Goal: Task Accomplishment & Management: Manage account settings

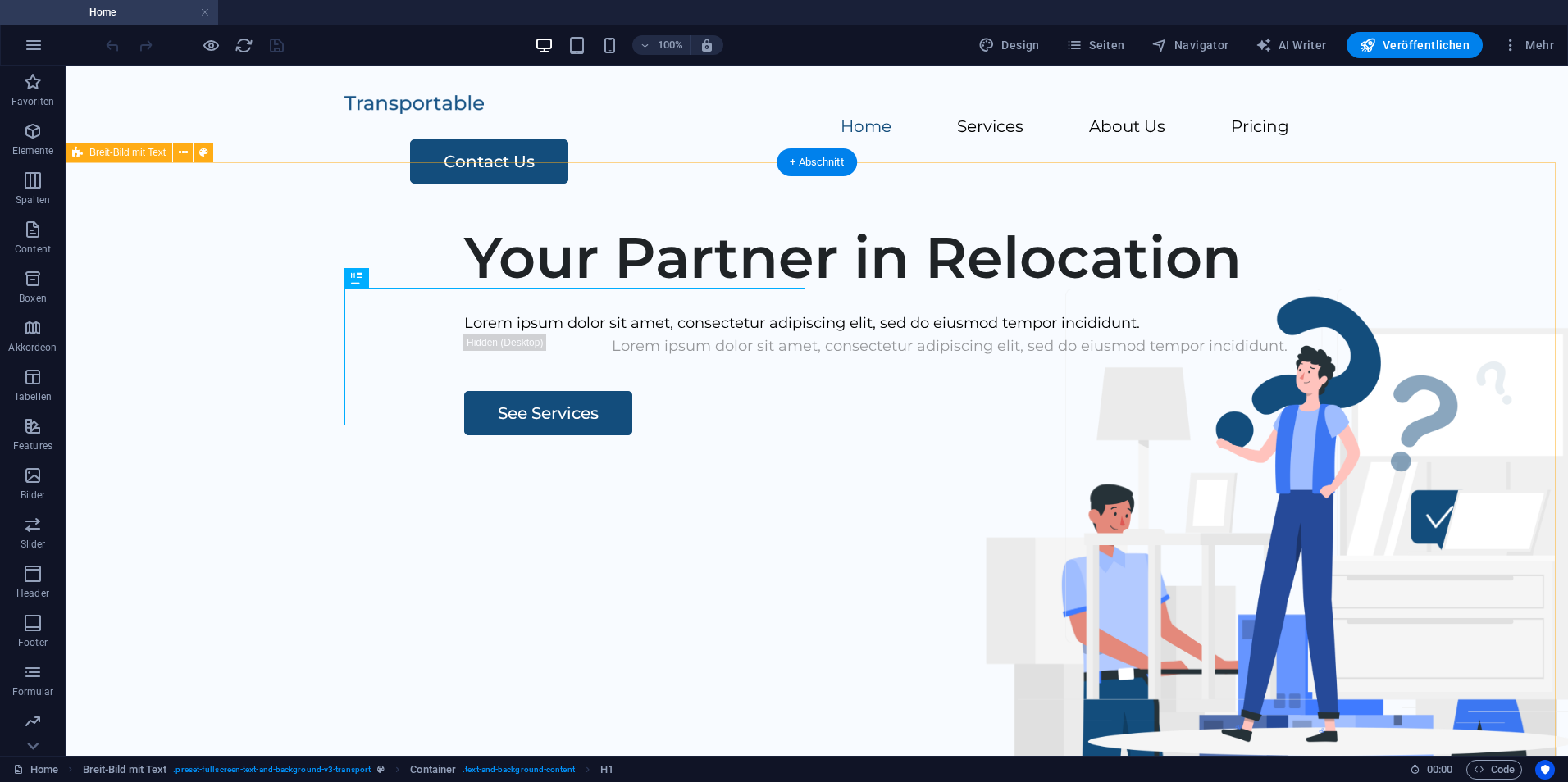
click at [167, 254] on div "Your Partner in Relocation Lorem ipsum dolor sit amet, consectetur adipiscing e…" at bounding box center [816, 523] width 1503 height 628
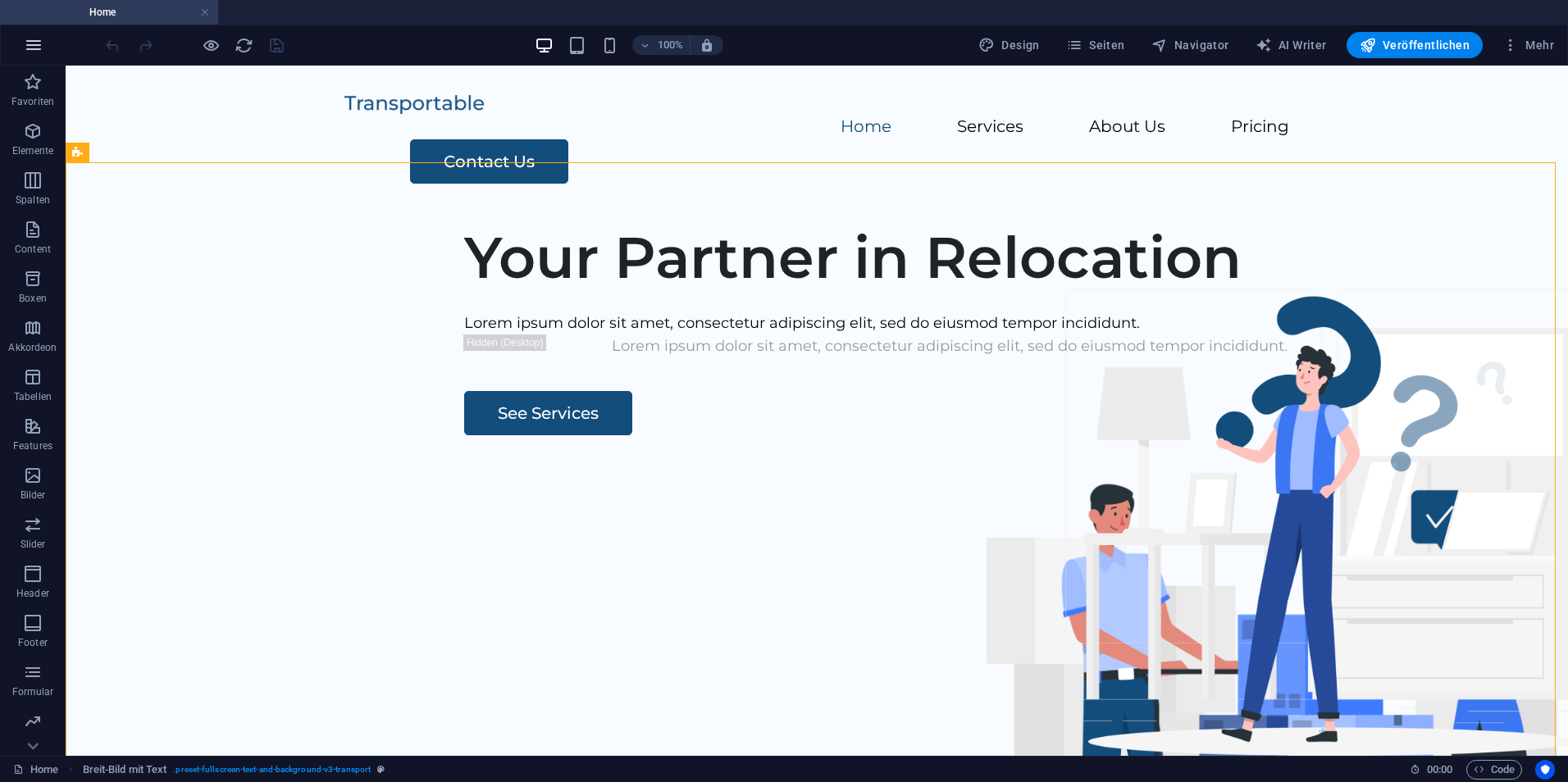
click at [40, 35] on icon "button" at bounding box center [33, 44] width 19 height 19
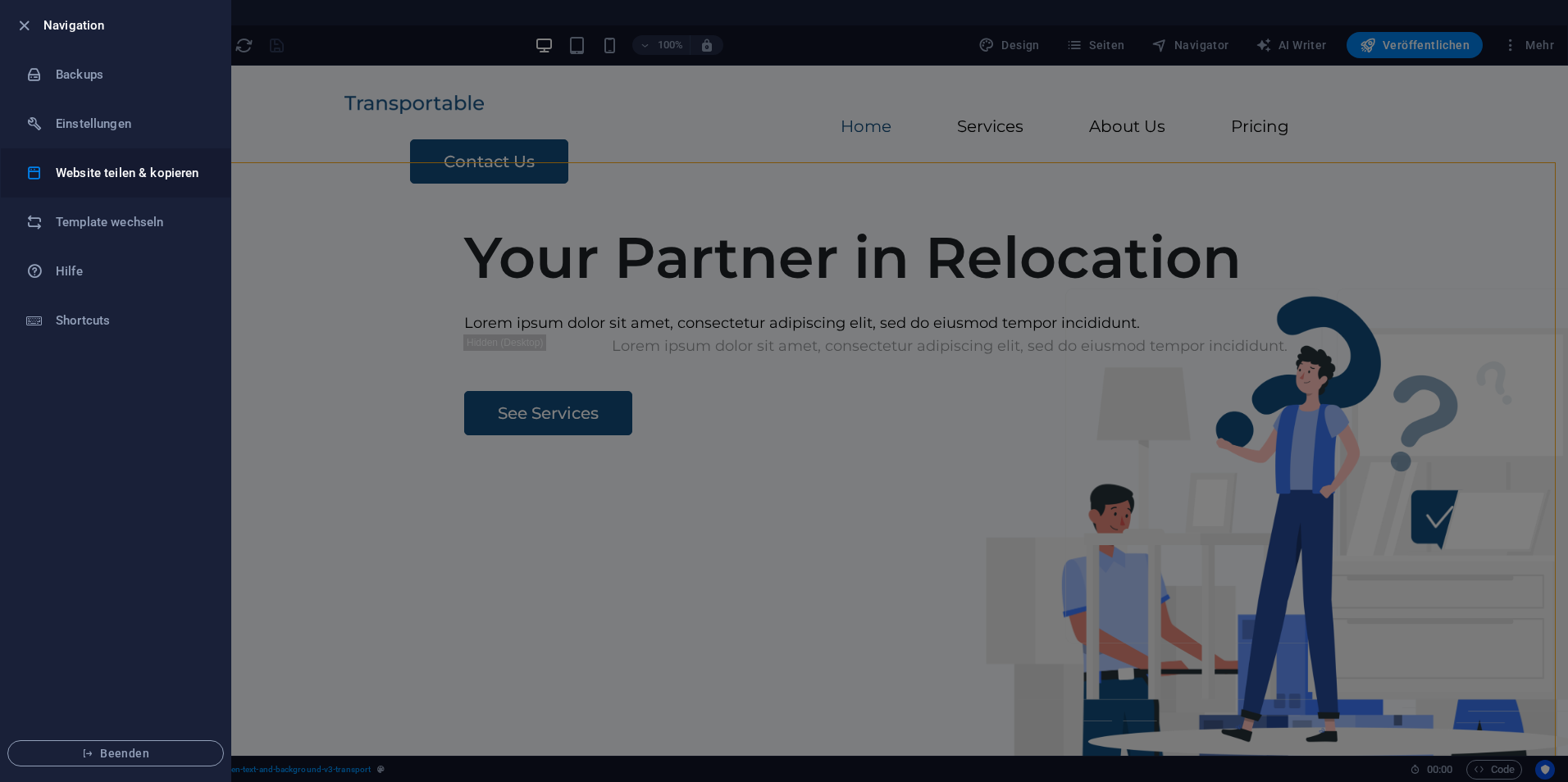
click at [89, 155] on li "Website teilen & kopieren" at bounding box center [116, 172] width 230 height 49
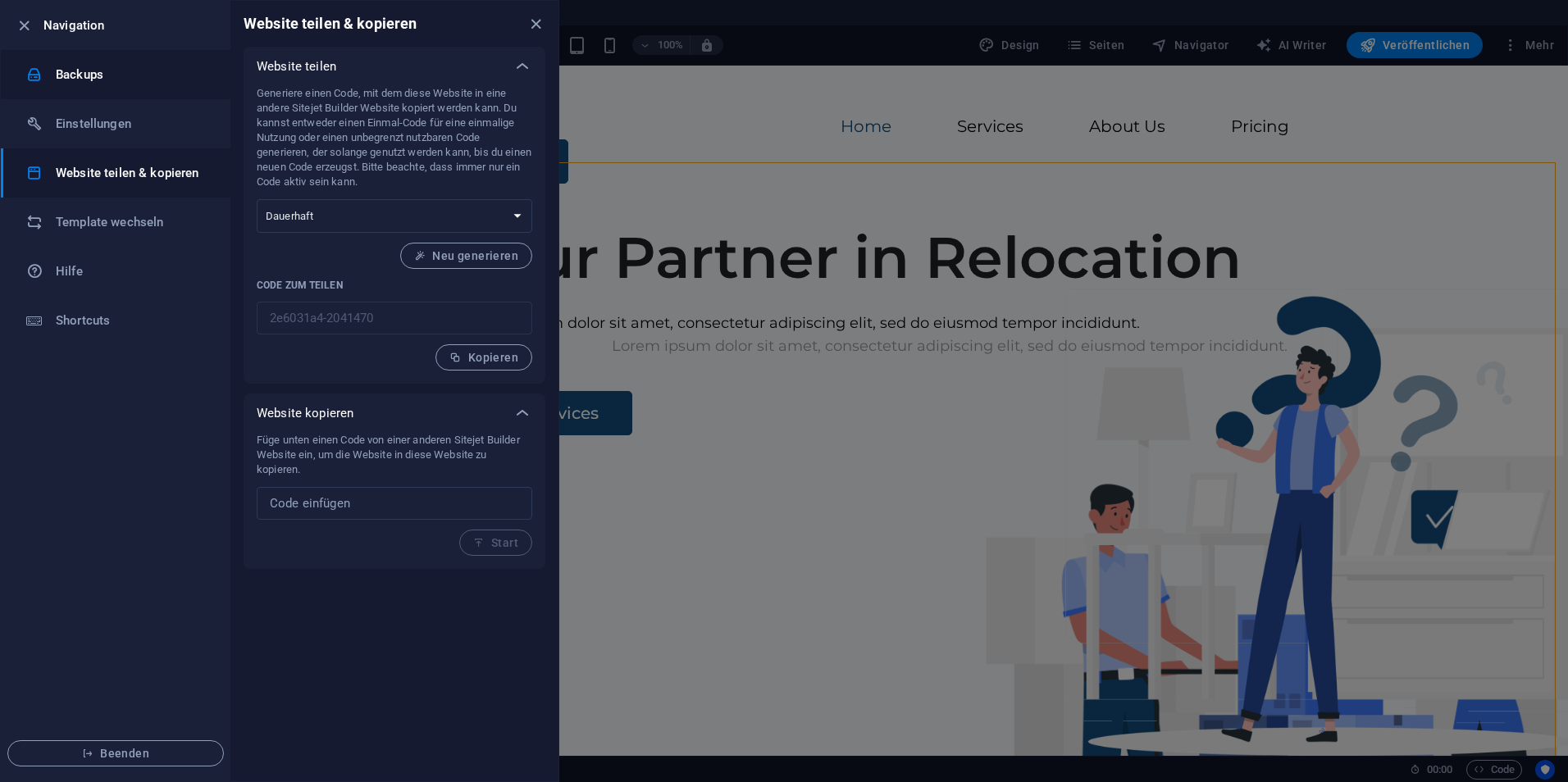
click at [88, 81] on h6 "Backups" at bounding box center [132, 74] width 152 height 19
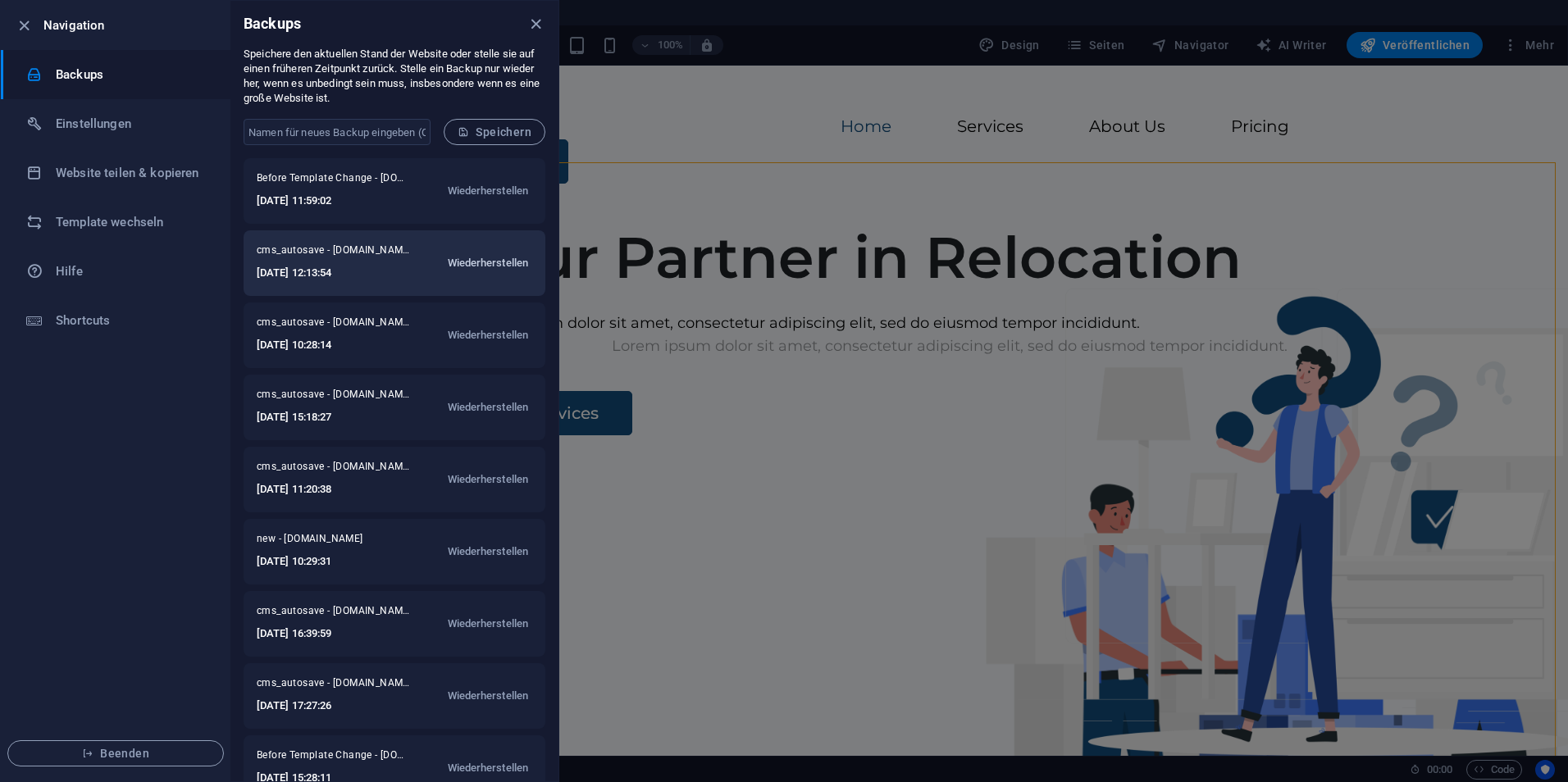
click at [473, 259] on span "Wiederherstellen" at bounding box center [489, 262] width 81 height 19
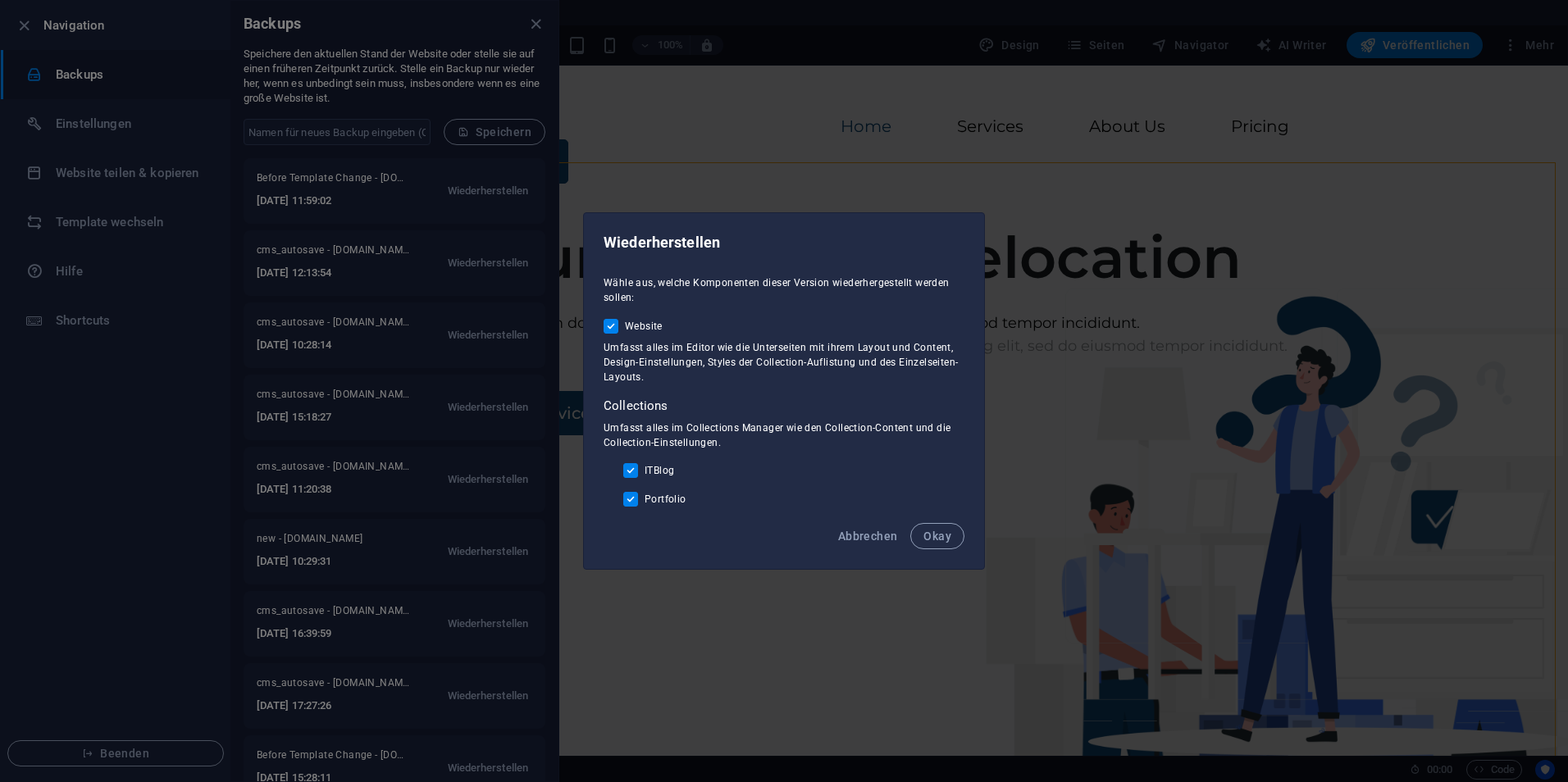
click at [931, 533] on span "Okay" at bounding box center [938, 536] width 28 height 13
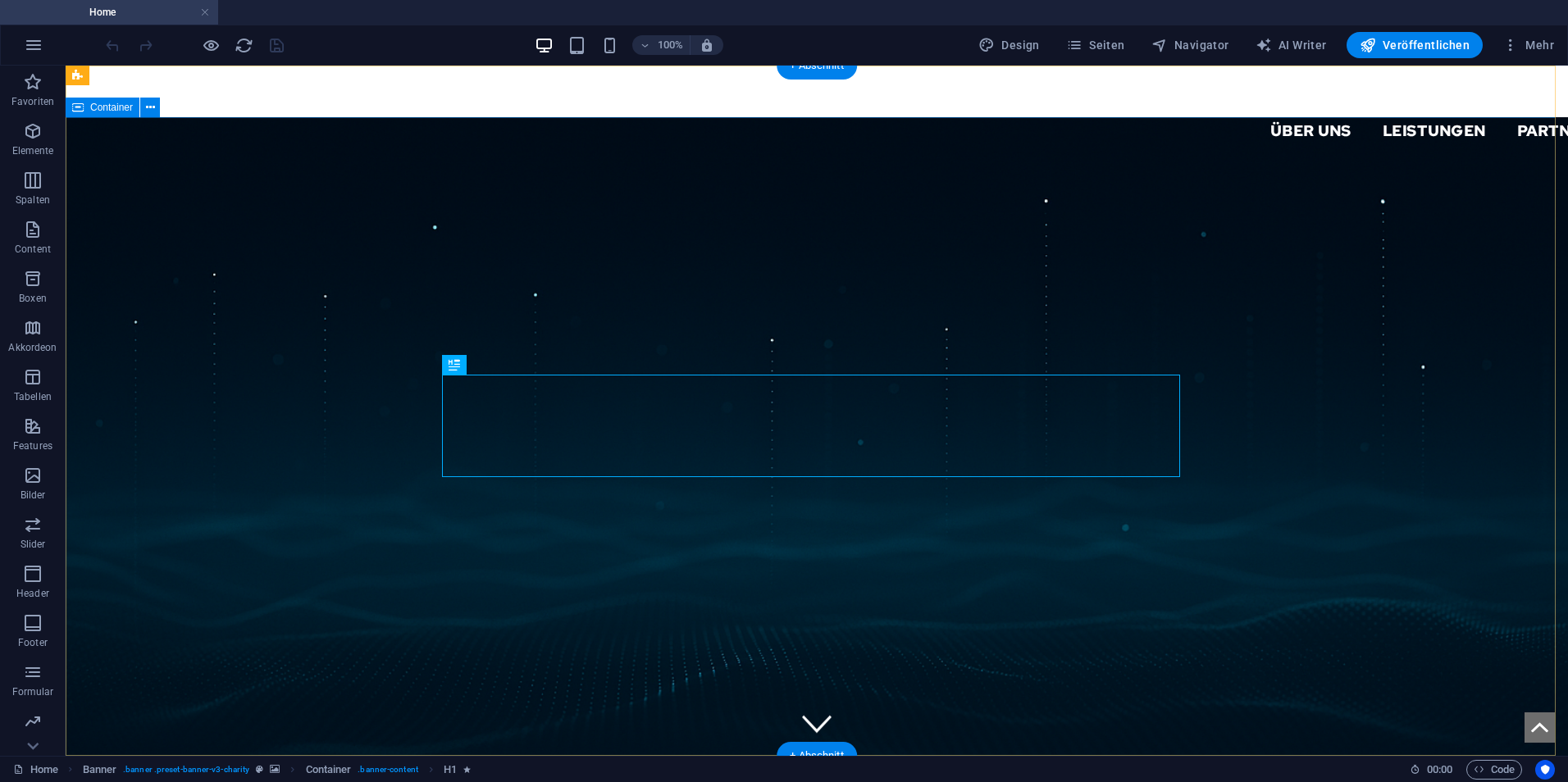
drag, startPoint x: 674, startPoint y: 264, endPoint x: 709, endPoint y: 237, distance: 44.2
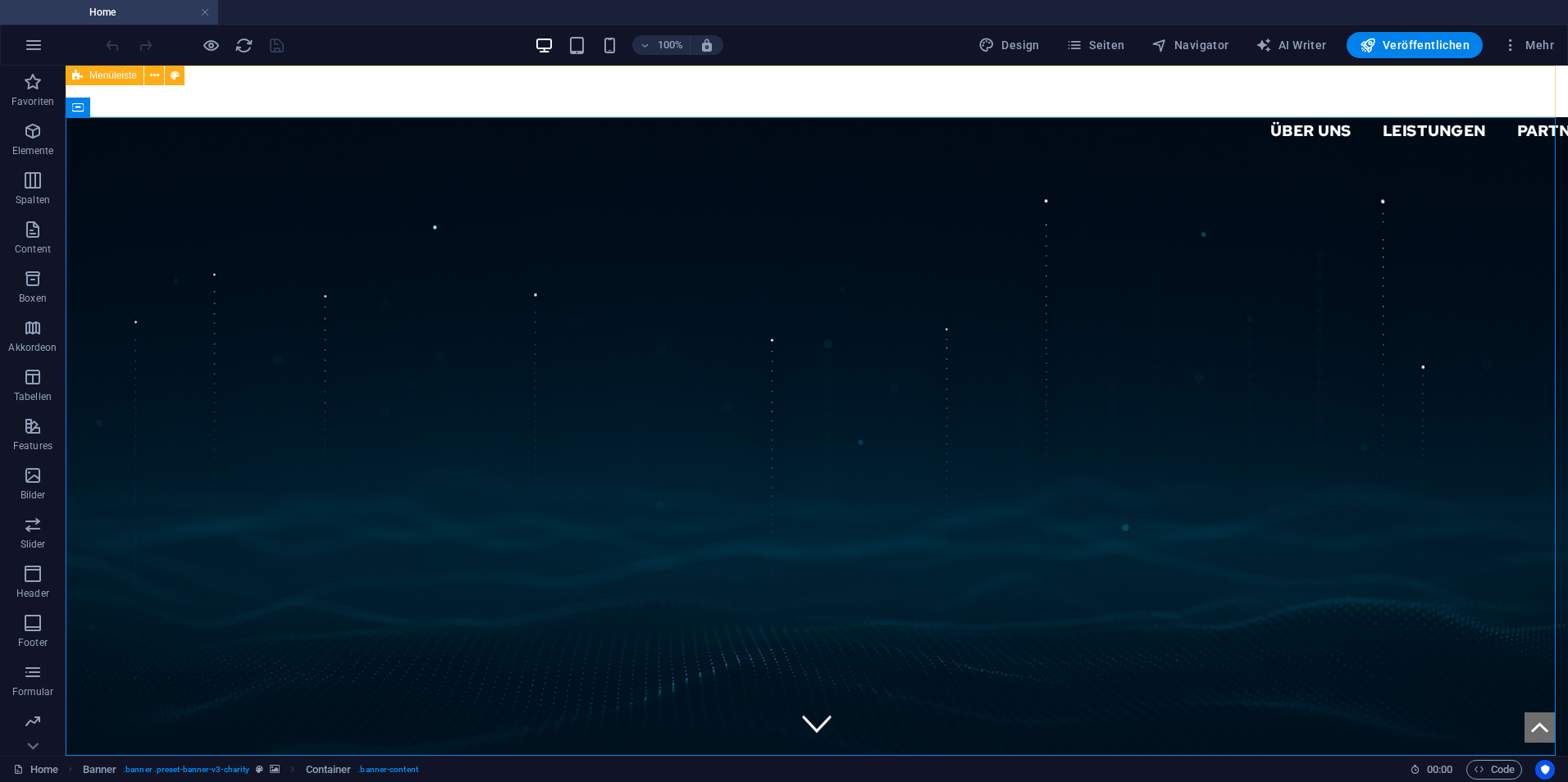
click at [377, 98] on div "Über uns Leistungen Partner Kontakt Support IT" at bounding box center [816, 110] width 1503 height 91
drag, startPoint x: 377, startPoint y: 98, endPoint x: 73, endPoint y: 132, distance: 305.9
click at [377, 98] on div "Über uns Leistungen Partner Kontakt Support IT" at bounding box center [816, 110] width 1503 height 91
select select "header"
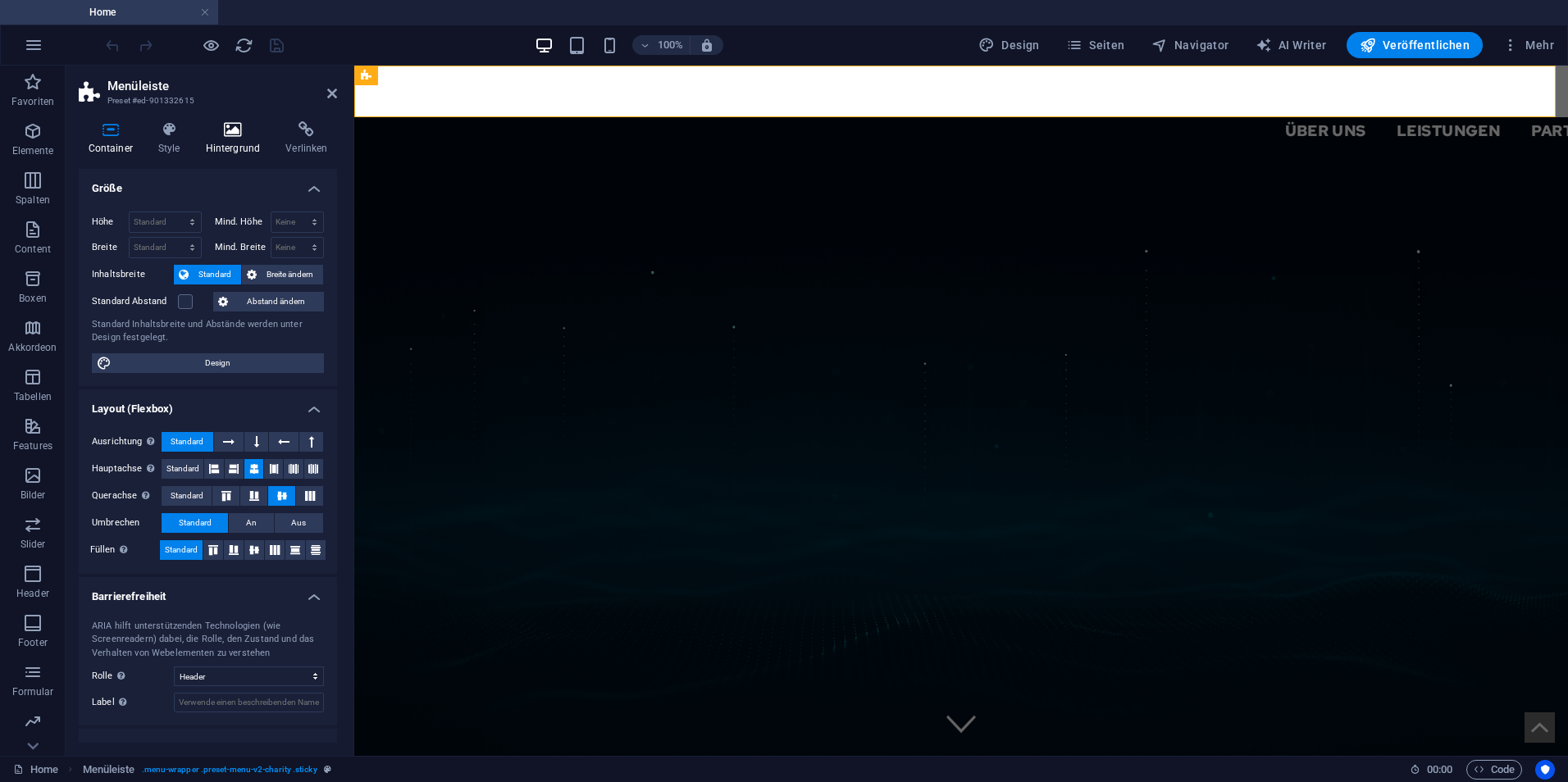
drag, startPoint x: 197, startPoint y: 133, endPoint x: 175, endPoint y: 134, distance: 22.0
click at [195, 133] on ul "Container Style Hintergrund Verlinken" at bounding box center [208, 138] width 259 height 34
click at [174, 134] on icon at bounding box center [168, 130] width 41 height 17
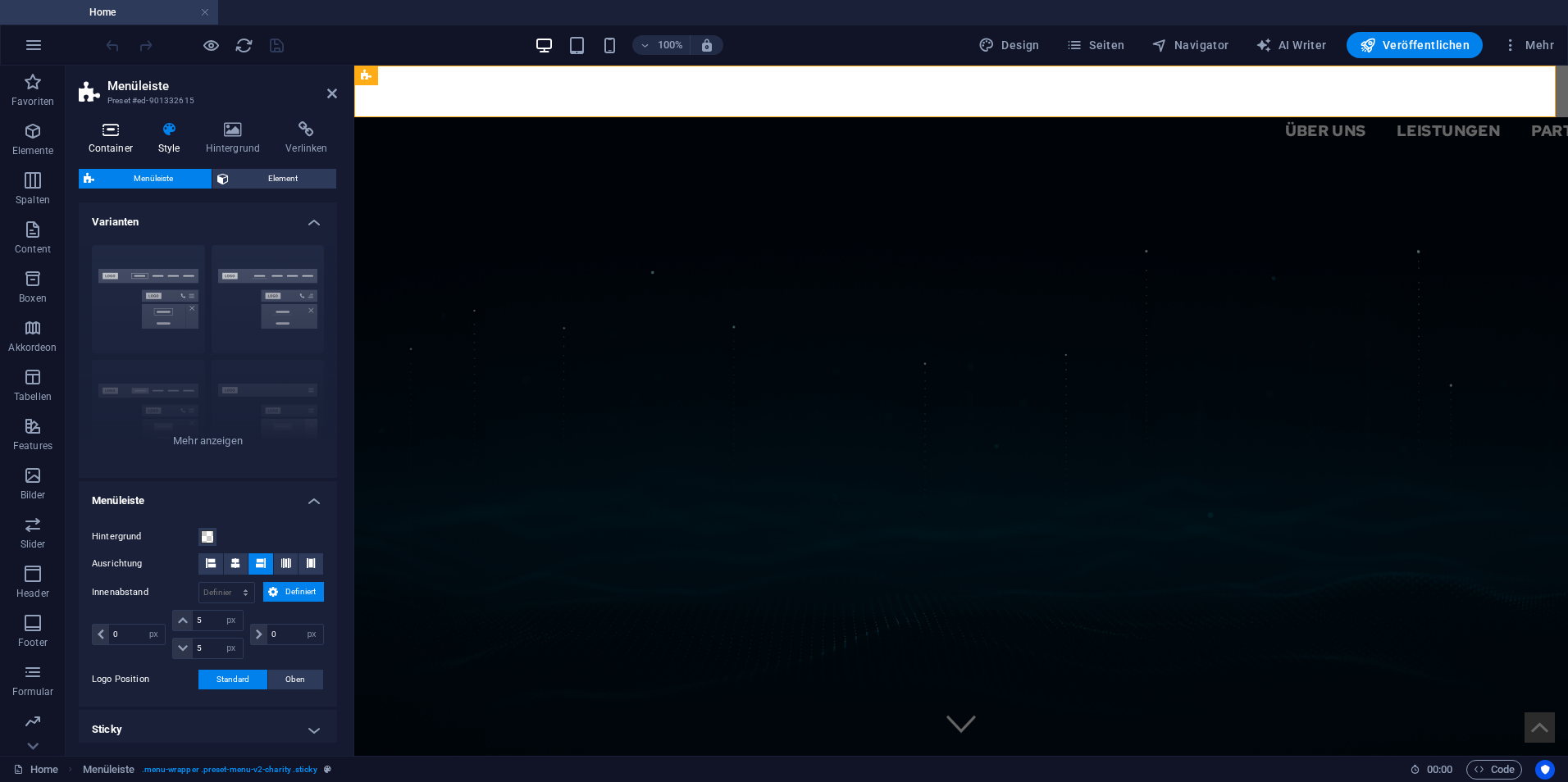
click at [115, 133] on icon at bounding box center [110, 130] width 63 height 17
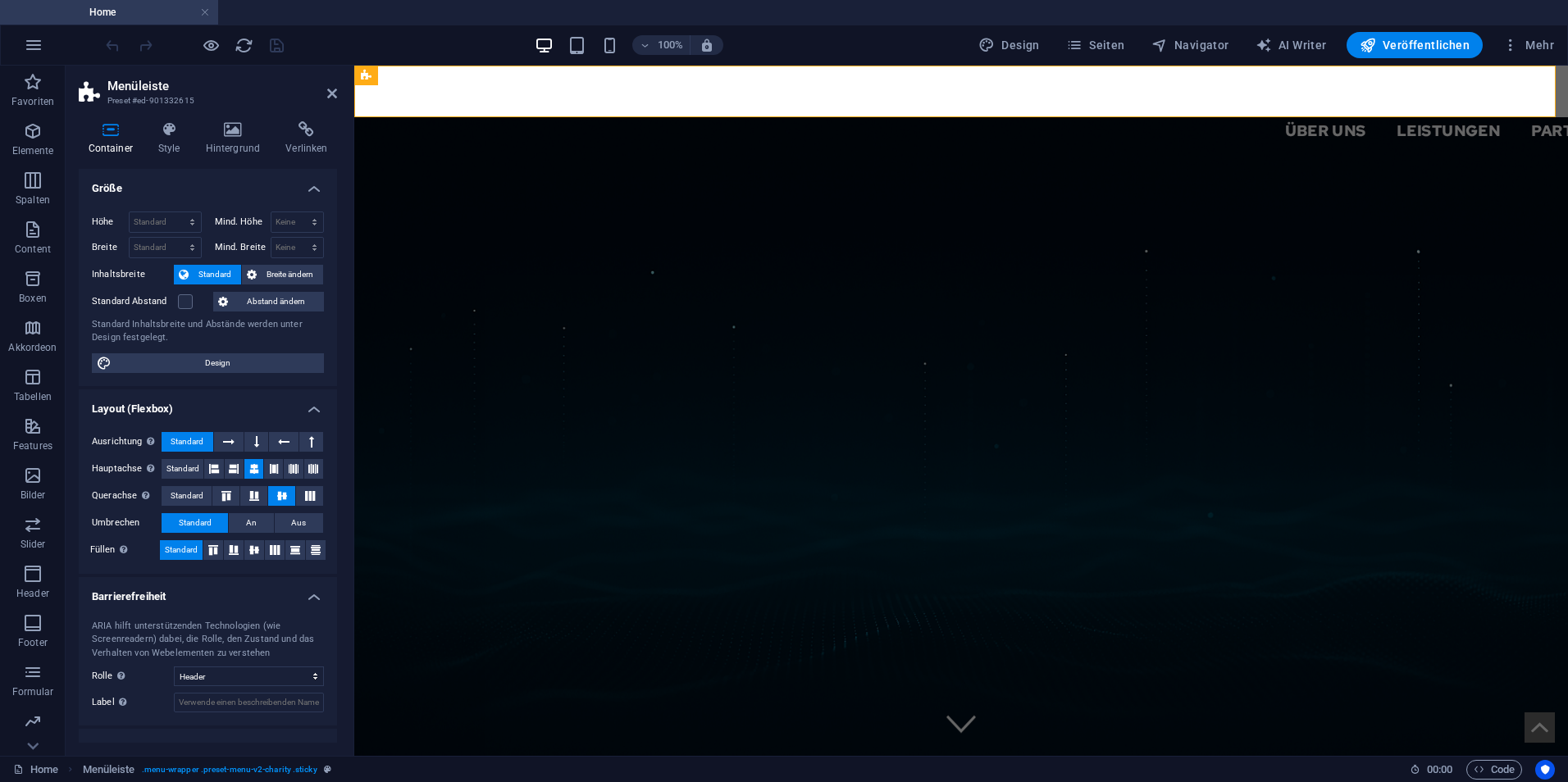
scroll to position [62, 0]
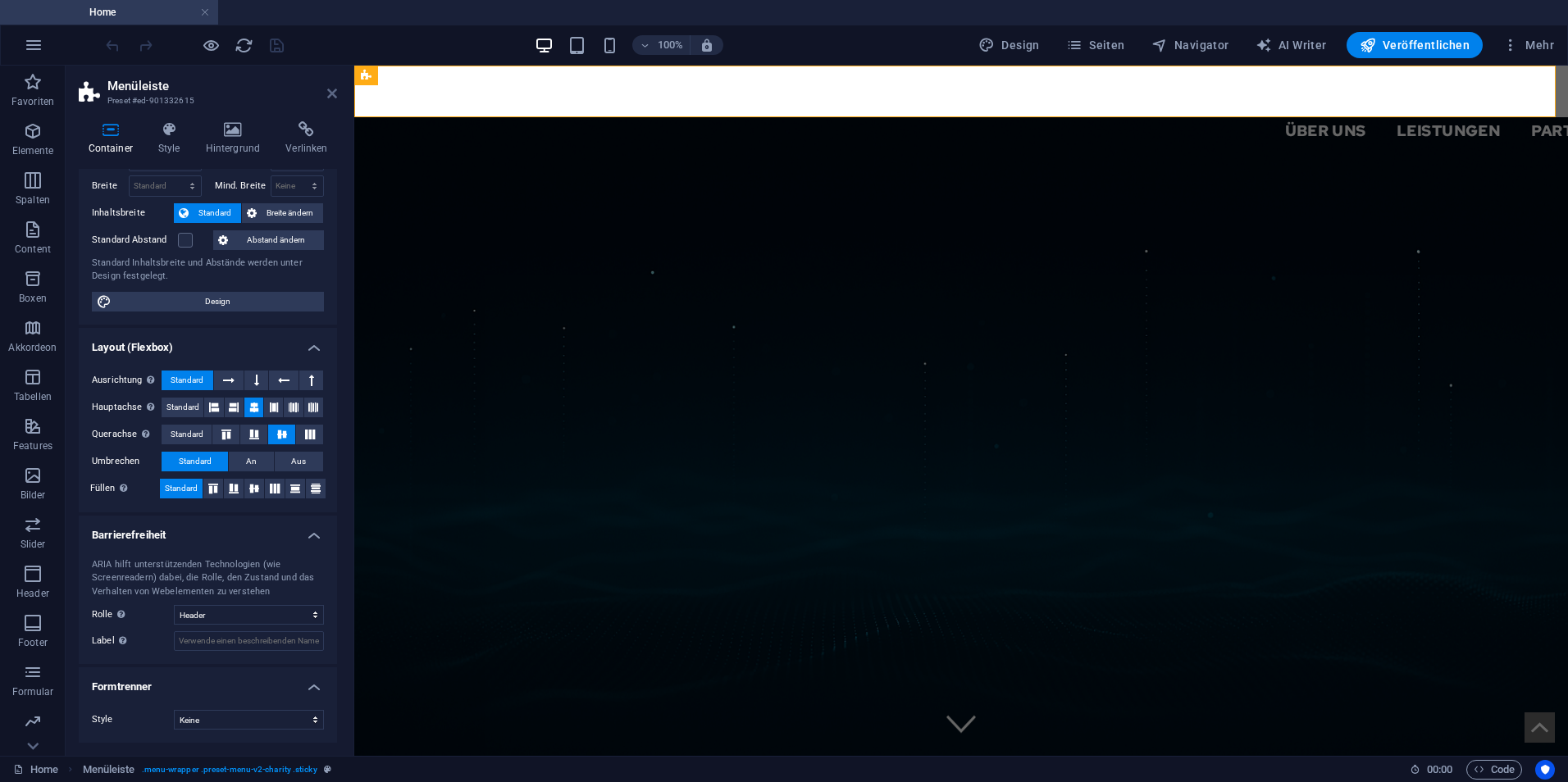
click at [329, 94] on icon at bounding box center [332, 93] width 10 height 13
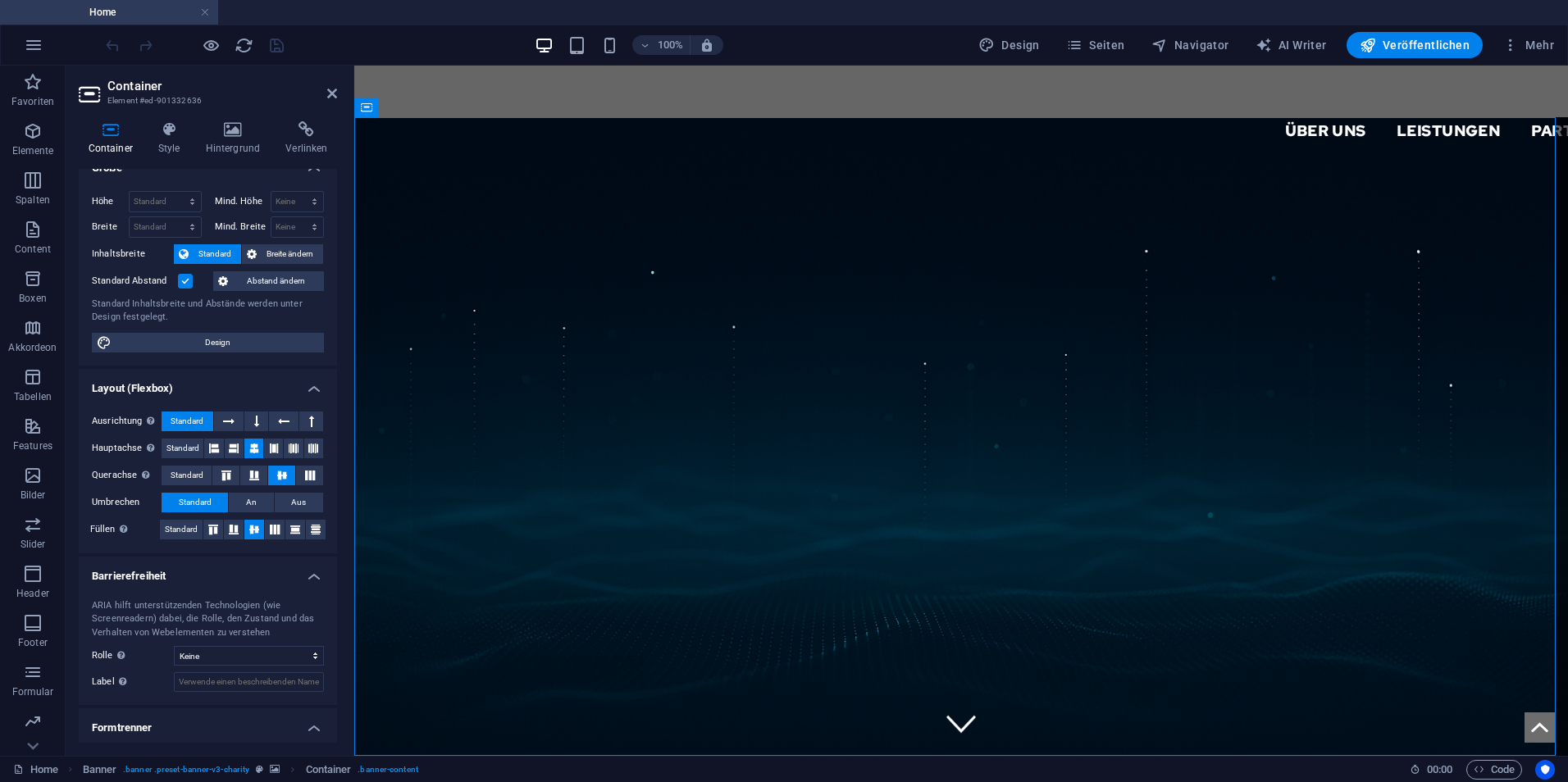
scroll to position [0, 0]
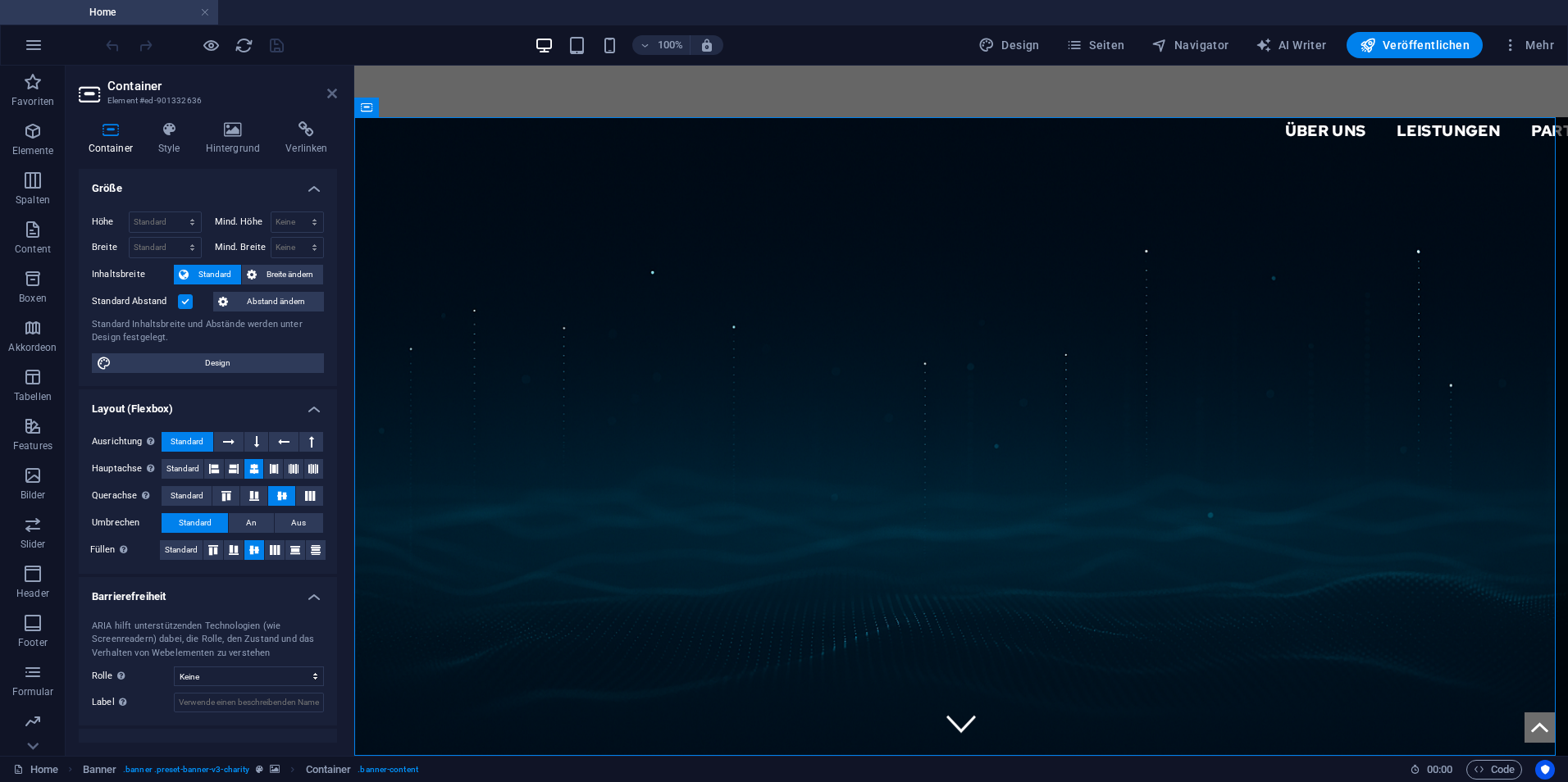
click at [332, 91] on icon at bounding box center [332, 93] width 10 height 13
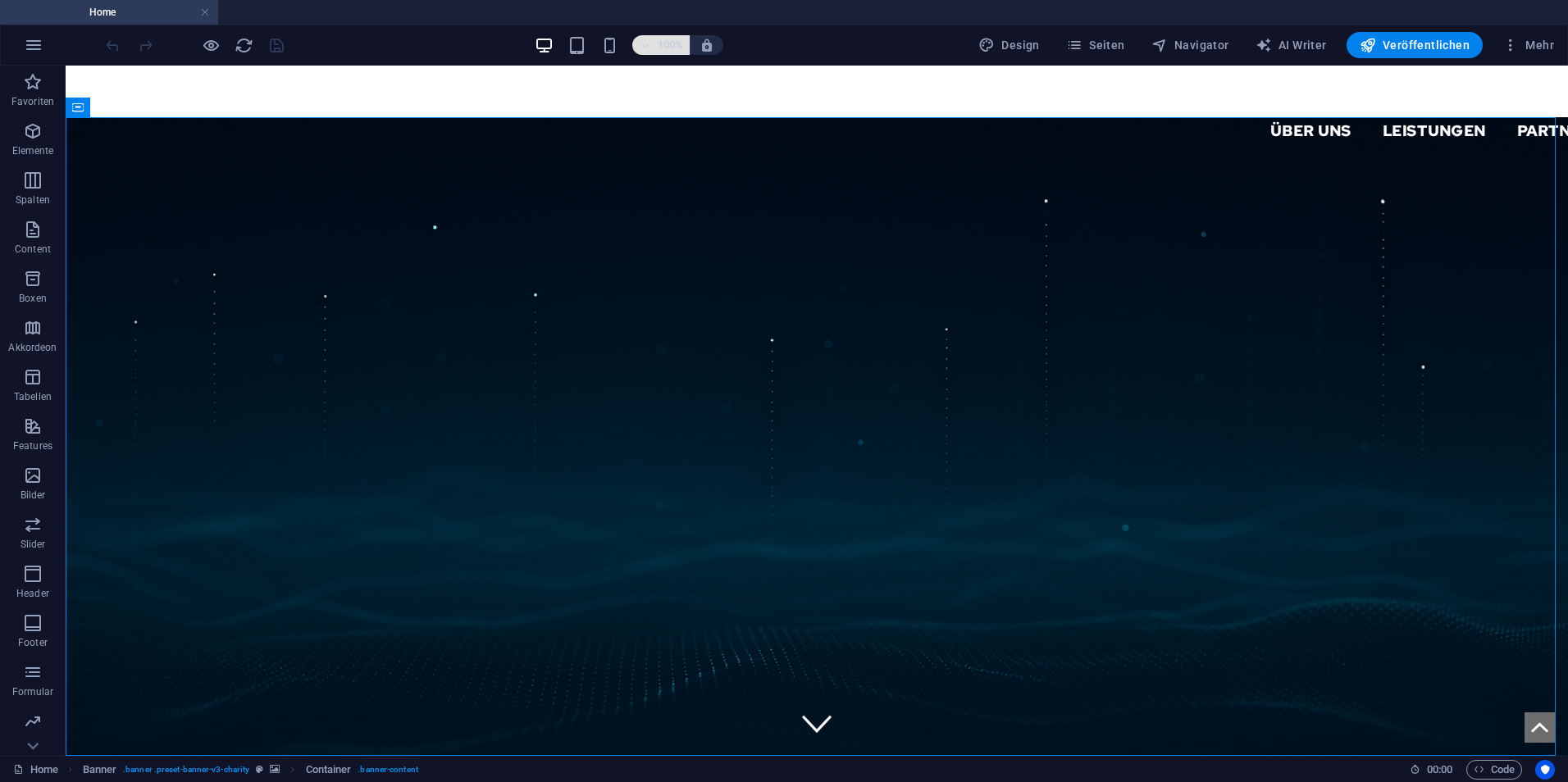
click at [662, 40] on h6 "100%" at bounding box center [670, 44] width 27 height 19
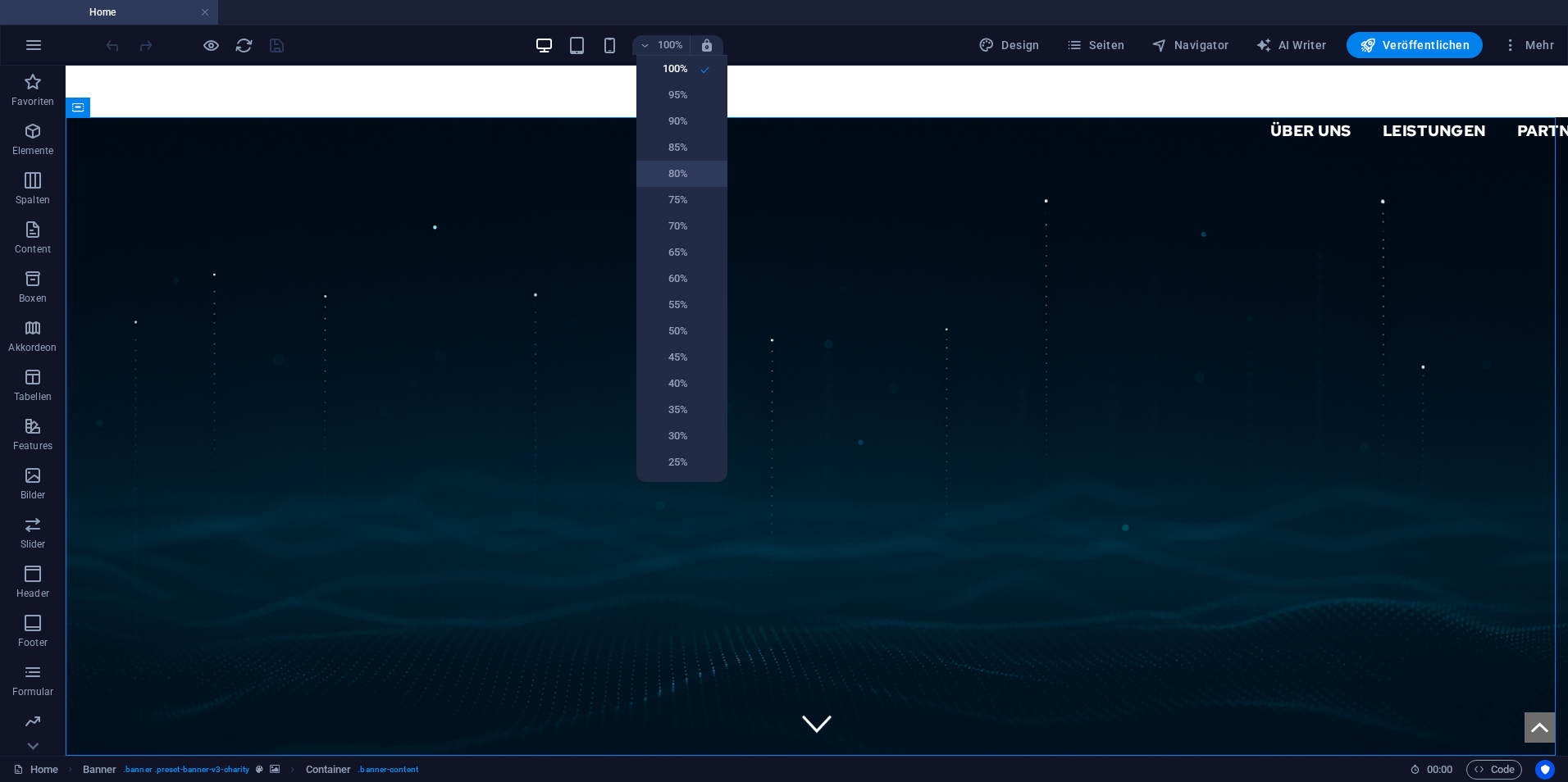
click at [685, 178] on h6 "80%" at bounding box center [666, 173] width 41 height 19
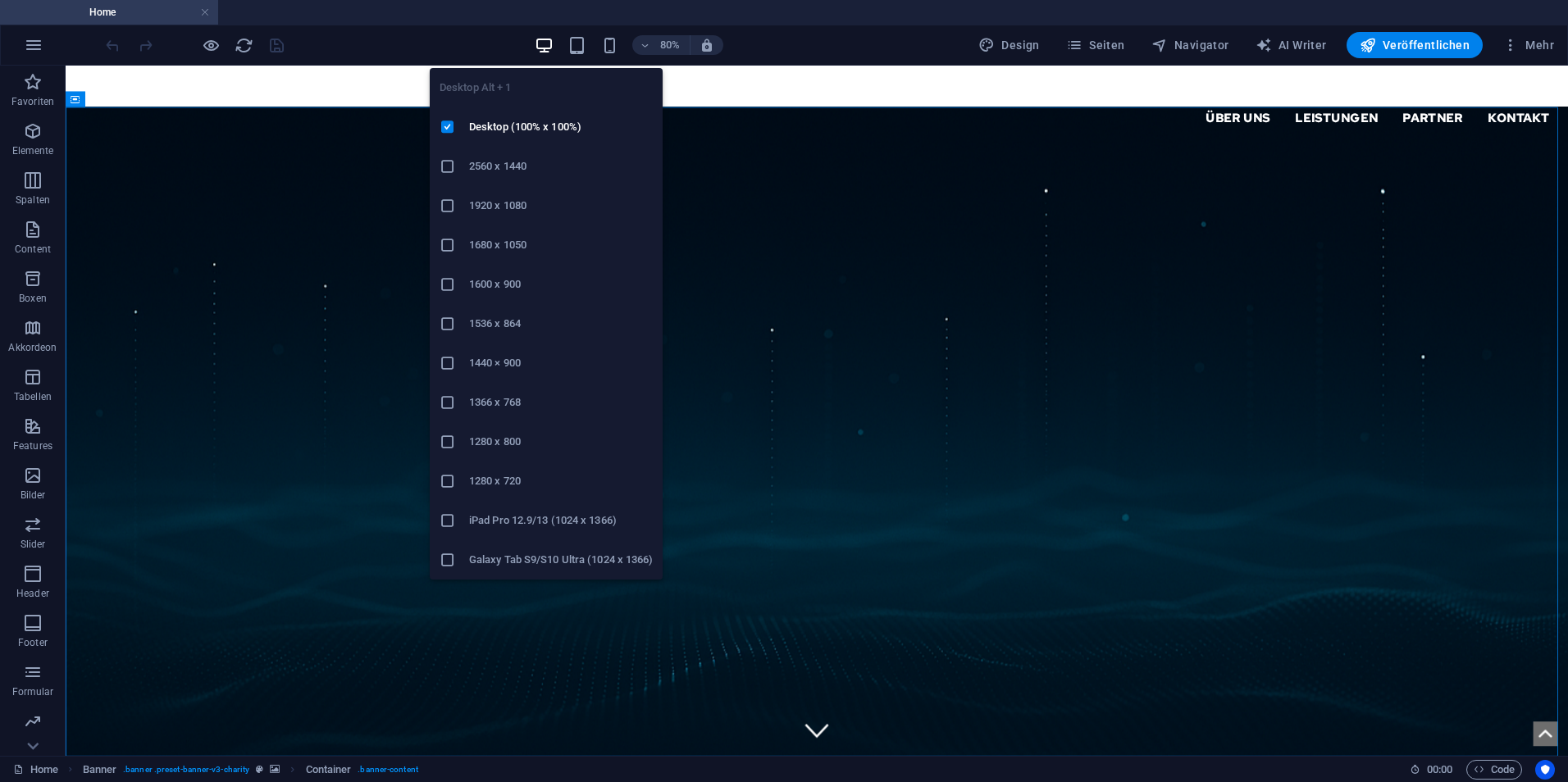
click at [448, 200] on icon at bounding box center [448, 206] width 17 height 17
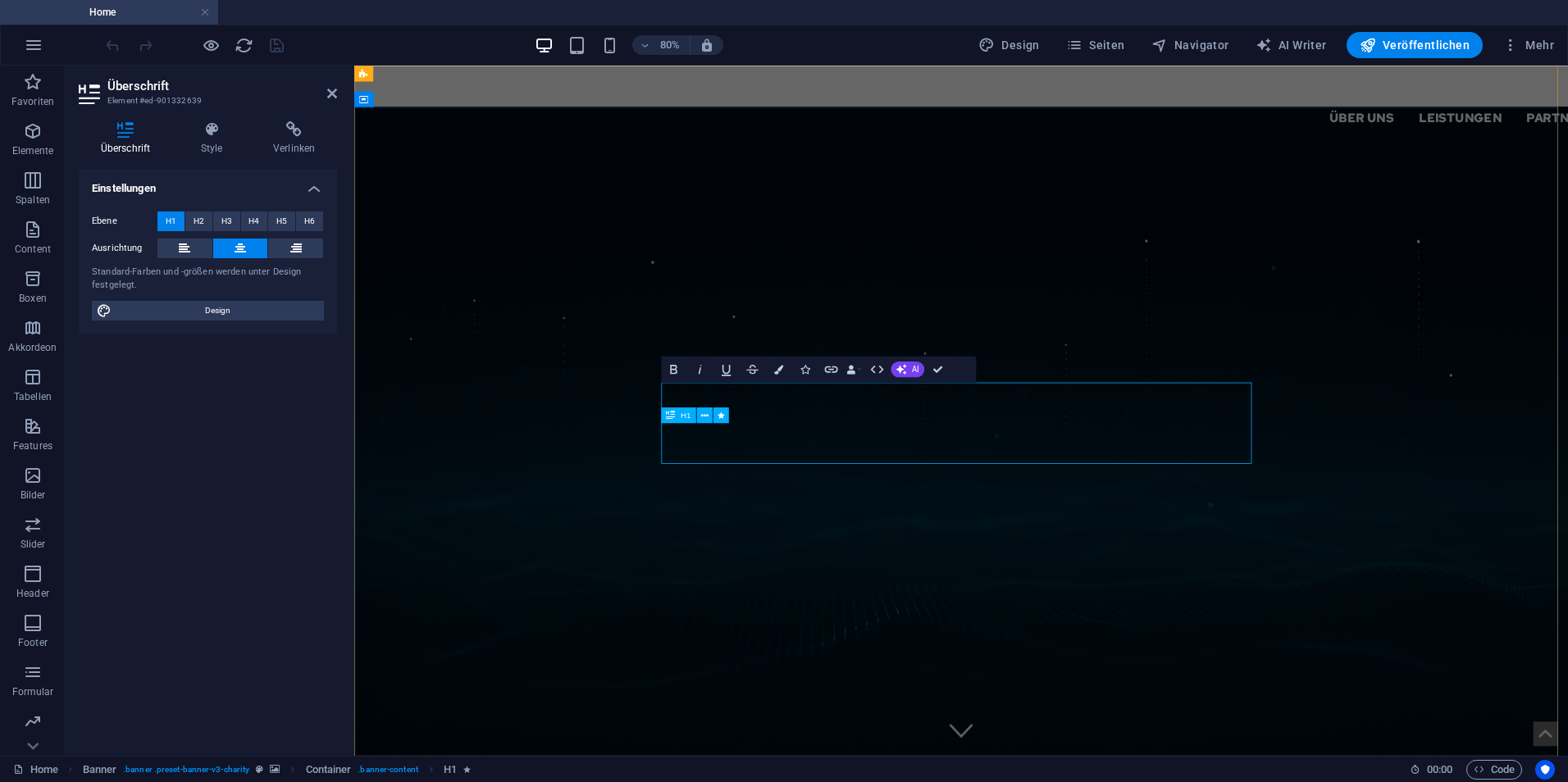
select select "px"
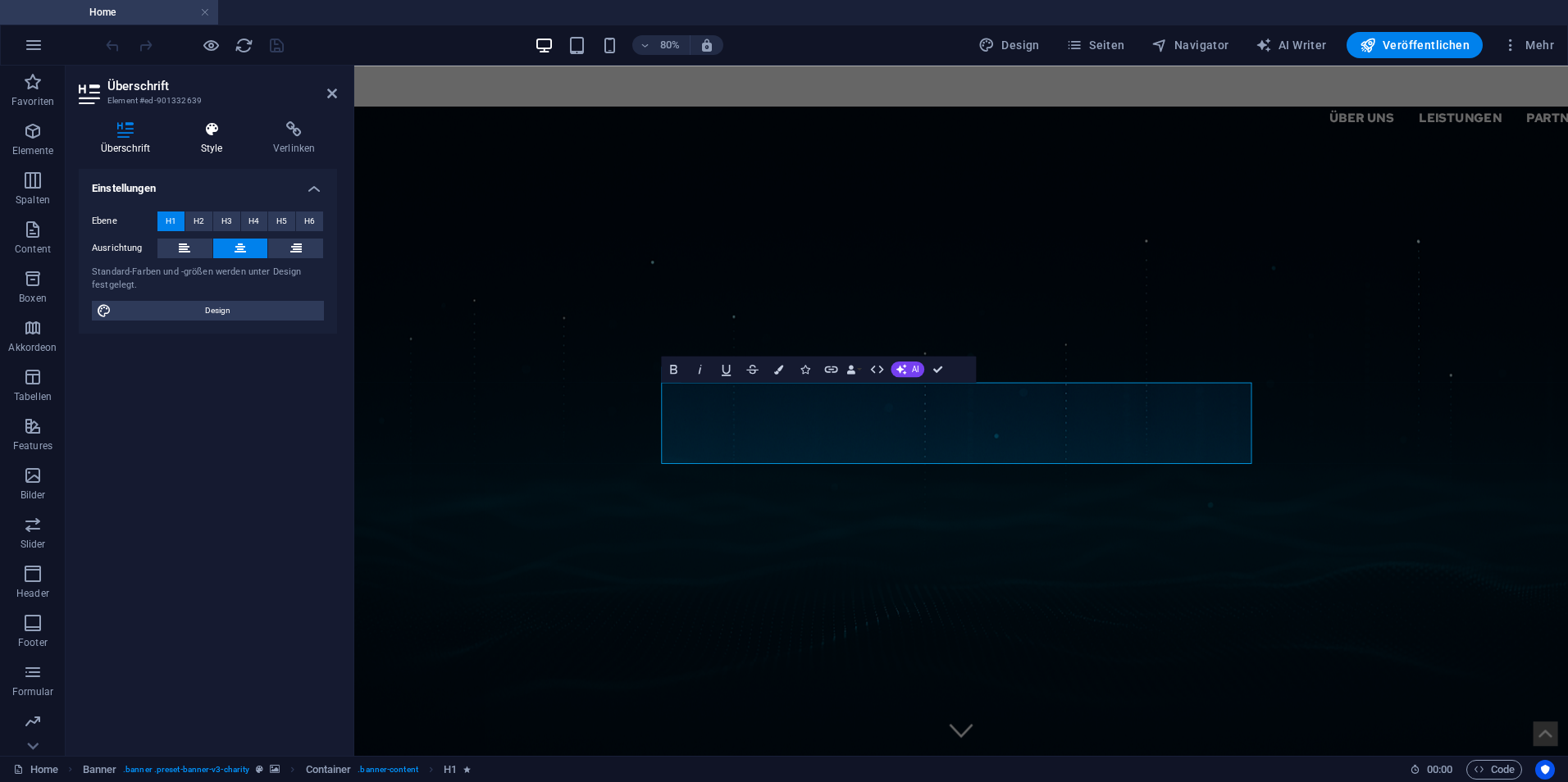
click at [230, 137] on h4 "Style" at bounding box center [214, 138] width 72 height 34
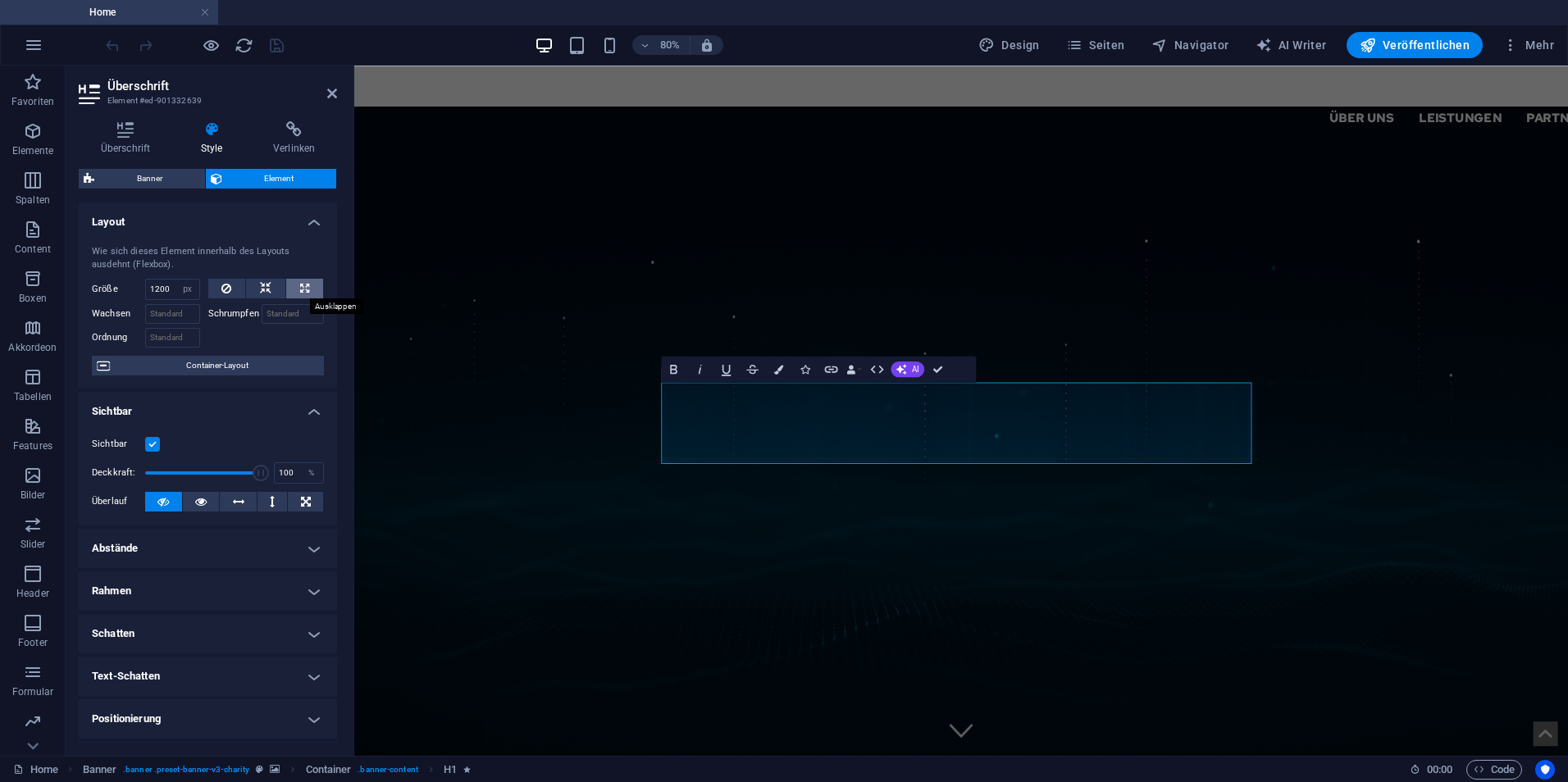
click at [300, 293] on icon at bounding box center [305, 288] width 9 height 19
type input "100"
select select "%"
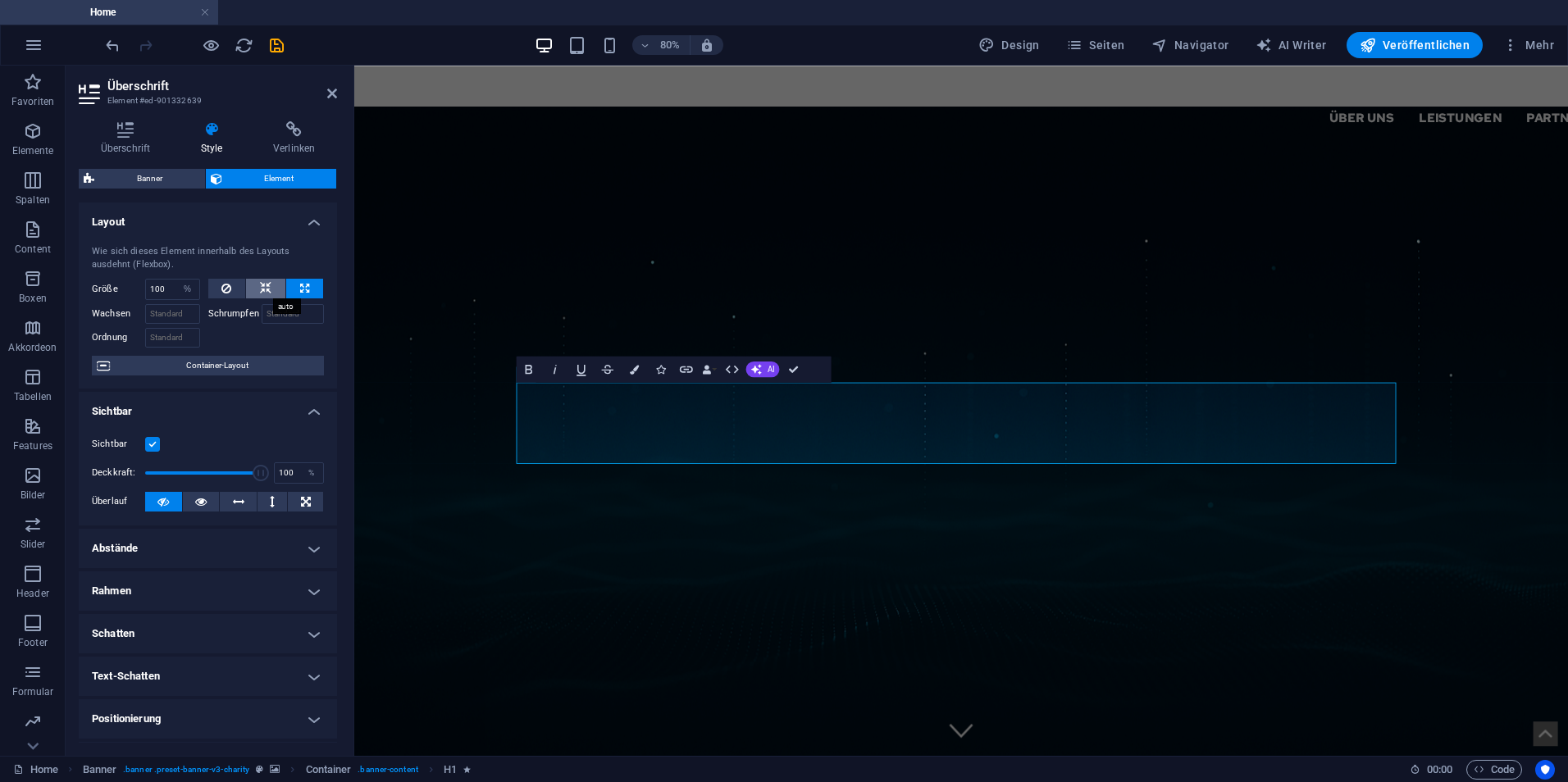
click at [264, 291] on icon at bounding box center [266, 288] width 11 height 19
select select "DISABLED_OPTION_VALUE"
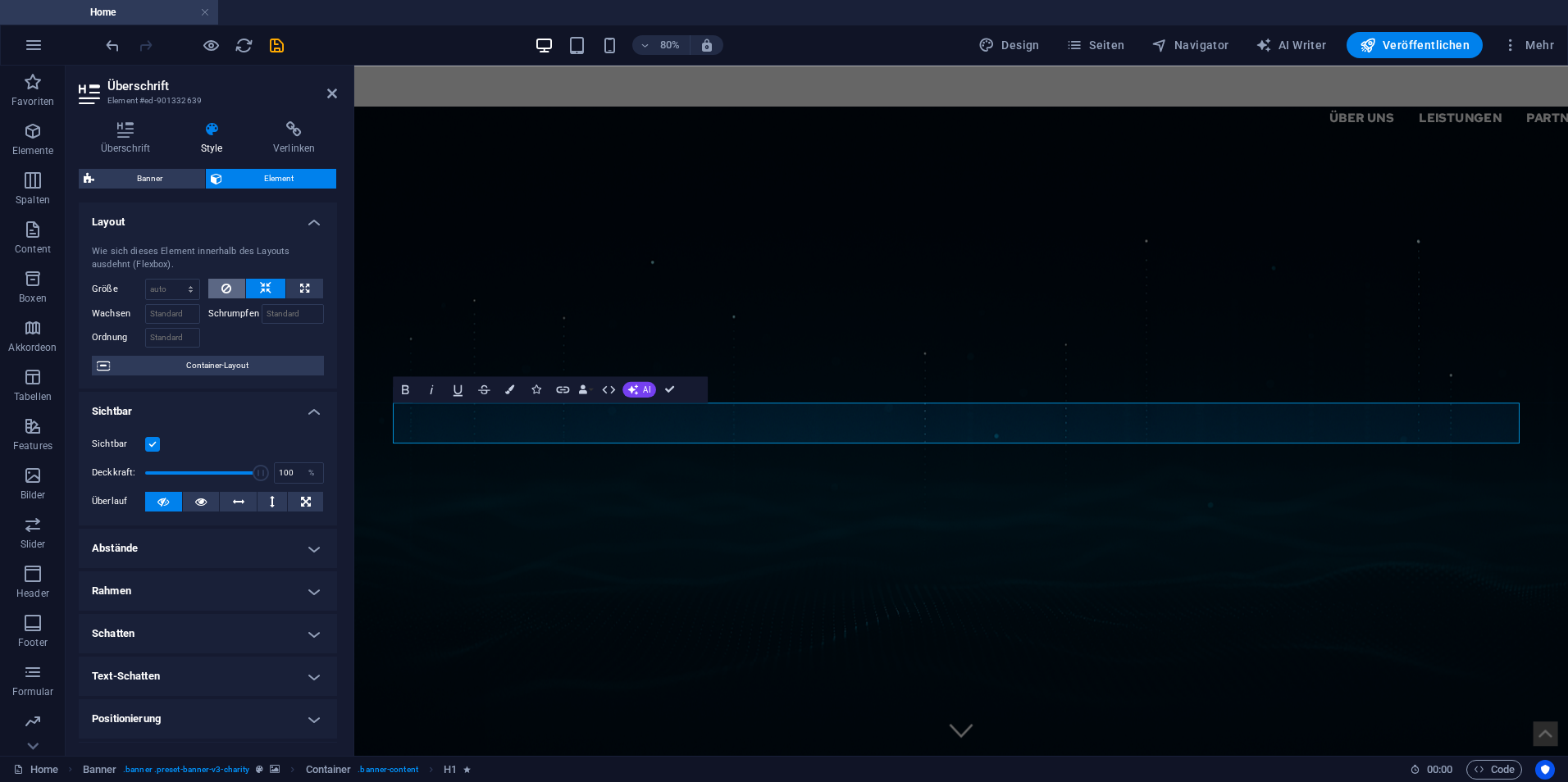
click at [223, 285] on icon at bounding box center [226, 288] width 10 height 19
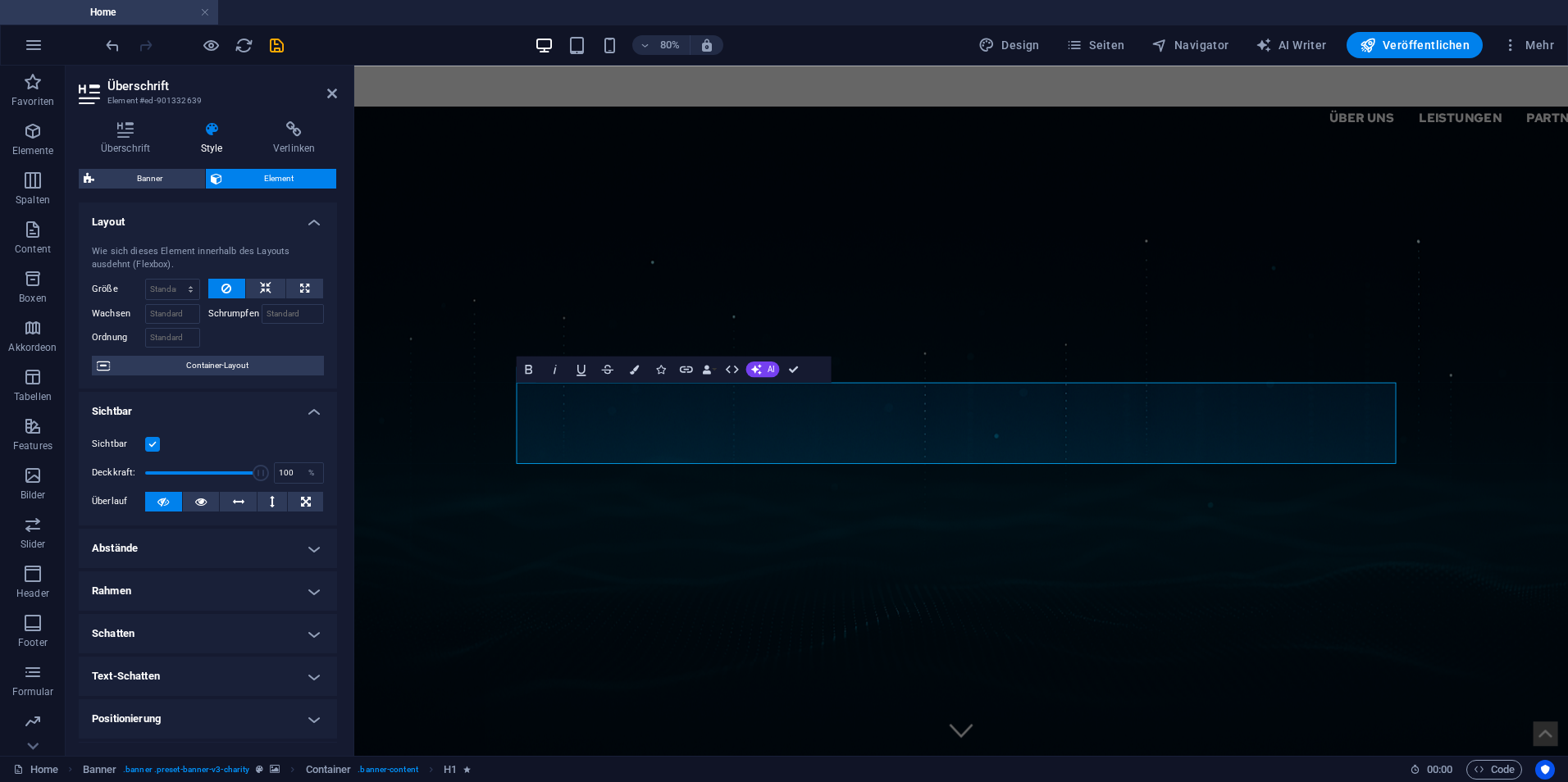
click at [325, 92] on h2 "Überschrift" at bounding box center [223, 86] width 230 height 15
drag, startPoint x: 331, startPoint y: 91, endPoint x: 63, endPoint y: 27, distance: 275.5
click at [331, 91] on icon at bounding box center [332, 93] width 10 height 13
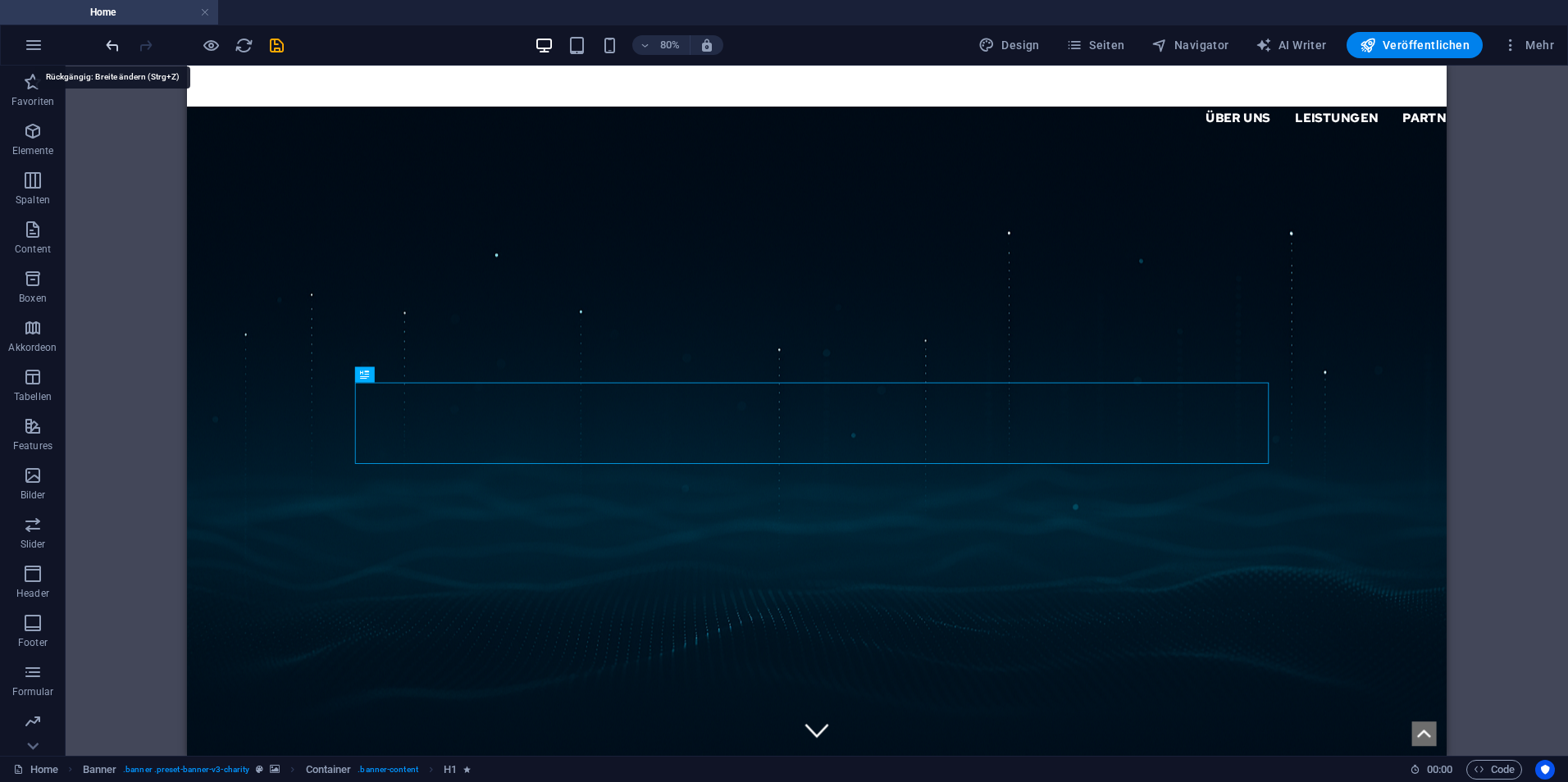
click at [109, 49] on icon "undo" at bounding box center [112, 45] width 19 height 19
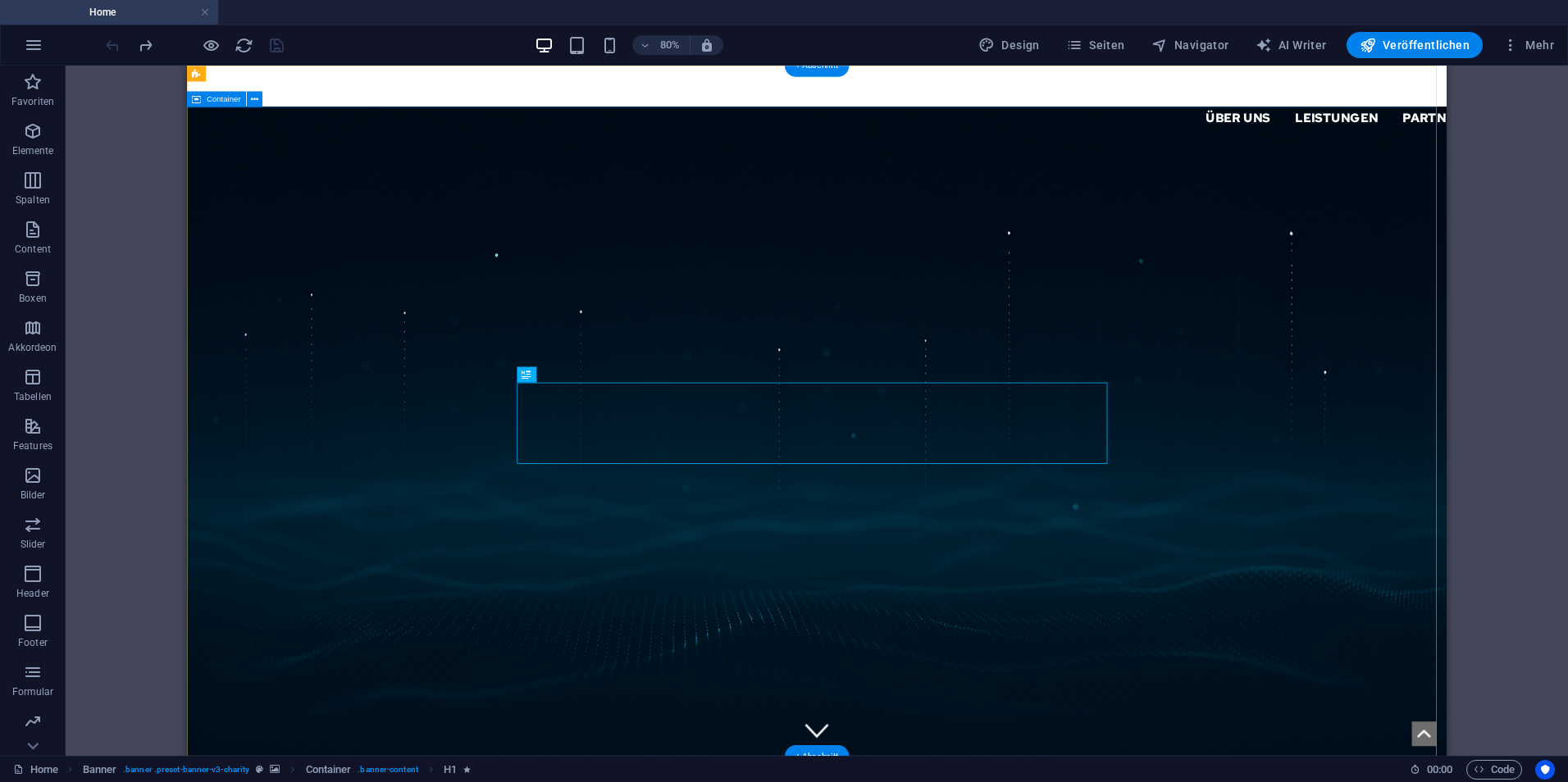
click at [622, 78] on div "Über uns Leistungen Partner Kontakt Support IT" at bounding box center [974, 110] width 1574 height 91
select select "header"
select select "px"
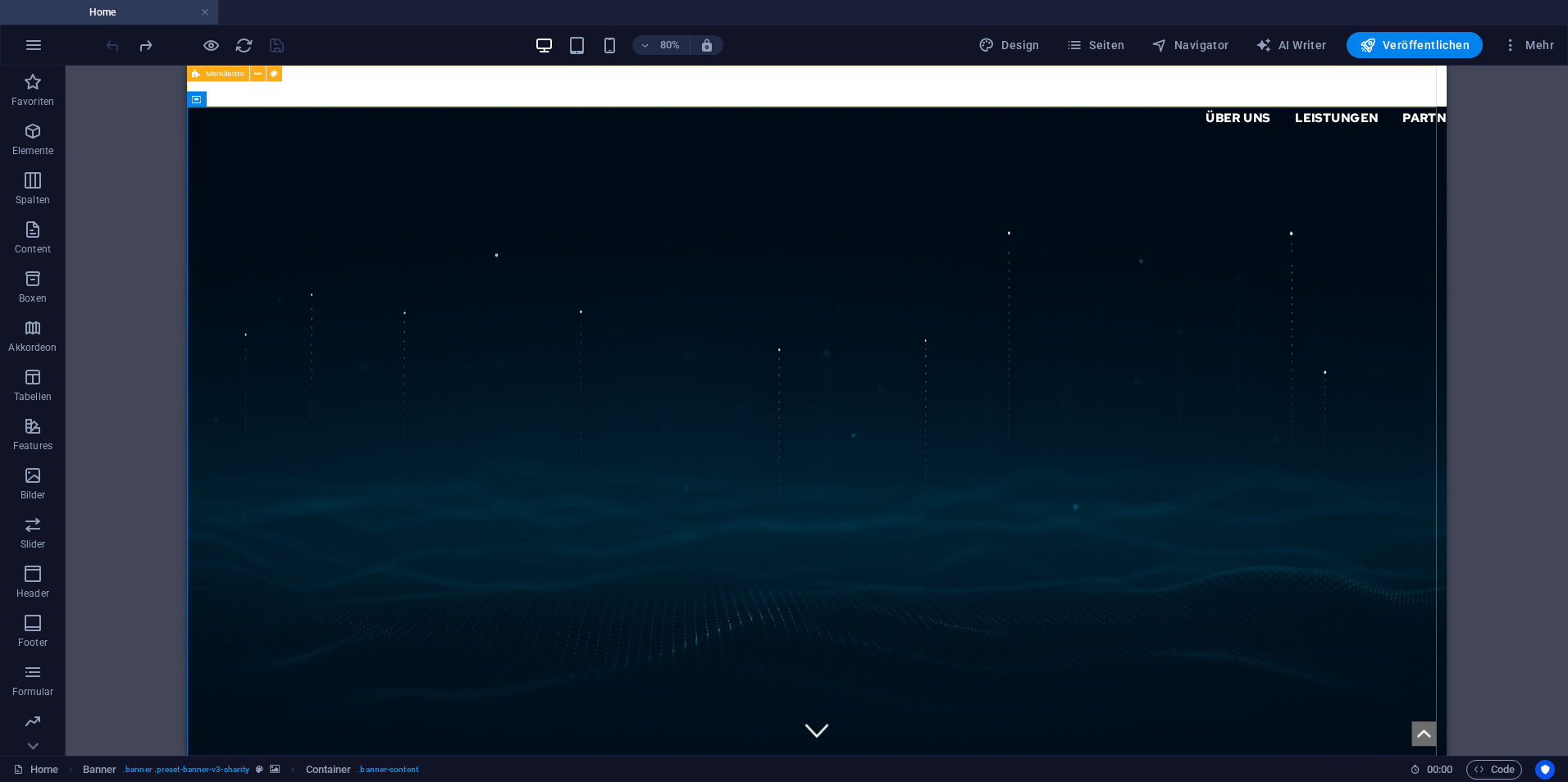
select select "px"
select select "sticky_instant"
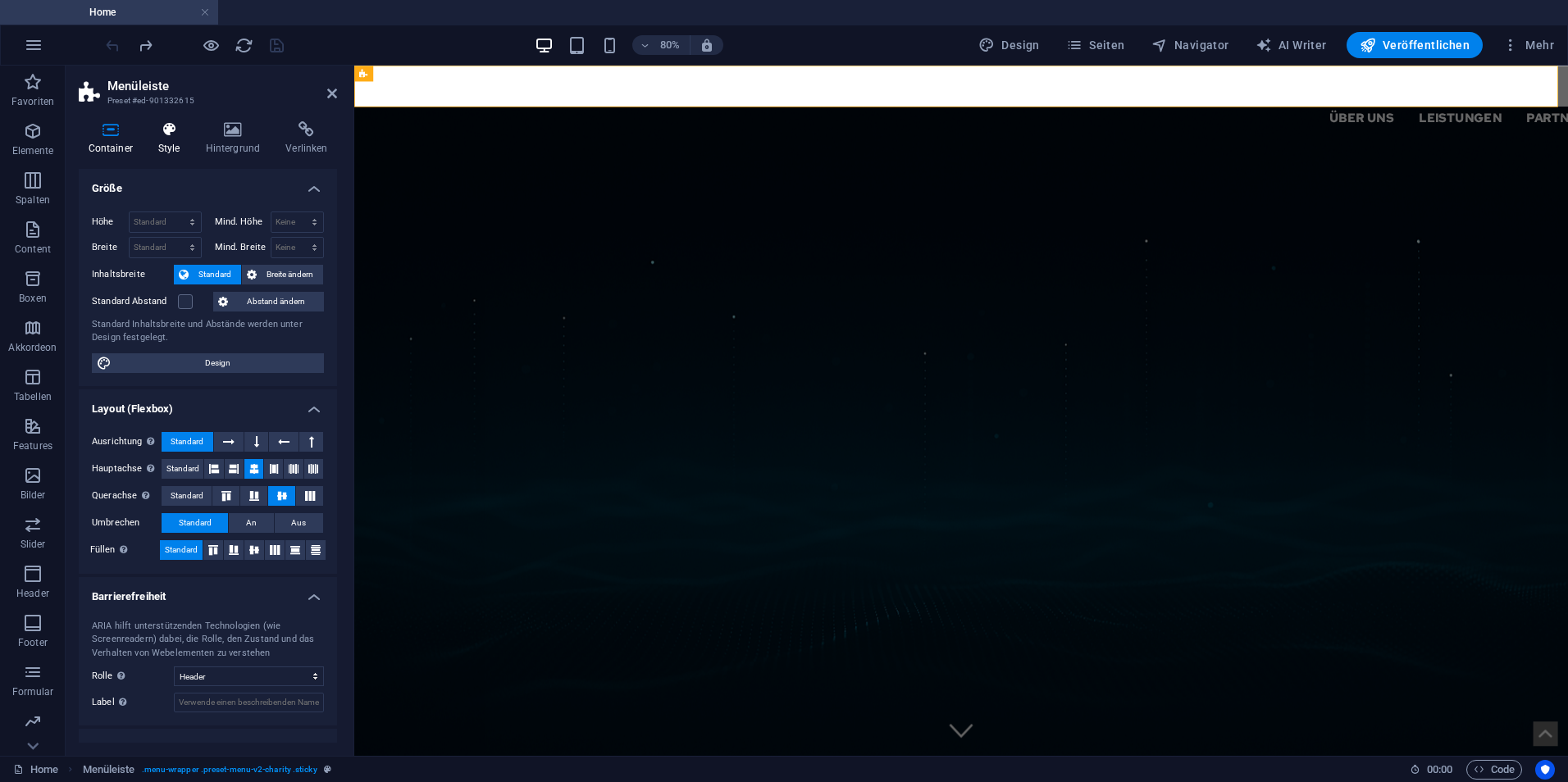
click at [170, 126] on icon at bounding box center [168, 130] width 41 height 17
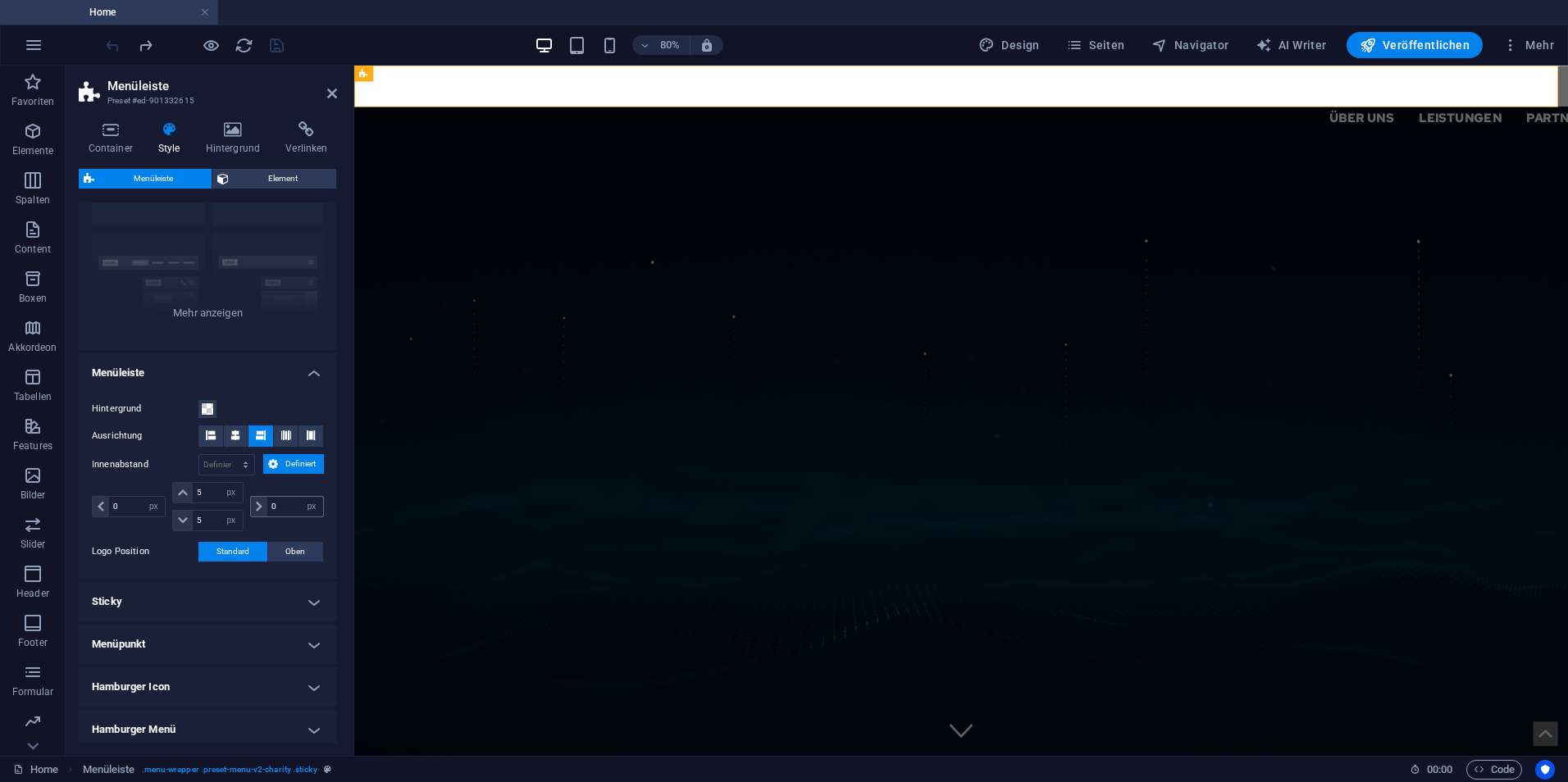
scroll to position [243, 0]
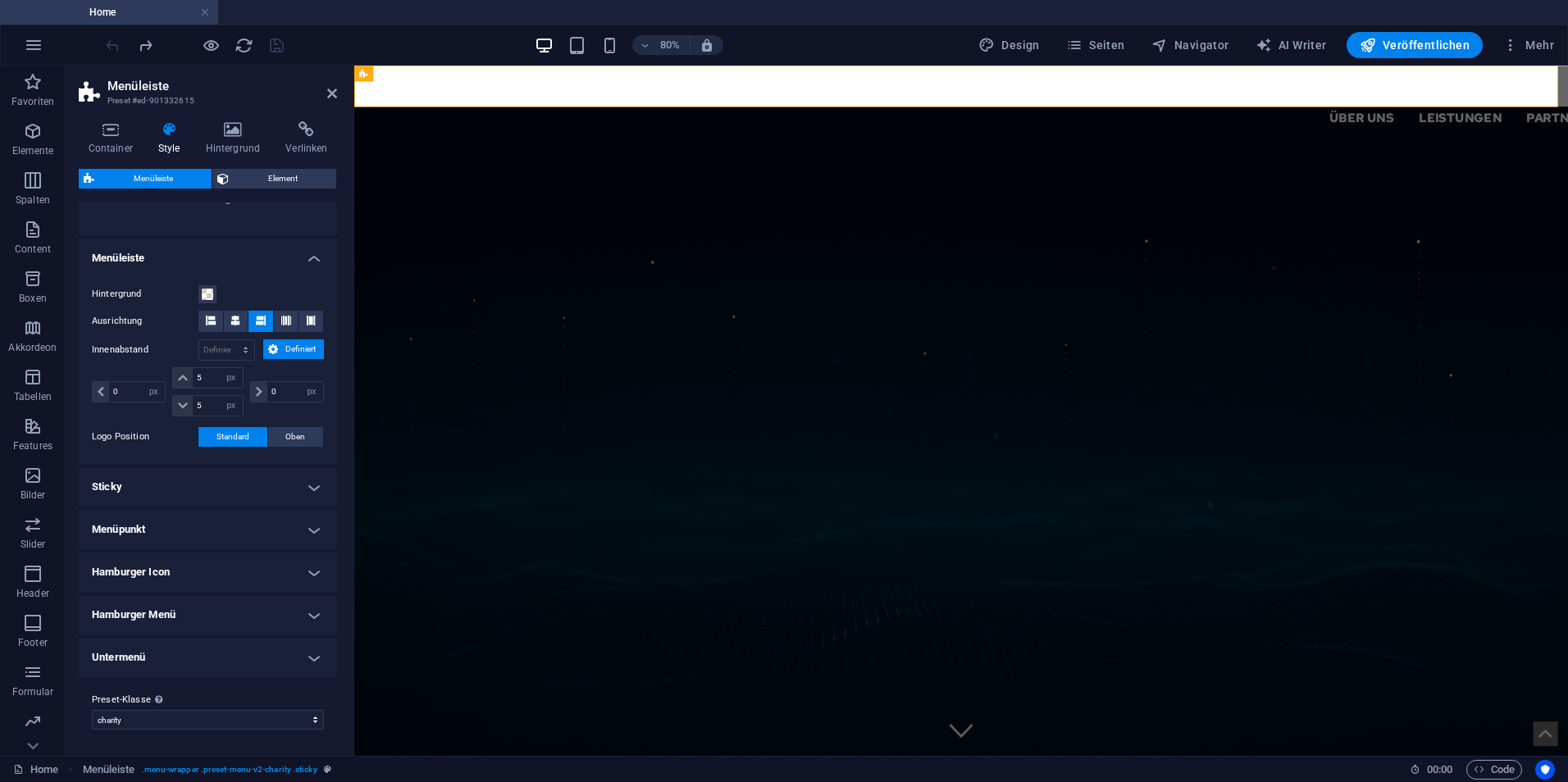
click at [287, 496] on h4 "Sticky" at bounding box center [208, 487] width 259 height 40
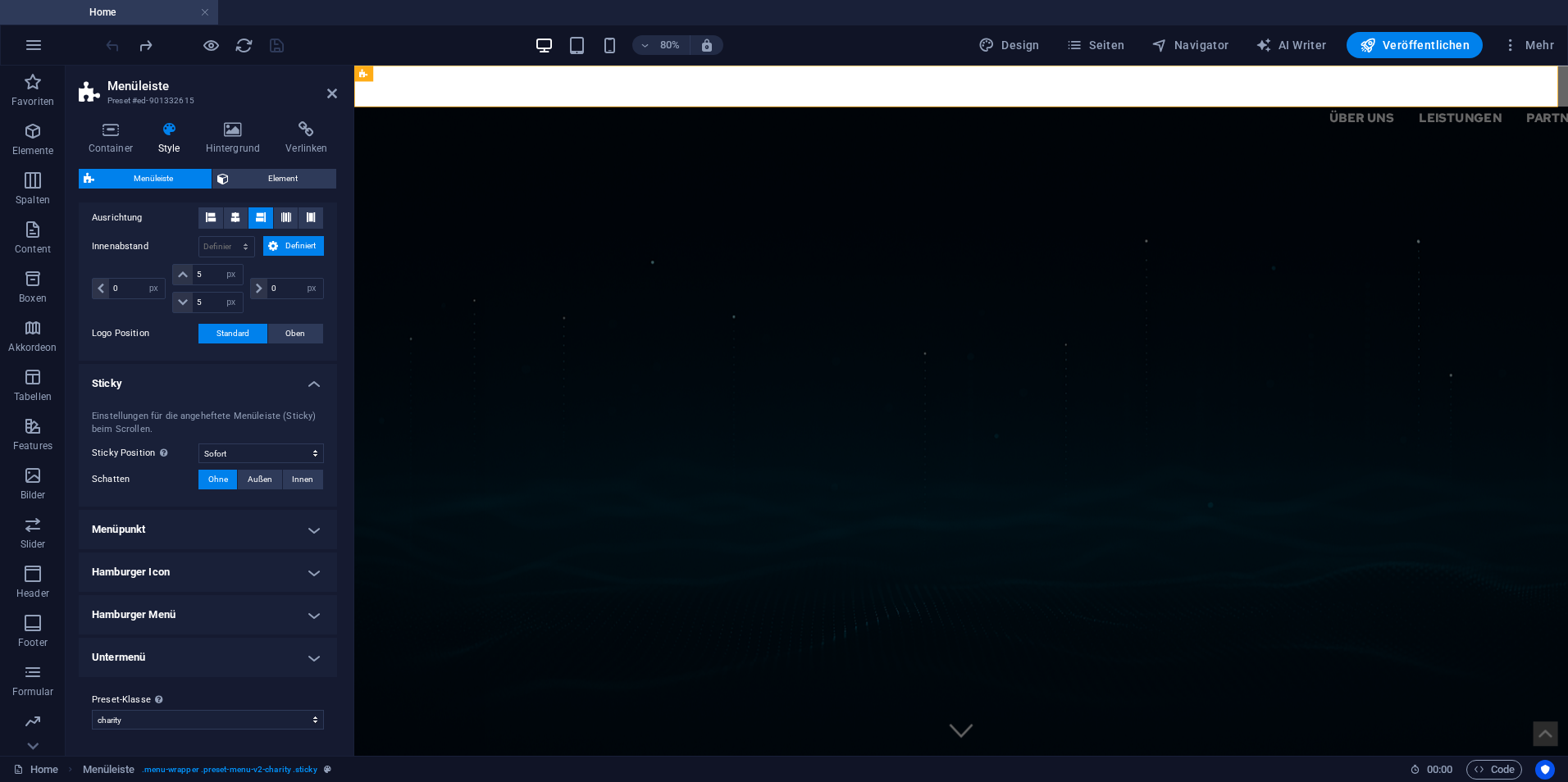
click at [289, 533] on h4 "Menüpunkt" at bounding box center [208, 529] width 259 height 40
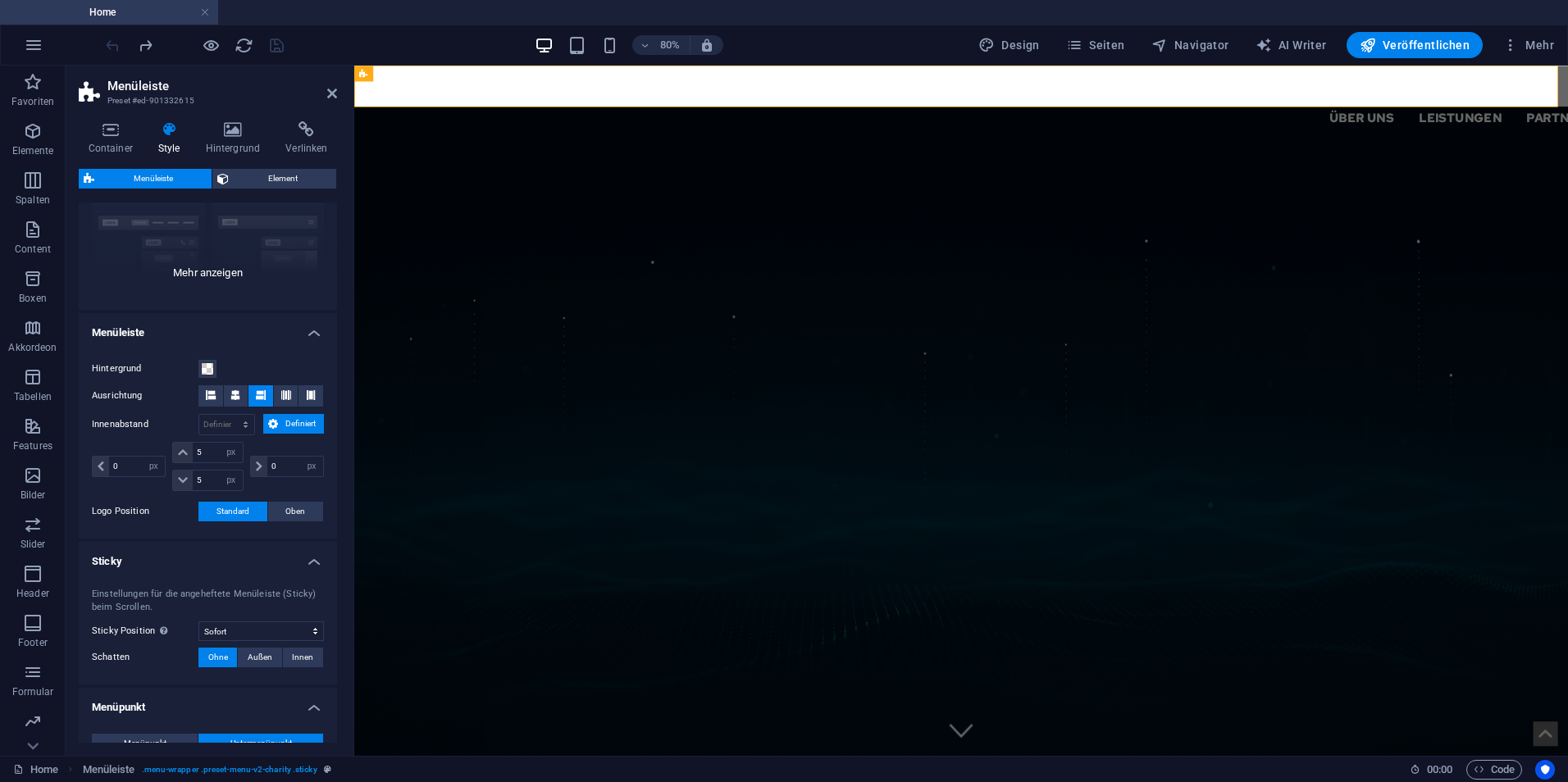
scroll to position [0, 0]
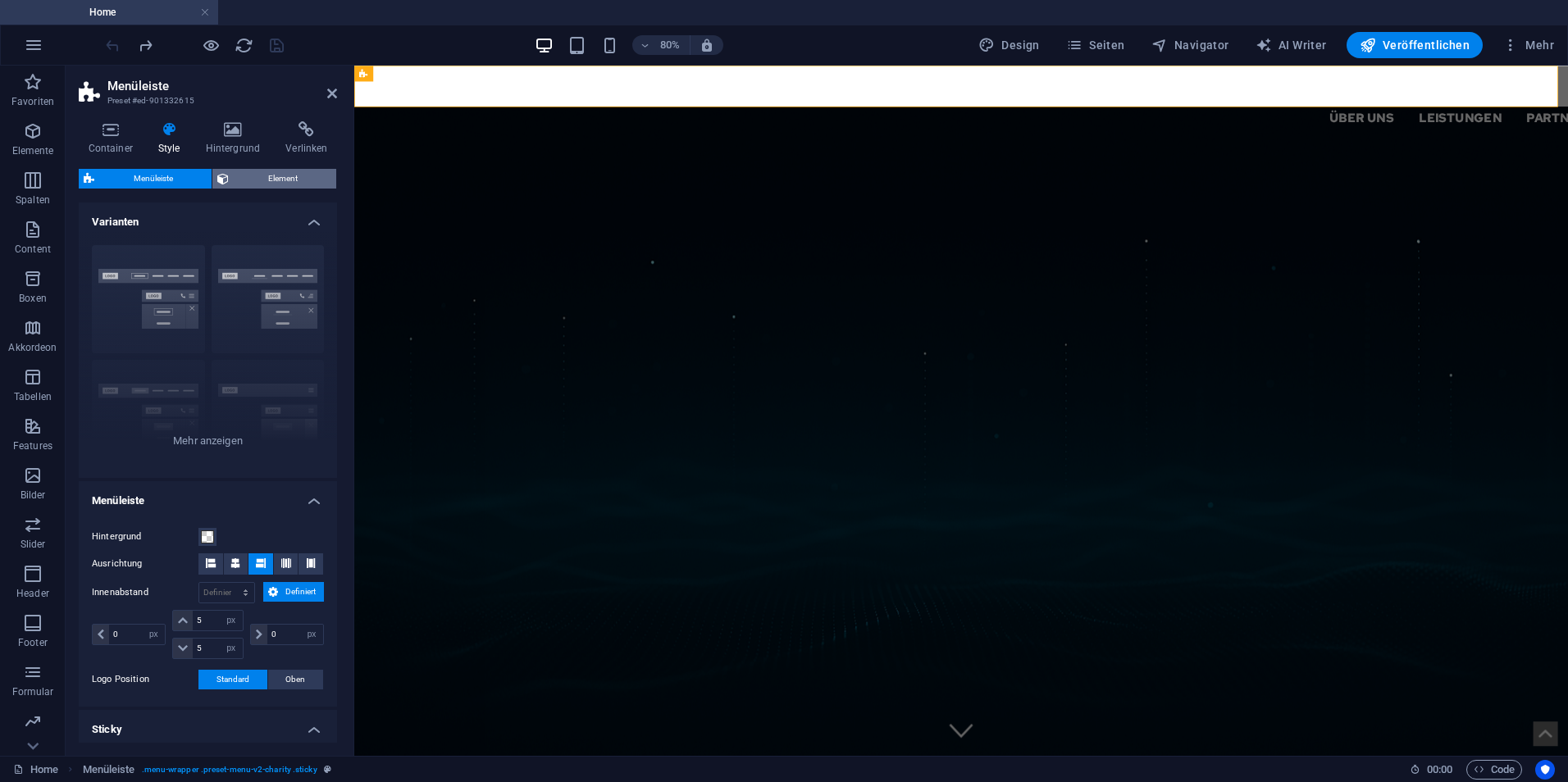
click at [248, 183] on span "Element" at bounding box center [282, 178] width 98 height 19
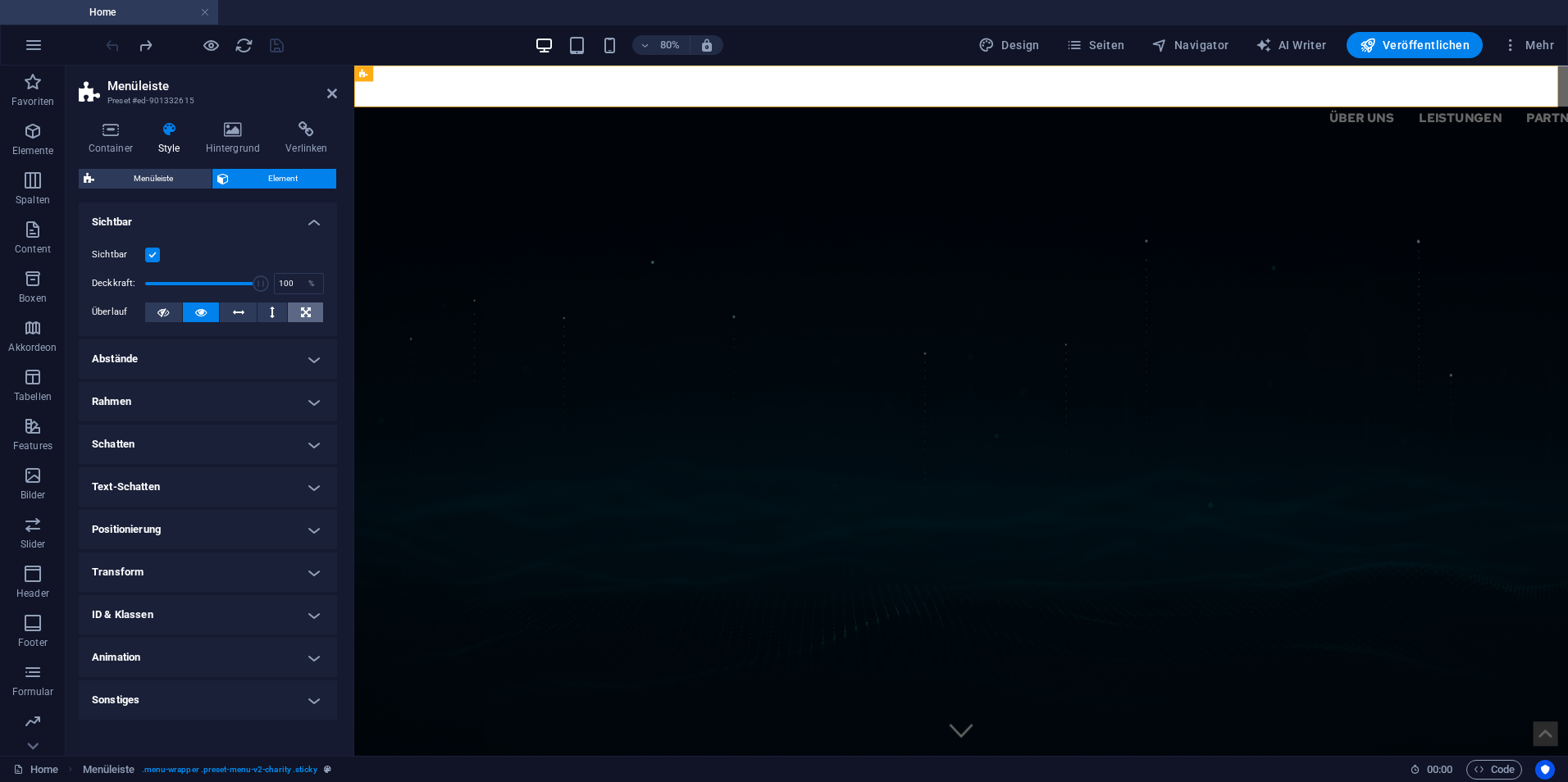
click at [320, 310] on button at bounding box center [306, 312] width 35 height 19
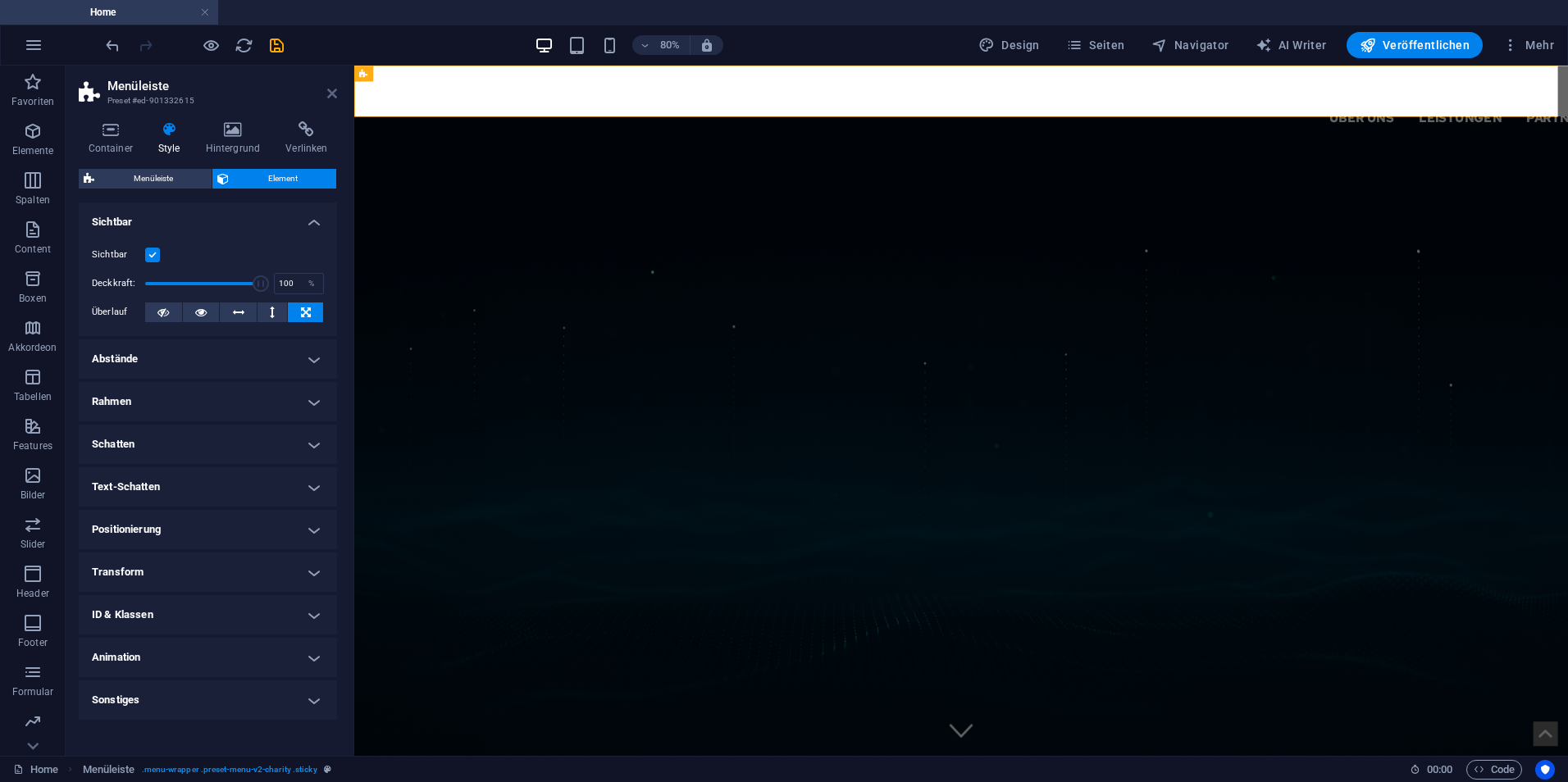
click at [334, 95] on icon at bounding box center [332, 93] width 10 height 13
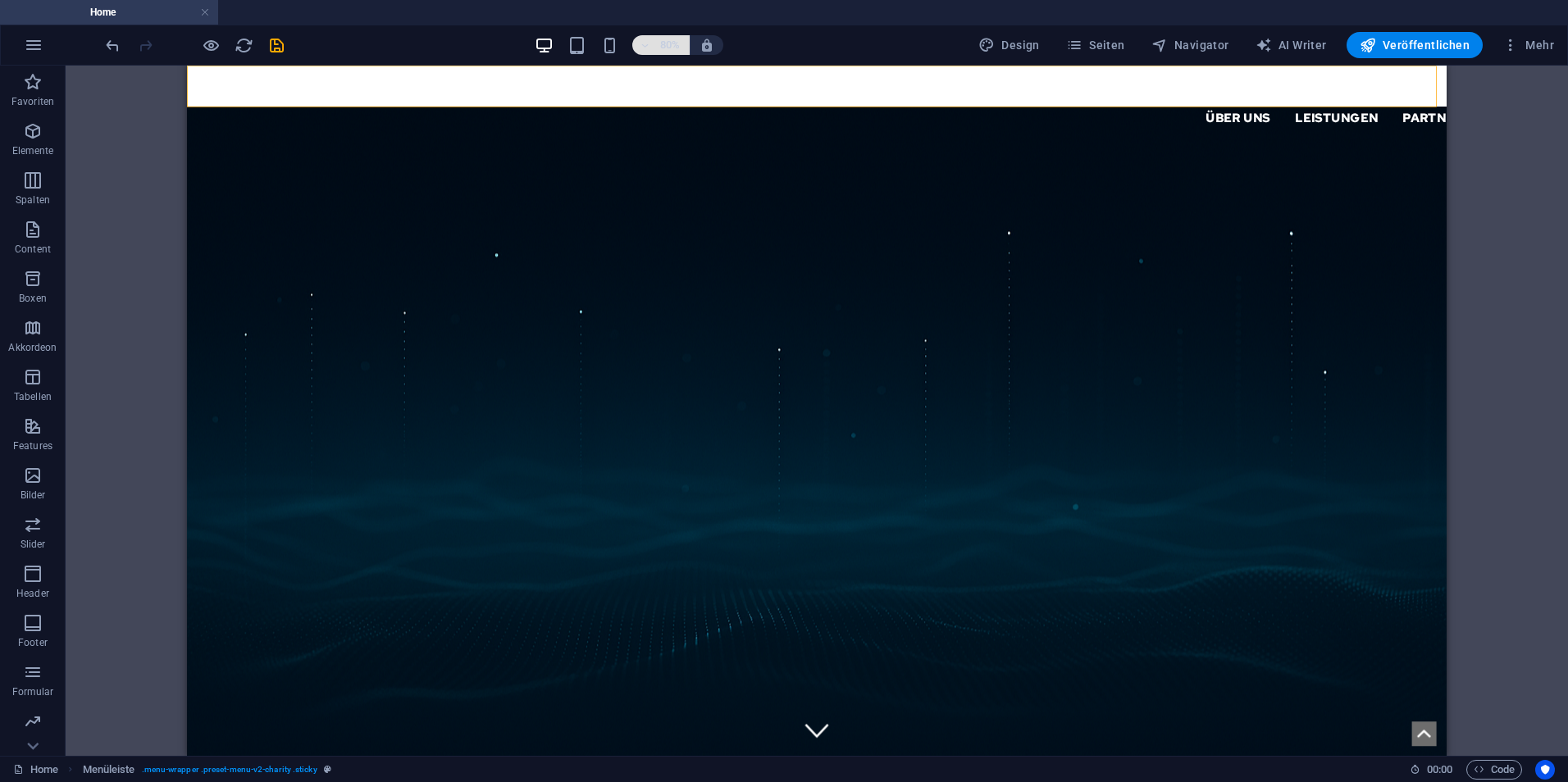
click at [672, 51] on h6 "80%" at bounding box center [670, 44] width 27 height 19
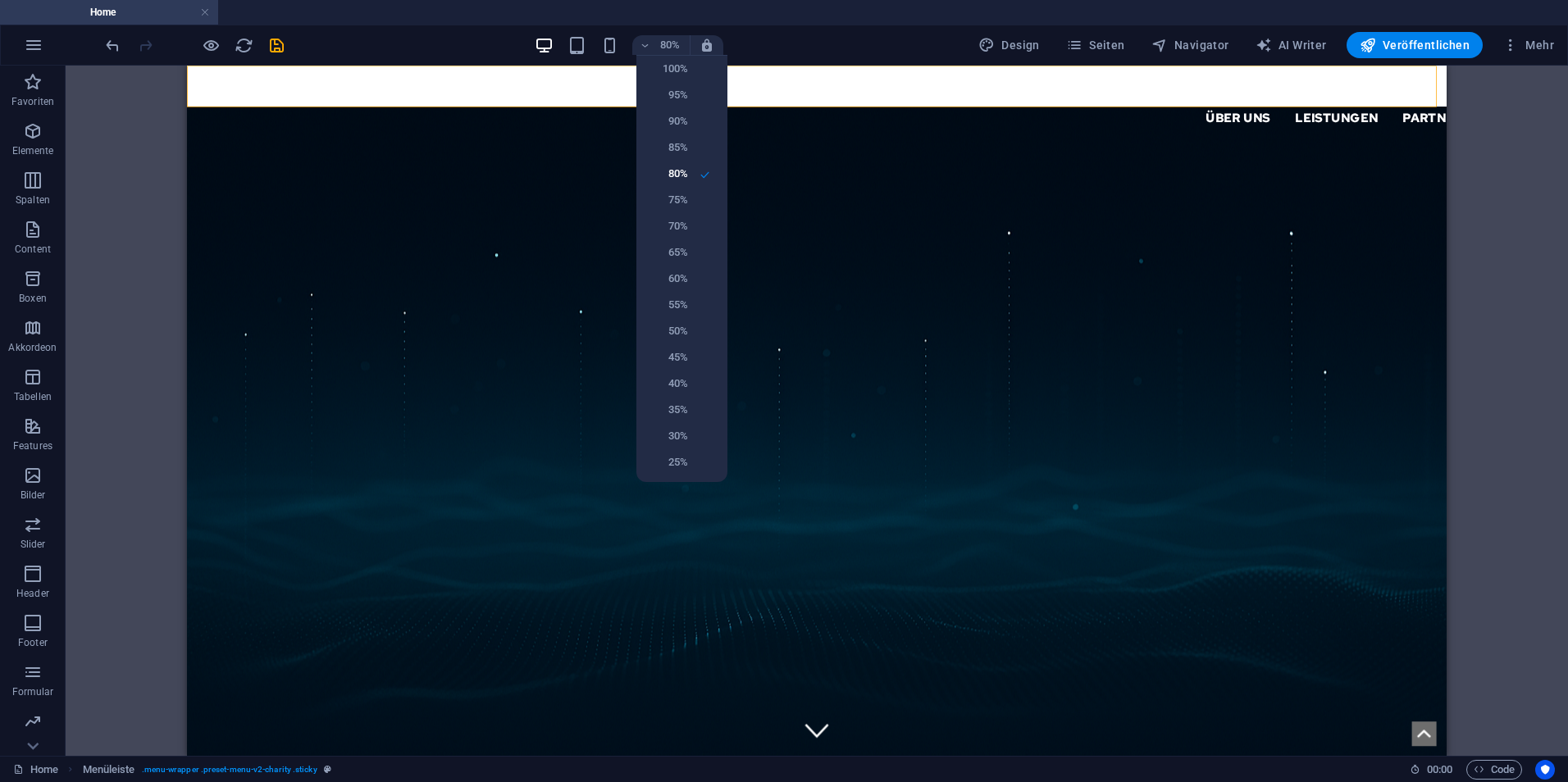
click at [544, 48] on div at bounding box center [784, 391] width 1568 height 782
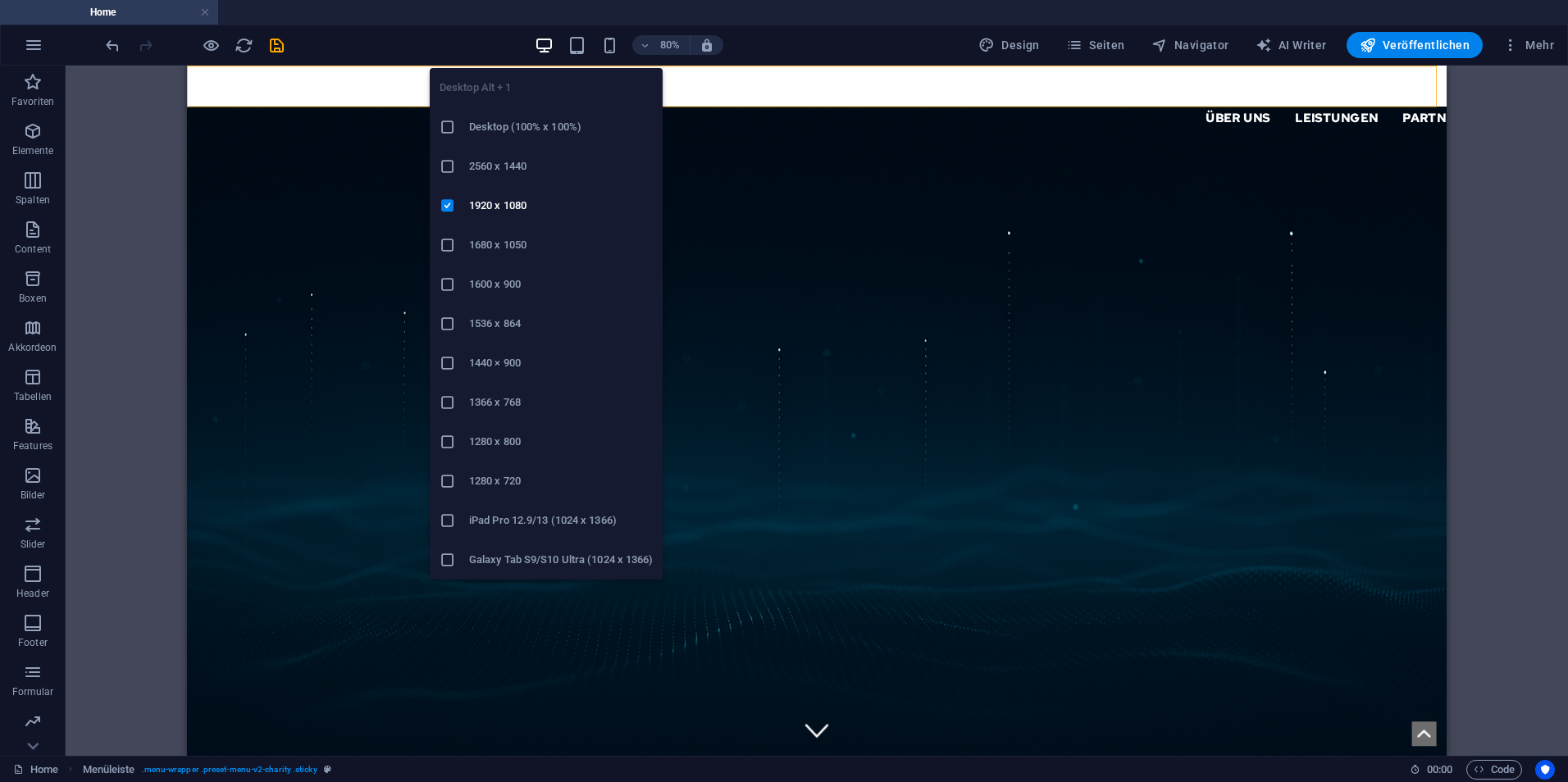
click at [491, 176] on h6 "2560 x 1440" at bounding box center [561, 166] width 184 height 19
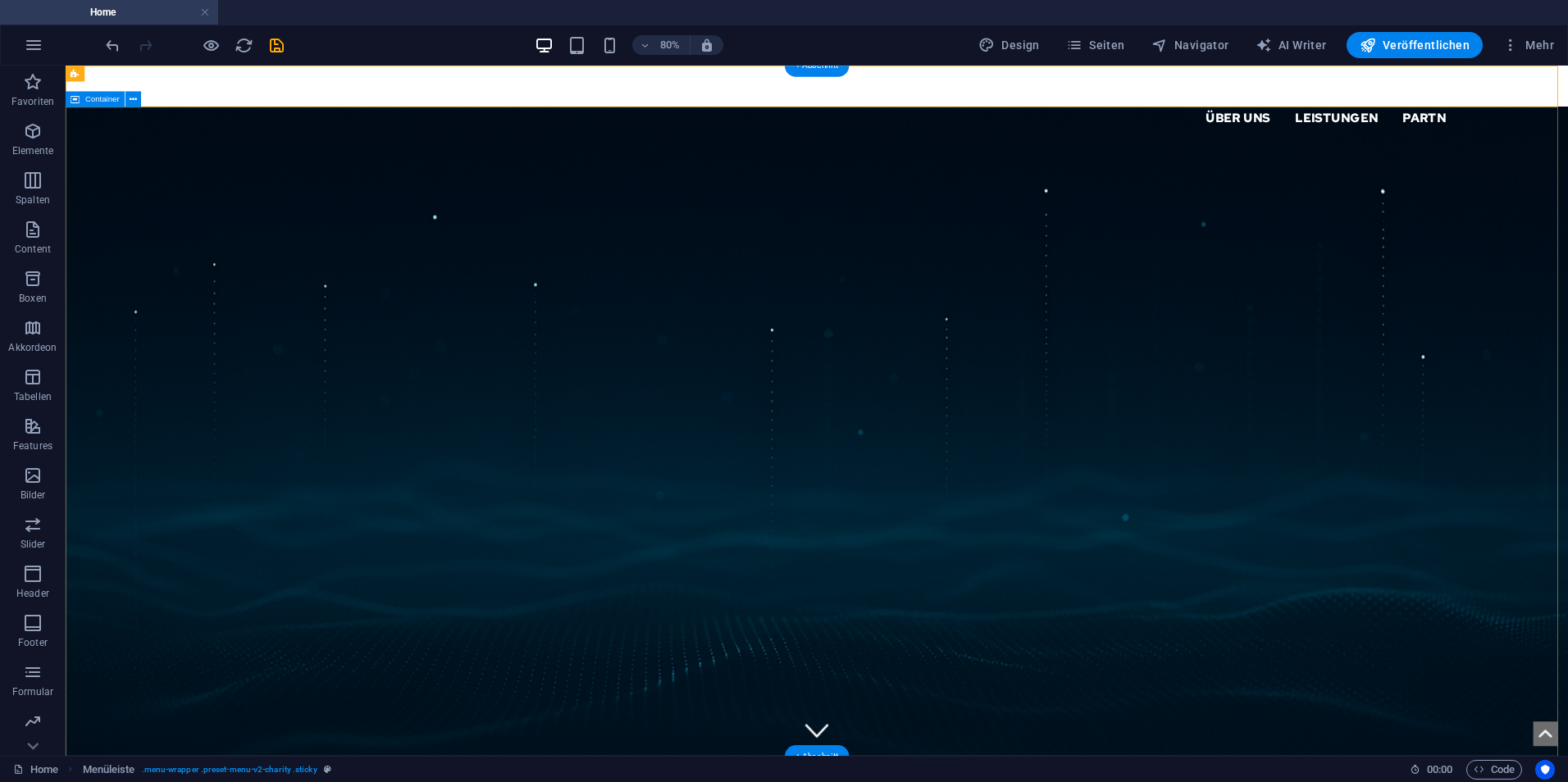
click at [845, 86] on div "Über uns Leistungen Partner Kontakt Support IT" at bounding box center [1004, 110] width 1878 height 91
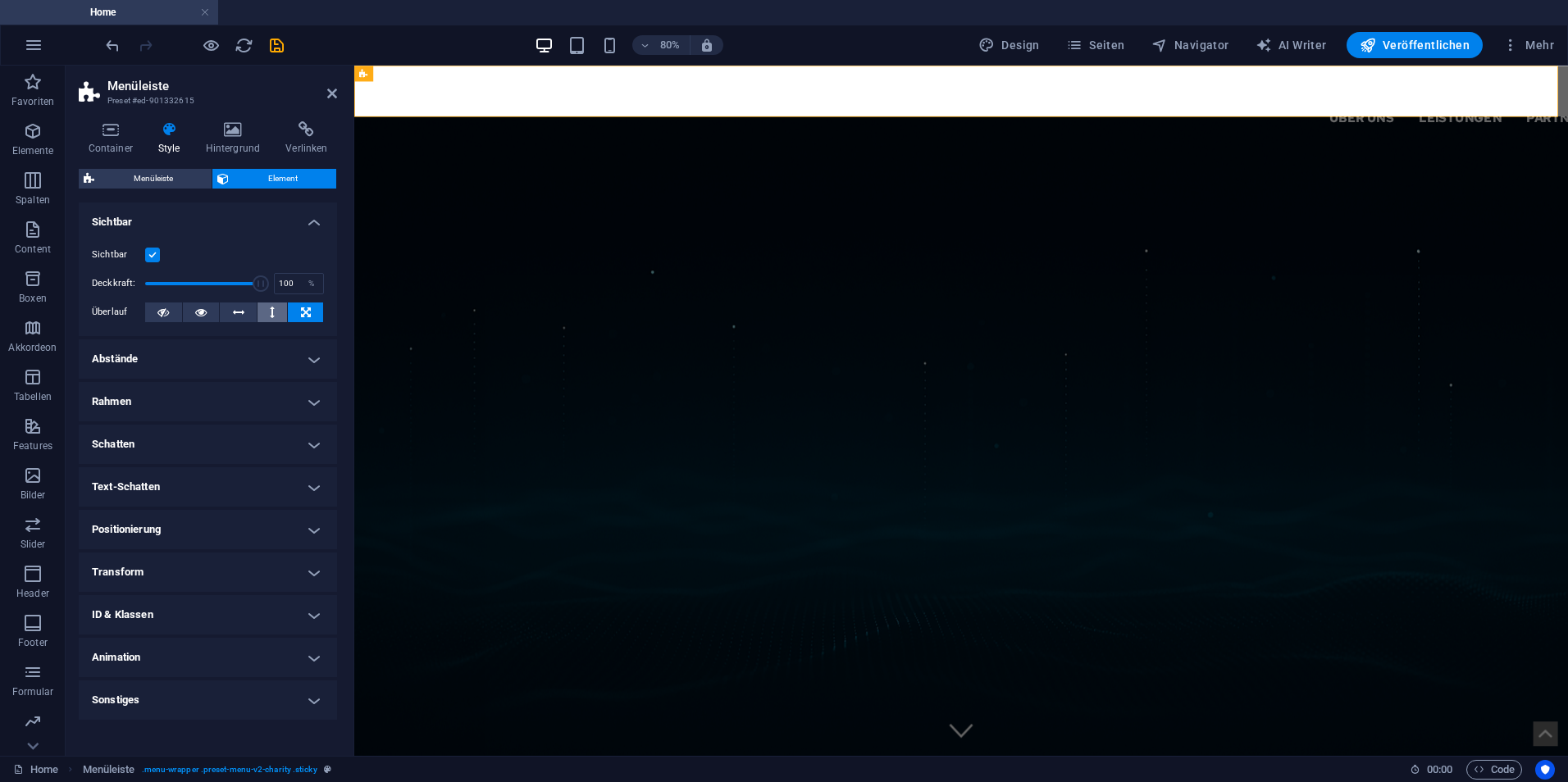
click at [274, 313] on icon at bounding box center [271, 312] width 5 height 19
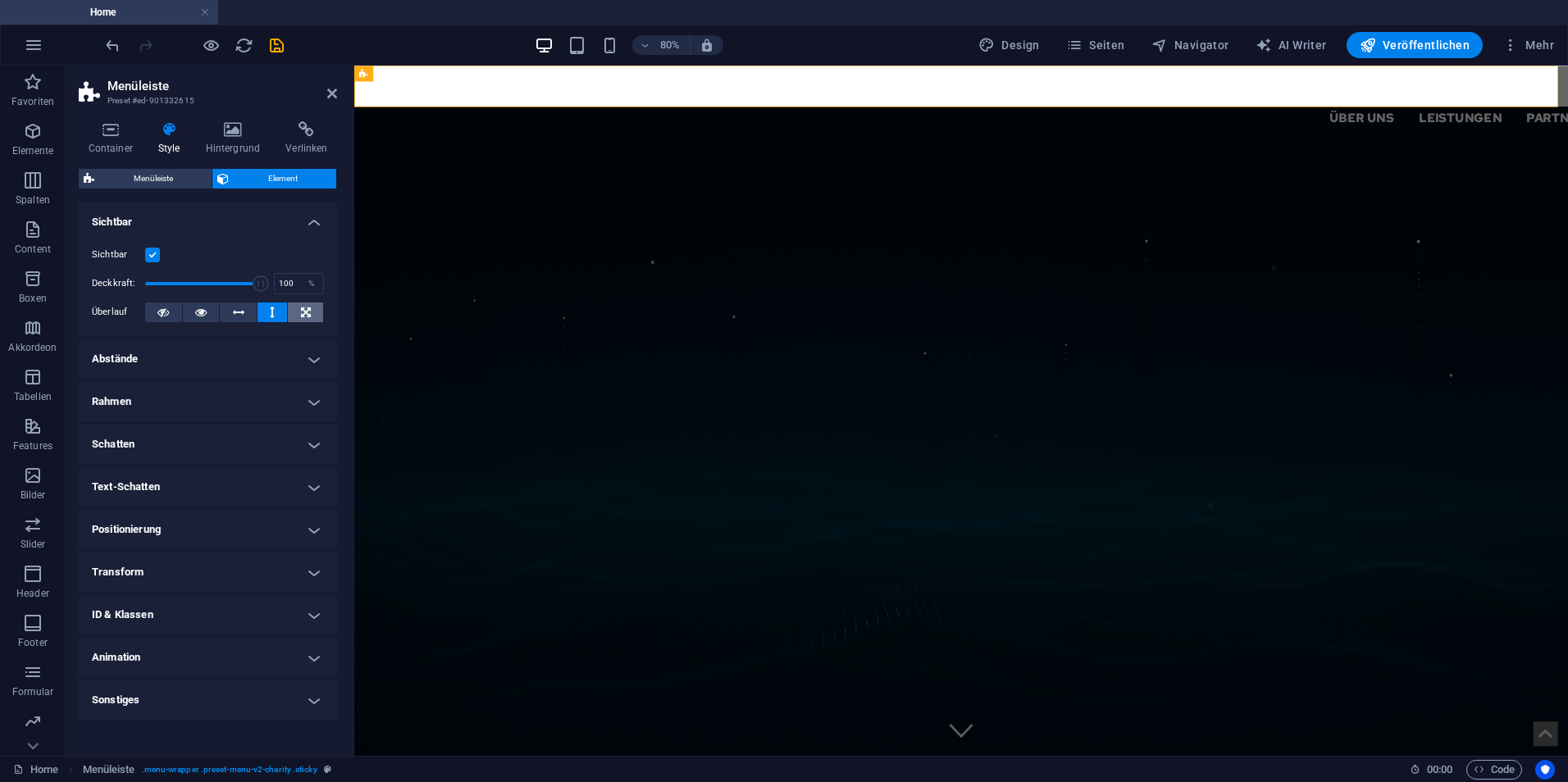
click at [306, 308] on icon at bounding box center [306, 312] width 10 height 19
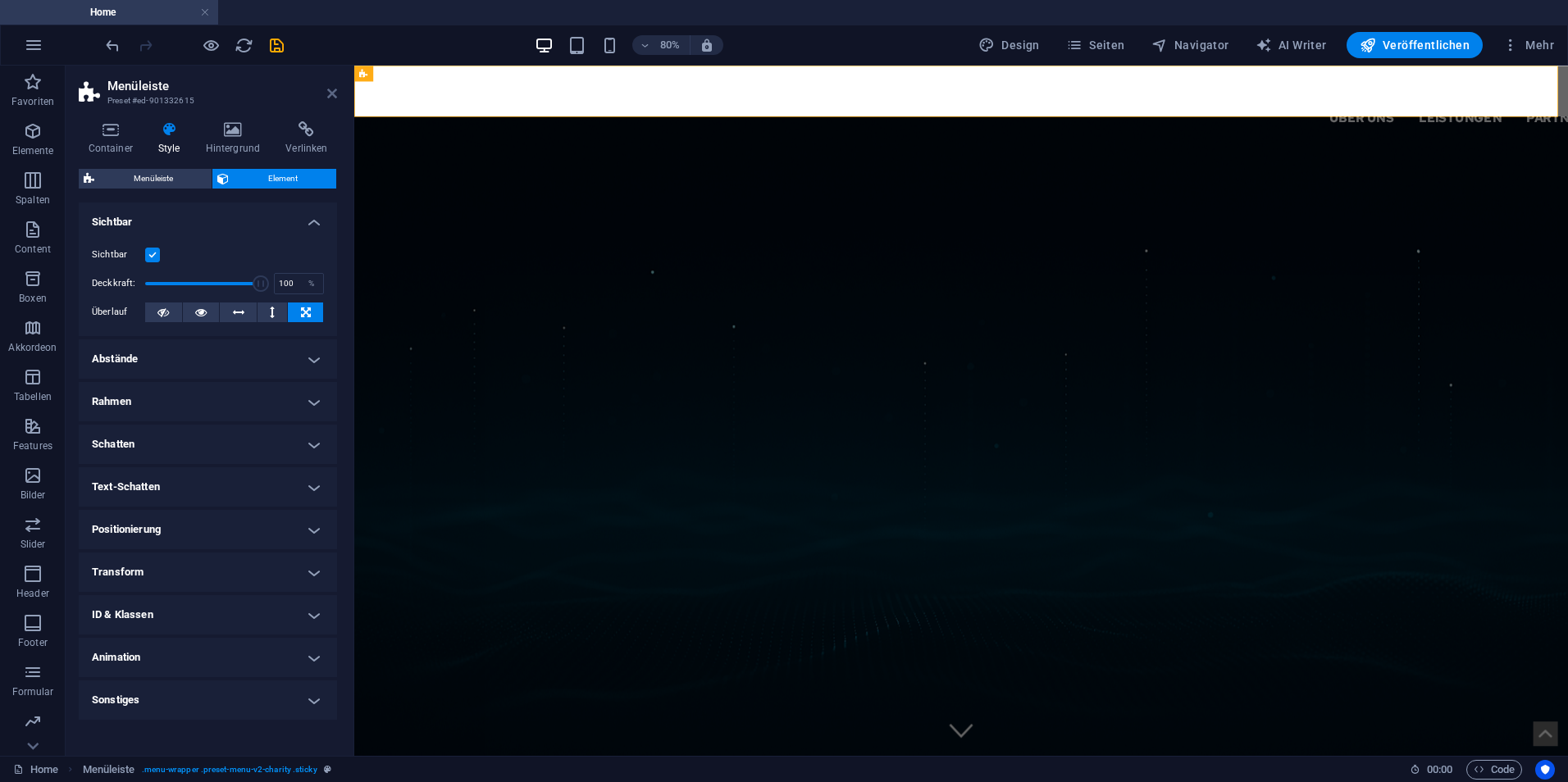
click at [334, 94] on icon at bounding box center [332, 93] width 10 height 13
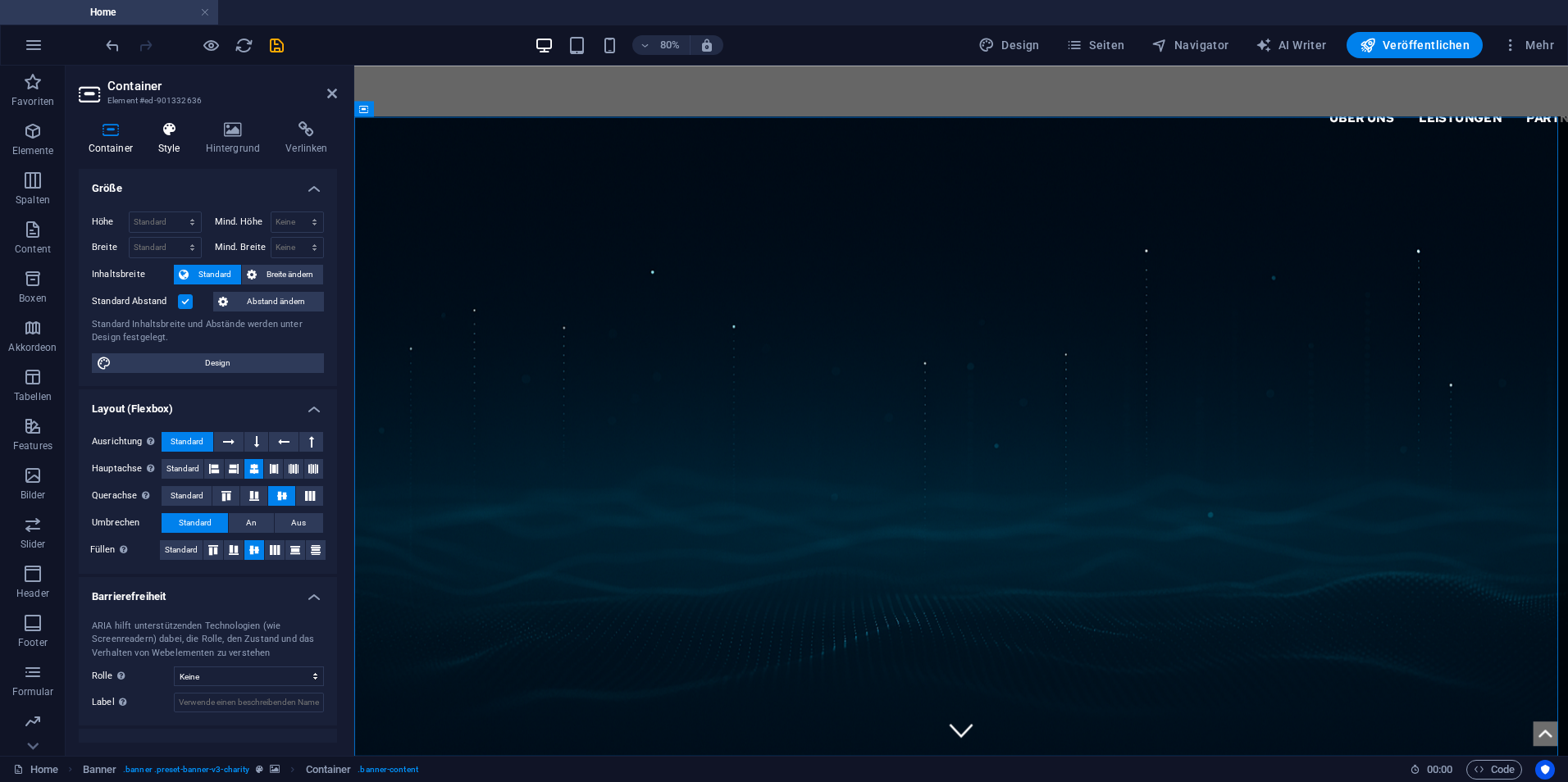
click at [175, 132] on icon at bounding box center [168, 130] width 41 height 17
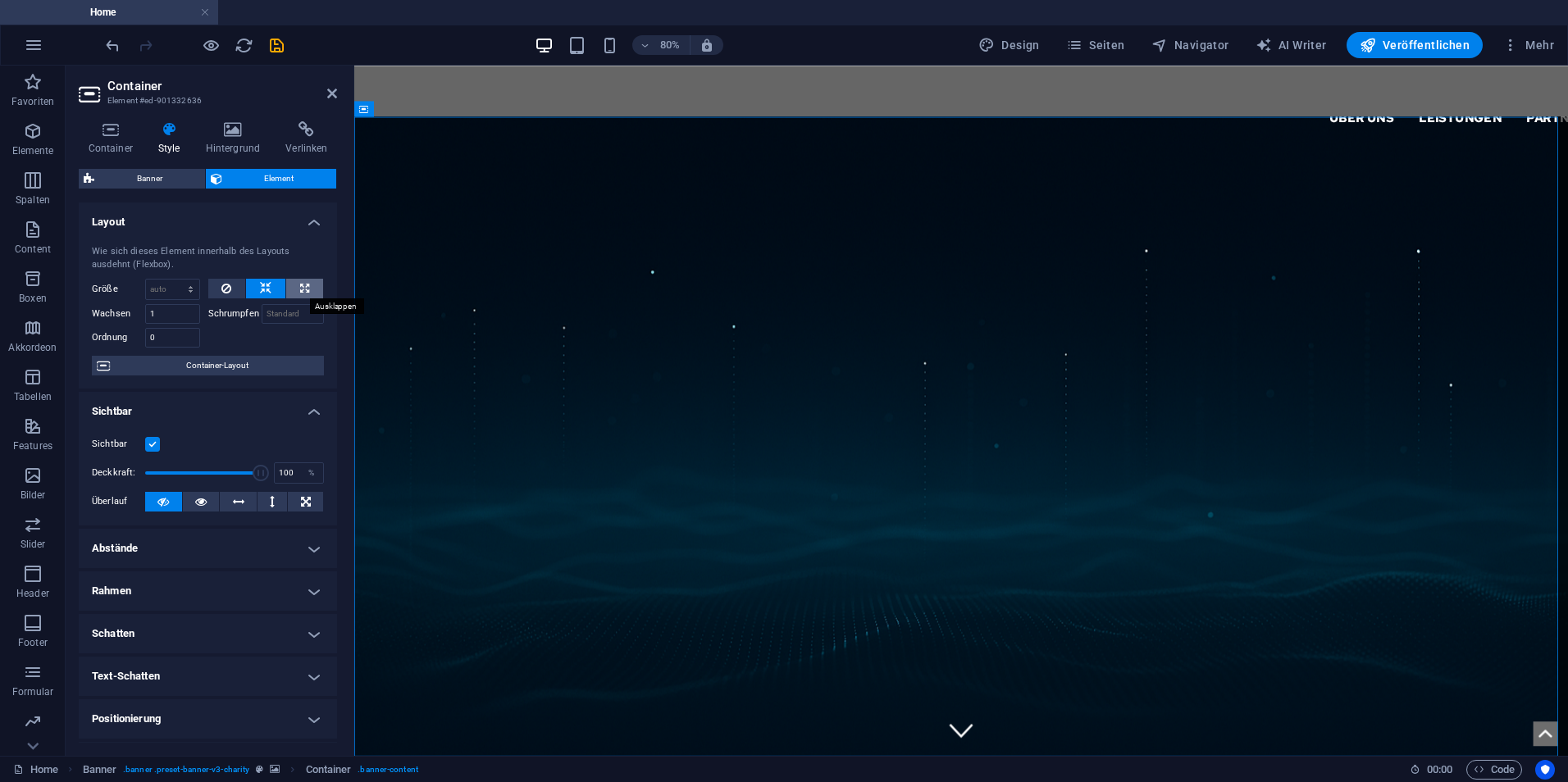
click at [303, 290] on icon at bounding box center [305, 288] width 9 height 19
type input "100"
select select "%"
click at [329, 92] on icon at bounding box center [332, 93] width 10 height 13
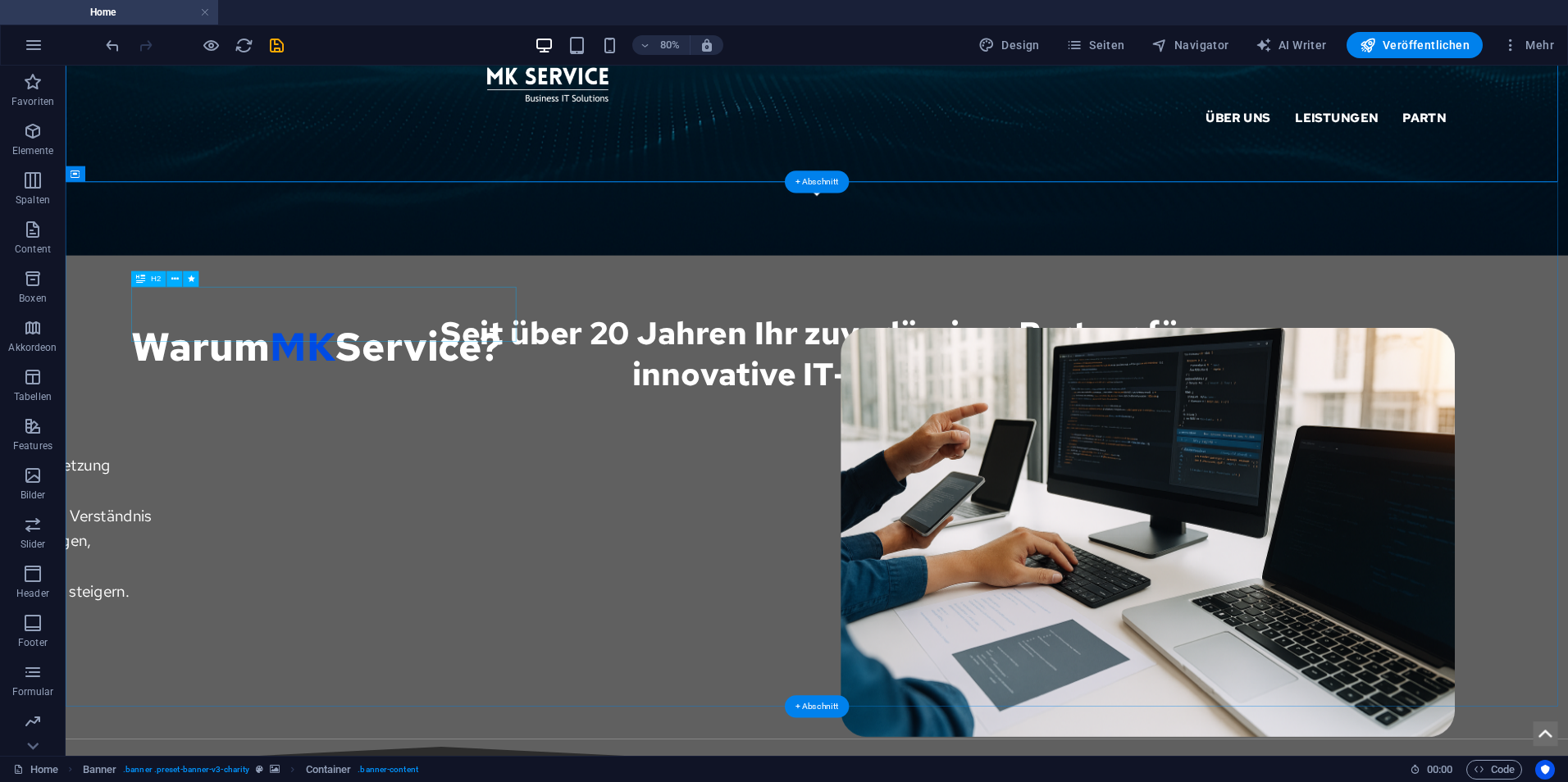
scroll to position [738, 0]
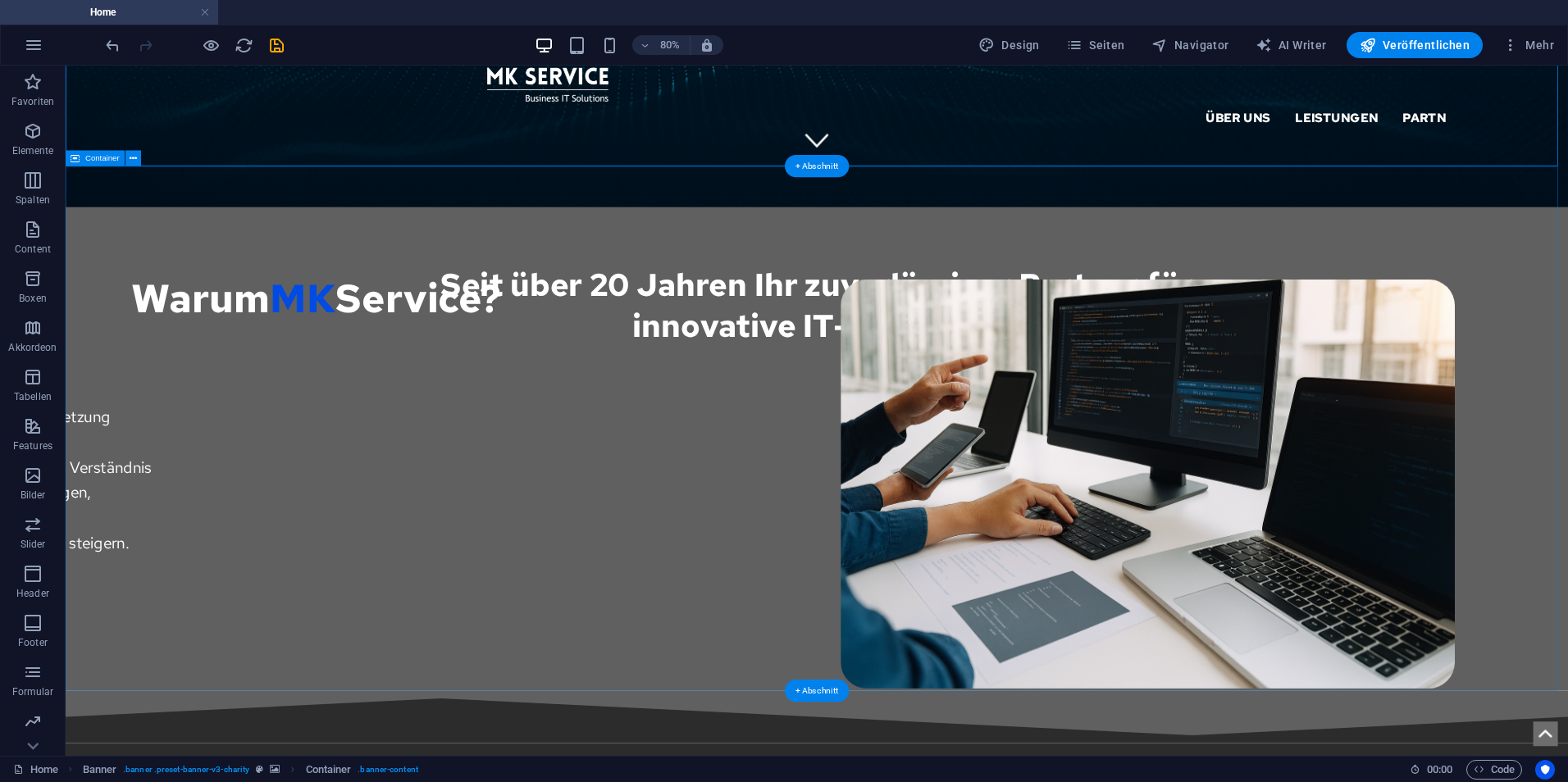
click at [722, 271] on div "Warum MK Service? Ihr zuverlässiger Partner für die Planung, Umsetzung und Betr…" at bounding box center [1004, 519] width 1878 height 656
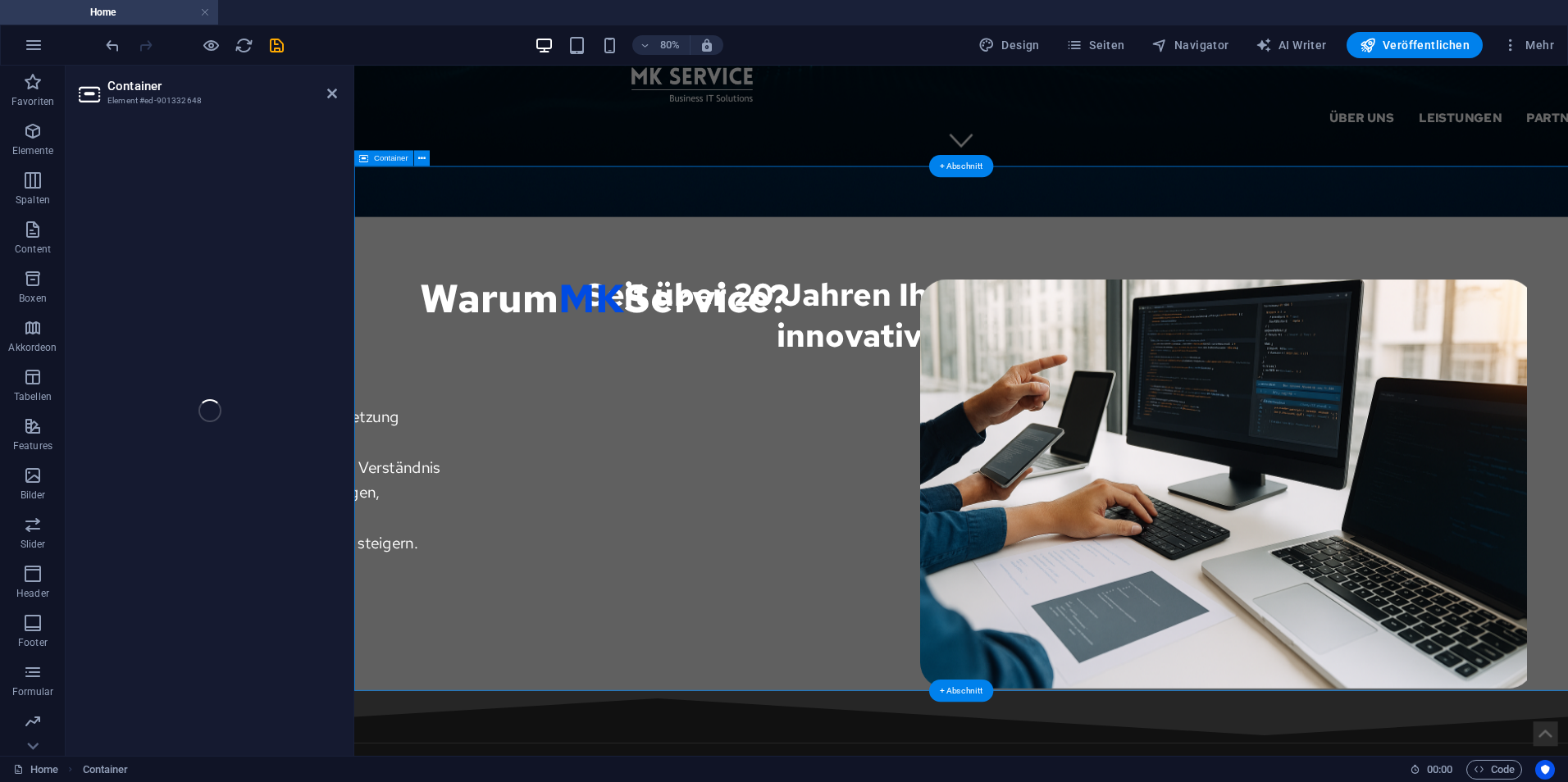
select select "px"
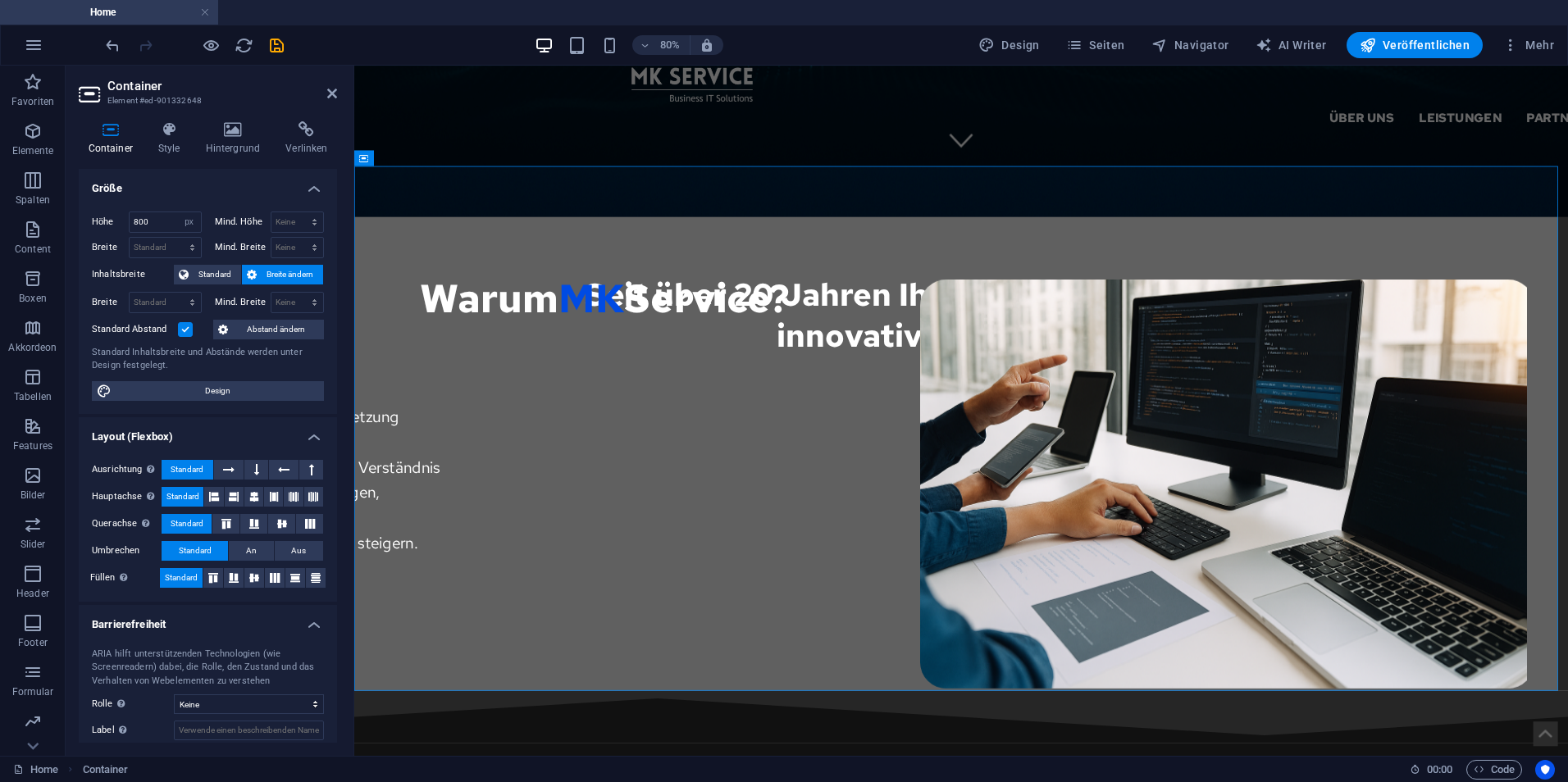
click at [139, 143] on h4 "Container" at bounding box center [114, 138] width 70 height 34
click at [157, 143] on h4 "Style" at bounding box center [172, 138] width 48 height 34
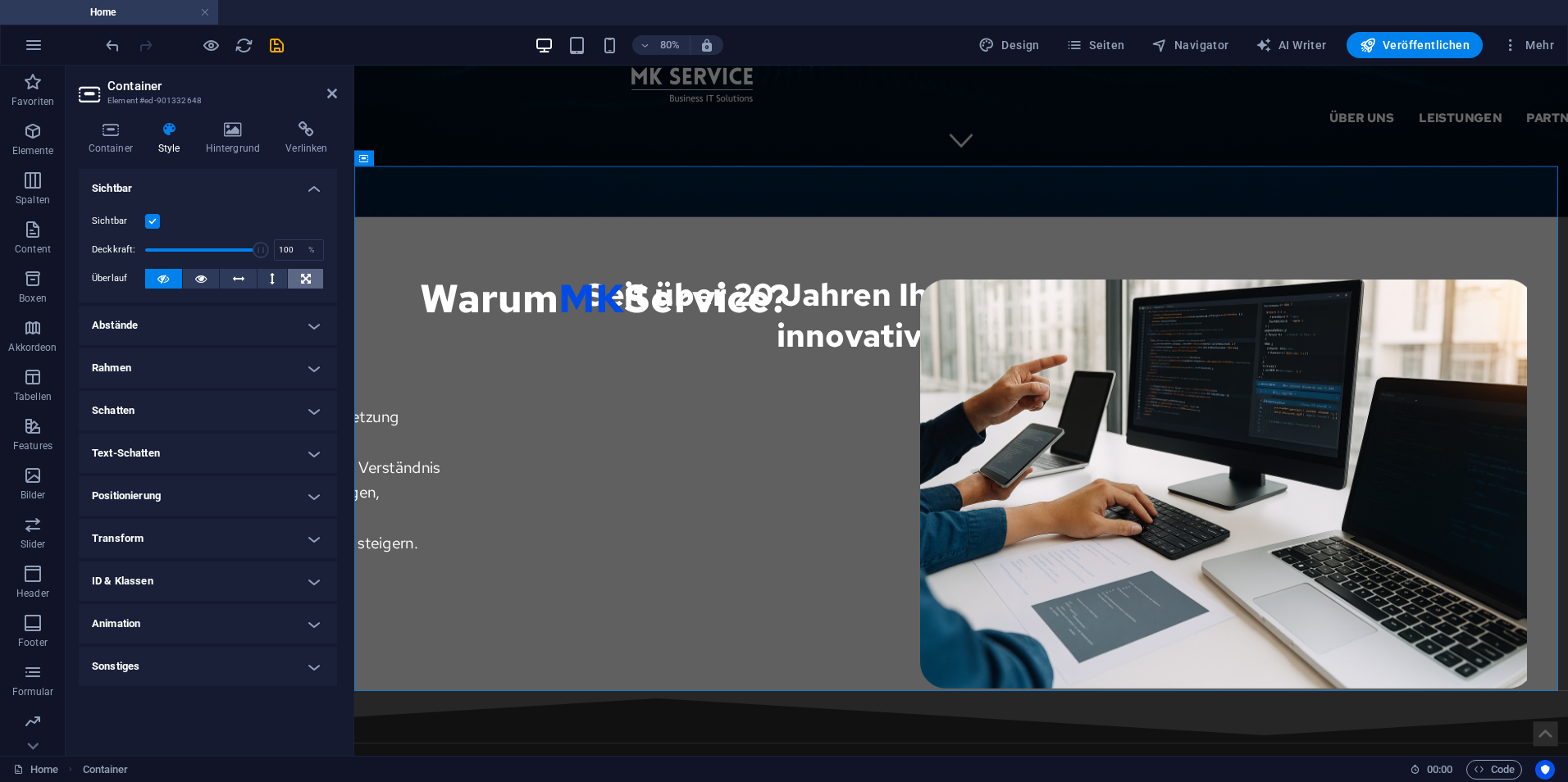
click at [309, 273] on icon at bounding box center [306, 278] width 10 height 19
click at [334, 98] on icon at bounding box center [332, 93] width 10 height 13
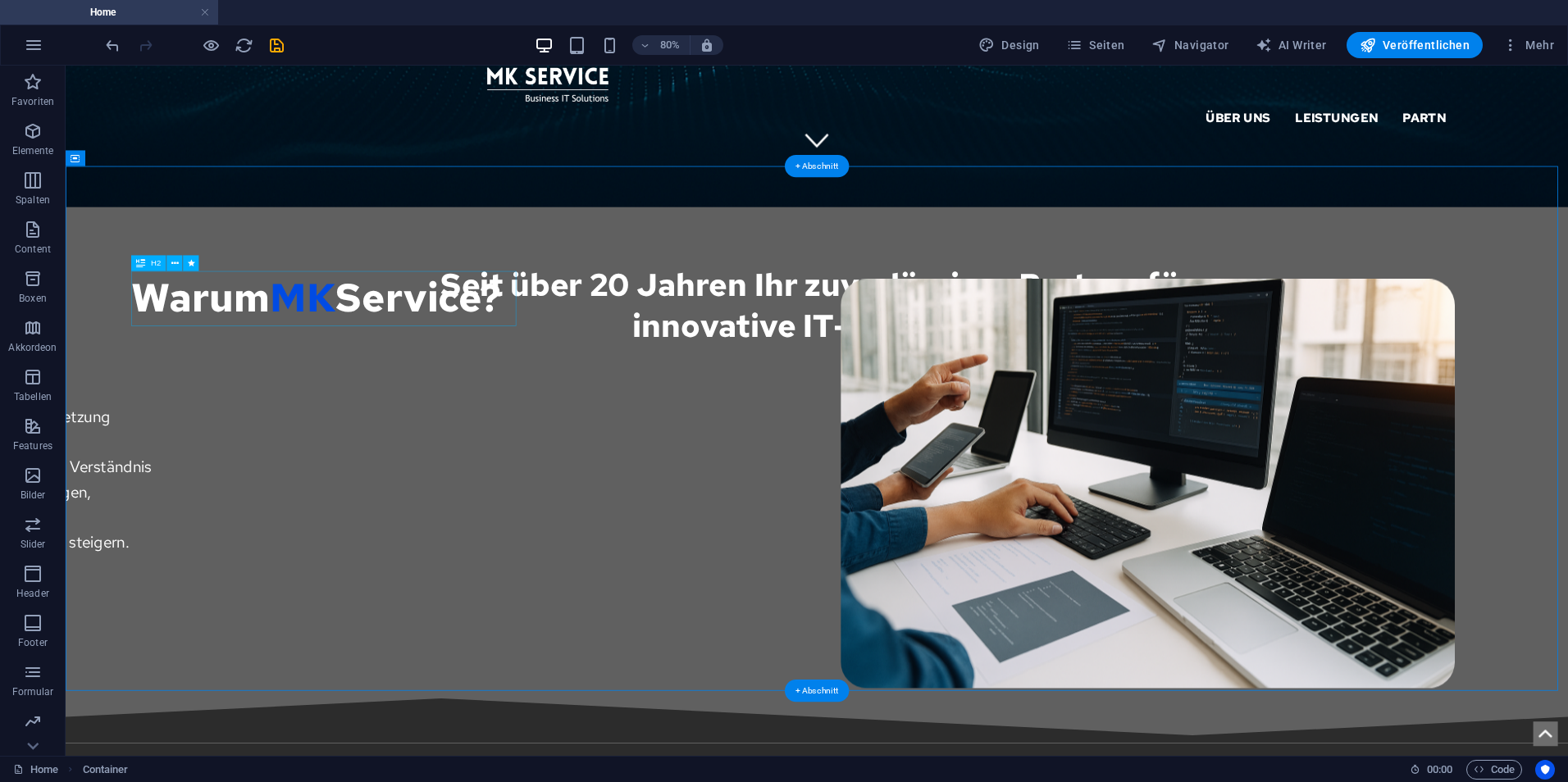
click at [381, 363] on div "Warum MK Service?" at bounding box center [1086, 356] width 1878 height 69
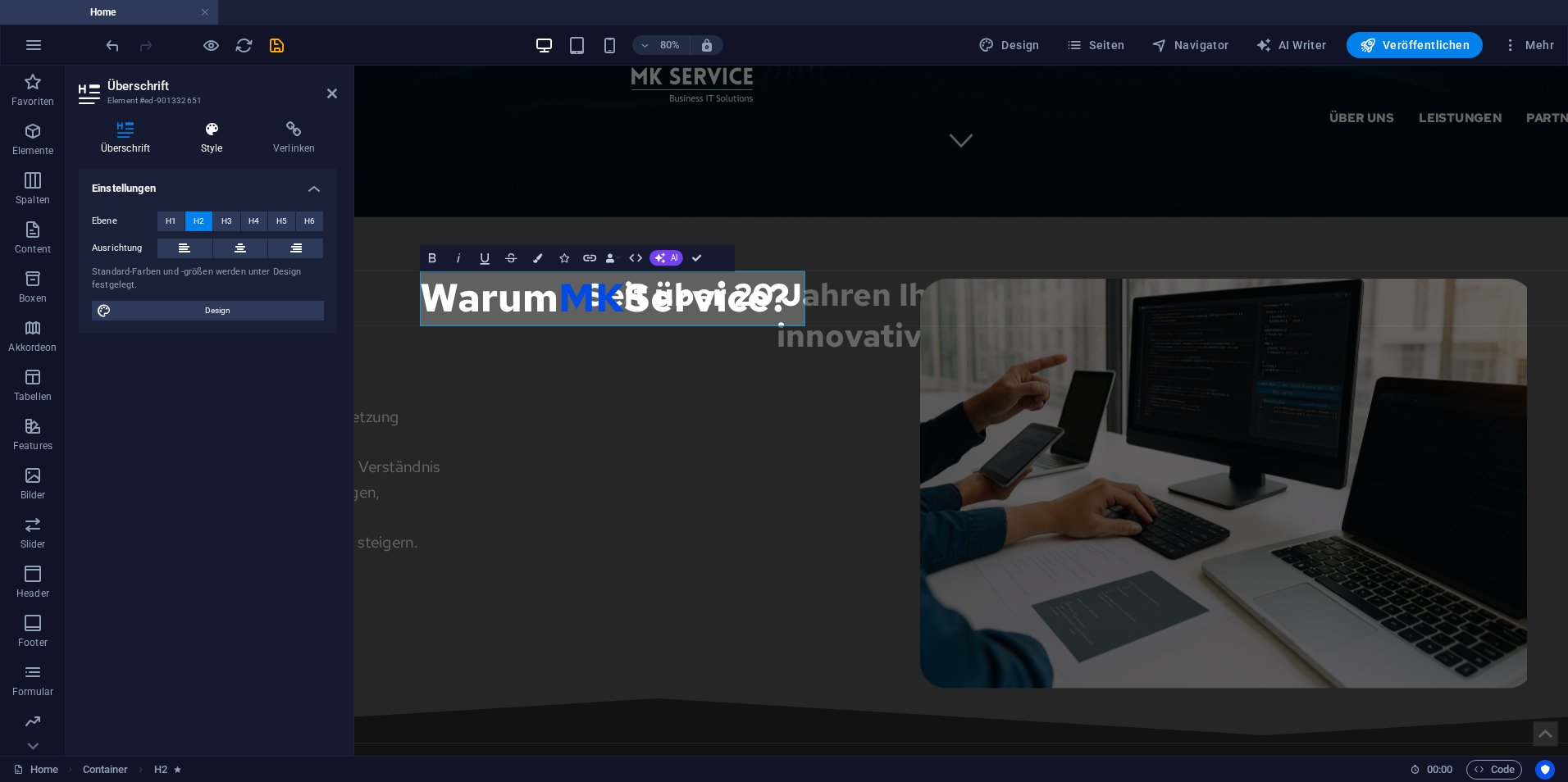
click at [206, 124] on icon at bounding box center [211, 130] width 65 height 17
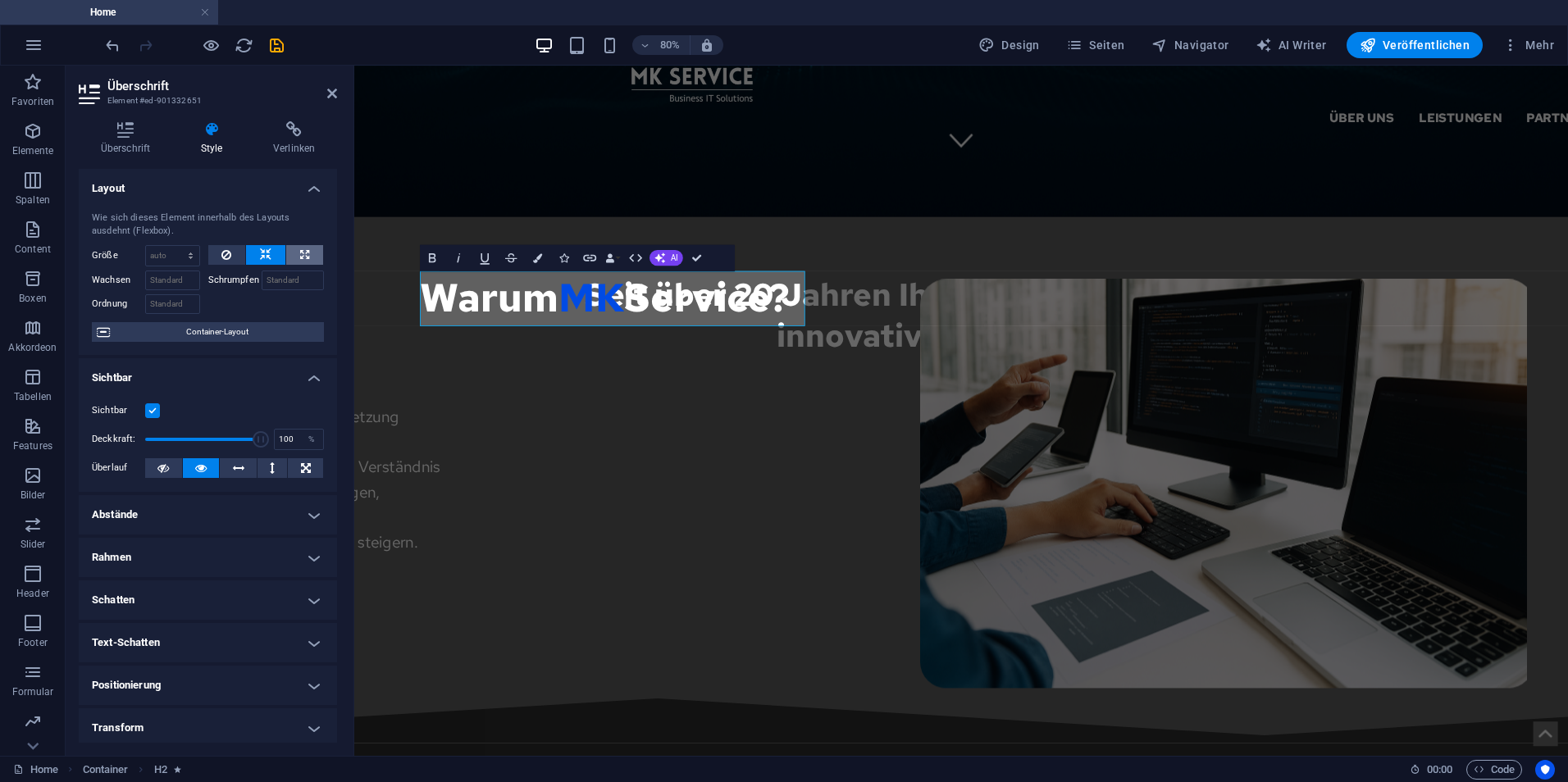
click at [300, 253] on icon at bounding box center [305, 255] width 9 height 19
type input "100"
select select "%"
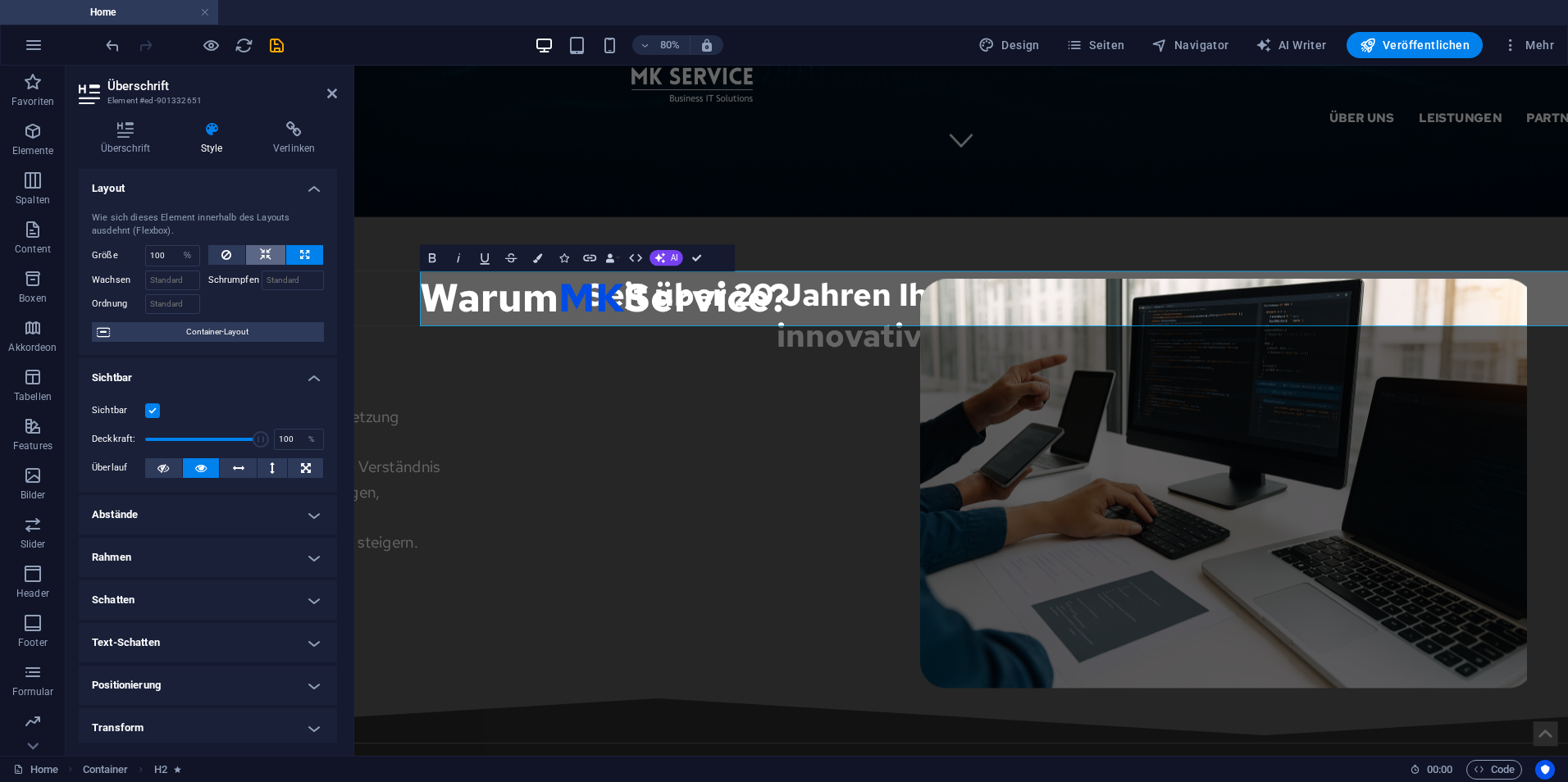
click at [261, 253] on icon at bounding box center [266, 255] width 11 height 19
select select "DISABLED_OPTION_VALUE"
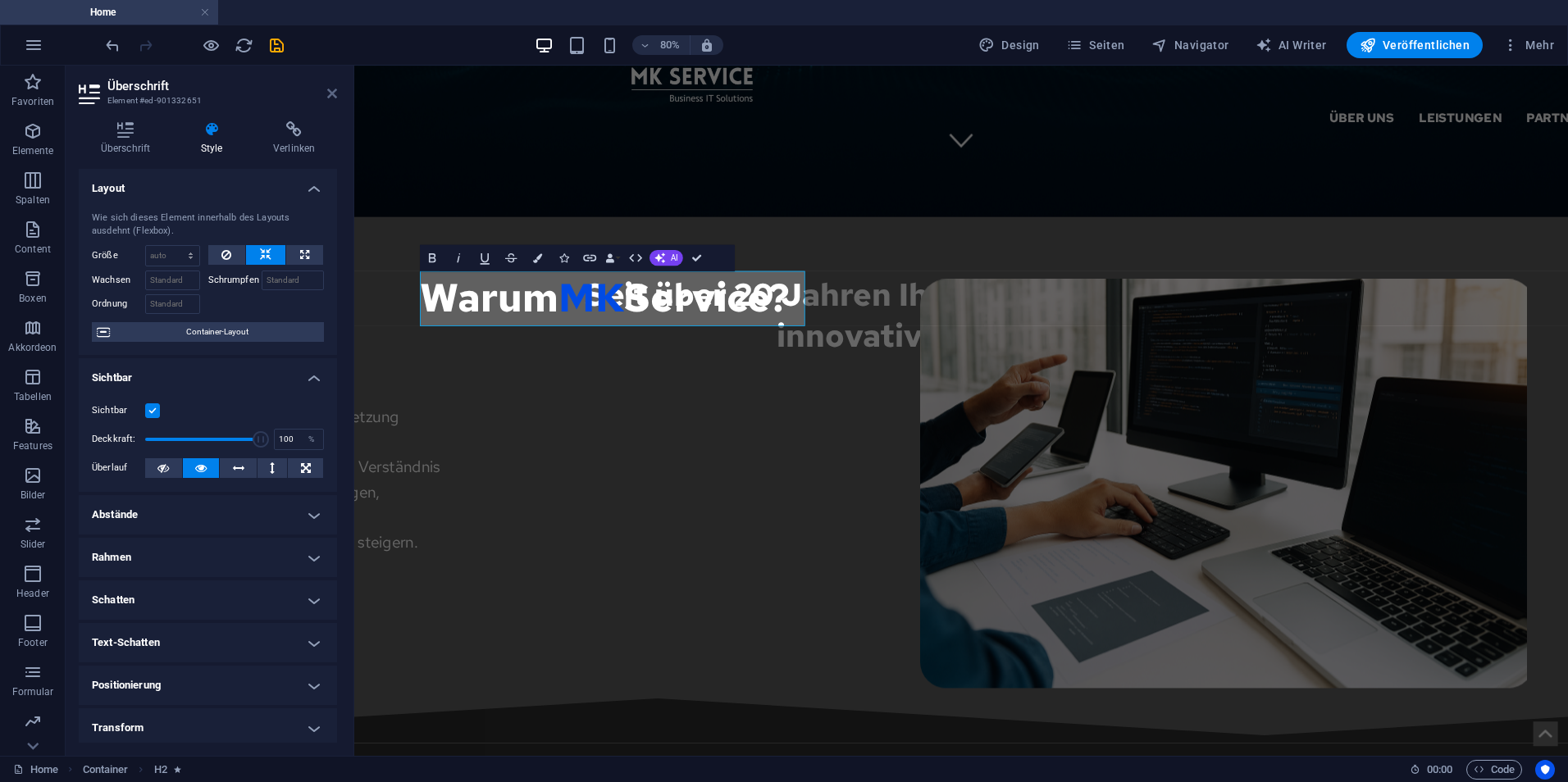
click at [329, 91] on icon at bounding box center [332, 93] width 10 height 13
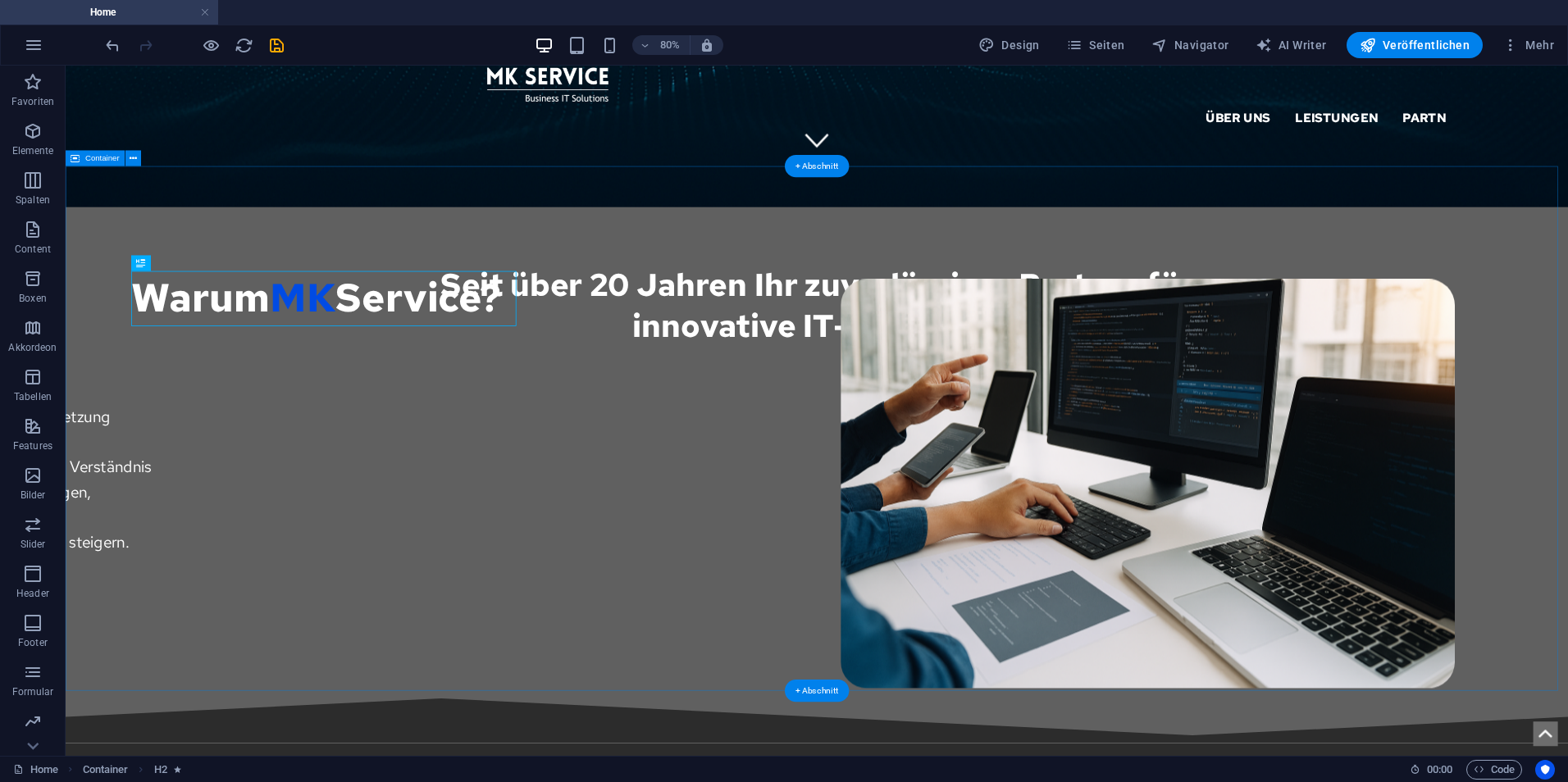
click at [749, 720] on div "Warum MK Service? Ihr zuverlässiger Partner für die Planung, Umsetzung und Betr…" at bounding box center [1004, 519] width 1878 height 656
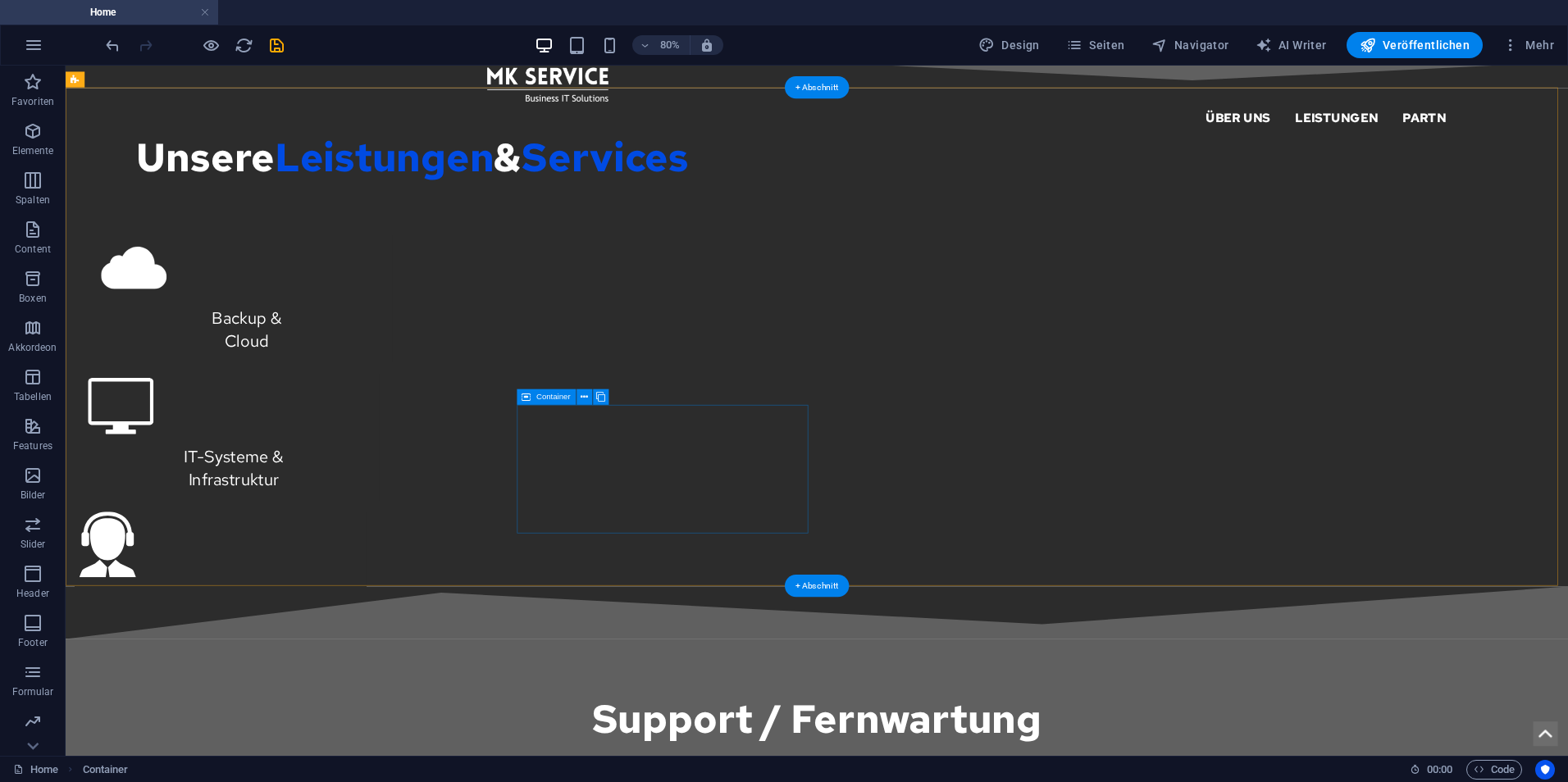
scroll to position [1558, 0]
click at [195, 337] on div "Unsere Leistungen & Services Backup & Cloud IT-Systeme & Infrastruktur Support …" at bounding box center [1004, 404] width 1878 height 623
select select "px"
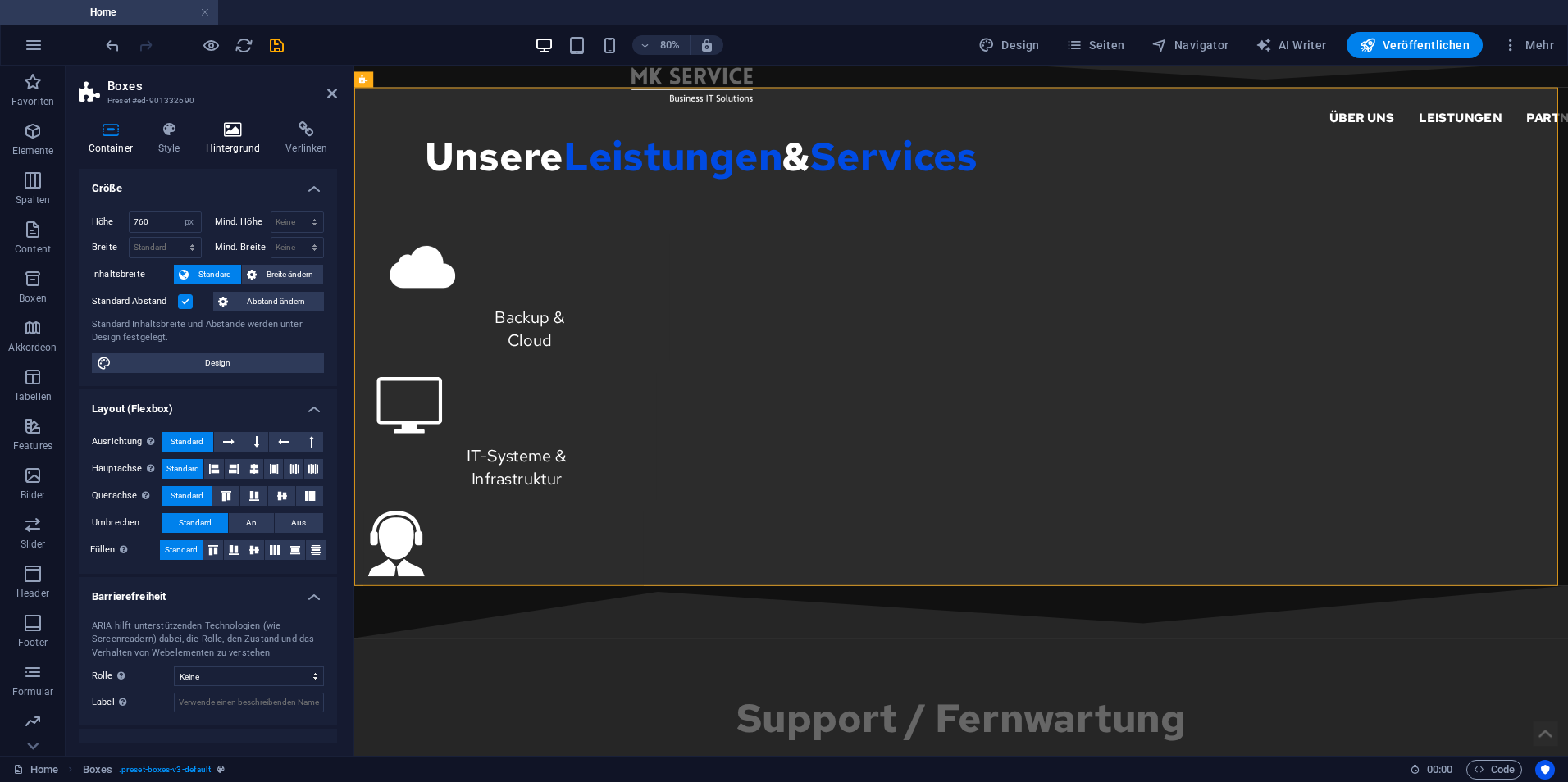
click at [250, 140] on h4 "Hintergrund" at bounding box center [236, 138] width 80 height 34
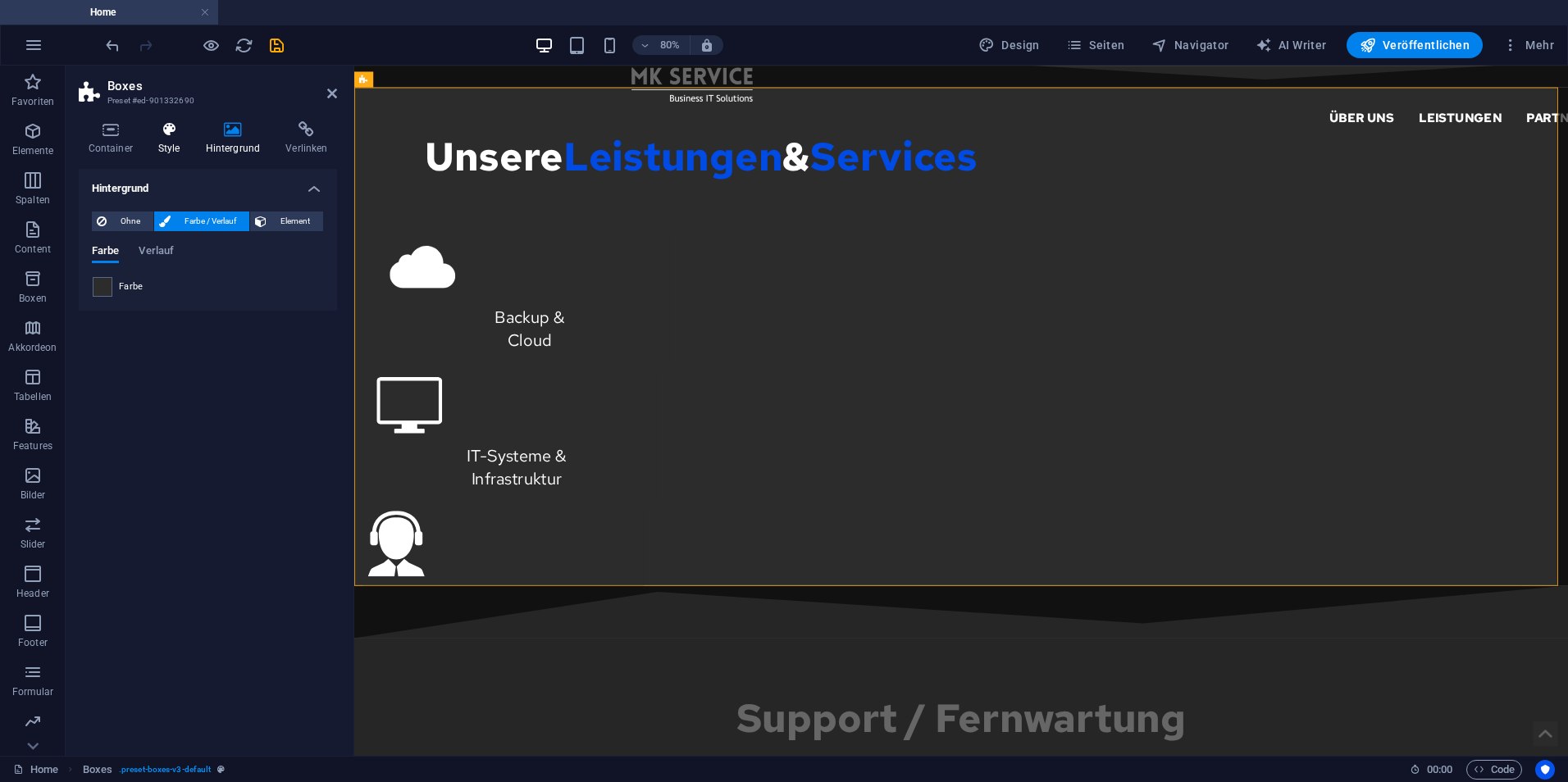
click at [178, 140] on h4 "Style" at bounding box center [172, 138] width 48 height 34
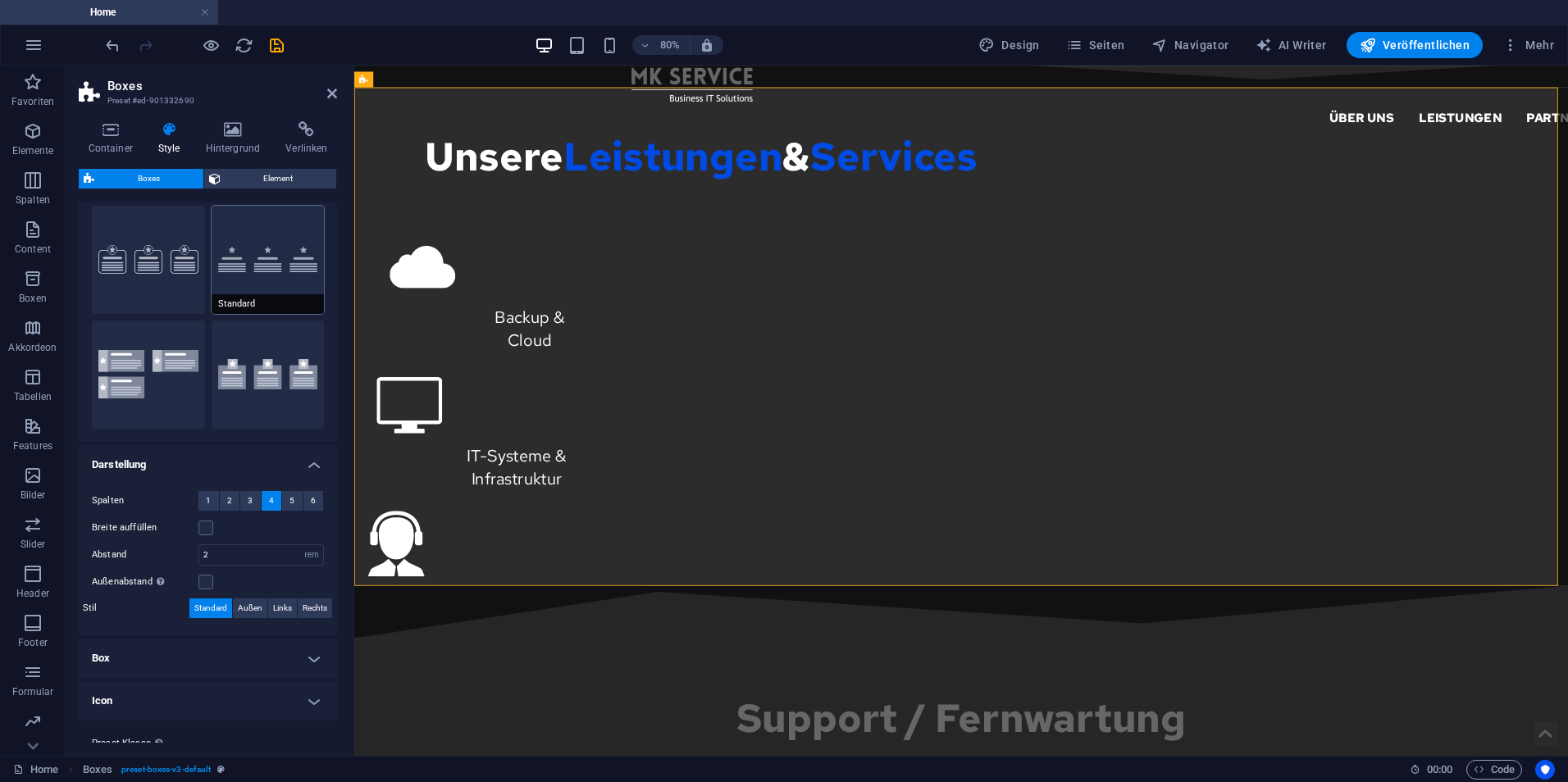
scroll to position [0, 0]
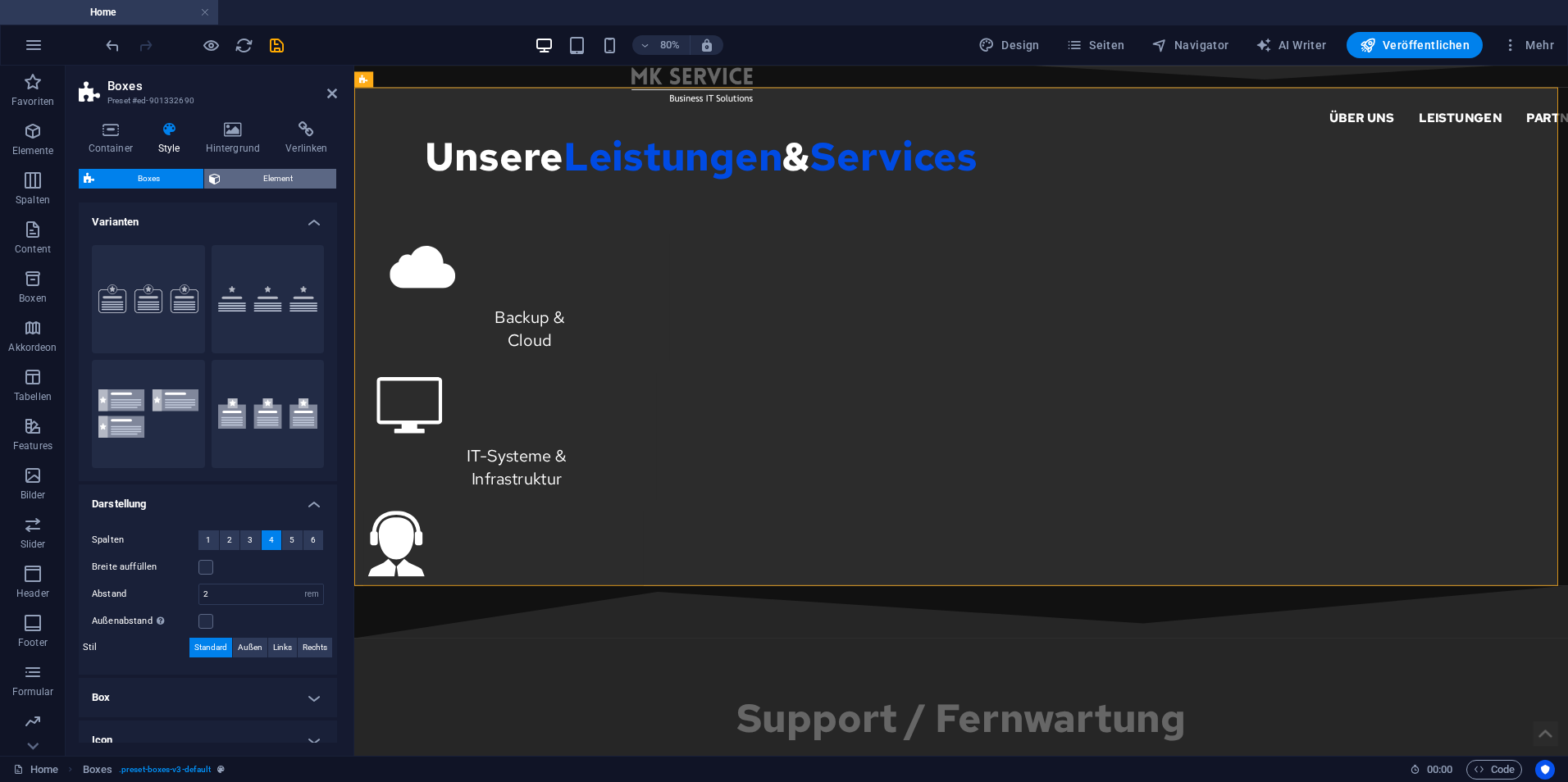
click at [255, 179] on span "Element" at bounding box center [279, 178] width 107 height 19
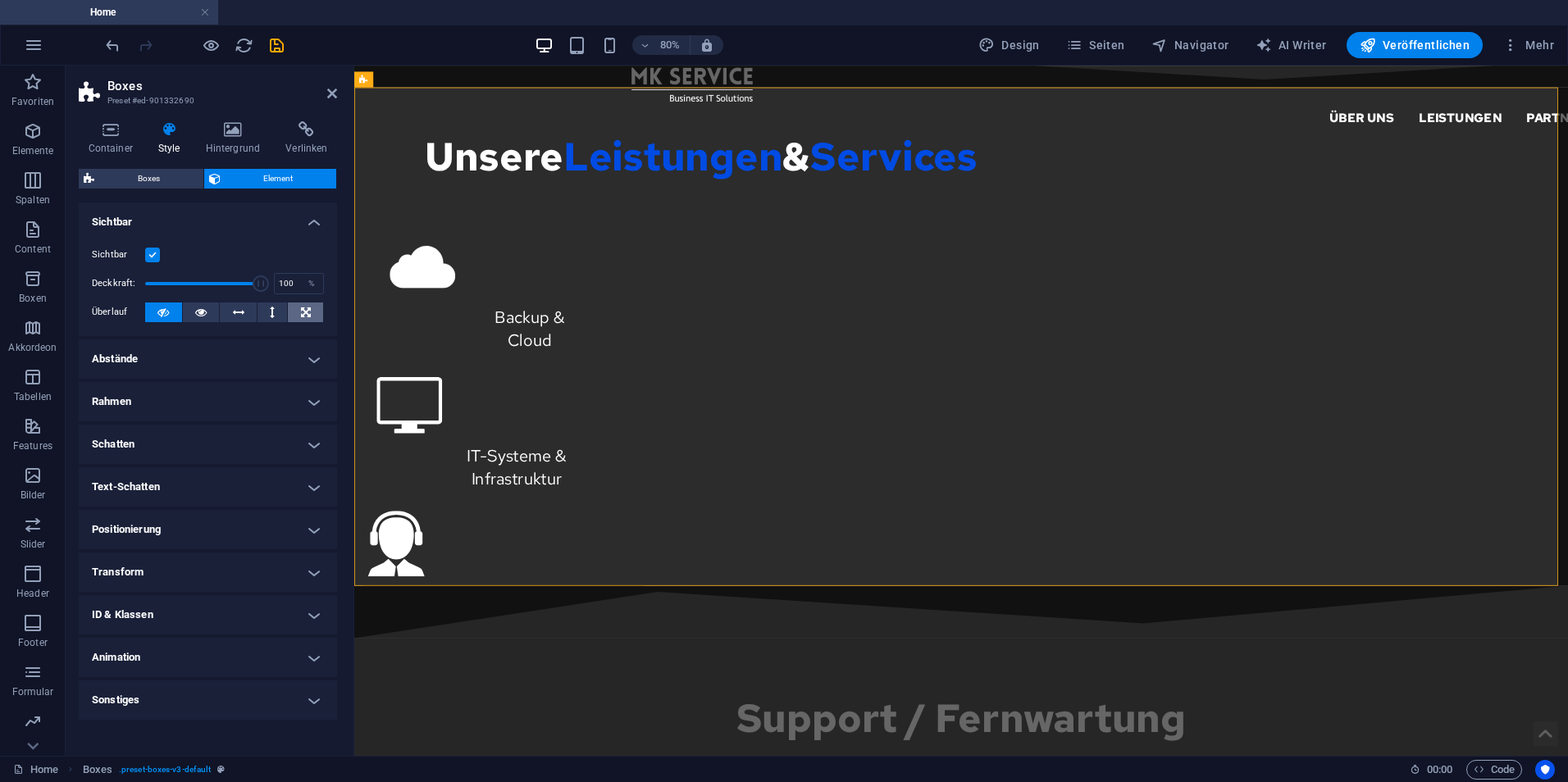
click at [307, 318] on icon at bounding box center [306, 312] width 10 height 19
click at [329, 85] on h2 "Boxes" at bounding box center [223, 86] width 230 height 15
click at [329, 89] on icon at bounding box center [332, 93] width 10 height 13
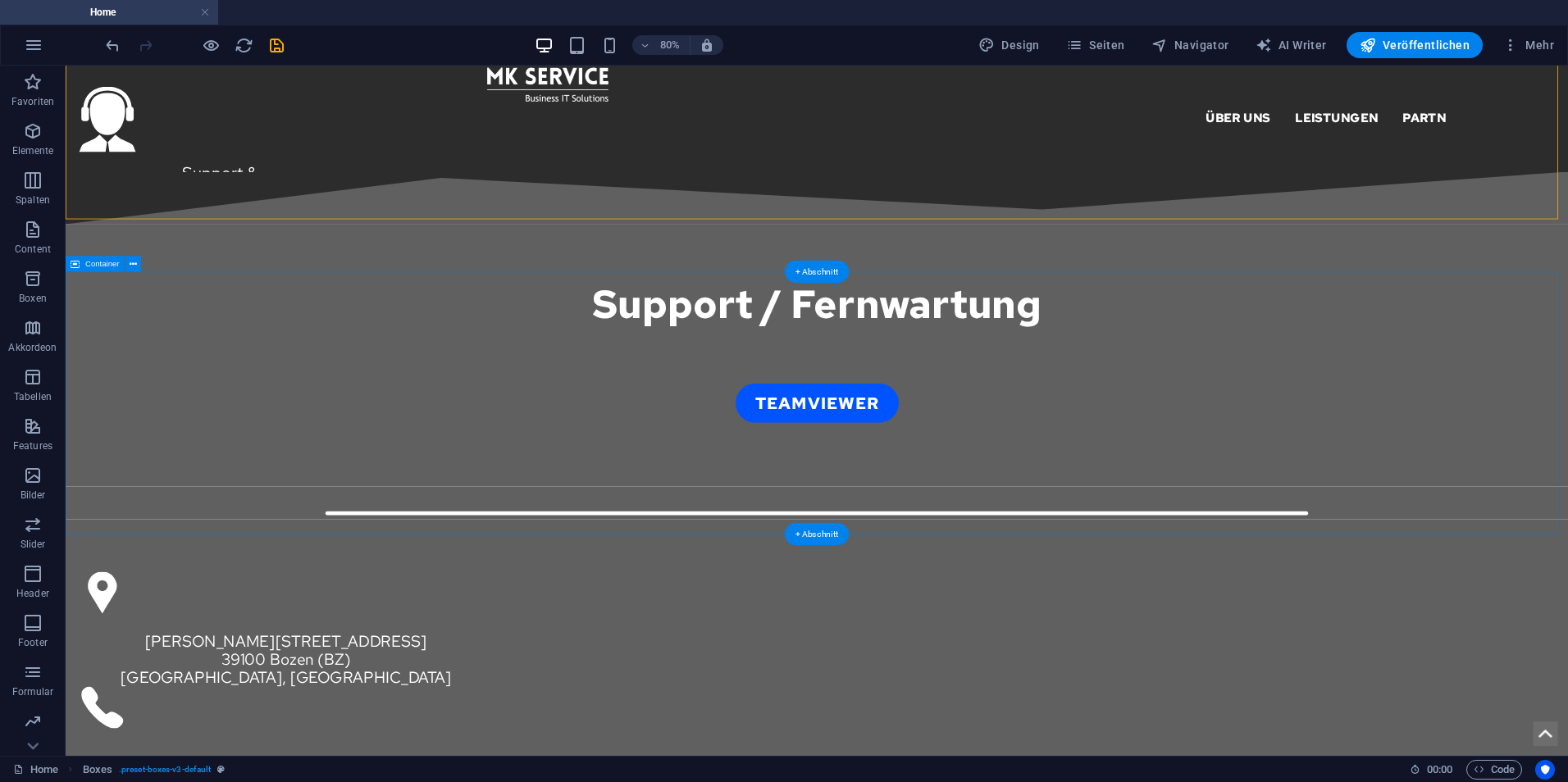
scroll to position [2214, 0]
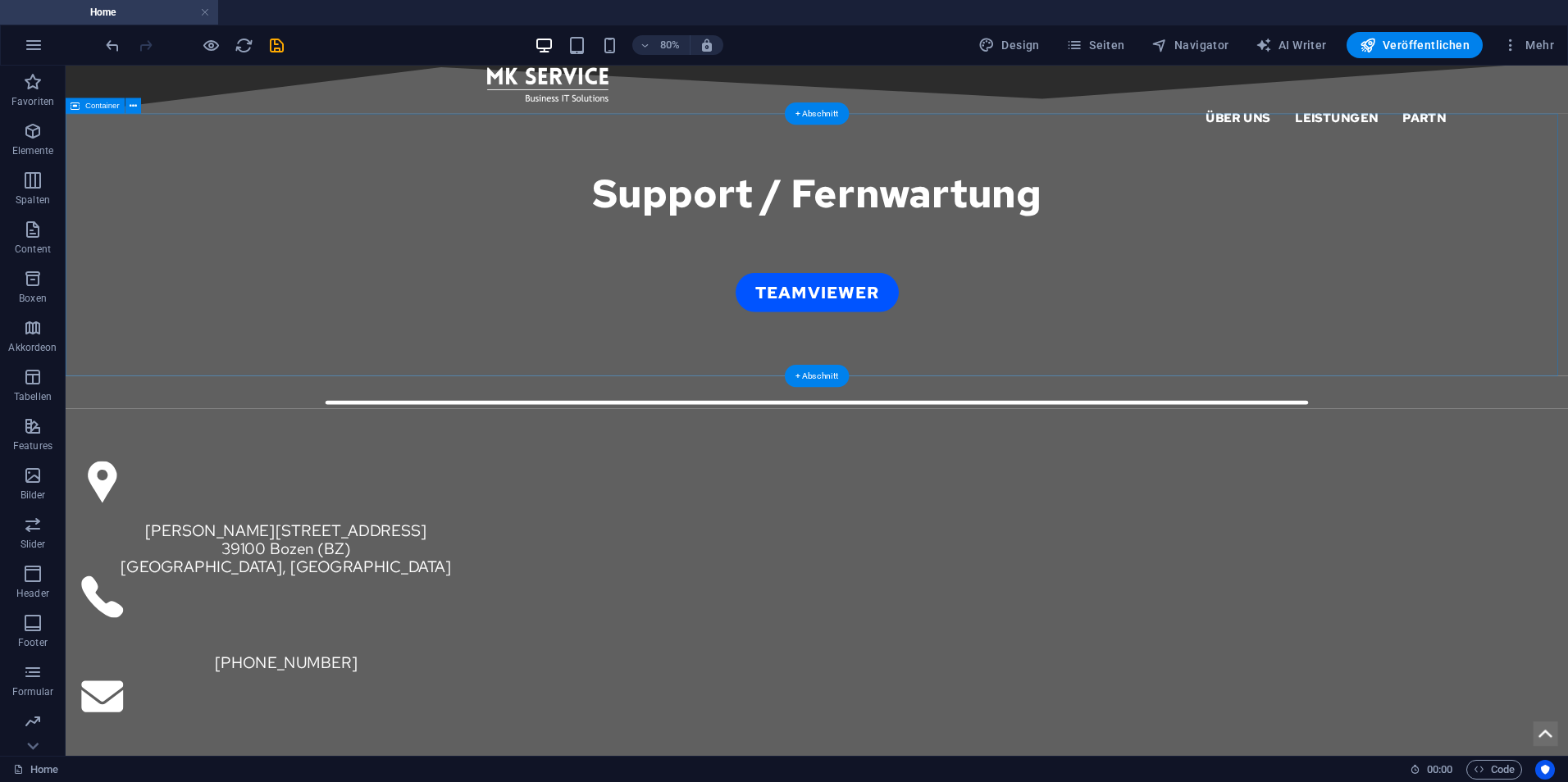
click at [98, 215] on div "Support / Fernwartung Teamviewer" at bounding box center [1004, 289] width 1878 height 328
select select "px"
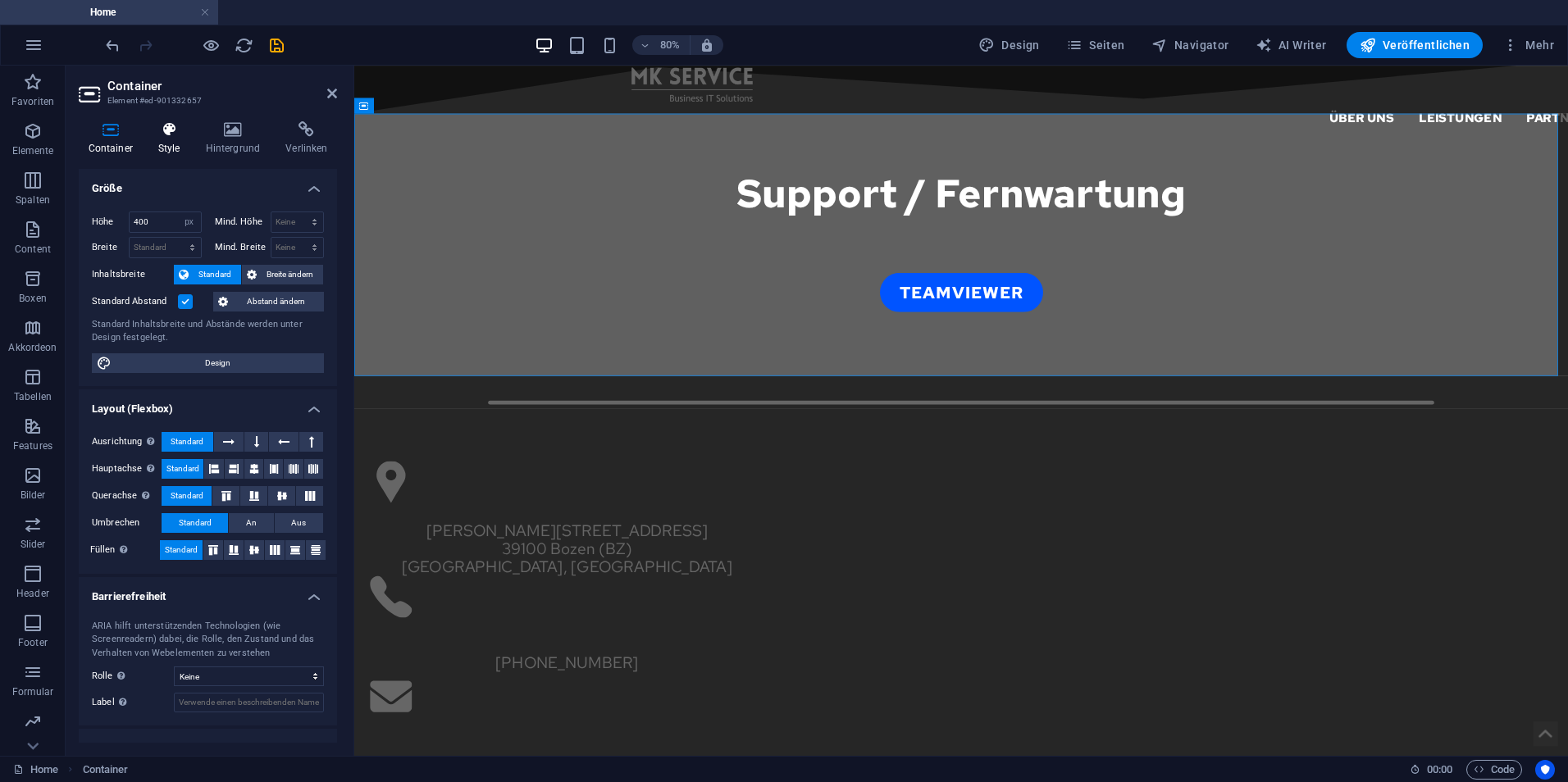
click at [180, 132] on icon at bounding box center [168, 130] width 41 height 17
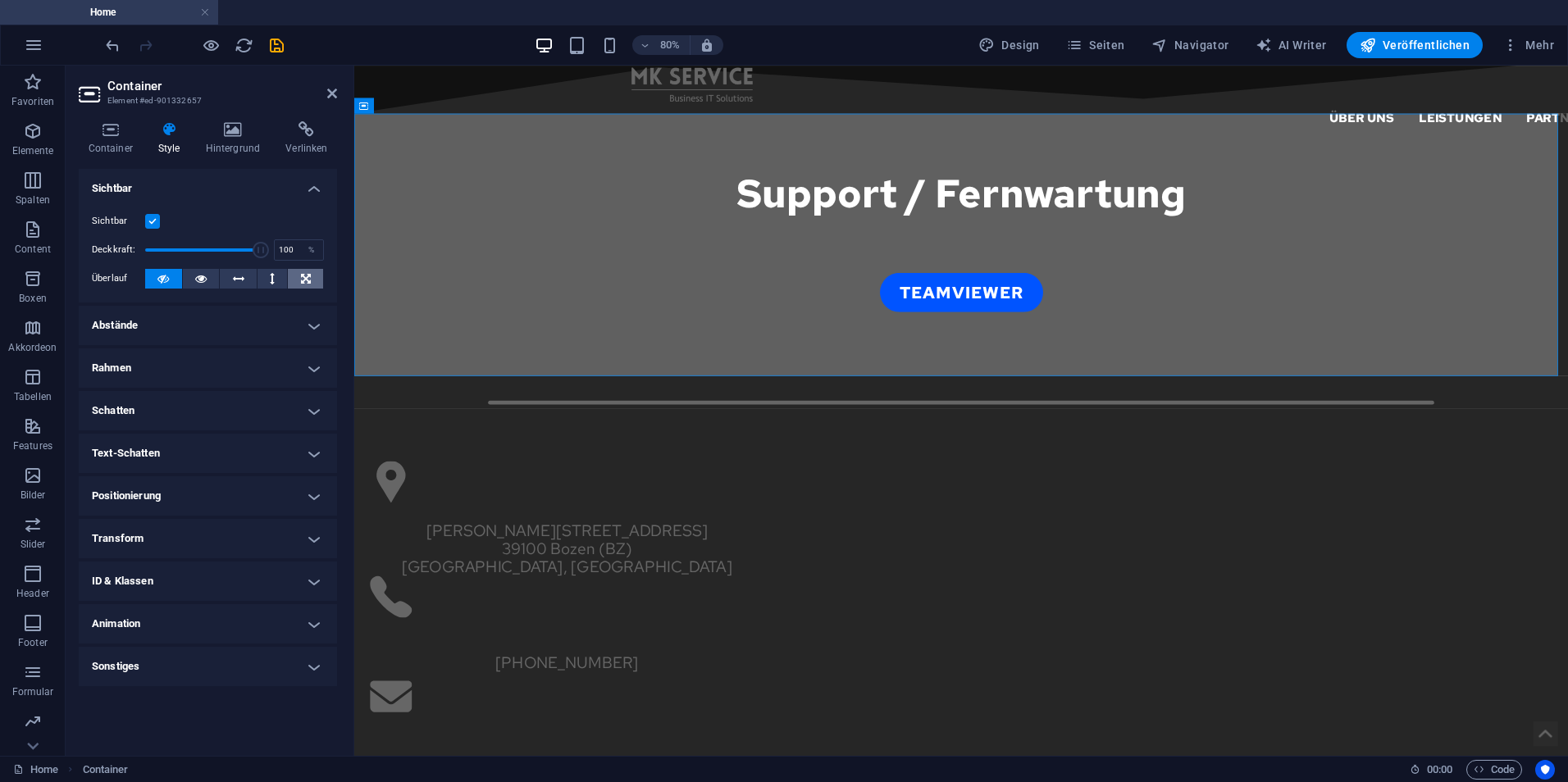
click at [317, 285] on button at bounding box center [306, 278] width 35 height 19
click at [336, 94] on icon at bounding box center [332, 93] width 10 height 13
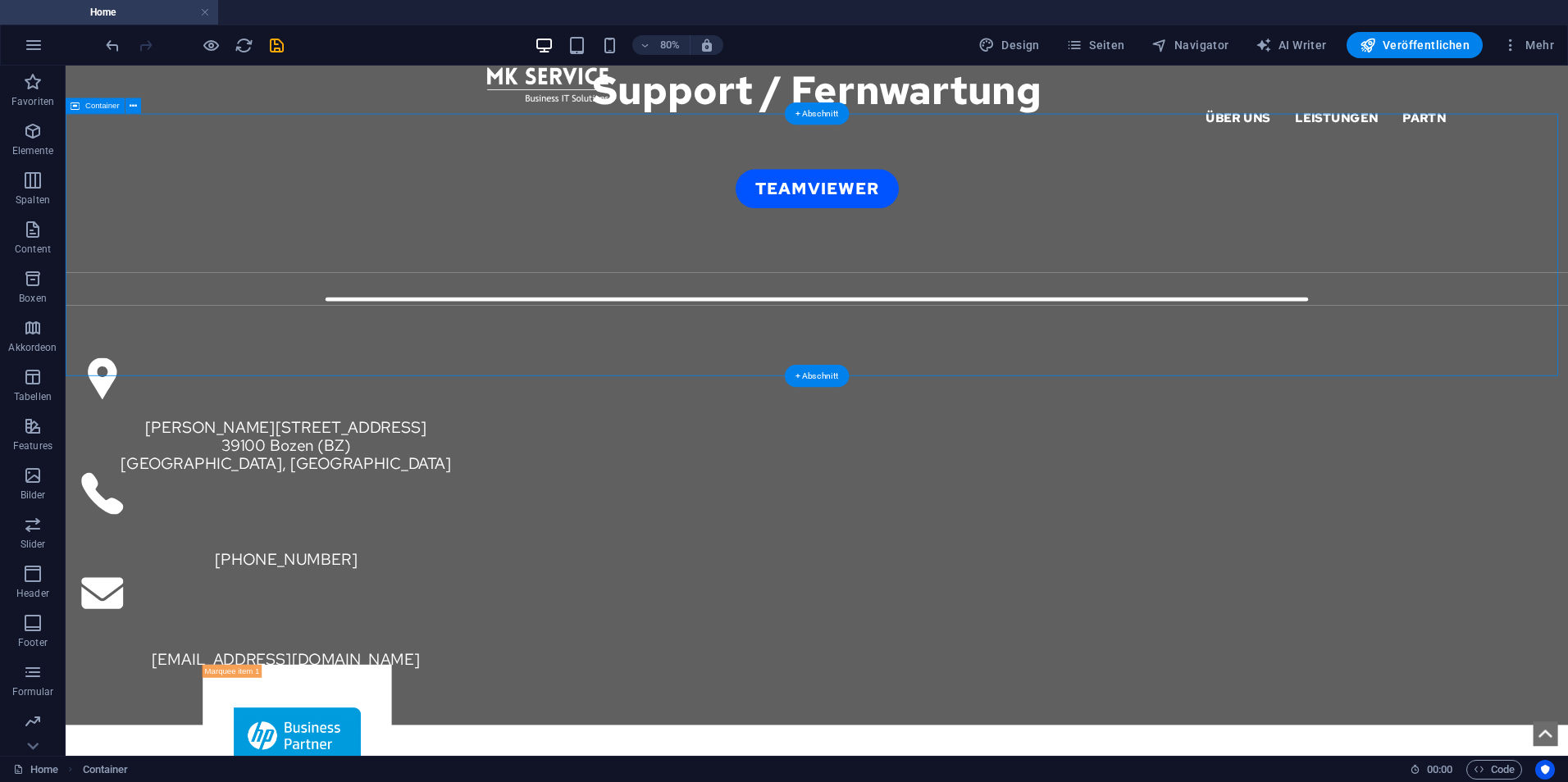
scroll to position [2378, 0]
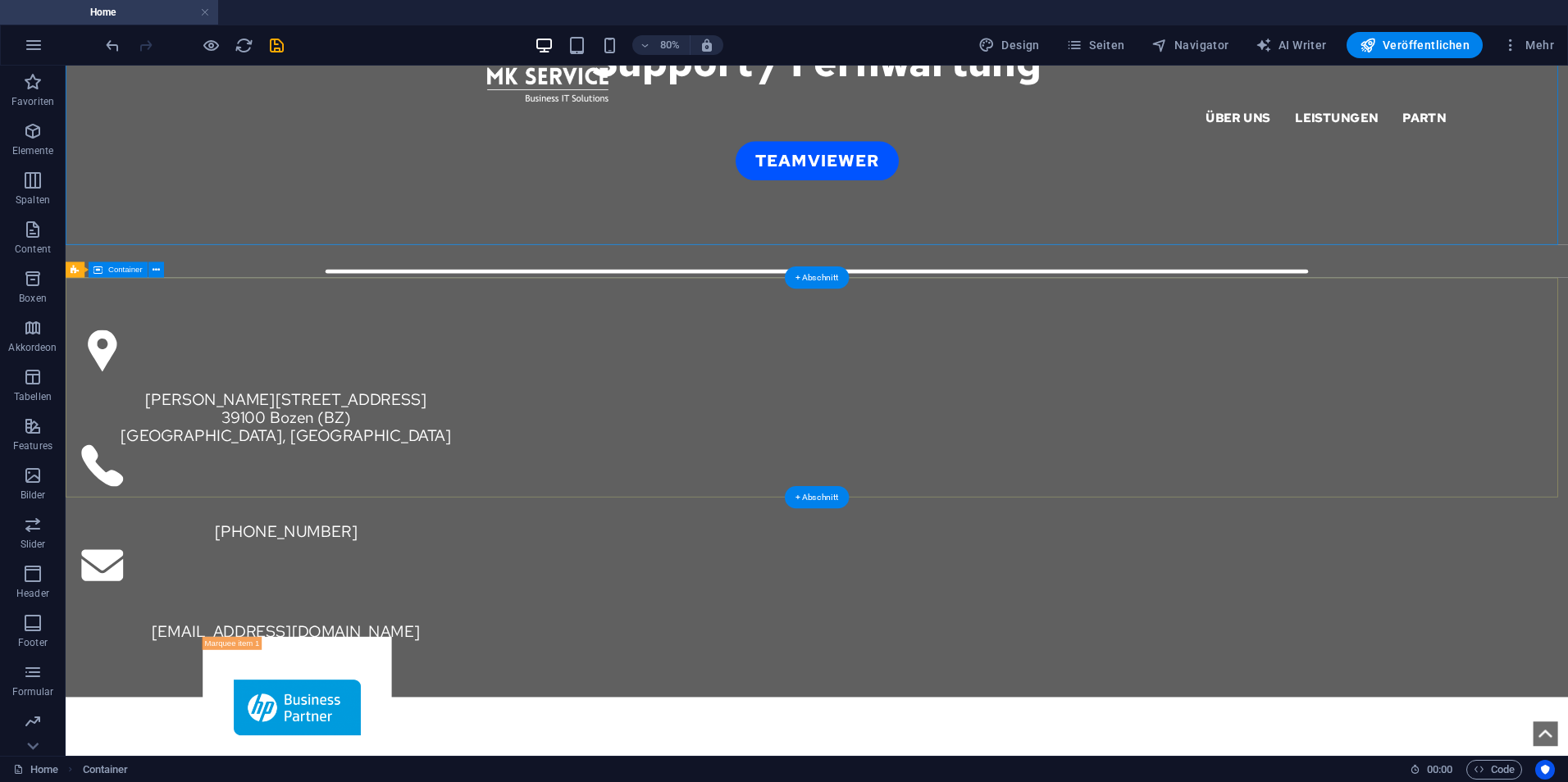
click at [181, 358] on div "Giacomo Puccini Straße 32 39100 Bozen (BZ) Südtirol, Italien +39 0471922090 inf…" at bounding box center [1004, 592] width 1878 height 524
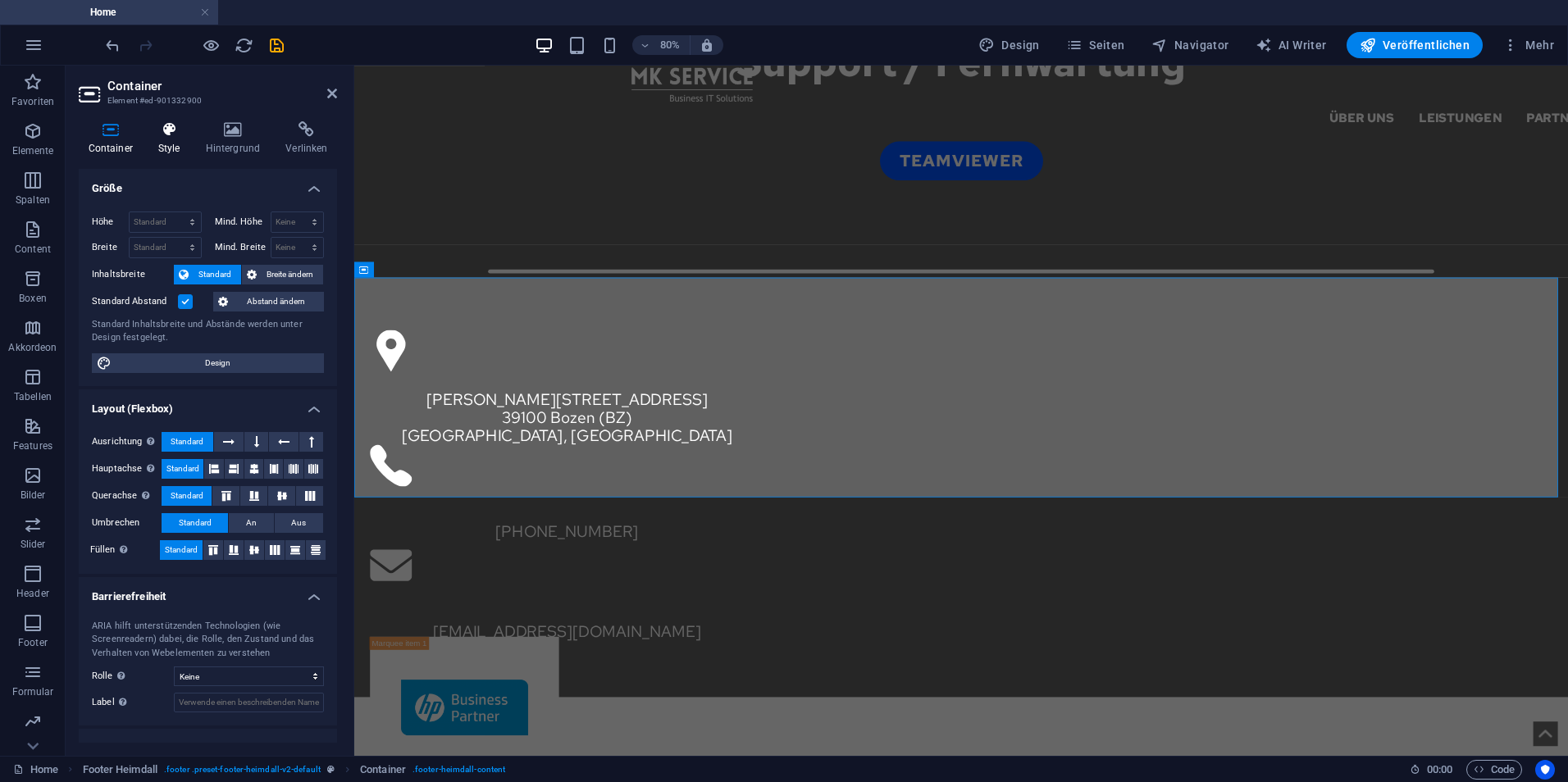
click at [160, 140] on h4 "Style" at bounding box center [172, 138] width 48 height 34
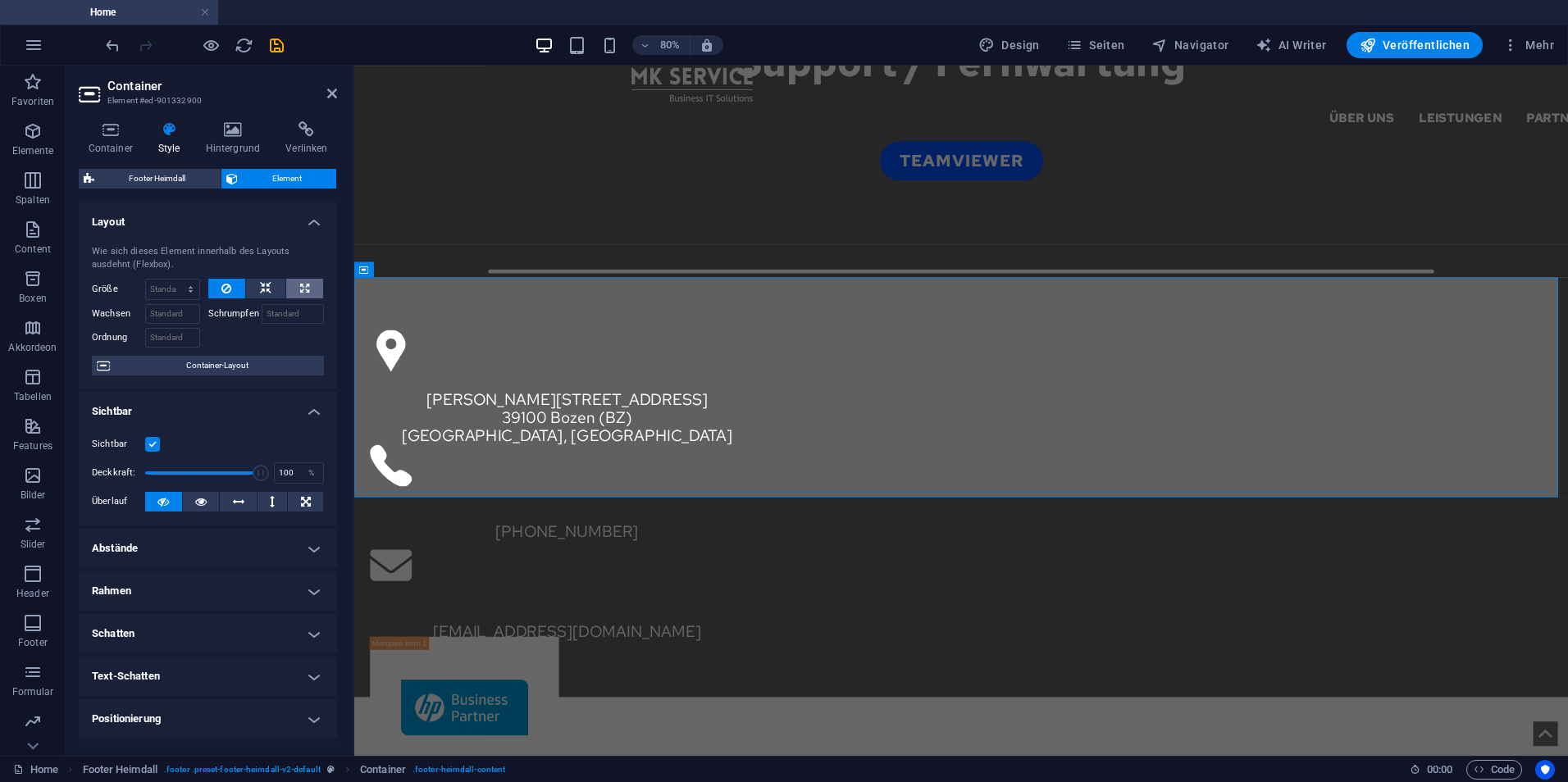
click at [300, 287] on icon at bounding box center [305, 288] width 9 height 19
type input "100"
select select "%"
click at [324, 95] on header "Container Element #ed-901332900" at bounding box center [208, 86] width 259 height 42
click at [328, 94] on icon at bounding box center [332, 93] width 10 height 13
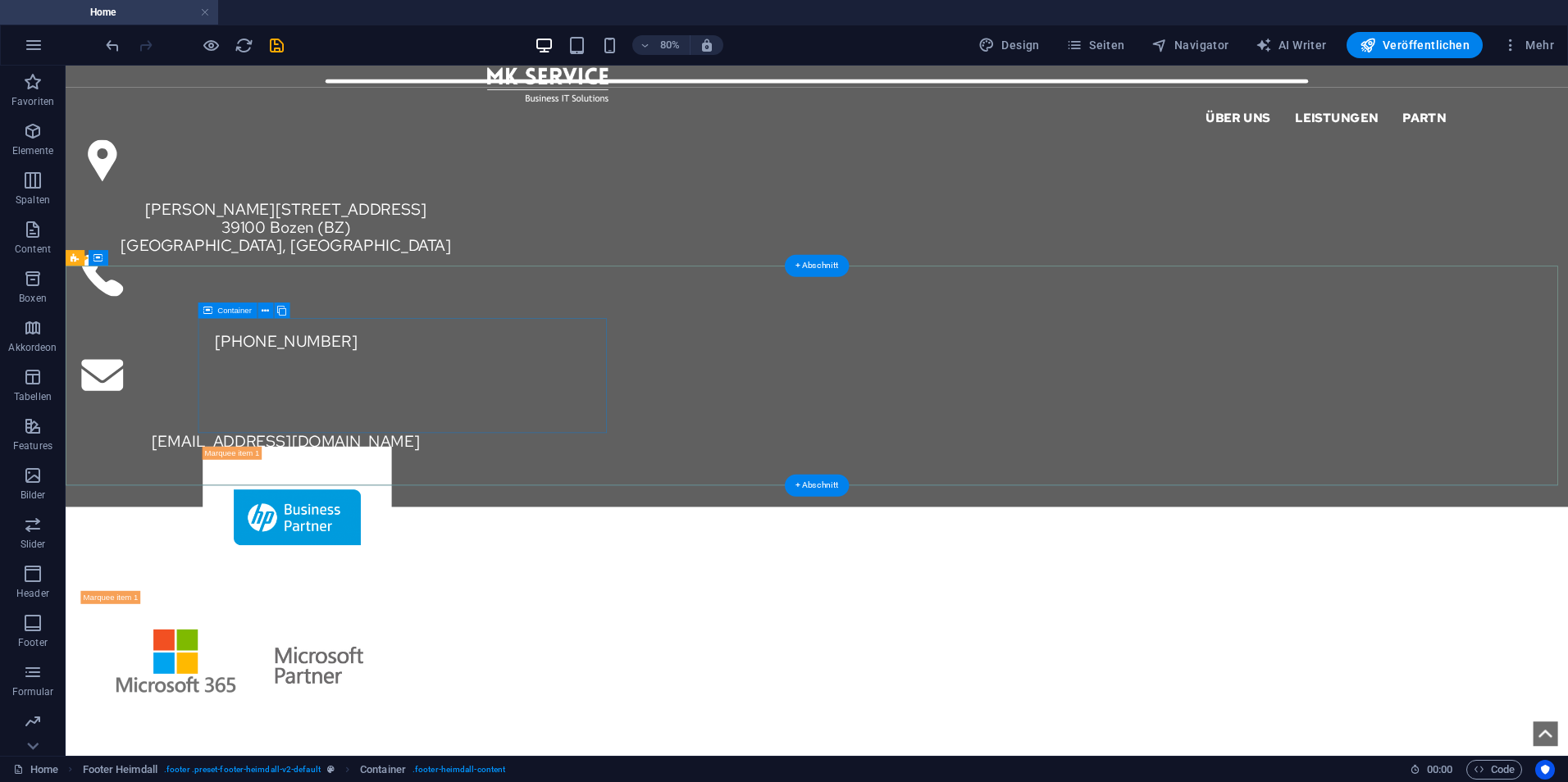
scroll to position [2687, 0]
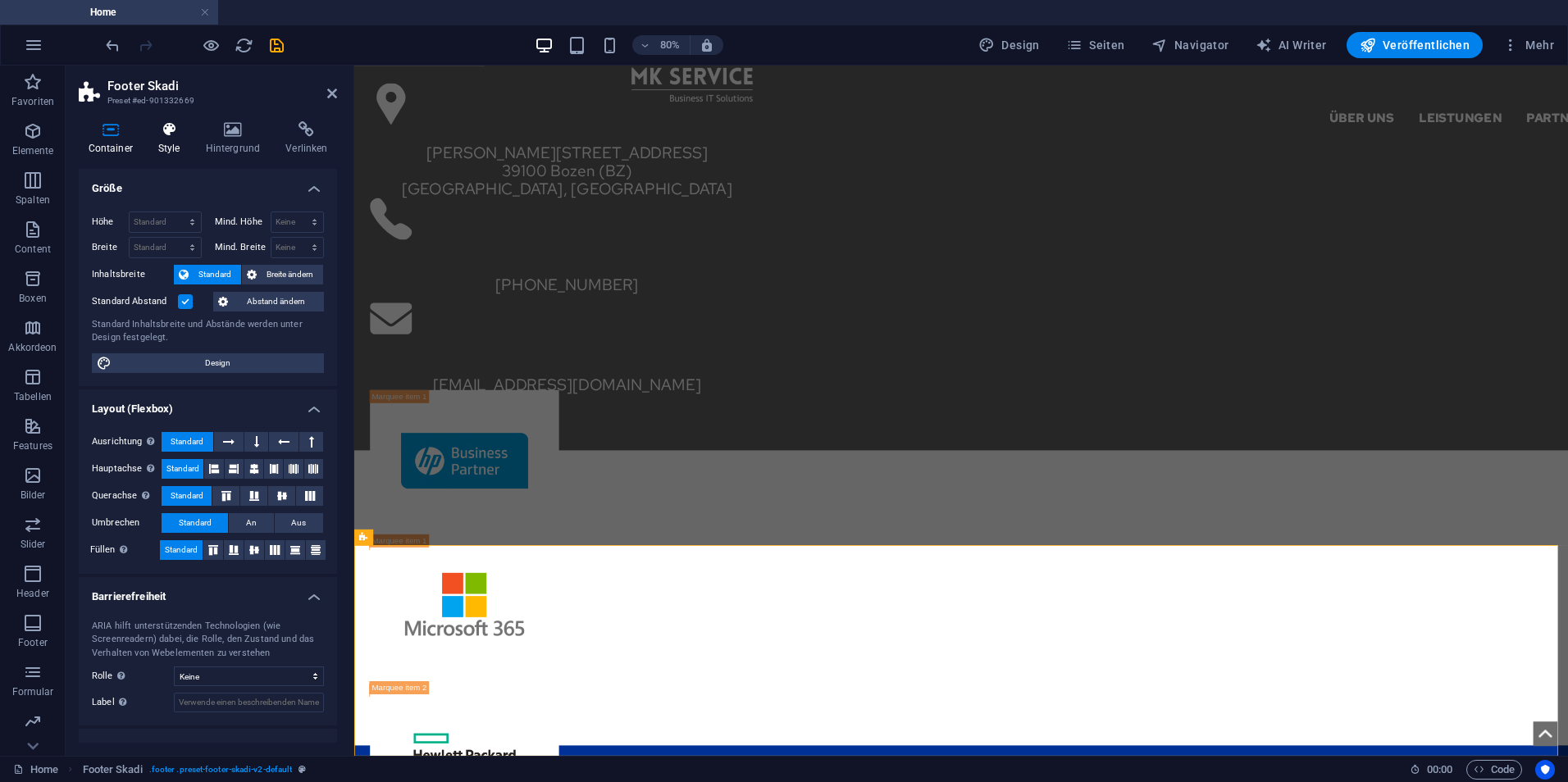
click at [177, 129] on icon at bounding box center [168, 130] width 41 height 17
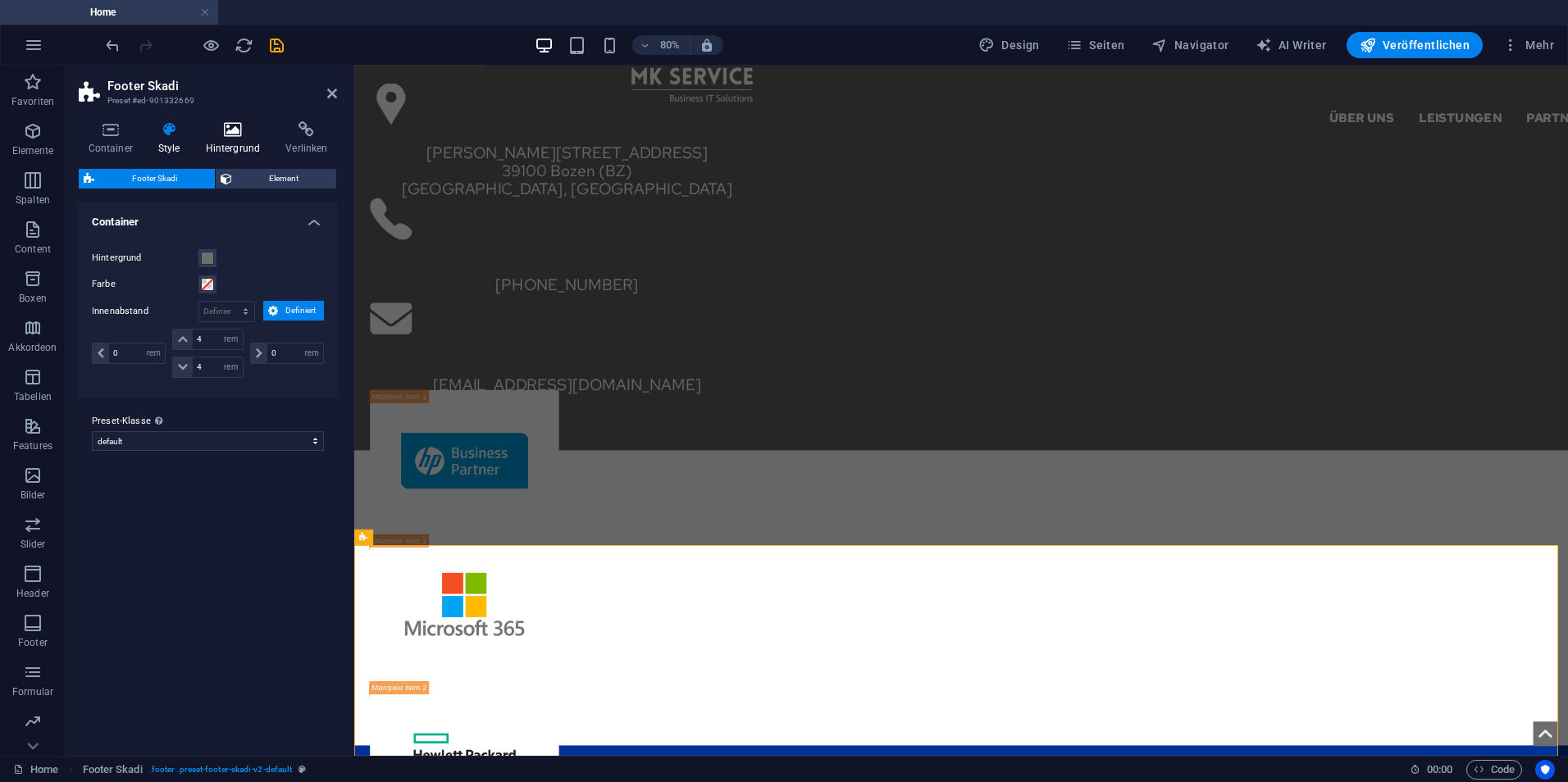
click at [232, 143] on h4 "Hintergrund" at bounding box center [236, 138] width 80 height 34
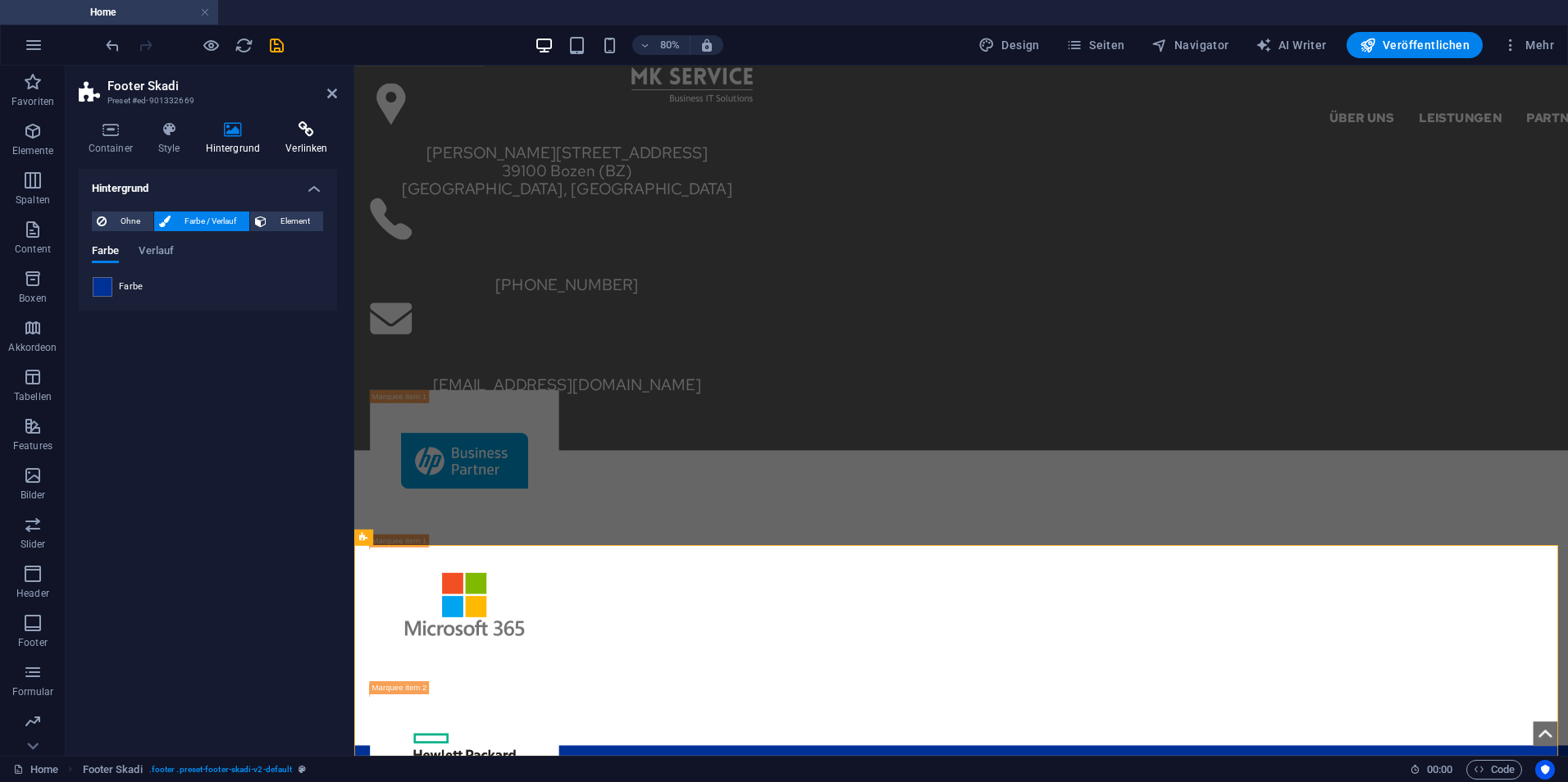
click at [280, 132] on icon at bounding box center [306, 130] width 61 height 17
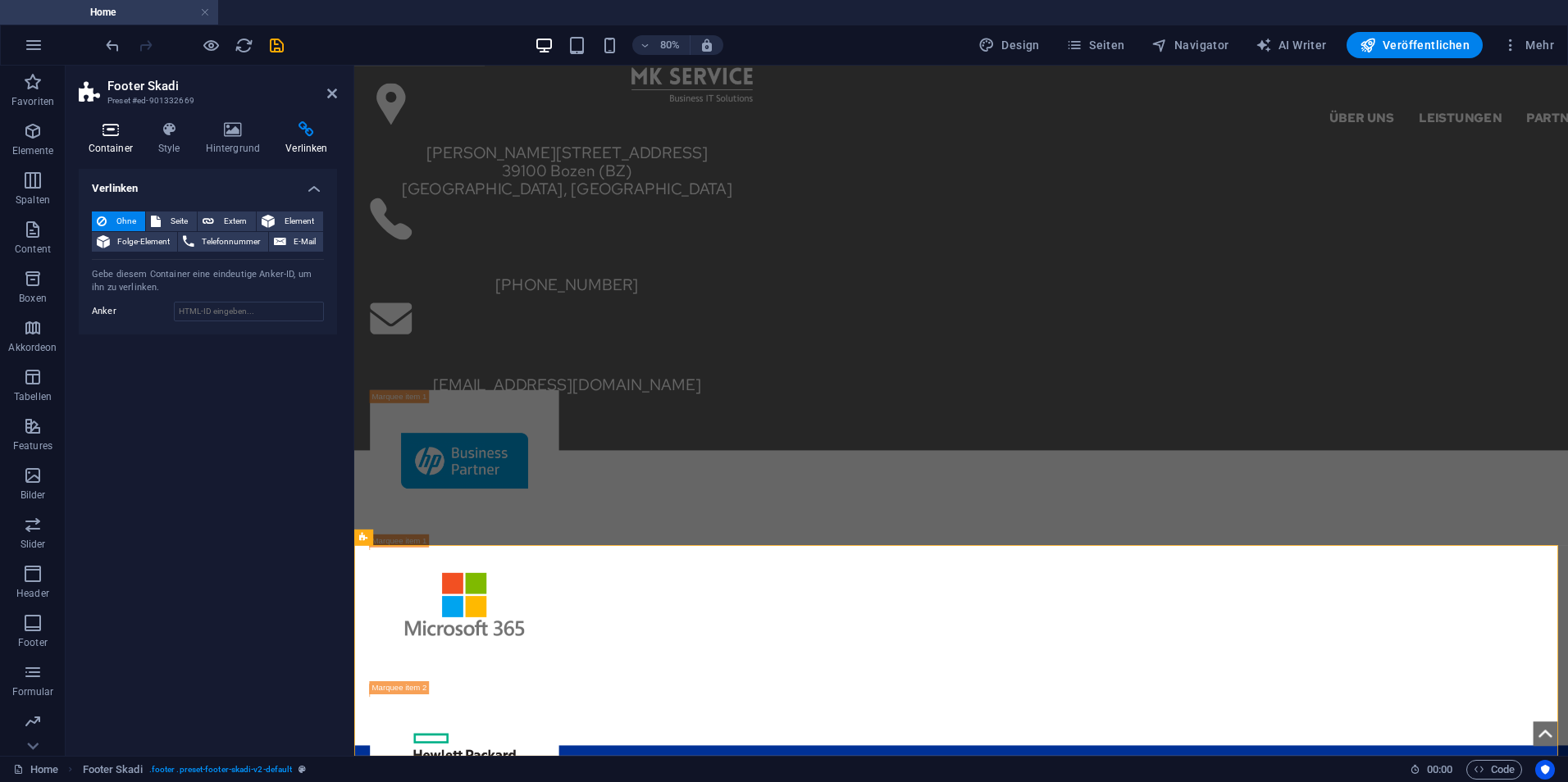
click at [130, 133] on icon at bounding box center [110, 130] width 63 height 17
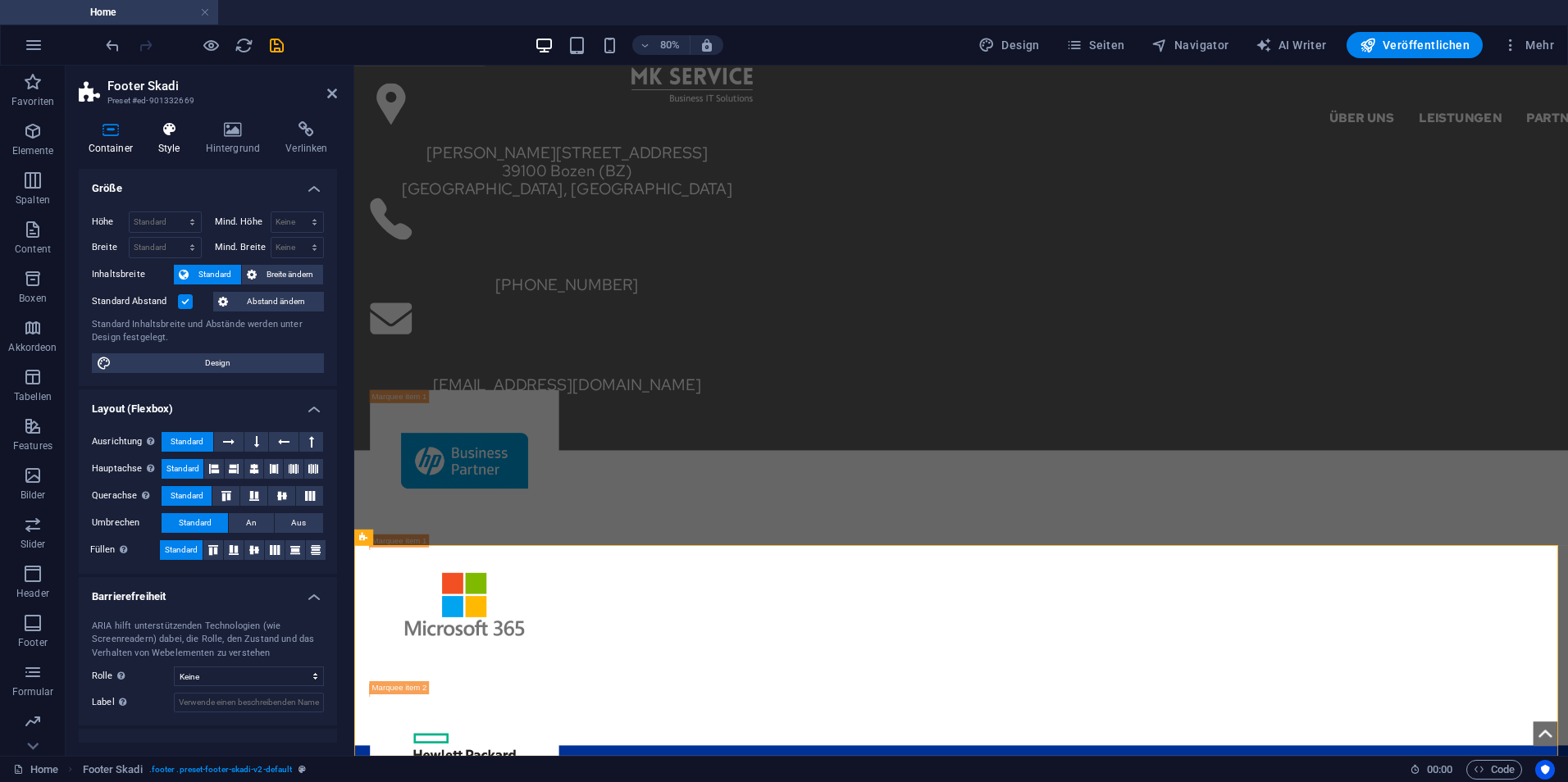
drag, startPoint x: 195, startPoint y: 164, endPoint x: 187, endPoint y: 148, distance: 17.9
click at [193, 163] on div "Container Style Hintergrund Verlinken Größe Höhe Standard px rem % vh vw Mind. …" at bounding box center [208, 432] width 259 height 622
click at [187, 148] on h4 "Style" at bounding box center [172, 138] width 48 height 34
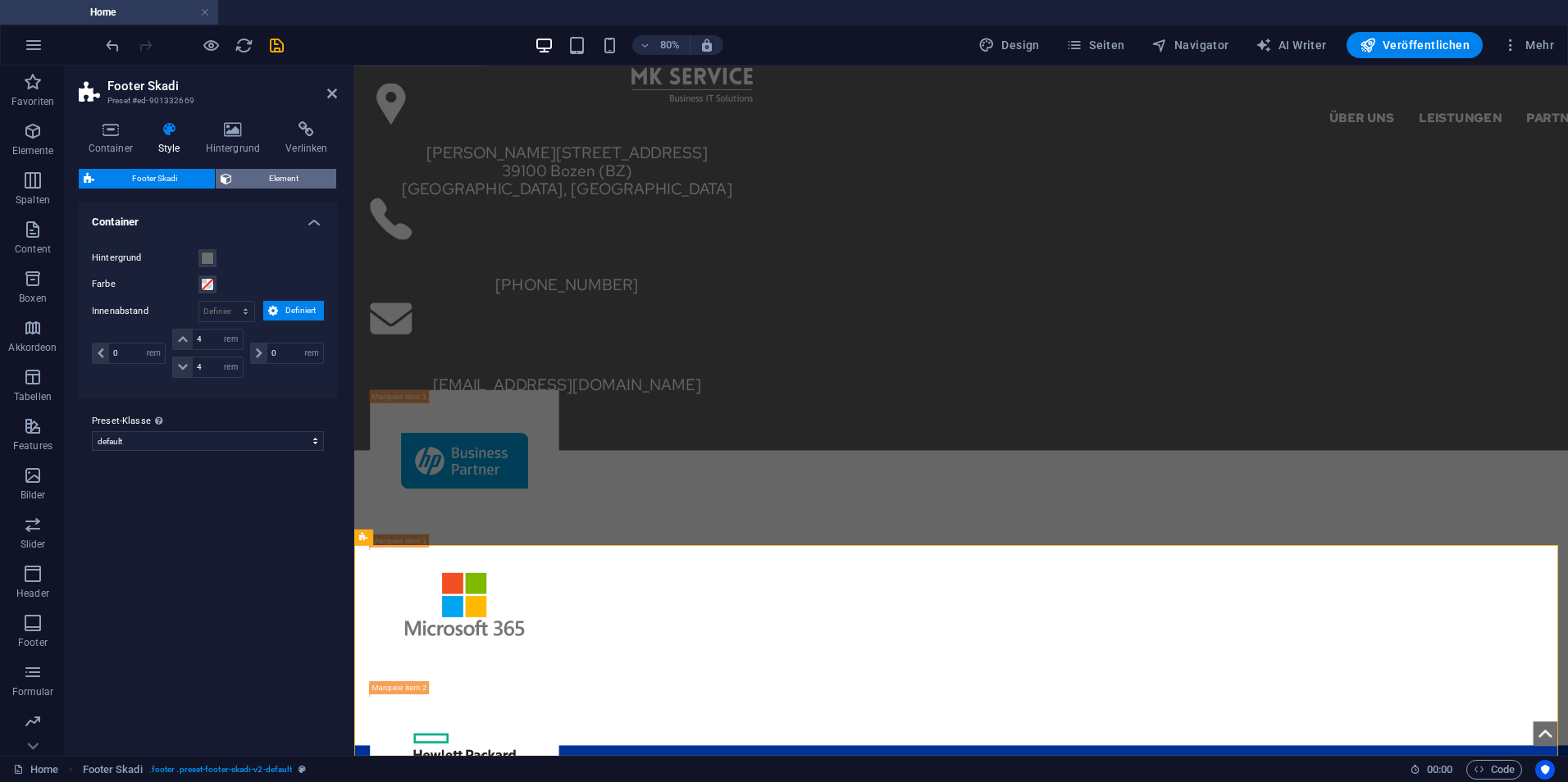
click at [268, 171] on span "Element" at bounding box center [284, 178] width 95 height 19
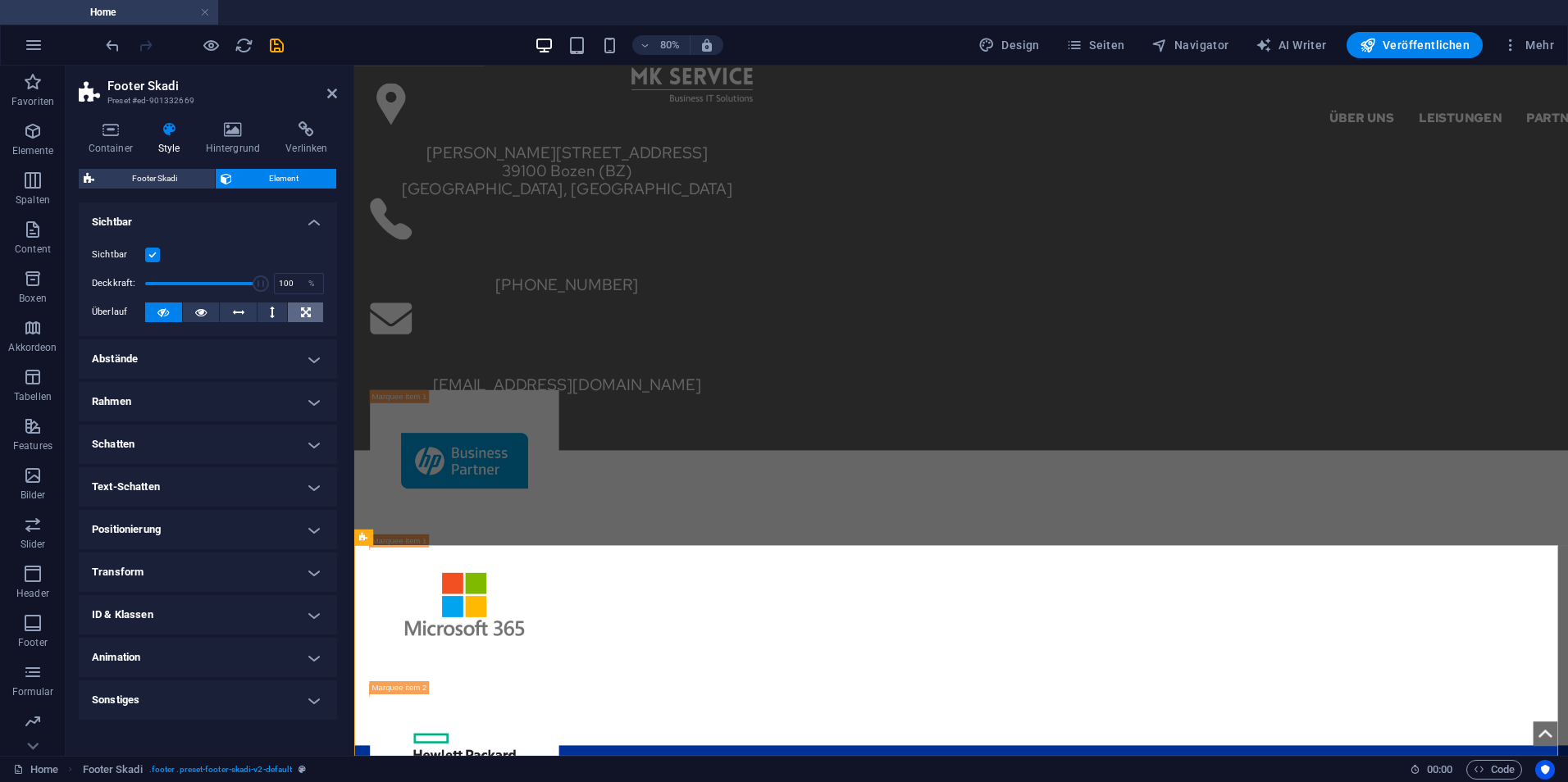
click at [309, 305] on icon at bounding box center [306, 312] width 10 height 19
click at [324, 95] on header "Footer Skadi Preset #ed-901332669" at bounding box center [208, 86] width 259 height 42
click at [328, 90] on icon at bounding box center [332, 93] width 10 height 13
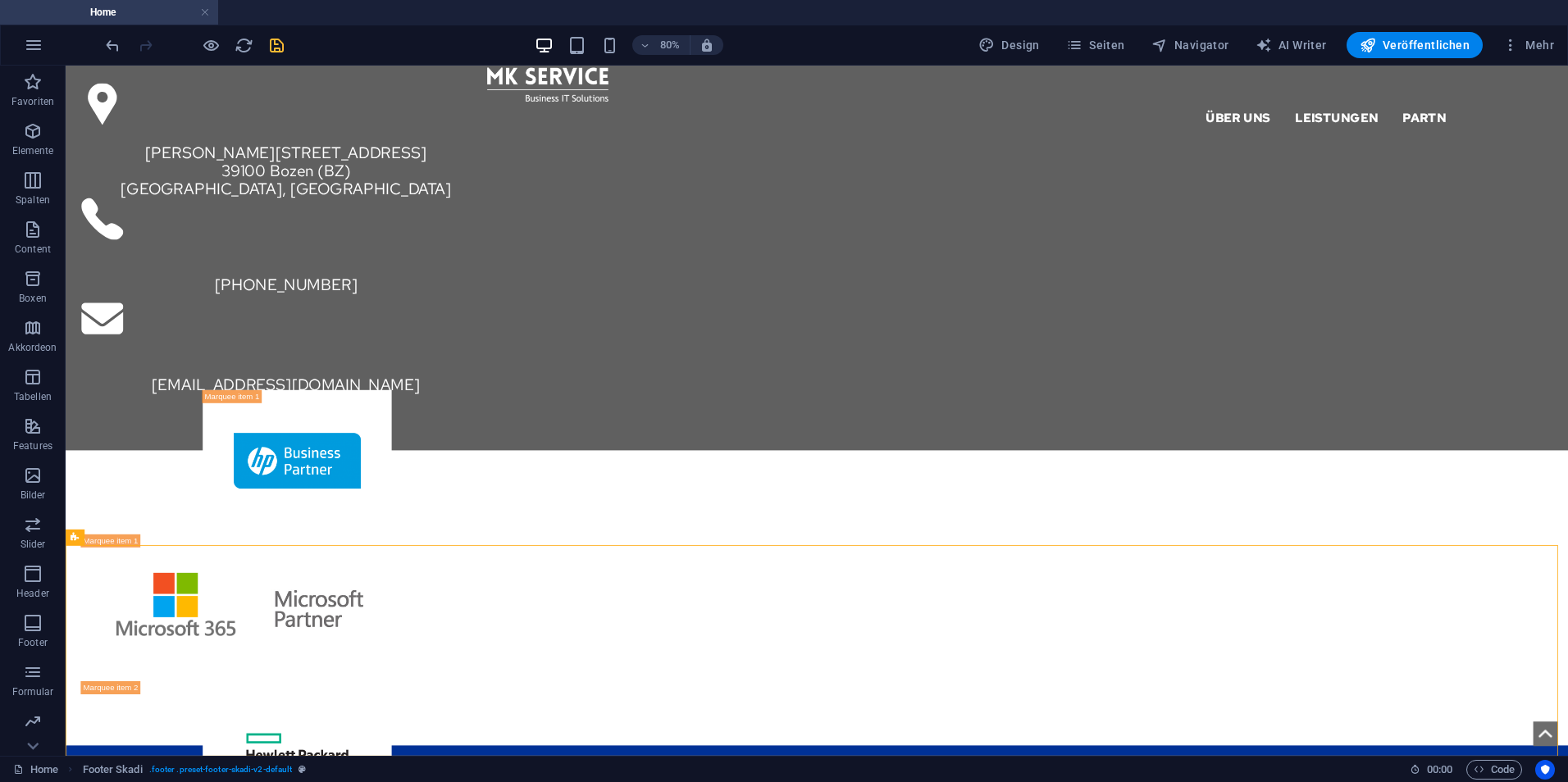
click at [276, 44] on icon "save" at bounding box center [277, 45] width 19 height 19
click at [358, 31] on div "80% Design Seiten Navigator AI Writer Veröffentlichen Mehr" at bounding box center [784, 45] width 1566 height 40
click at [378, 26] on div "80% Design Seiten Navigator AI Writer Veröffentlichen Mehr" at bounding box center [784, 45] width 1566 height 40
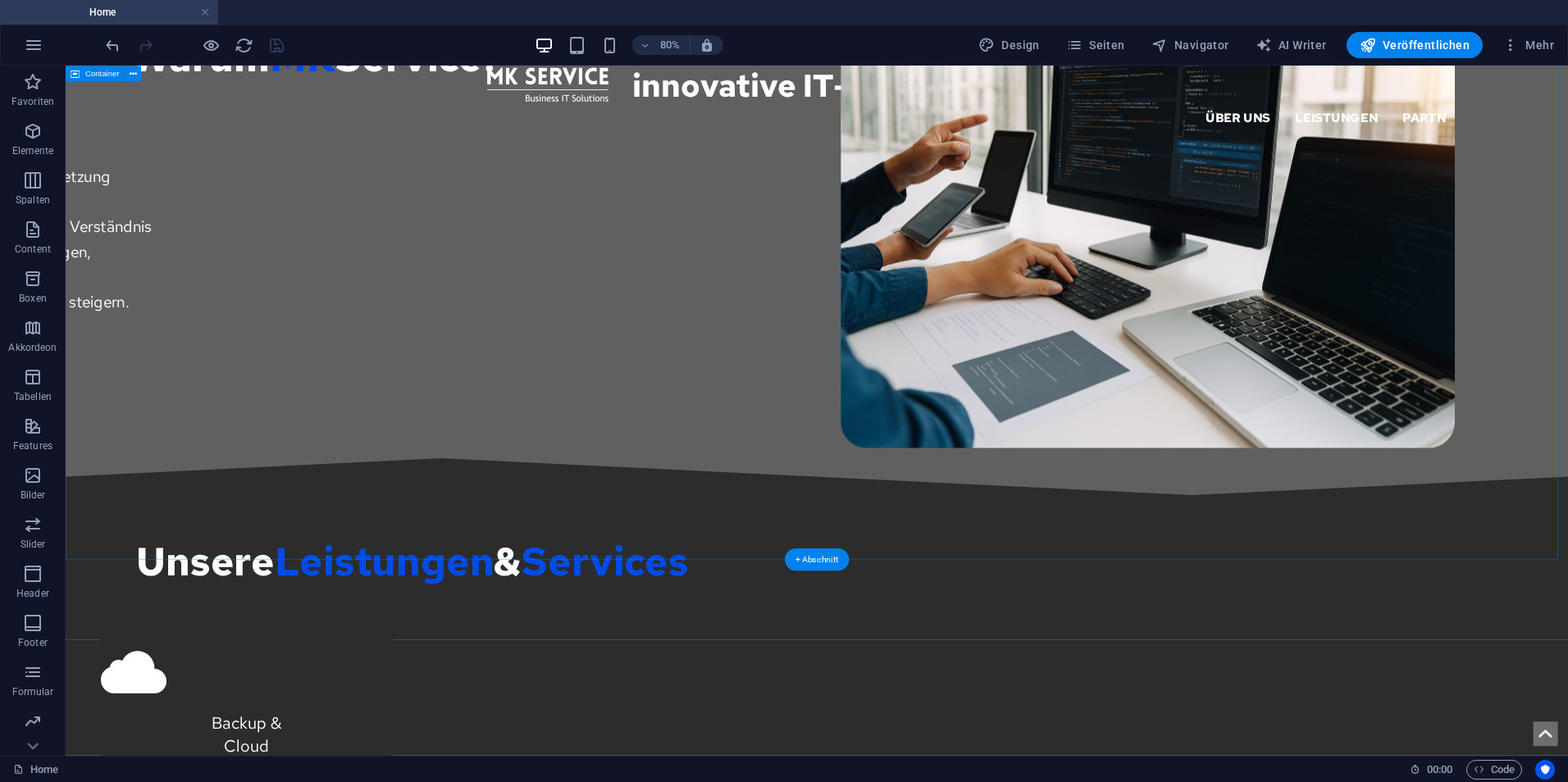
scroll to position [883, 0]
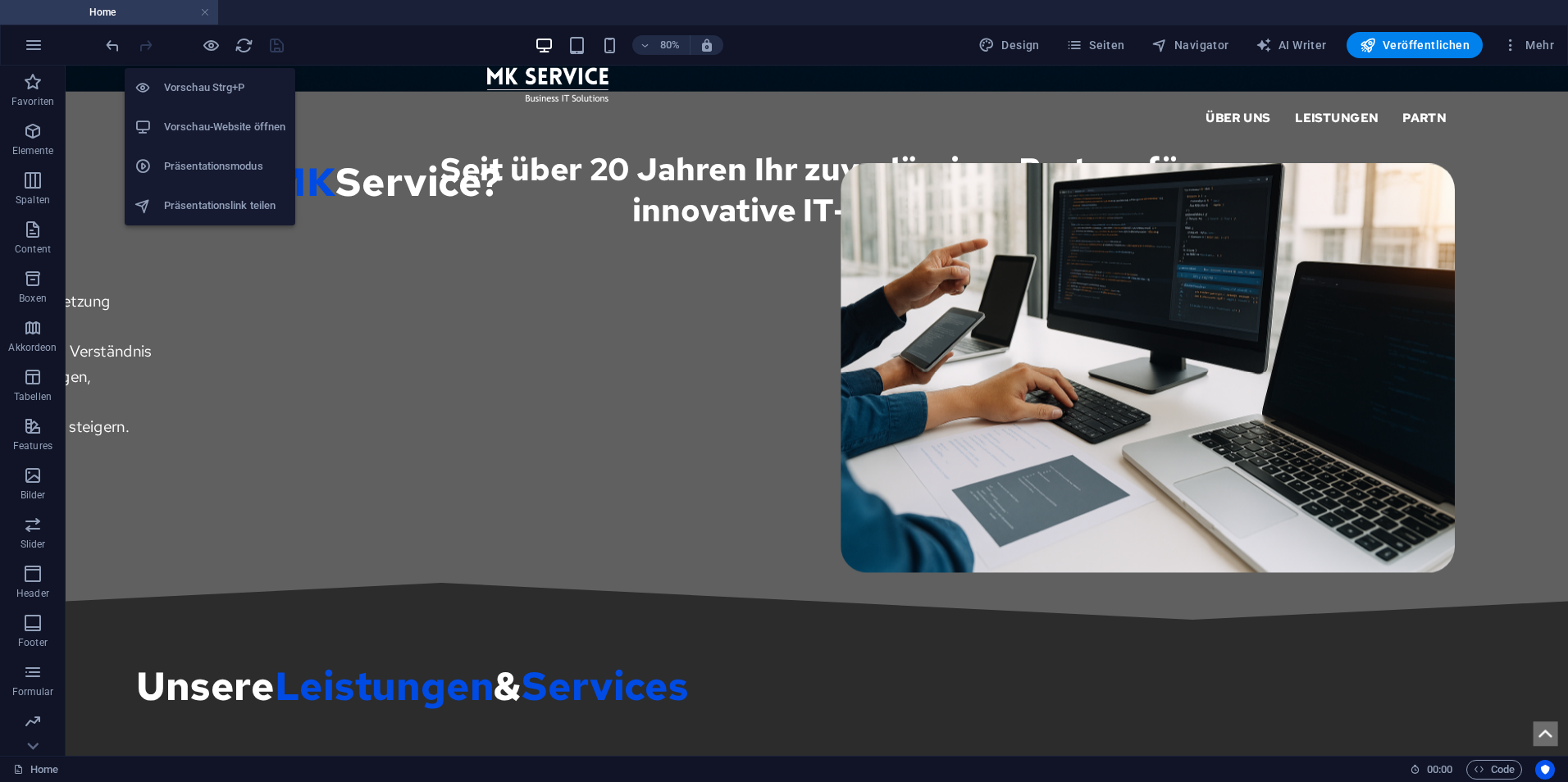
click at [206, 134] on h6 "Vorschau-Website öffnen" at bounding box center [225, 126] width 121 height 19
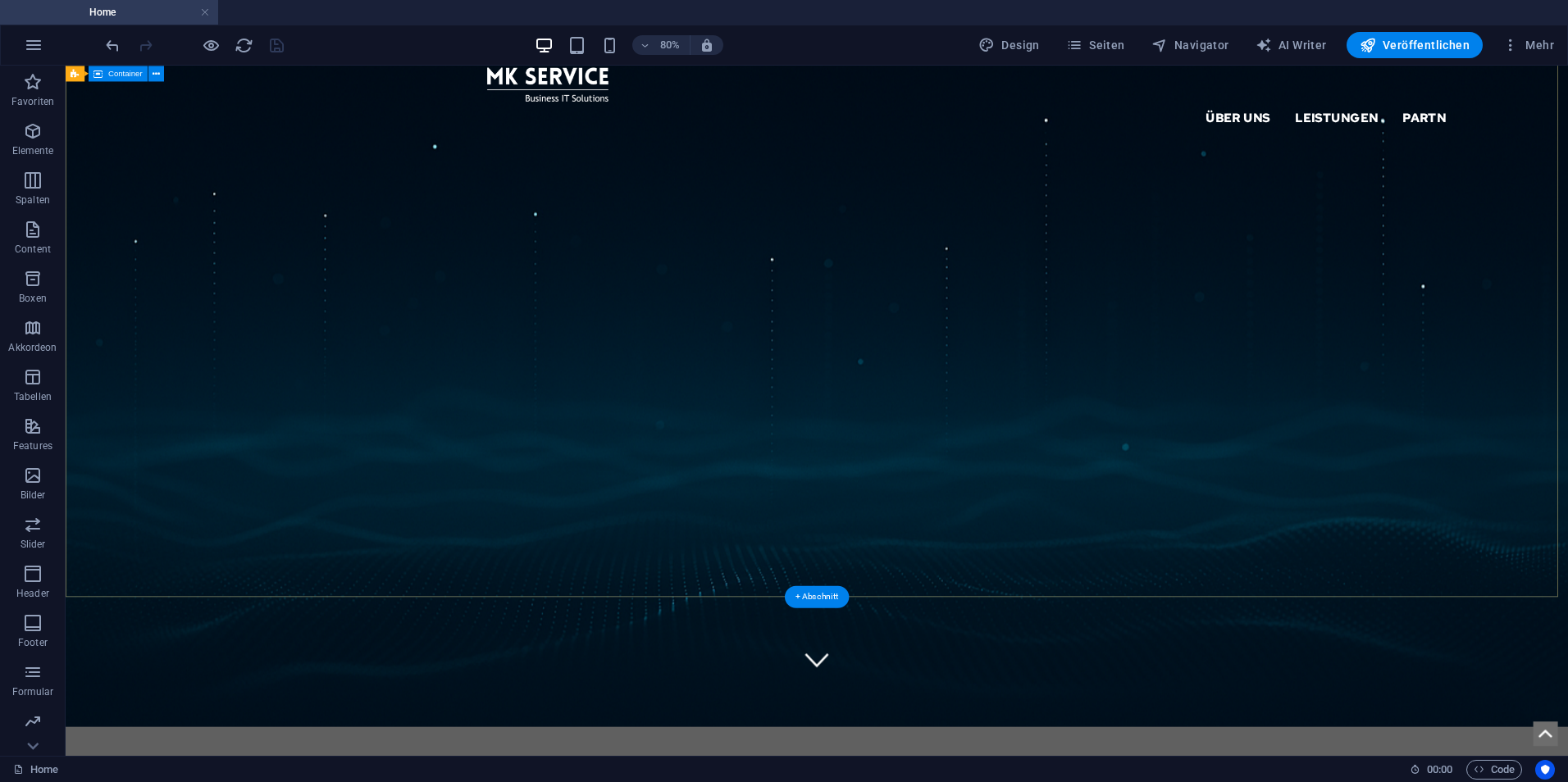
scroll to position [0, 0]
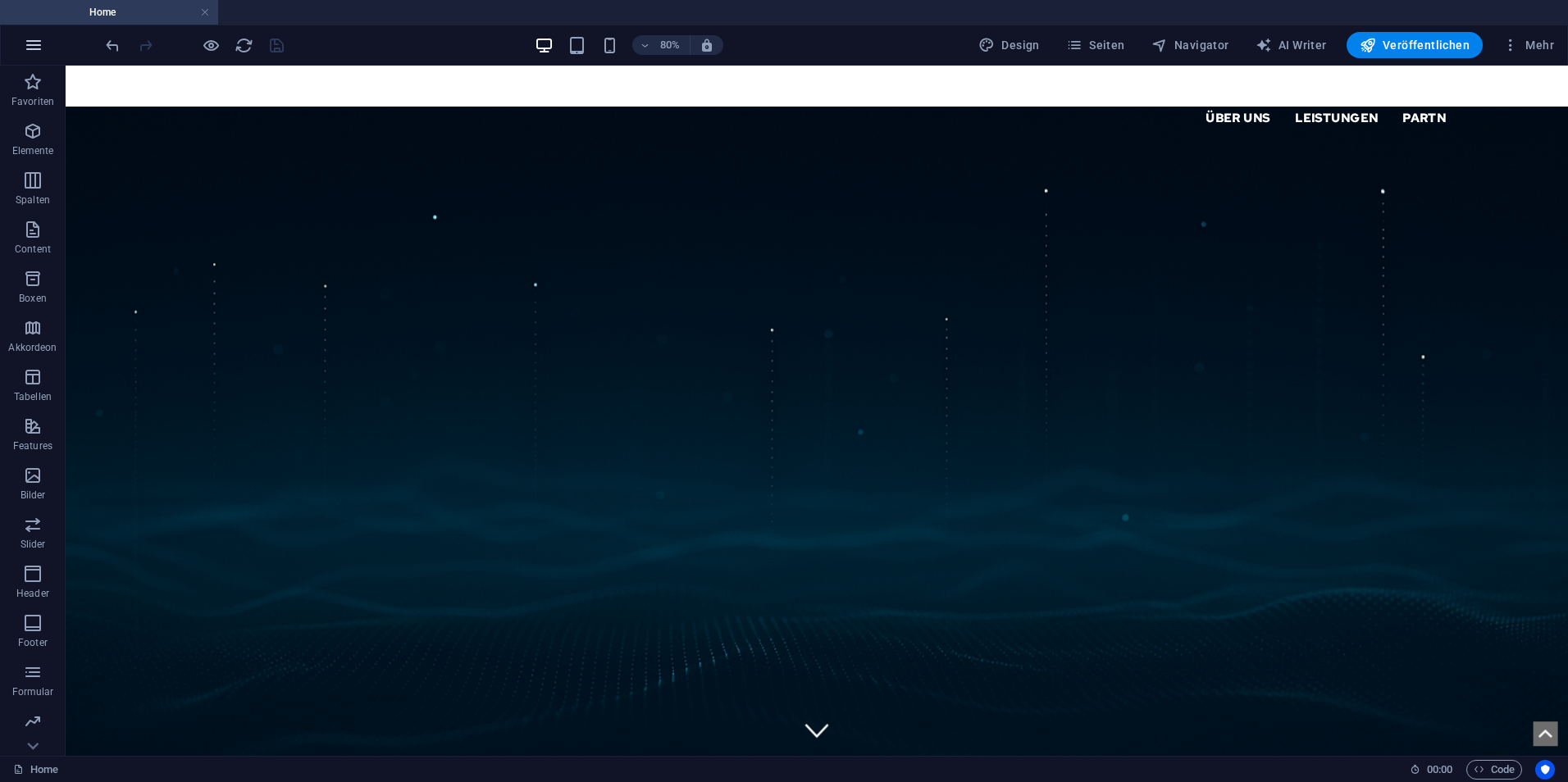
click at [37, 44] on icon "button" at bounding box center [33, 44] width 19 height 19
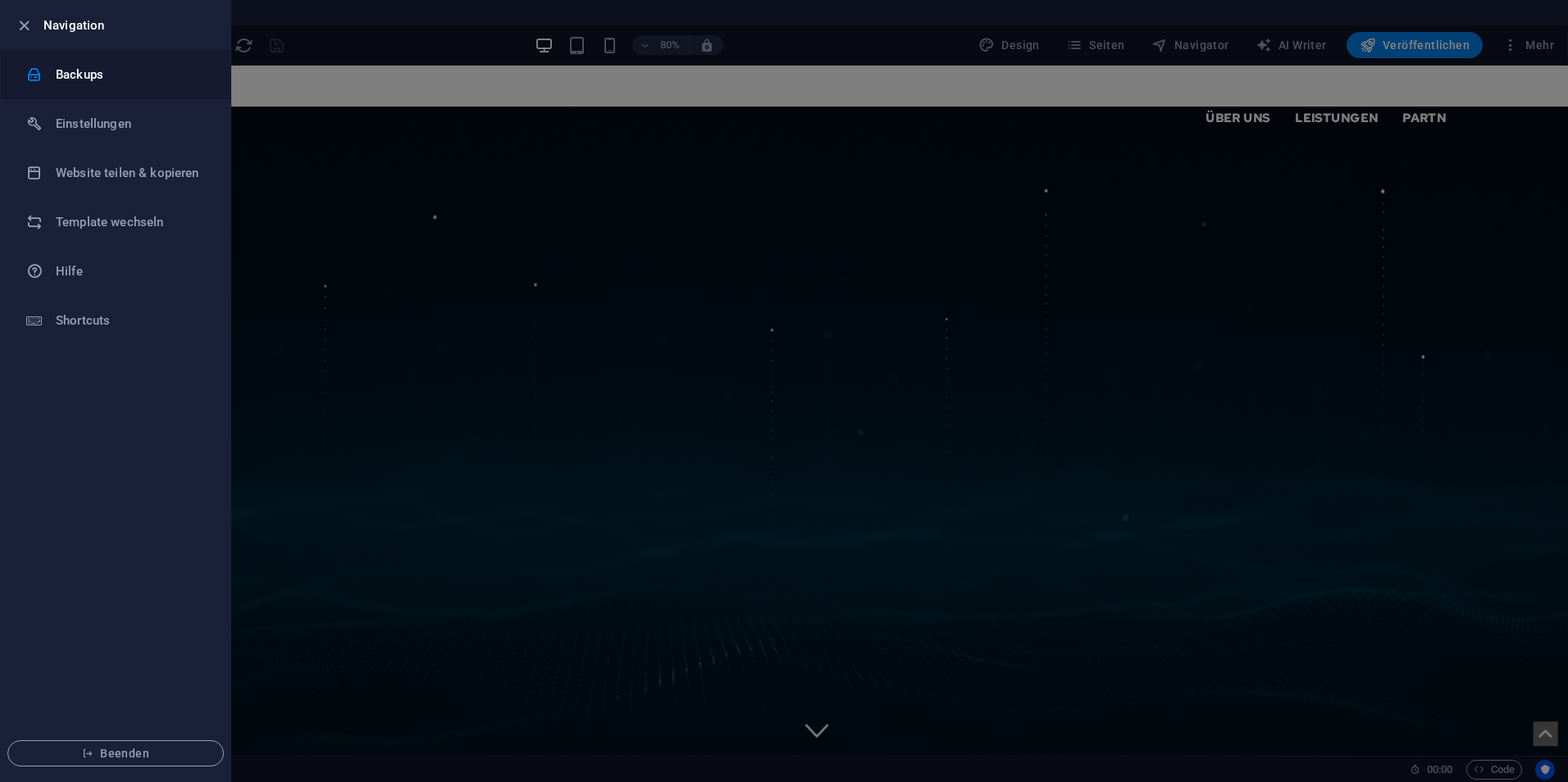
click at [101, 85] on li "Backups" at bounding box center [116, 74] width 230 height 49
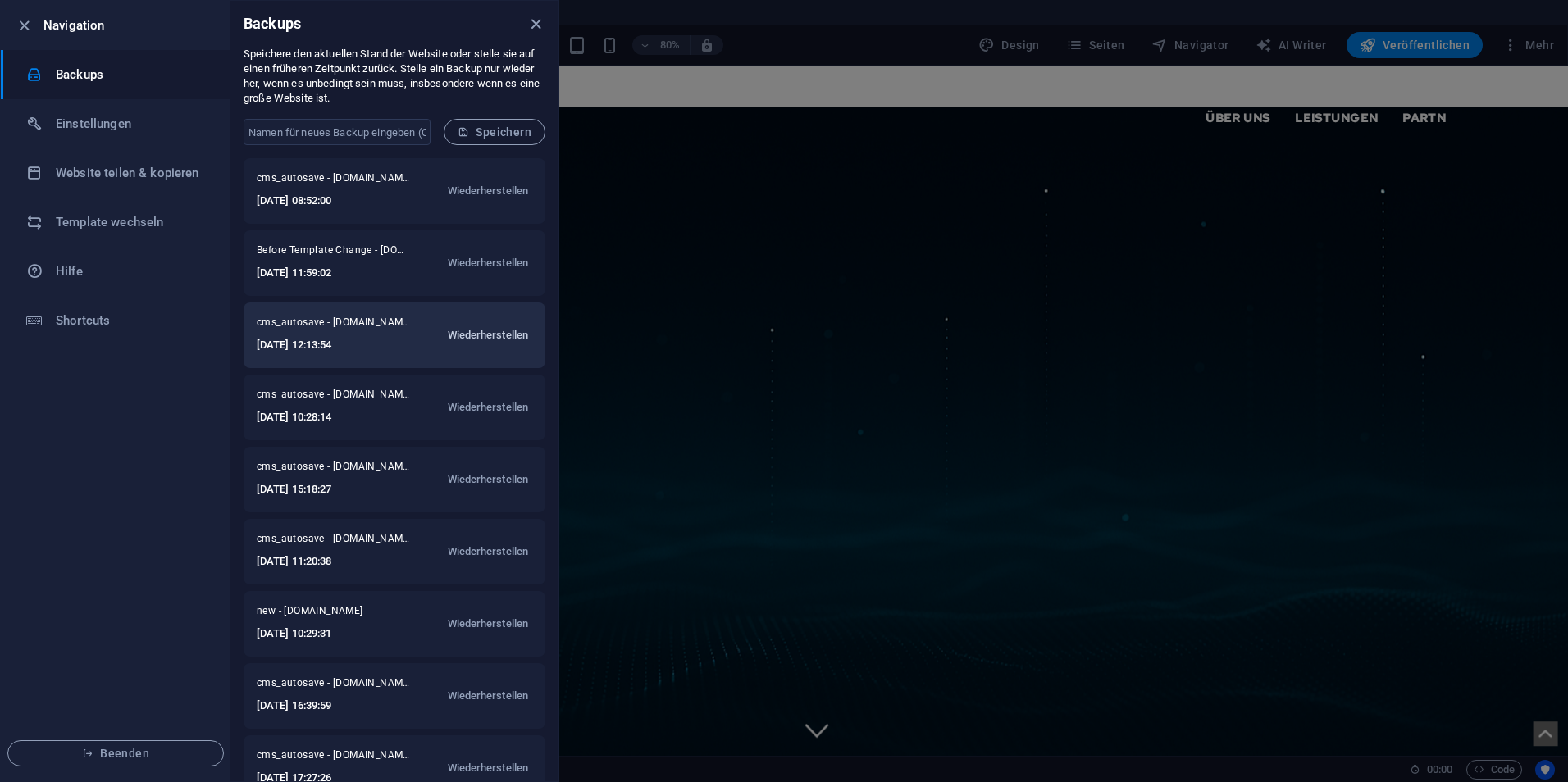
click at [496, 340] on span "Wiederherstellen" at bounding box center [489, 335] width 81 height 19
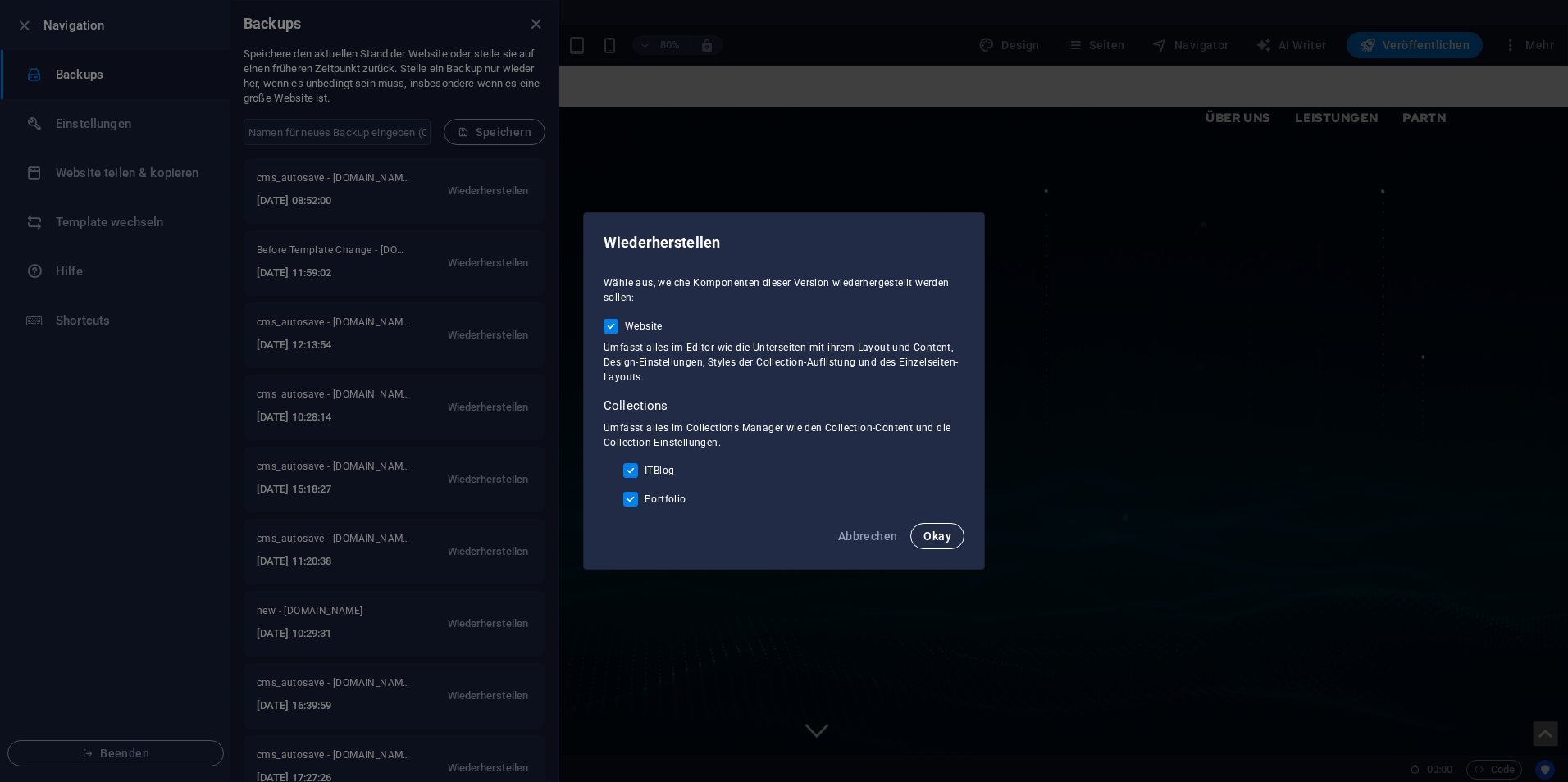
click at [935, 539] on span "Okay" at bounding box center [938, 536] width 28 height 13
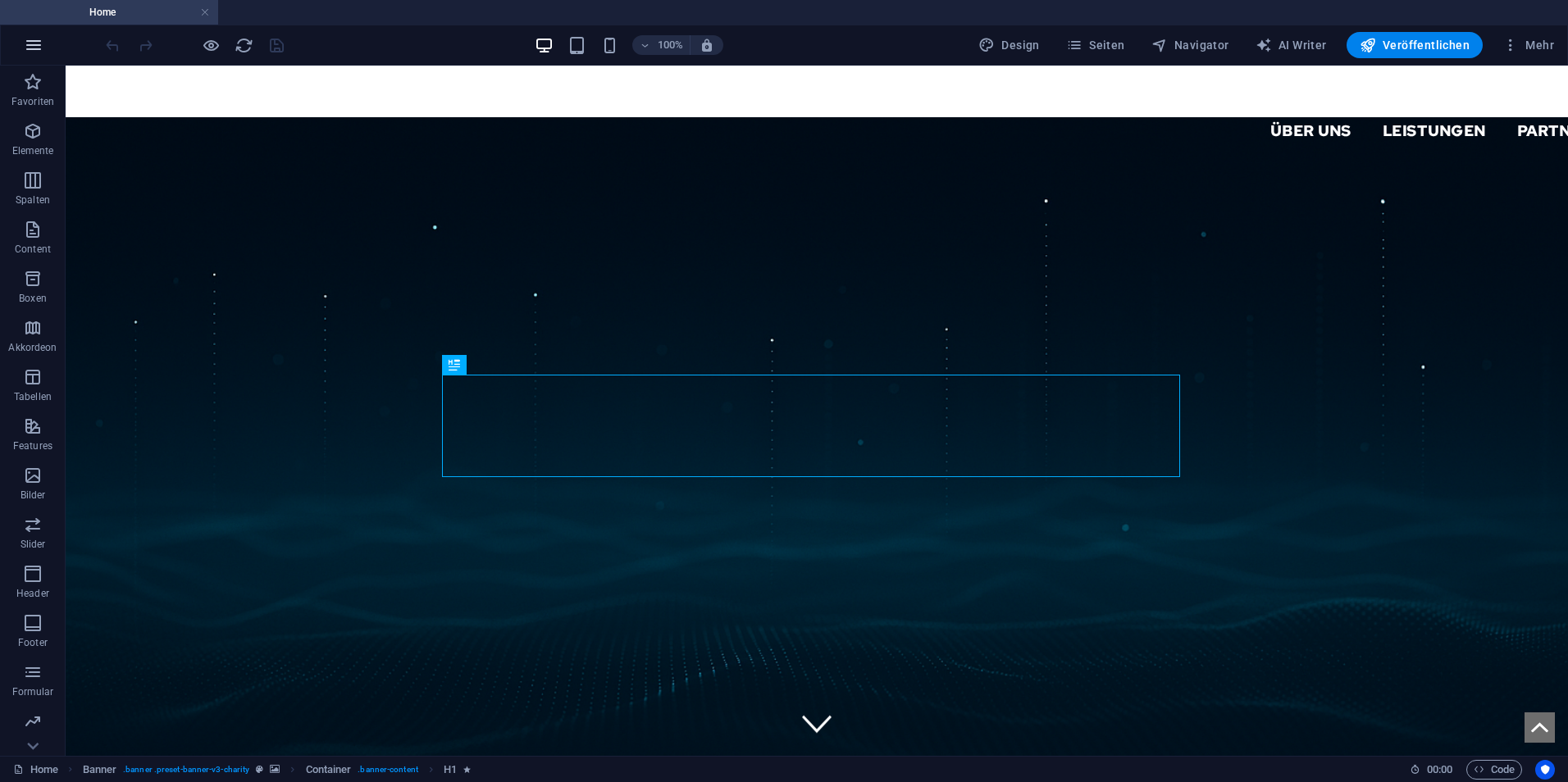
click at [30, 55] on button "button" at bounding box center [33, 45] width 40 height 40
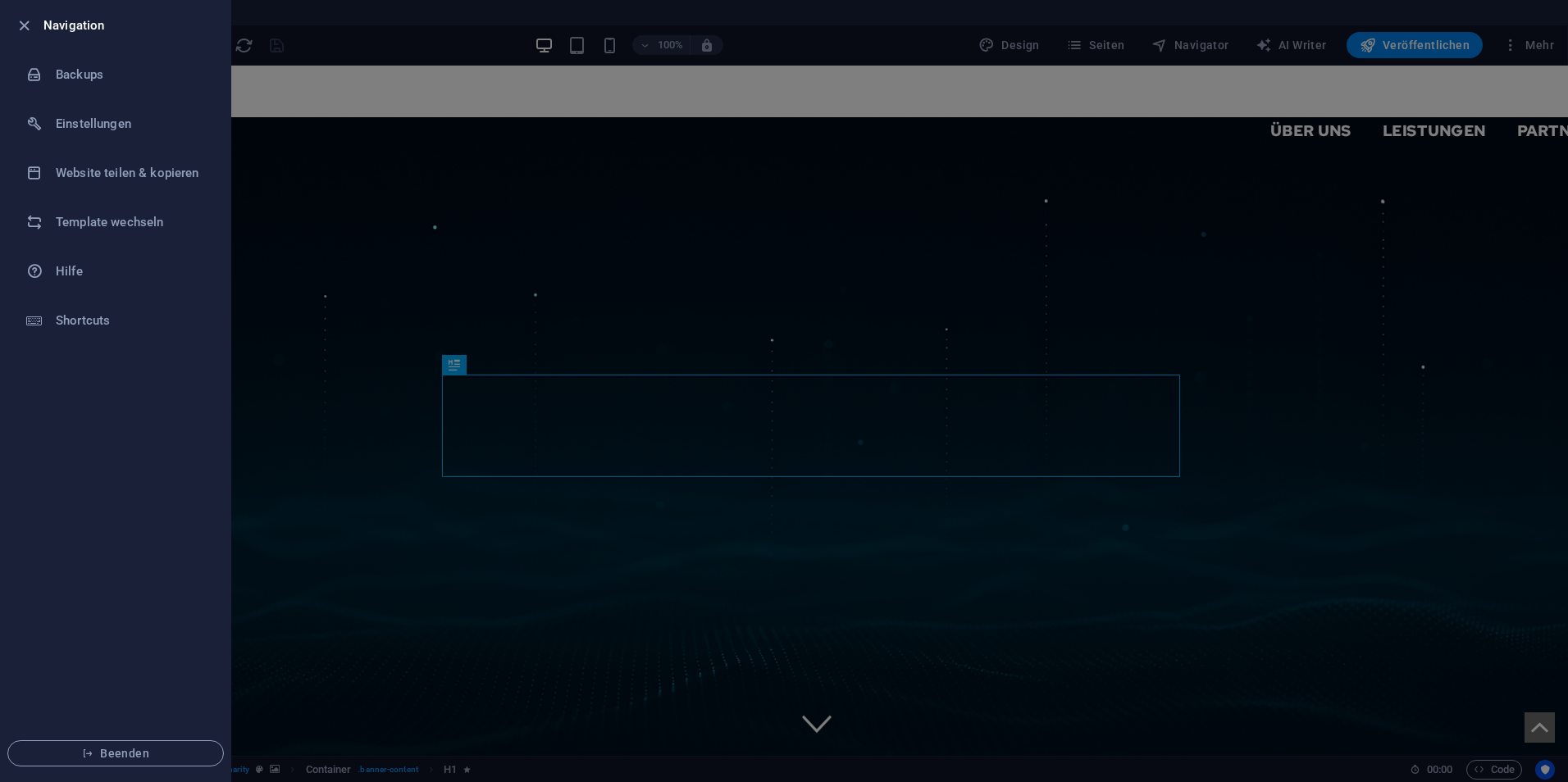
click at [589, 110] on div at bounding box center [784, 391] width 1568 height 782
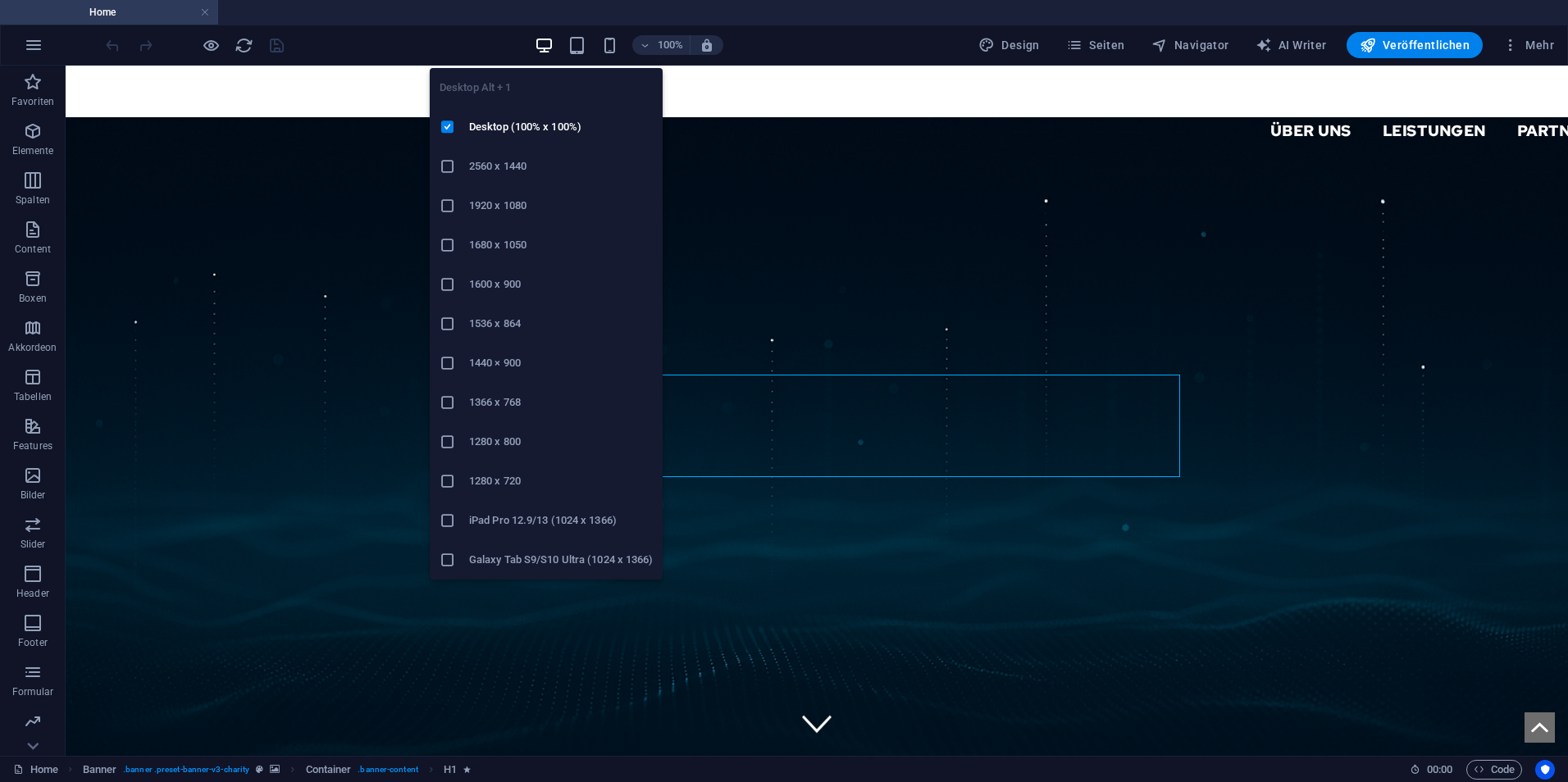
drag, startPoint x: 455, startPoint y: 210, endPoint x: 552, endPoint y: 8, distance: 224.1
click at [455, 210] on icon at bounding box center [448, 206] width 17 height 17
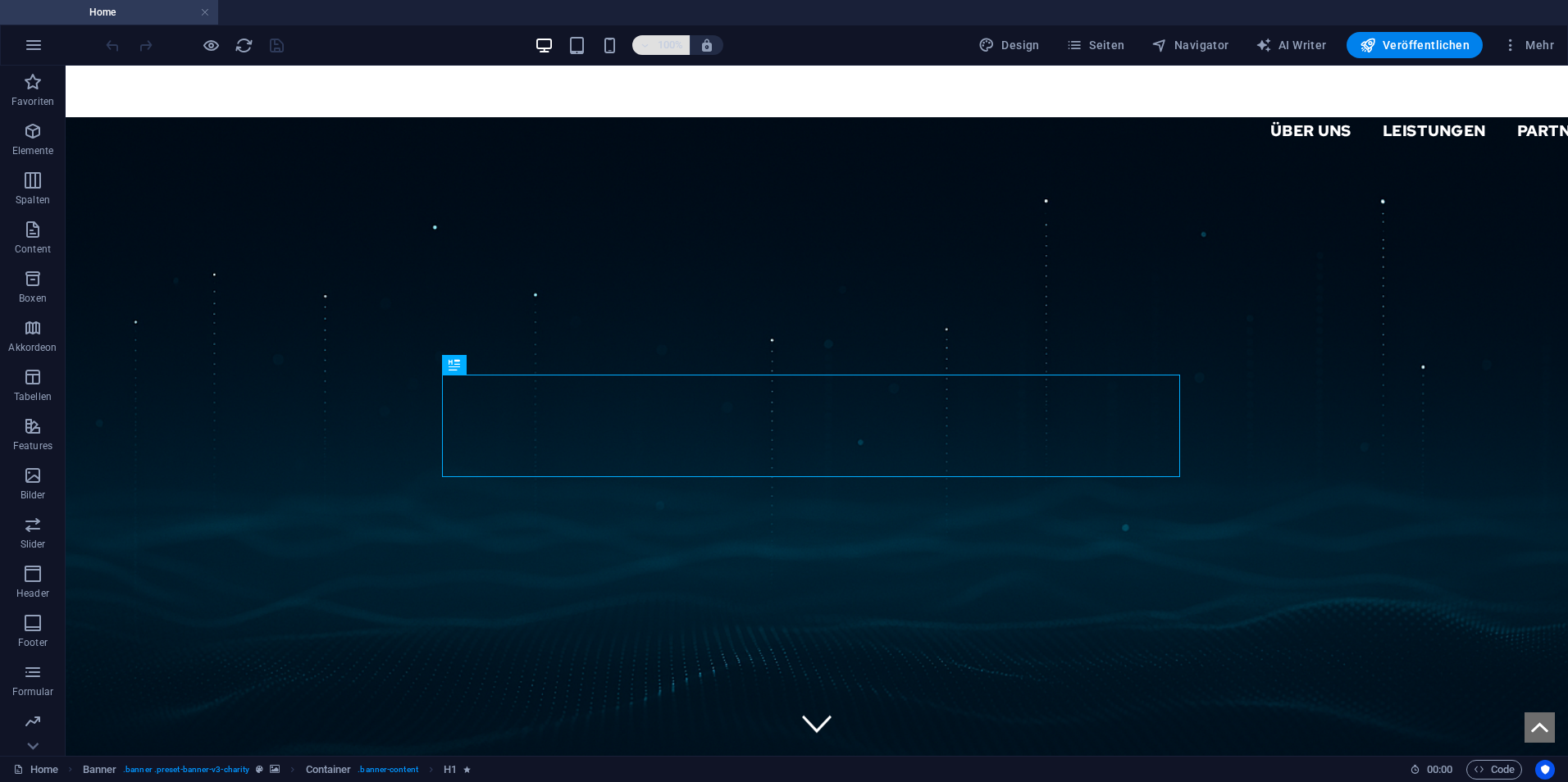
click at [653, 38] on span "100%" at bounding box center [661, 44] width 44 height 19
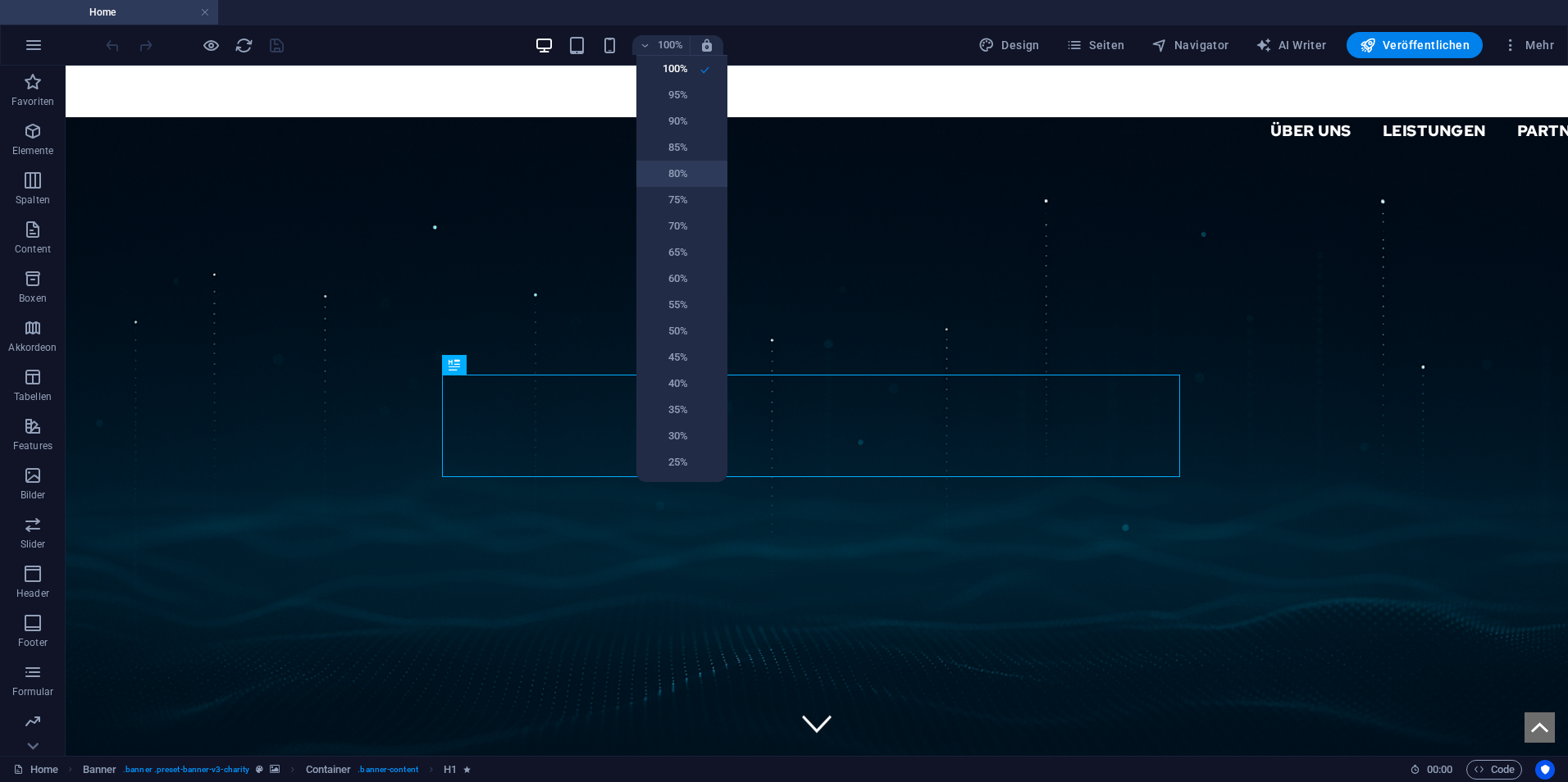
click at [686, 178] on h6 "80%" at bounding box center [666, 173] width 41 height 19
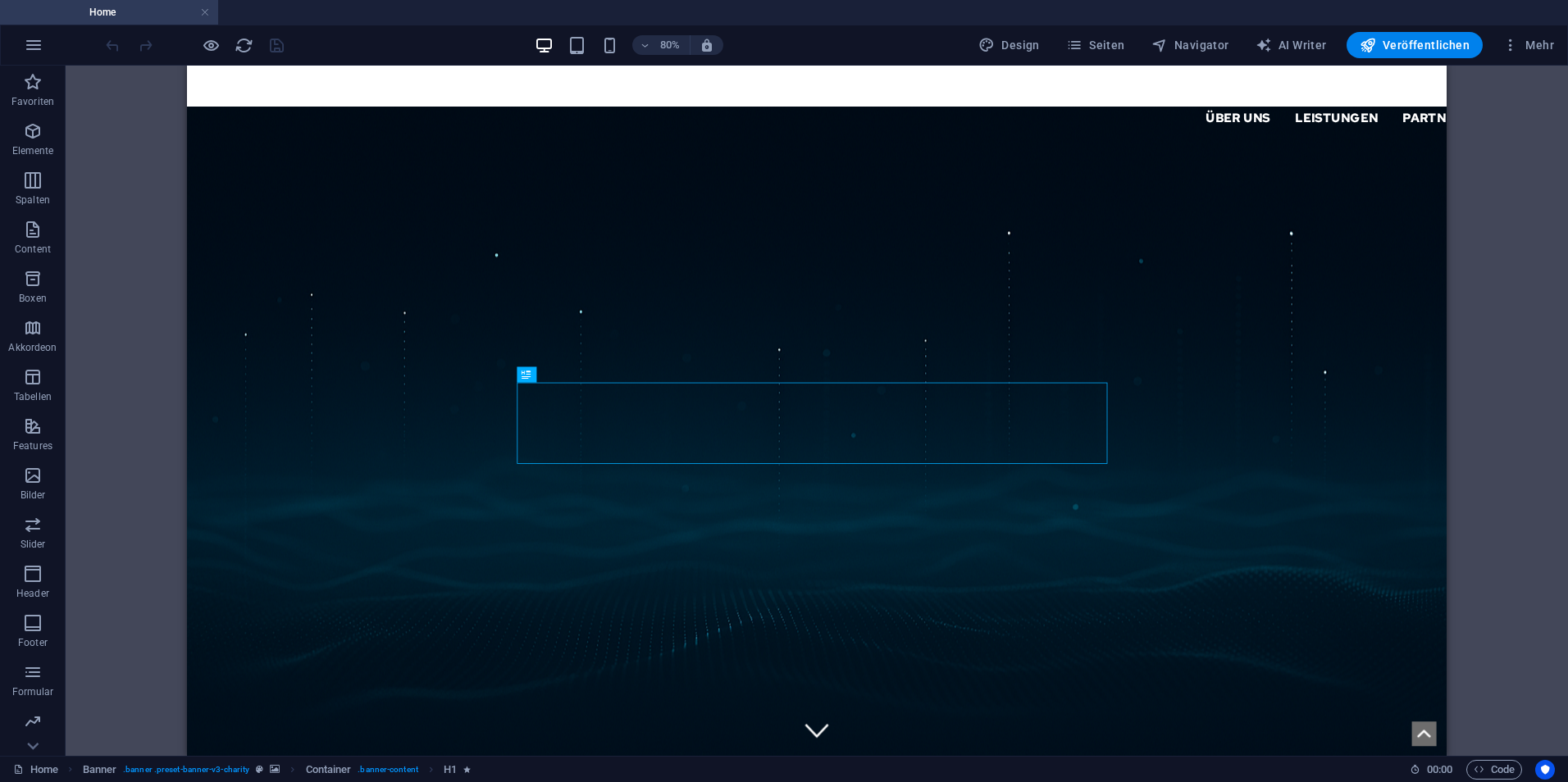
click at [153, 338] on div "Ziehe hier rein, um den vorhandenen Inhalt zu ersetzen. Drücke "Strg", wenn du …" at bounding box center [816, 410] width 1503 height 691
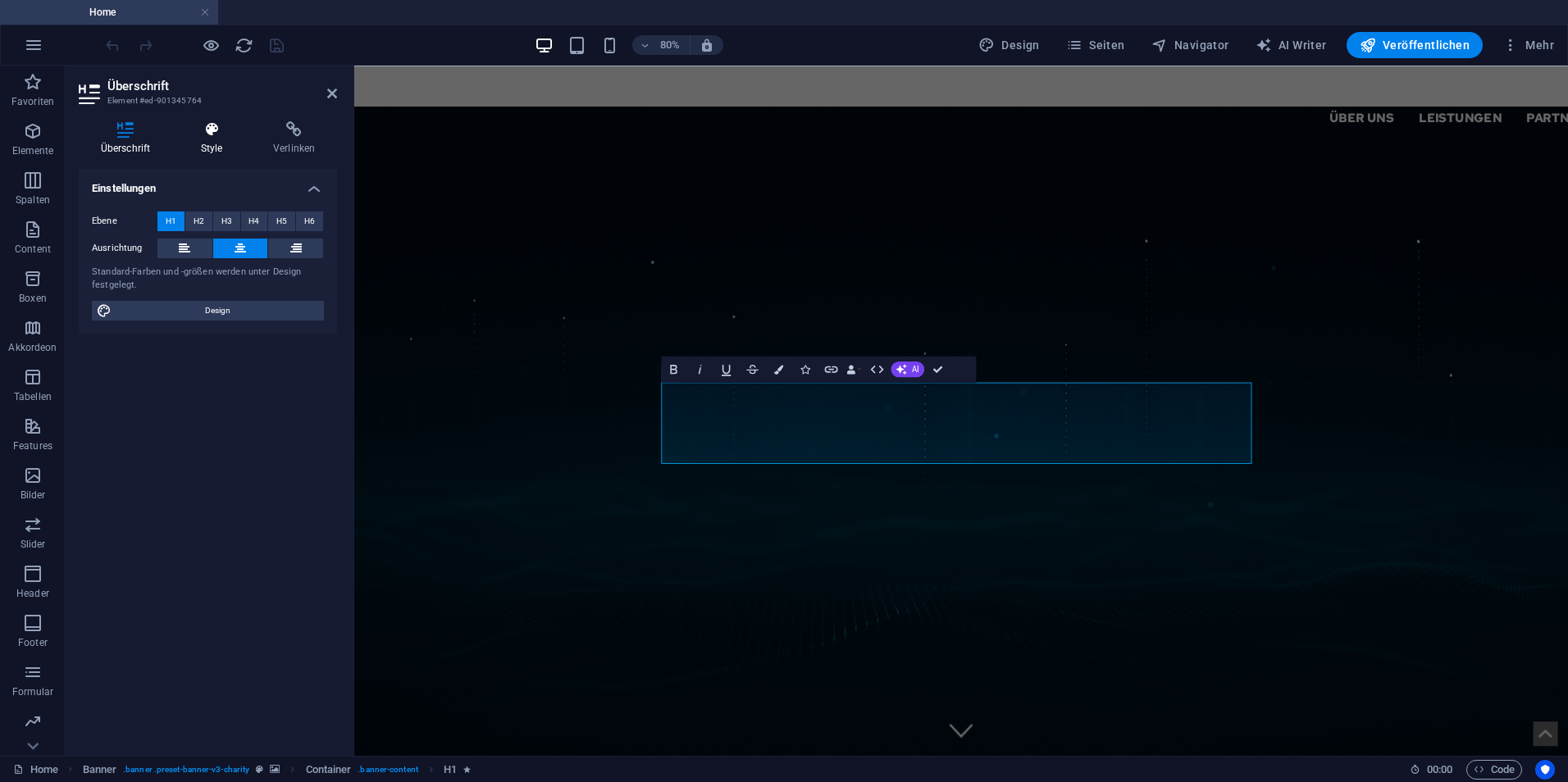
click at [229, 149] on h4 "Style" at bounding box center [214, 138] width 72 height 34
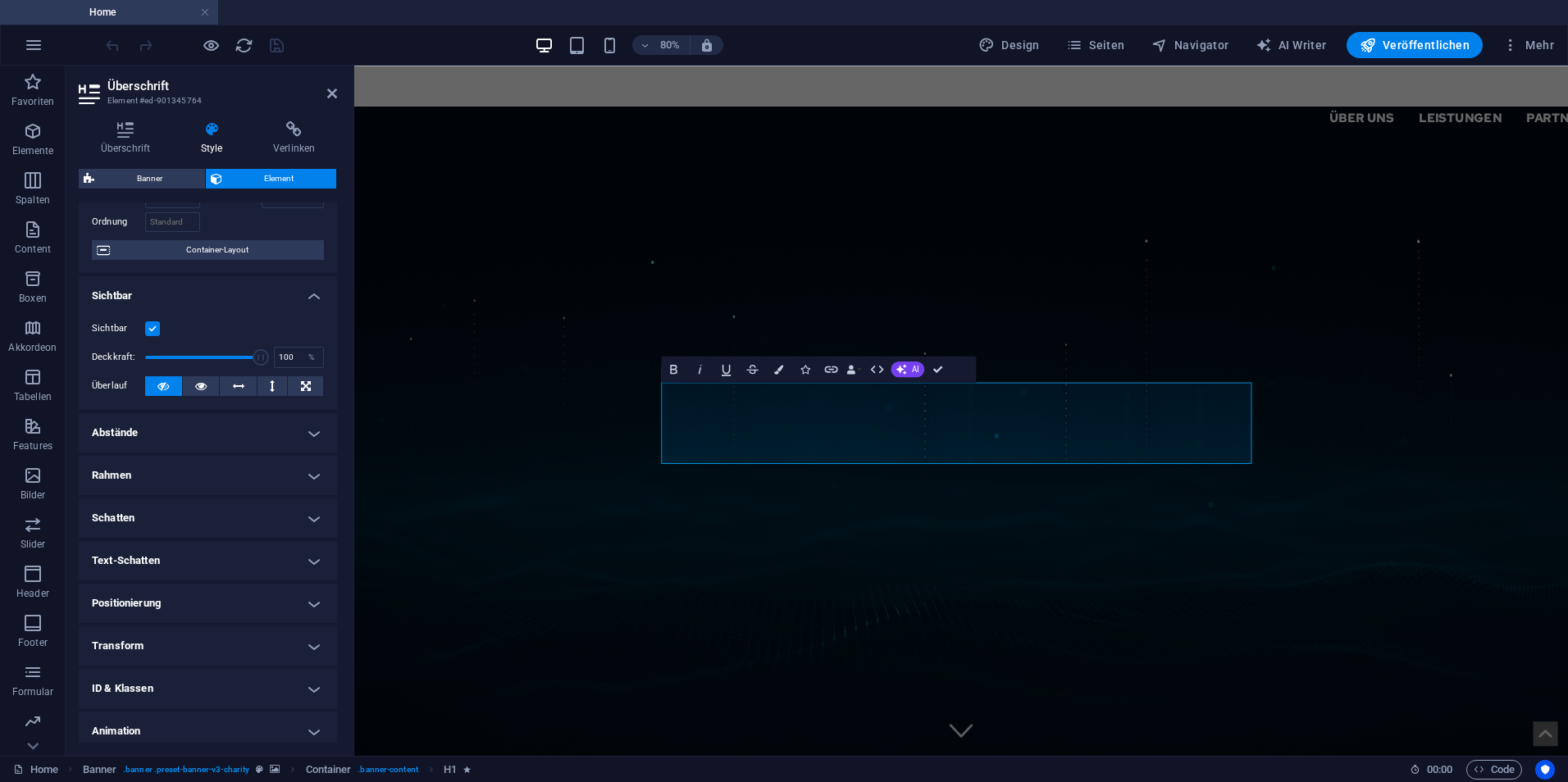
scroll to position [167, 0]
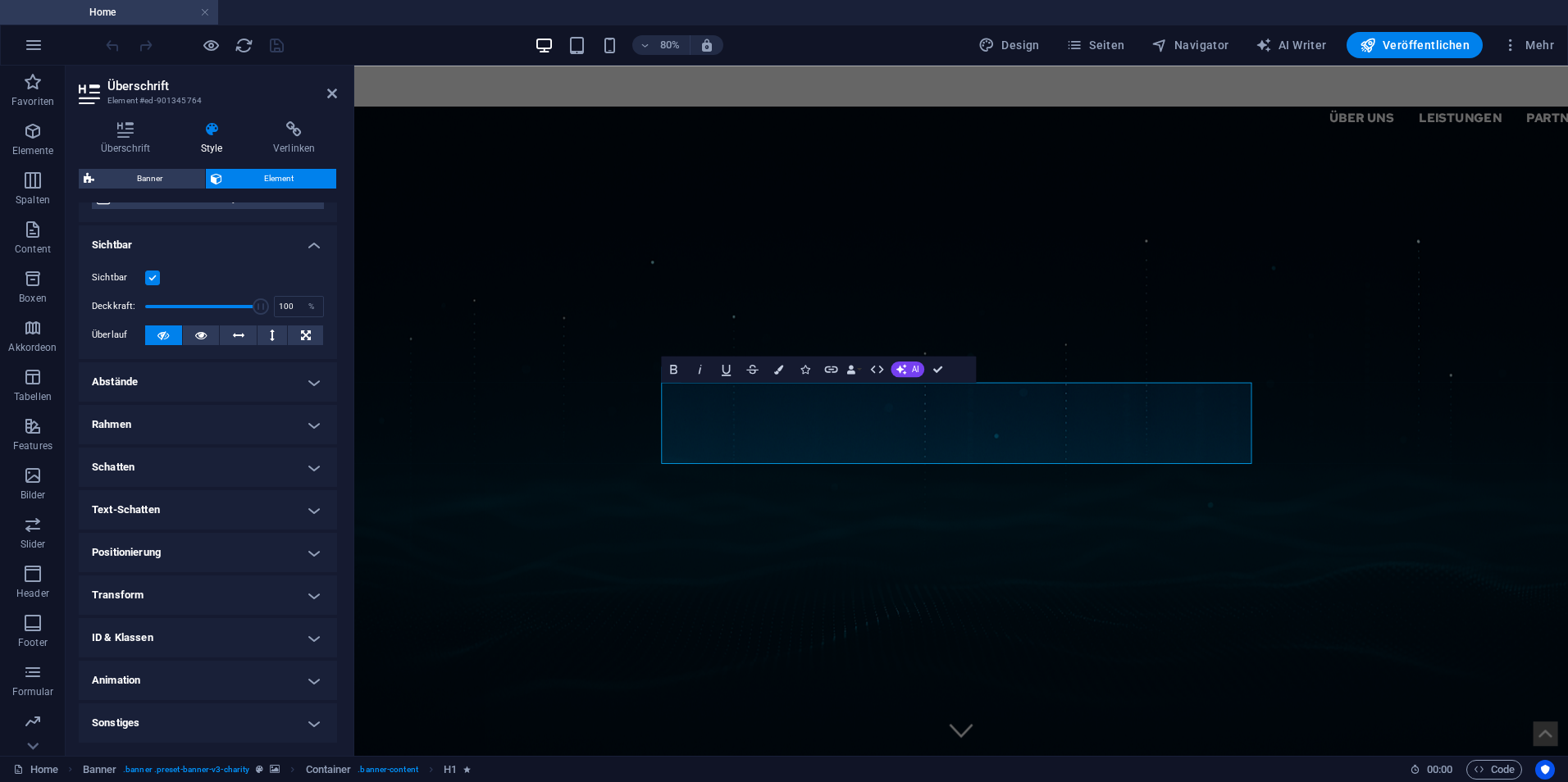
click at [237, 683] on h4 "Animation" at bounding box center [208, 680] width 259 height 40
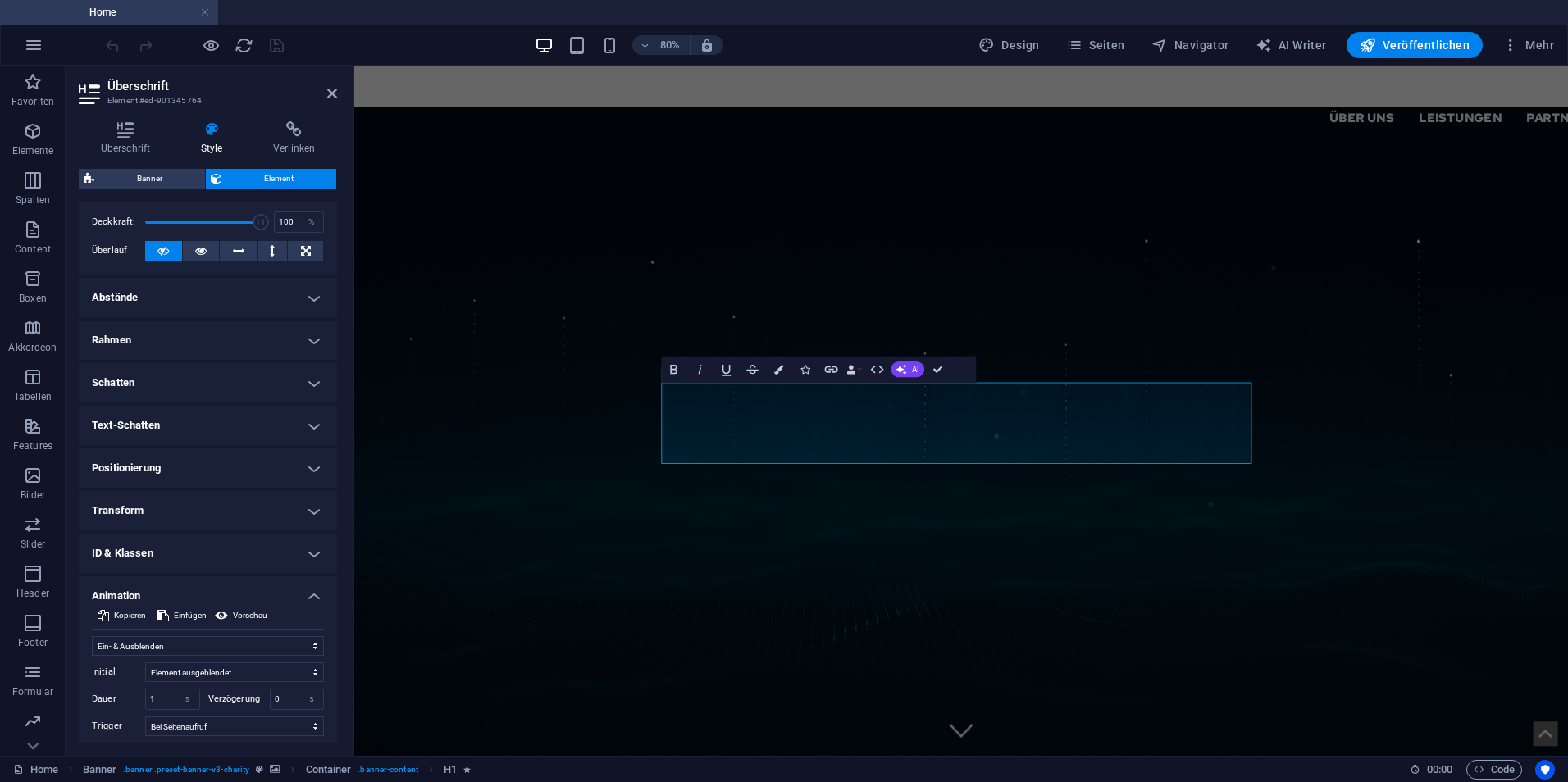
scroll to position [336, 0]
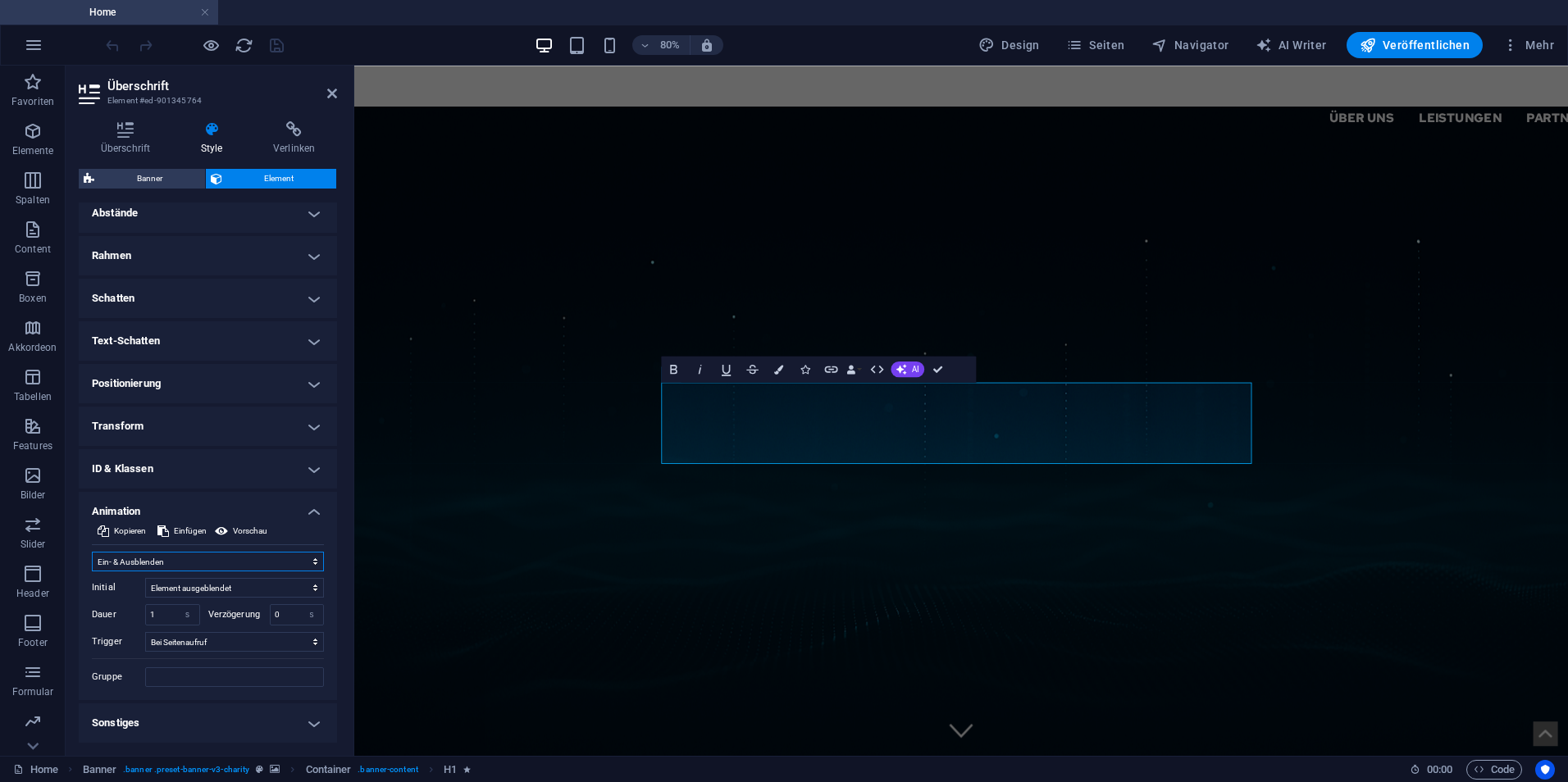
click at [203, 565] on select "Nicht animieren Ein- & Ausblenden Auf- & Zuklappen Rein- & Rauszoomen Von links…" at bounding box center [208, 561] width 232 height 19
click at [202, 566] on select "Nicht animieren Ein- & Ausblenden Auf- & Zuklappen Rein- & Rauszoomen Von links…" at bounding box center [208, 561] width 232 height 19
select select "none"
click at [92, 571] on select "Nicht animieren Ein- & Ausblenden Auf- & Zuklappen Rein- & Rauszoomen Von links…" at bounding box center [208, 561] width 232 height 19
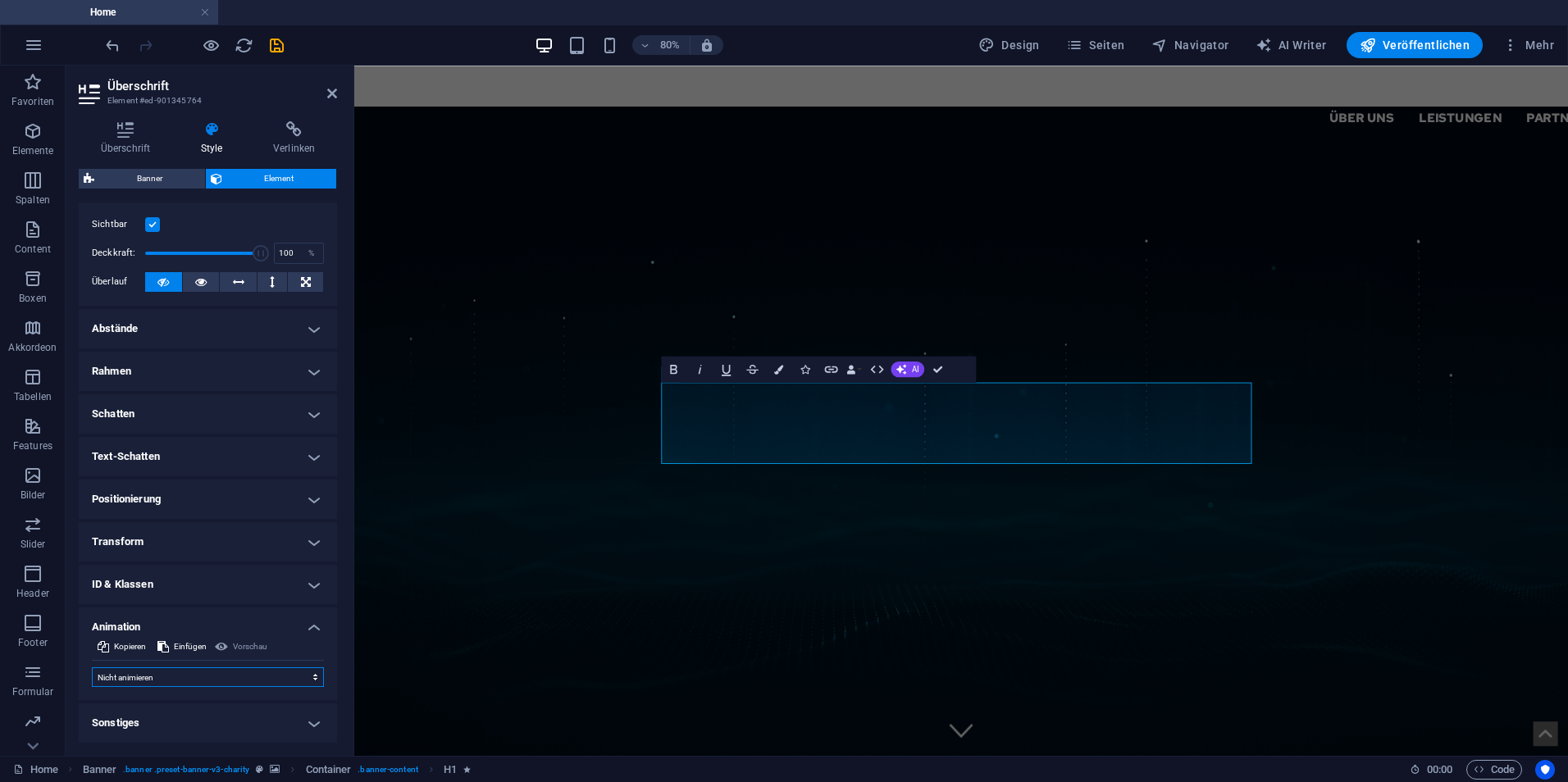
scroll to position [220, 0]
click at [275, 41] on icon "save" at bounding box center [277, 45] width 19 height 19
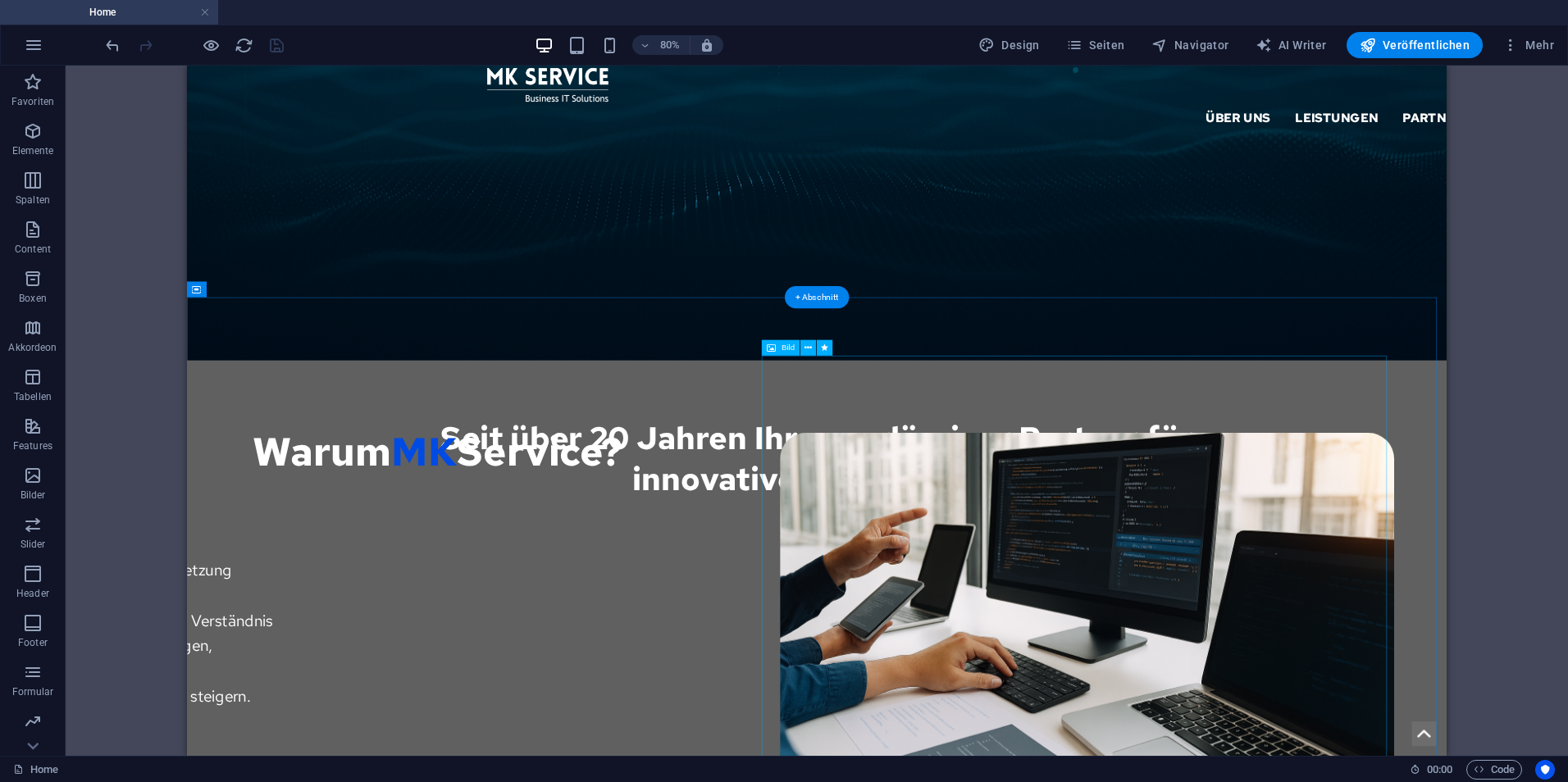
scroll to position [574, 0]
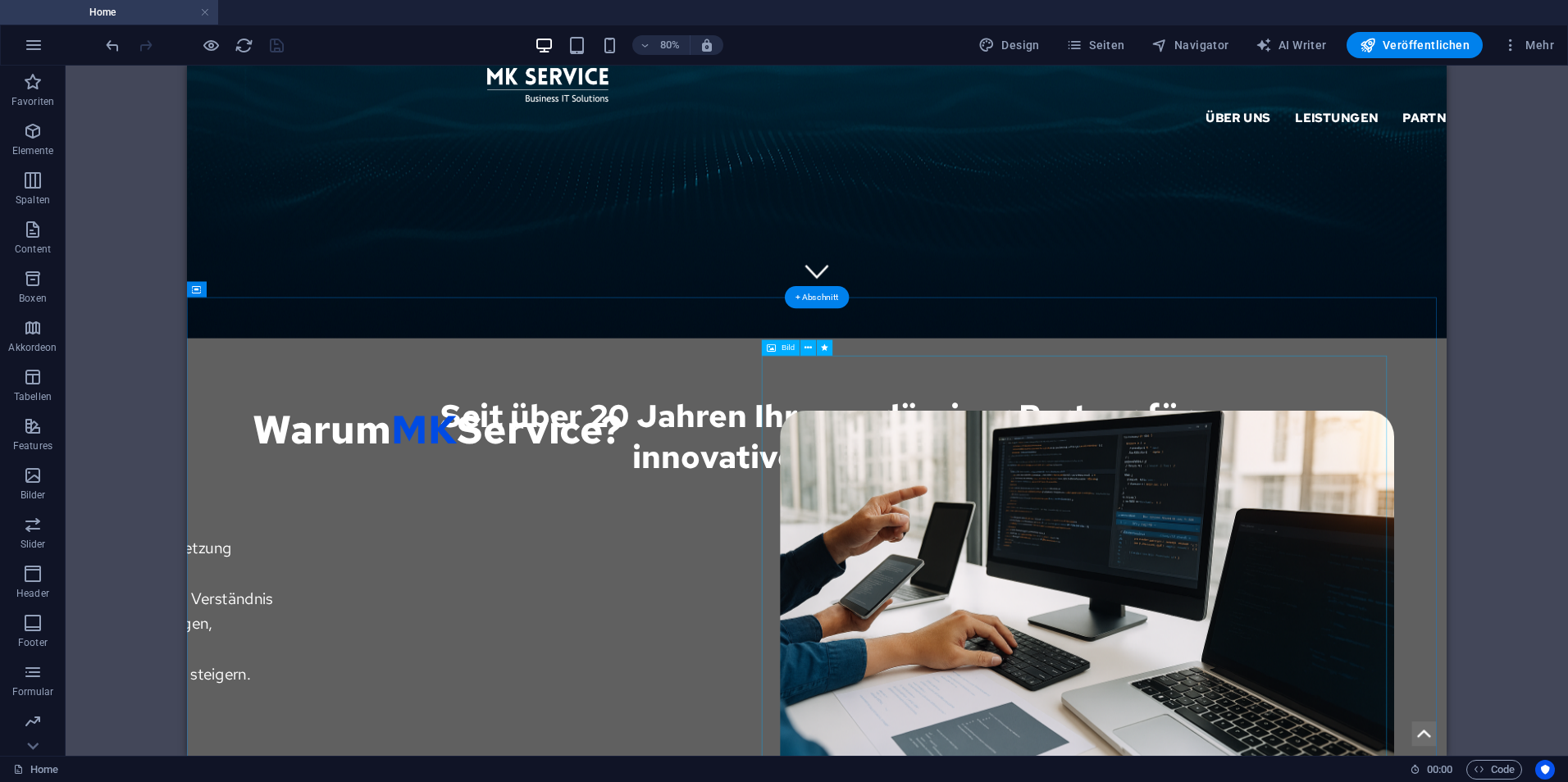
click at [1057, 500] on figure at bounding box center [1303, 753] width 788 height 512
click at [1057, 499] on figure at bounding box center [1303, 753] width 788 height 512
select select "px"
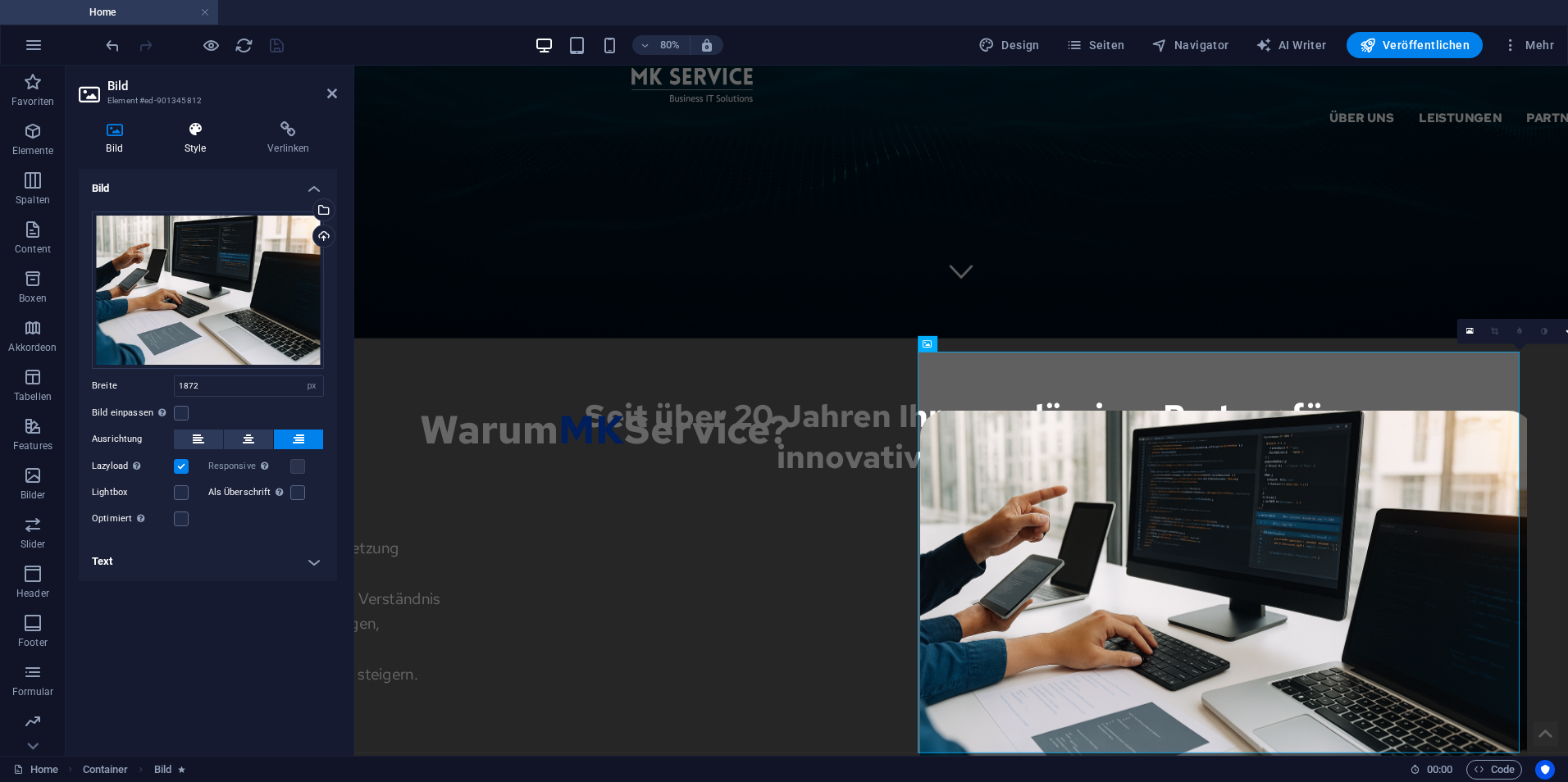
click at [222, 137] on icon at bounding box center [195, 130] width 77 height 17
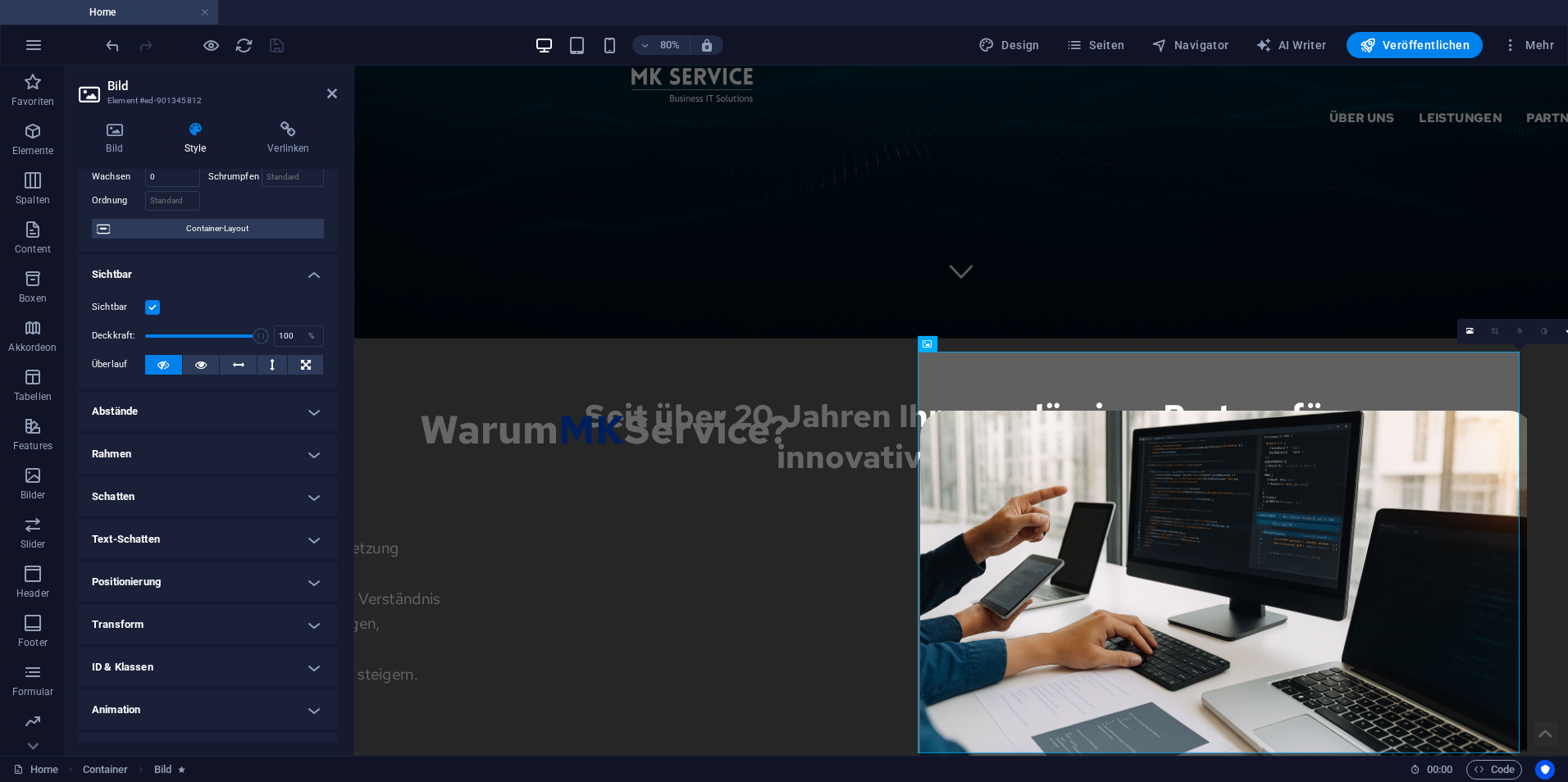
scroll to position [132, 0]
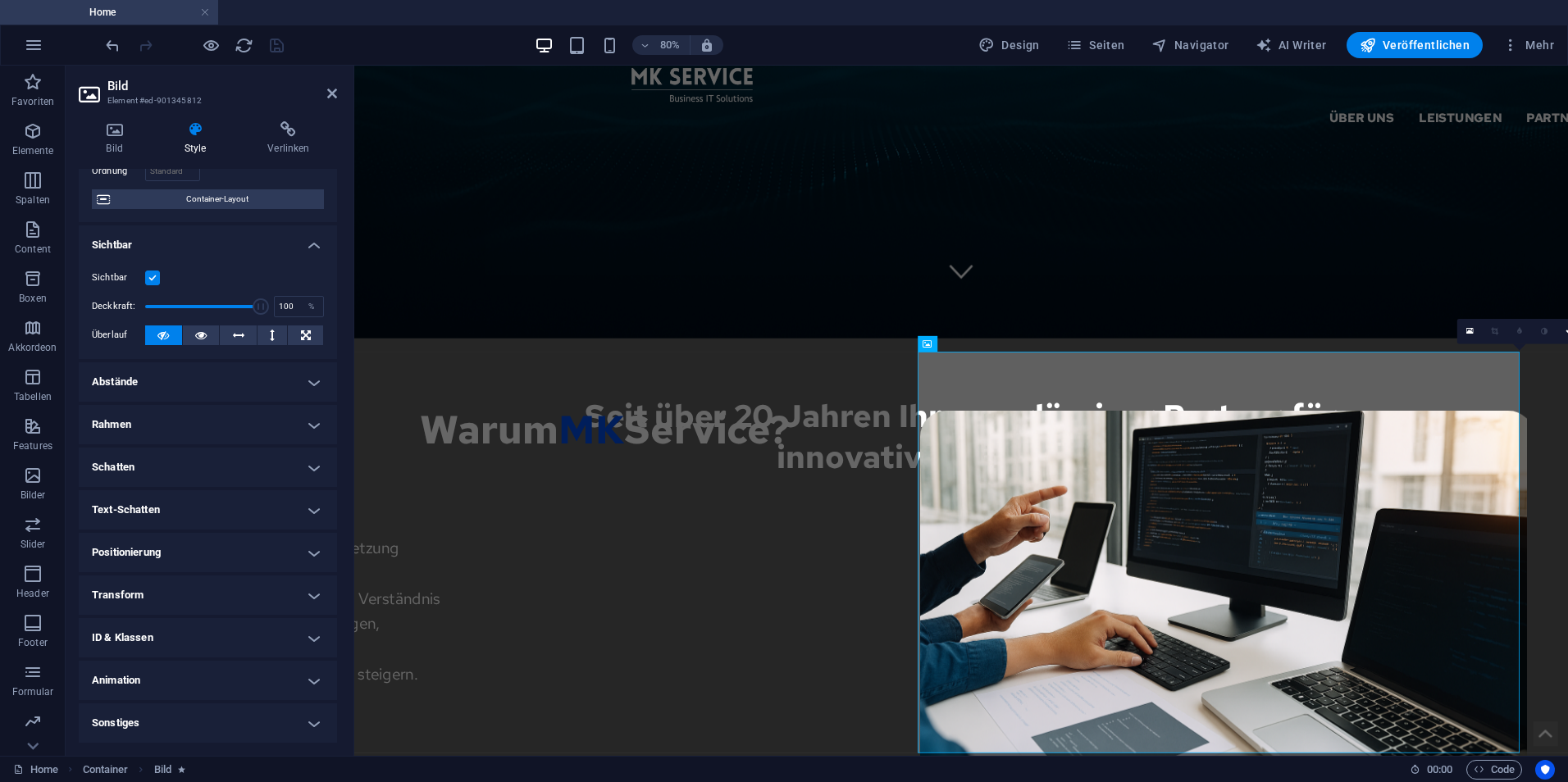
click at [218, 712] on h4 "Sonstiges" at bounding box center [208, 723] width 259 height 40
click at [225, 684] on h4 "Animation" at bounding box center [208, 680] width 259 height 40
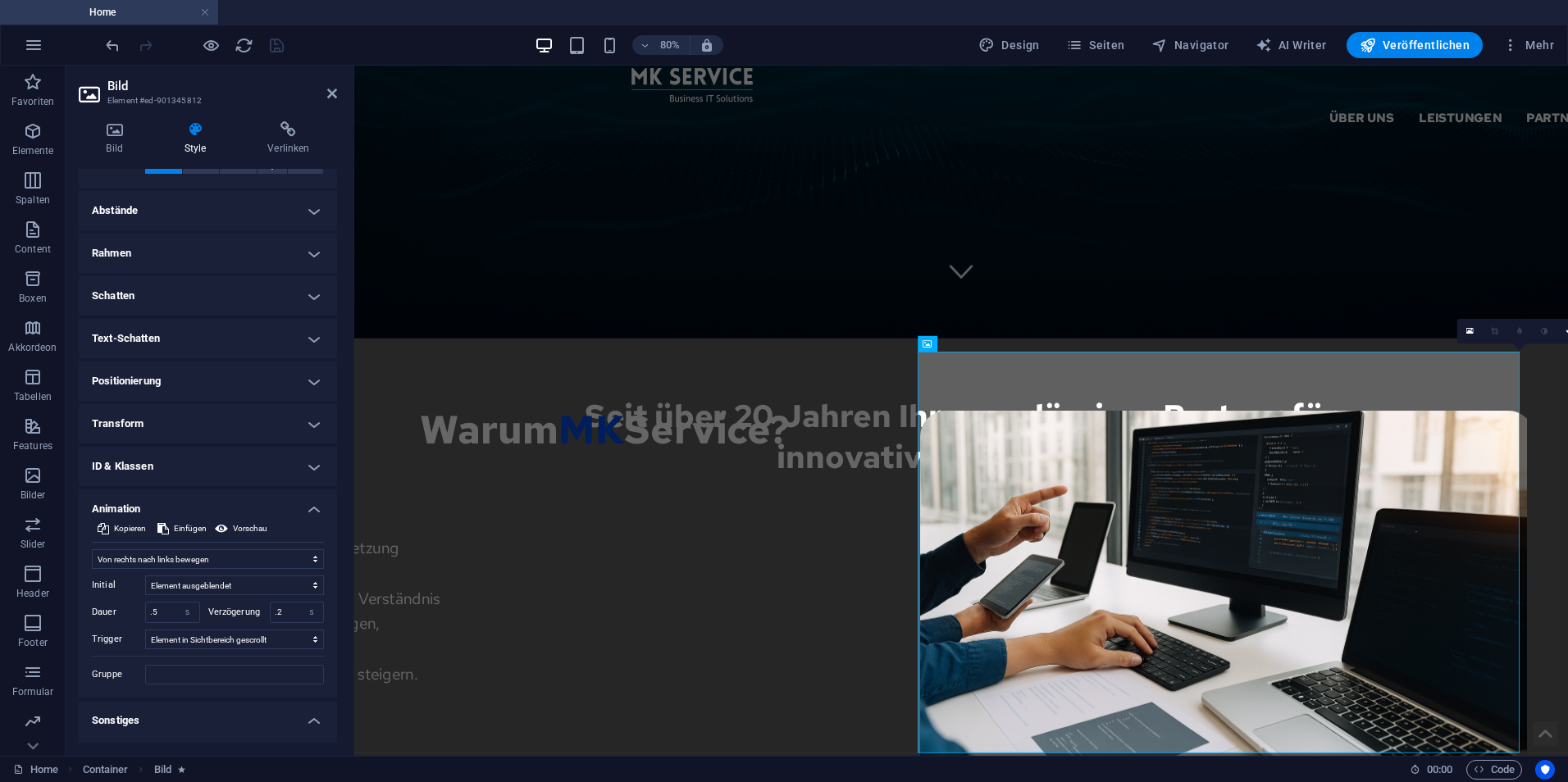
scroll to position [404, 0]
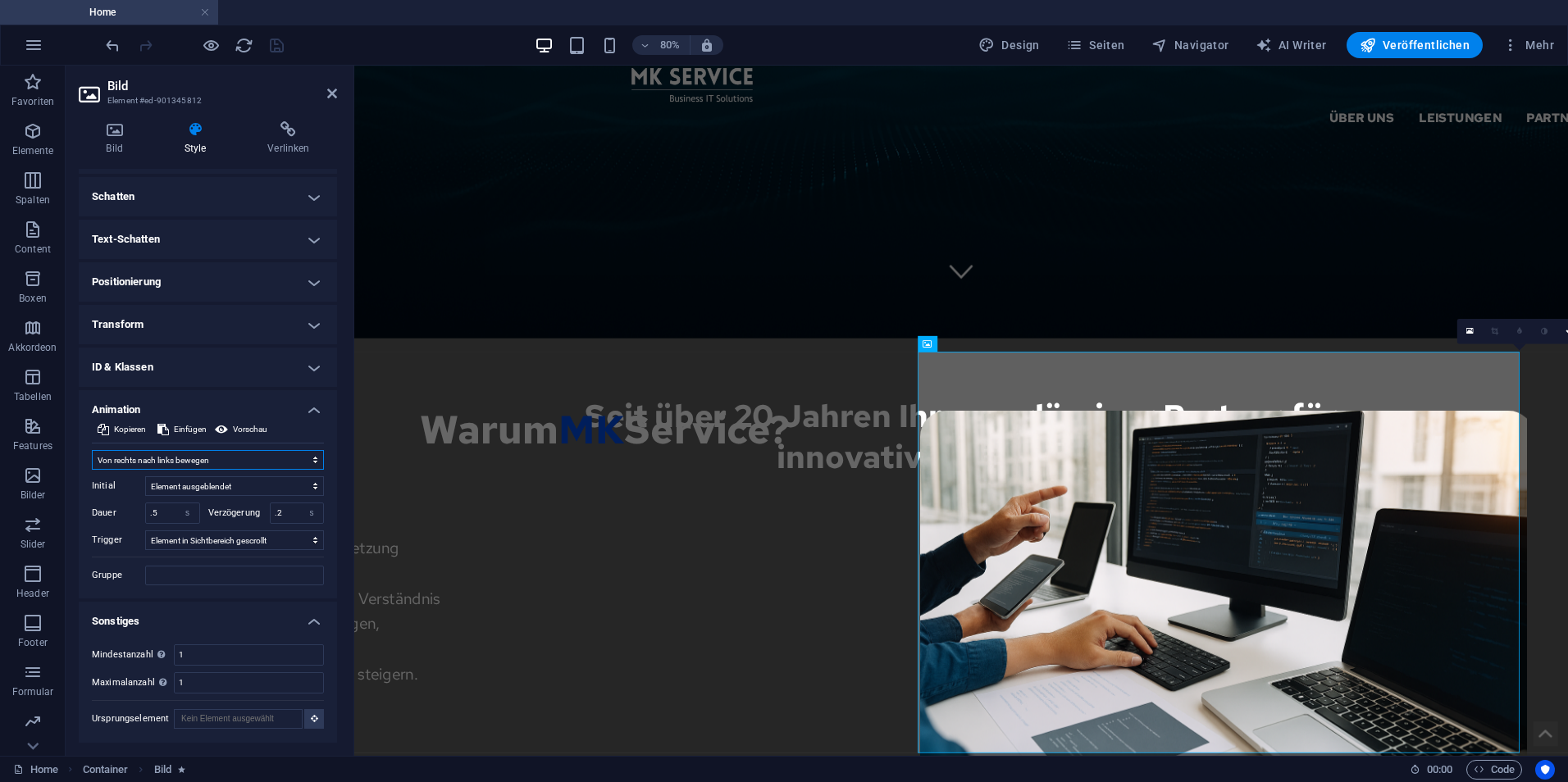
click at [193, 456] on select "Nicht animieren Ein- & Ausblenden Auf- & Zuklappen Rein- & Rauszoomen Von links…" at bounding box center [208, 459] width 232 height 19
select select "none"
click at [92, 470] on select "Nicht animieren Ein- & Ausblenden Auf- & Zuklappen Rein- & Rauszoomen Von links…" at bounding box center [208, 459] width 232 height 19
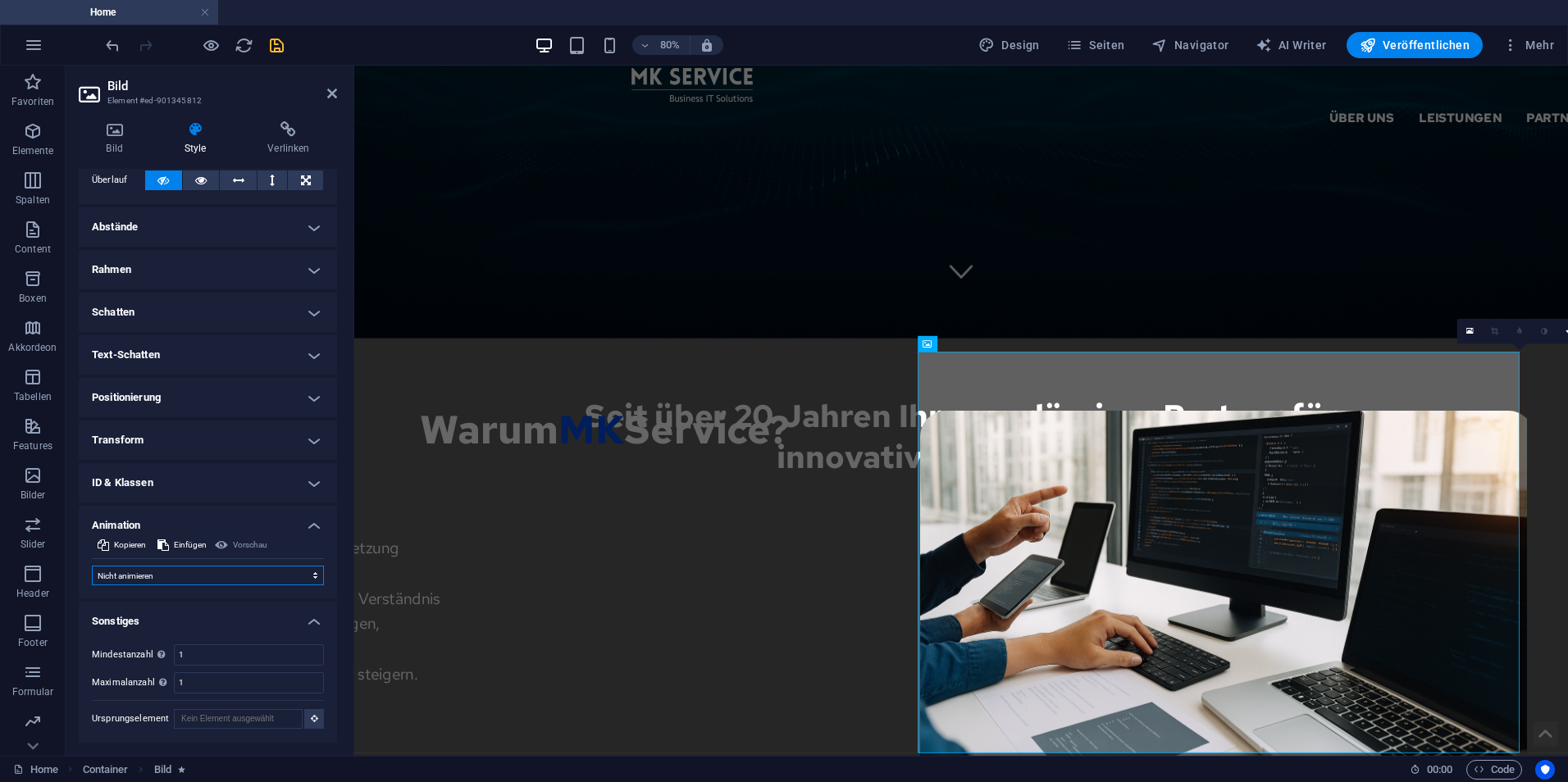
scroll to position [288, 0]
click at [272, 52] on icon "save" at bounding box center [277, 45] width 19 height 19
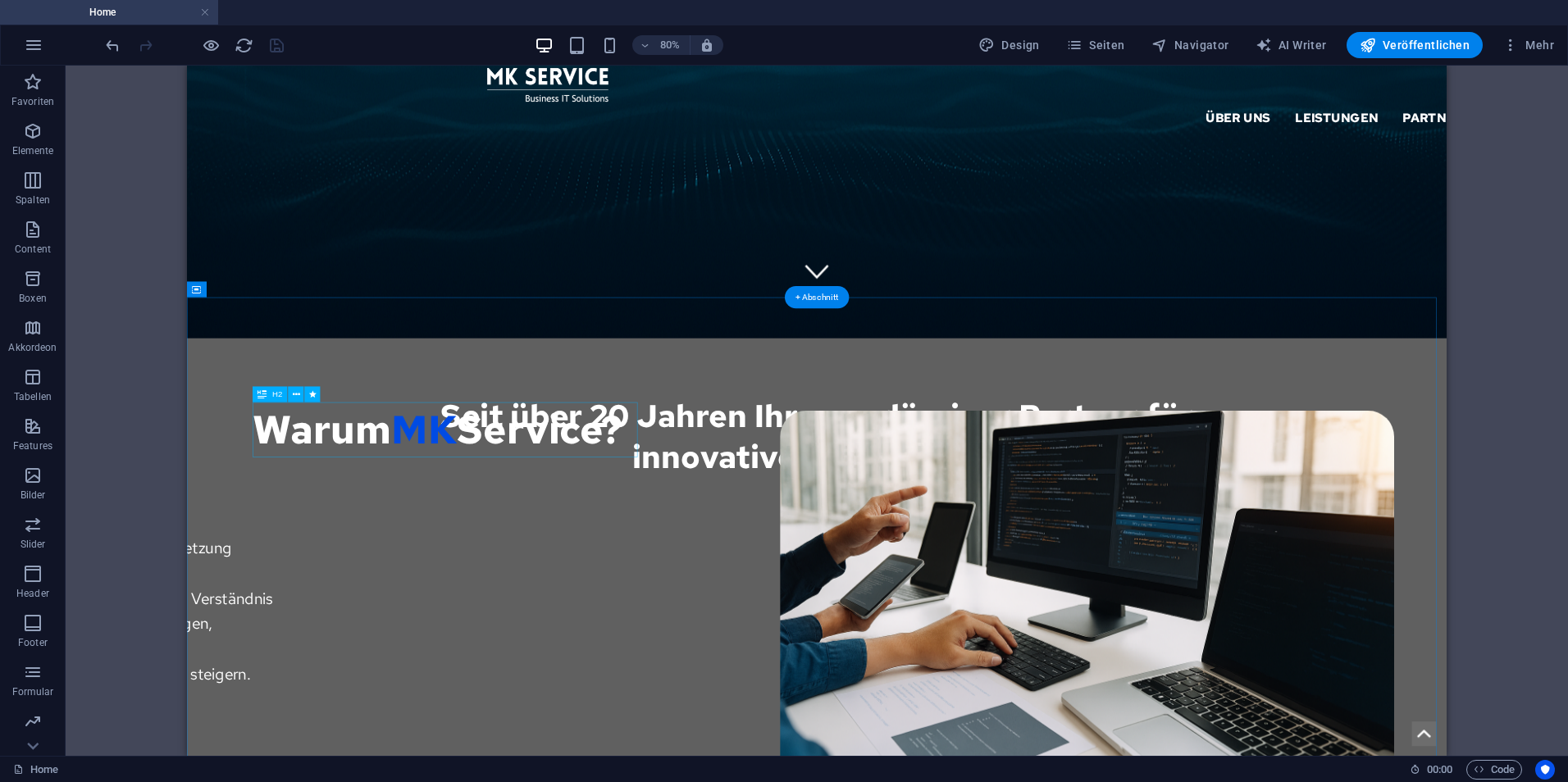
click at [452, 533] on div "Warum MK Service?" at bounding box center [1055, 521] width 1574 height 69
select select "move-left-to-right"
select select "s"
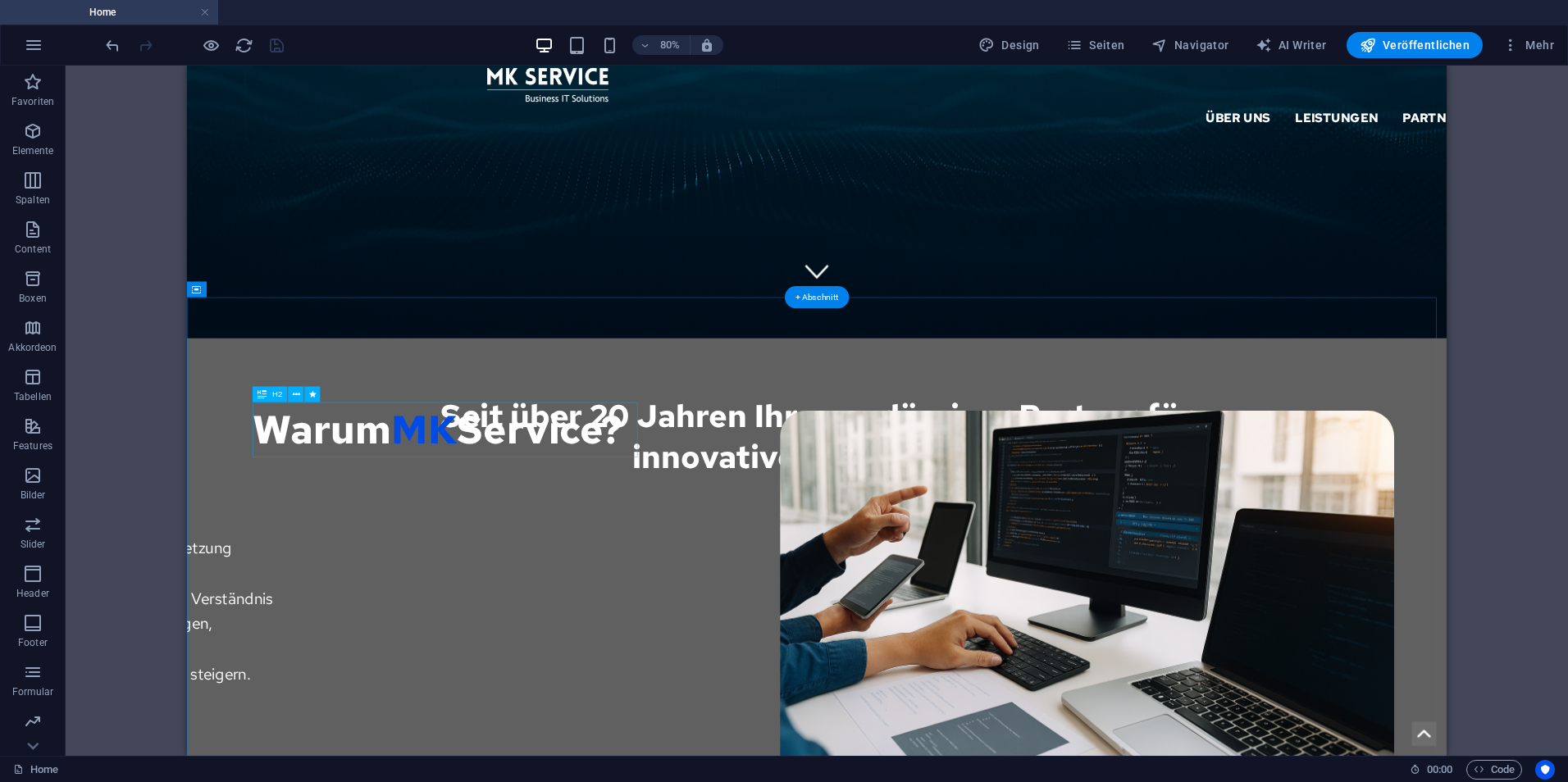
select select "scroll"
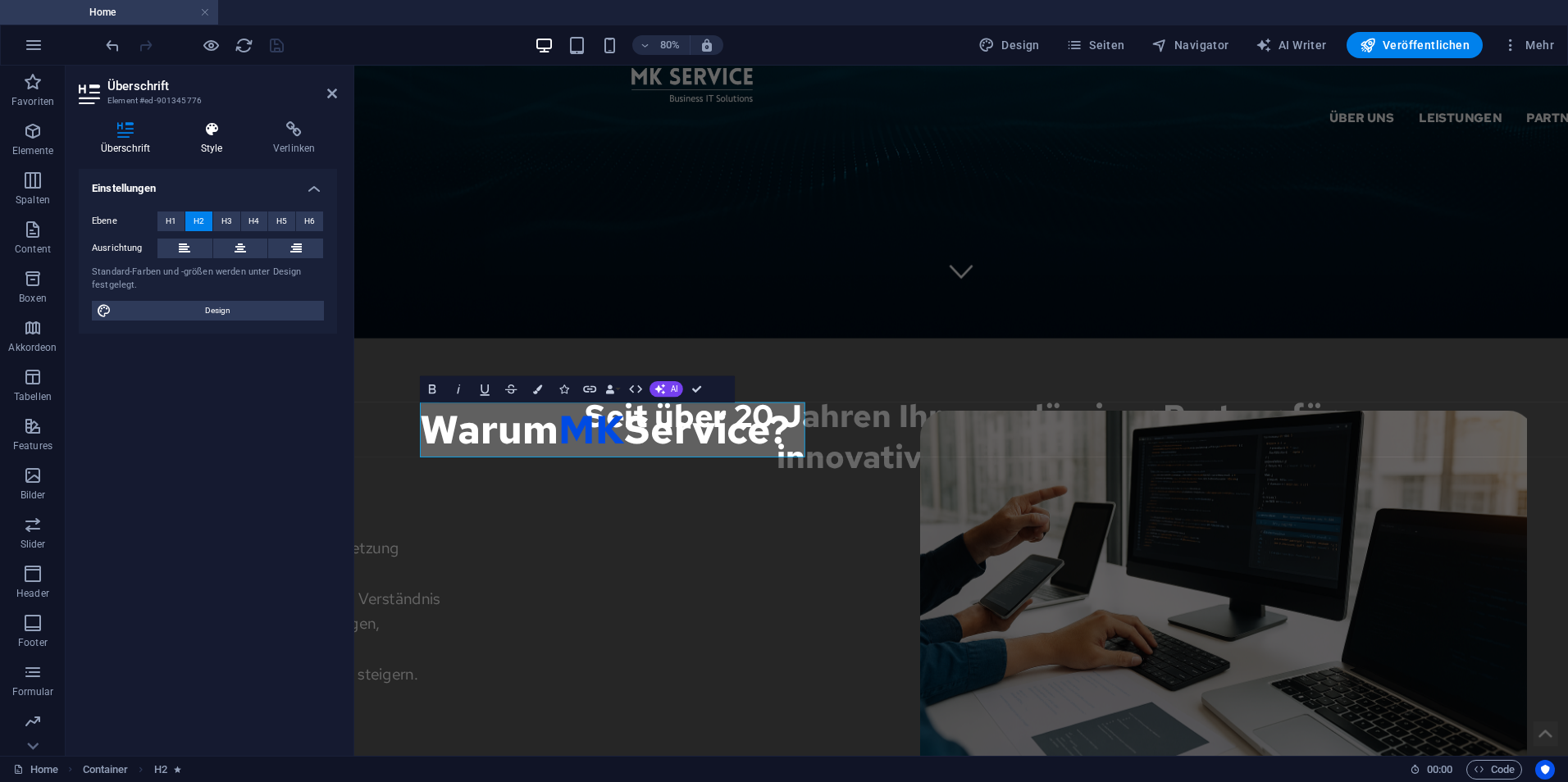
click at [235, 150] on h4 "Style" at bounding box center [214, 138] width 72 height 34
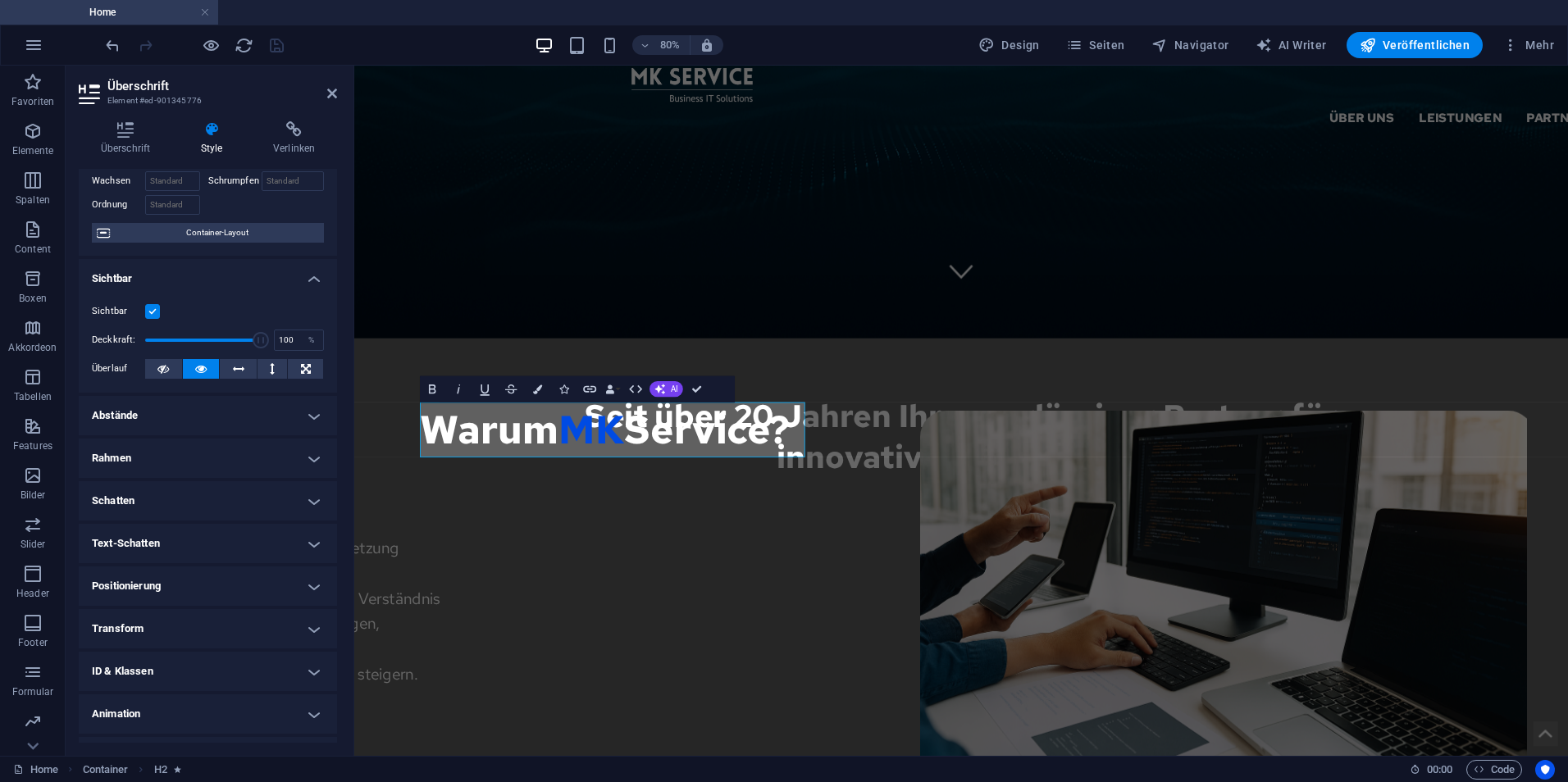
scroll to position [132, 0]
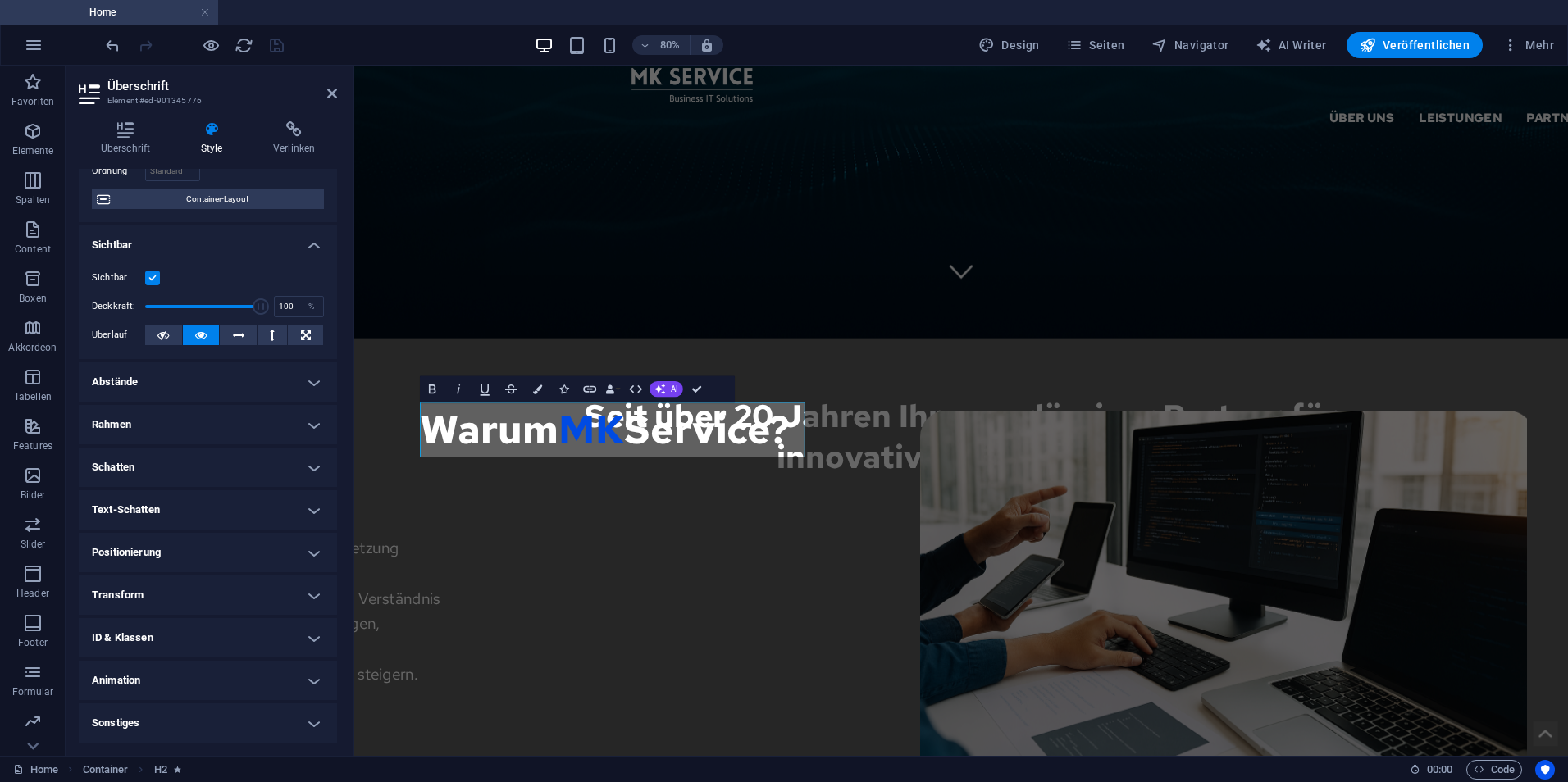
click at [238, 674] on h4 "Animation" at bounding box center [208, 680] width 259 height 40
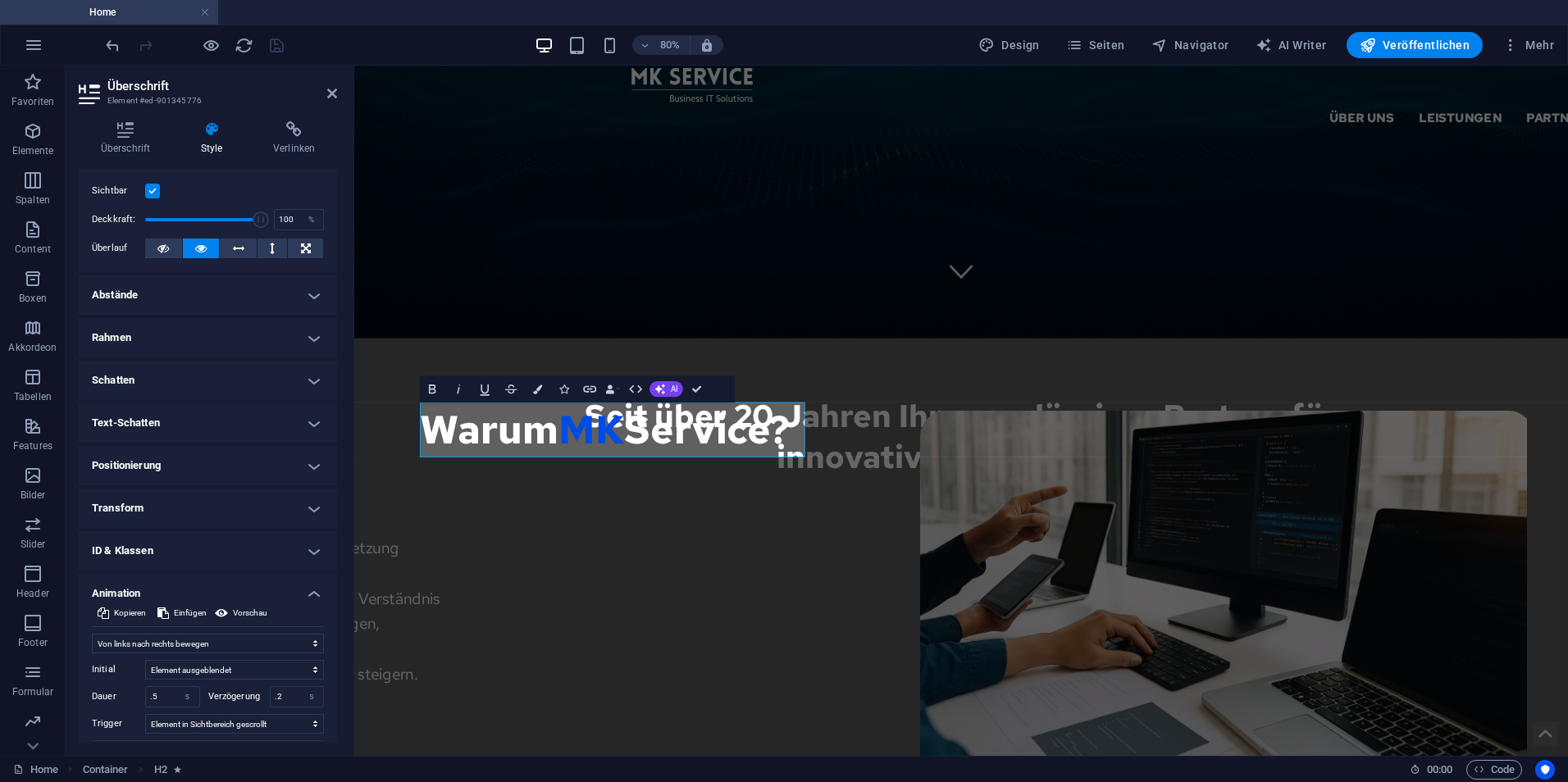
scroll to position [302, 0]
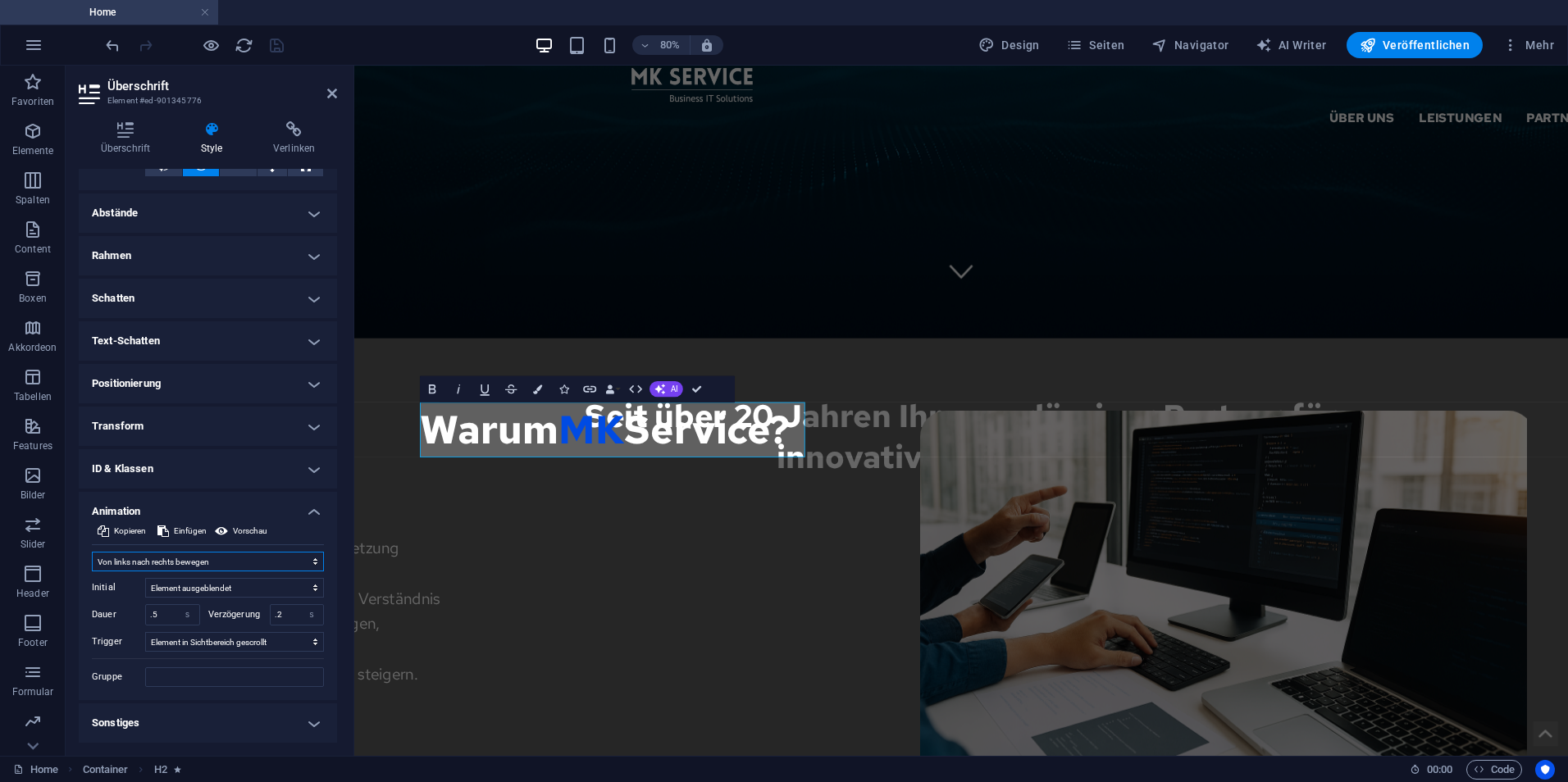
click at [200, 569] on select "Nicht animieren Ein- & Ausblenden Auf- & Zuklappen Rein- & Rauszoomen Von links…" at bounding box center [208, 561] width 232 height 19
select select "none"
click at [92, 571] on select "Nicht animieren Ein- & Ausblenden Auf- & Zuklappen Rein- & Rauszoomen Von links…" at bounding box center [208, 561] width 232 height 19
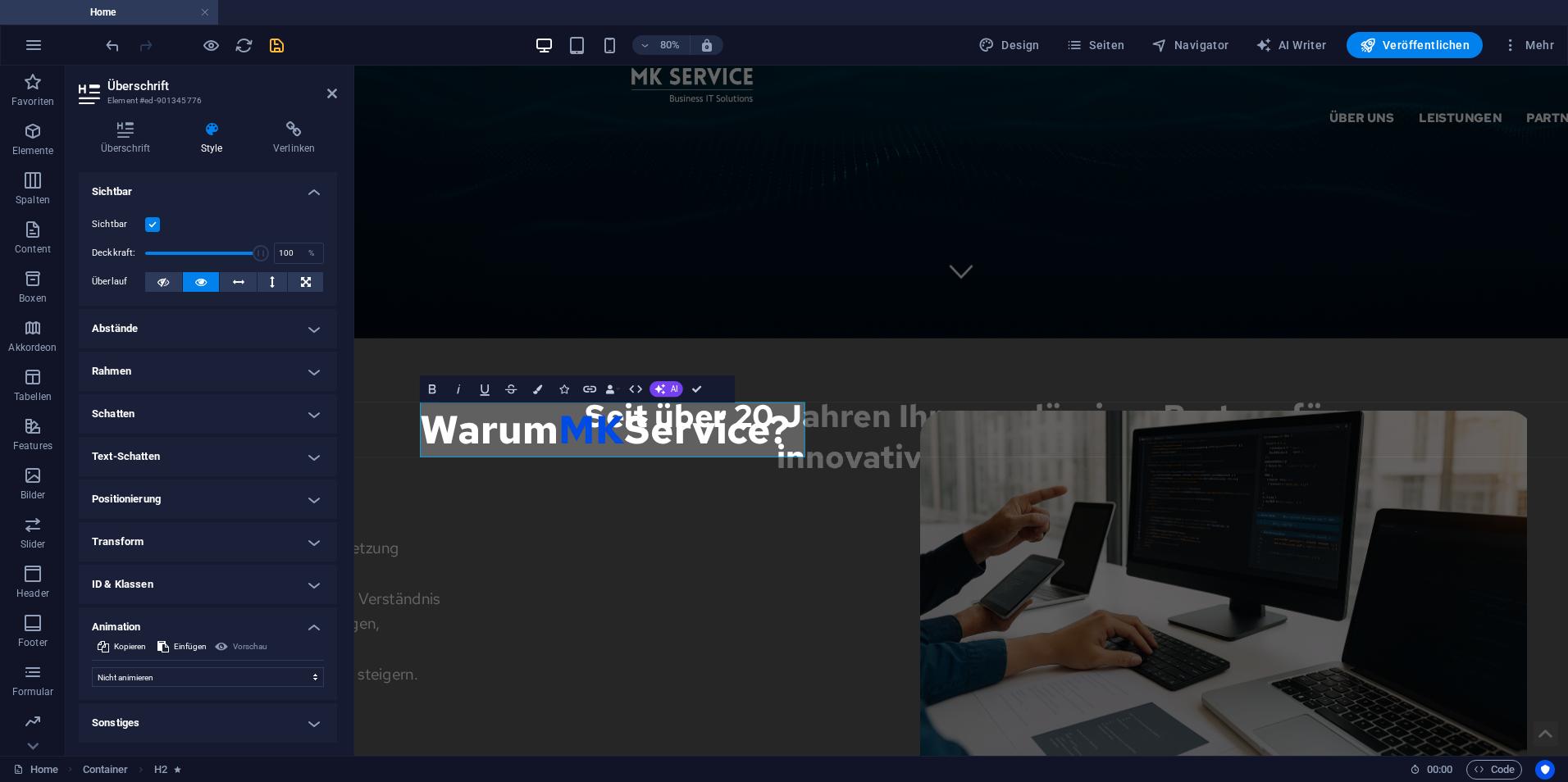
click at [283, 40] on icon "save" at bounding box center [277, 45] width 19 height 19
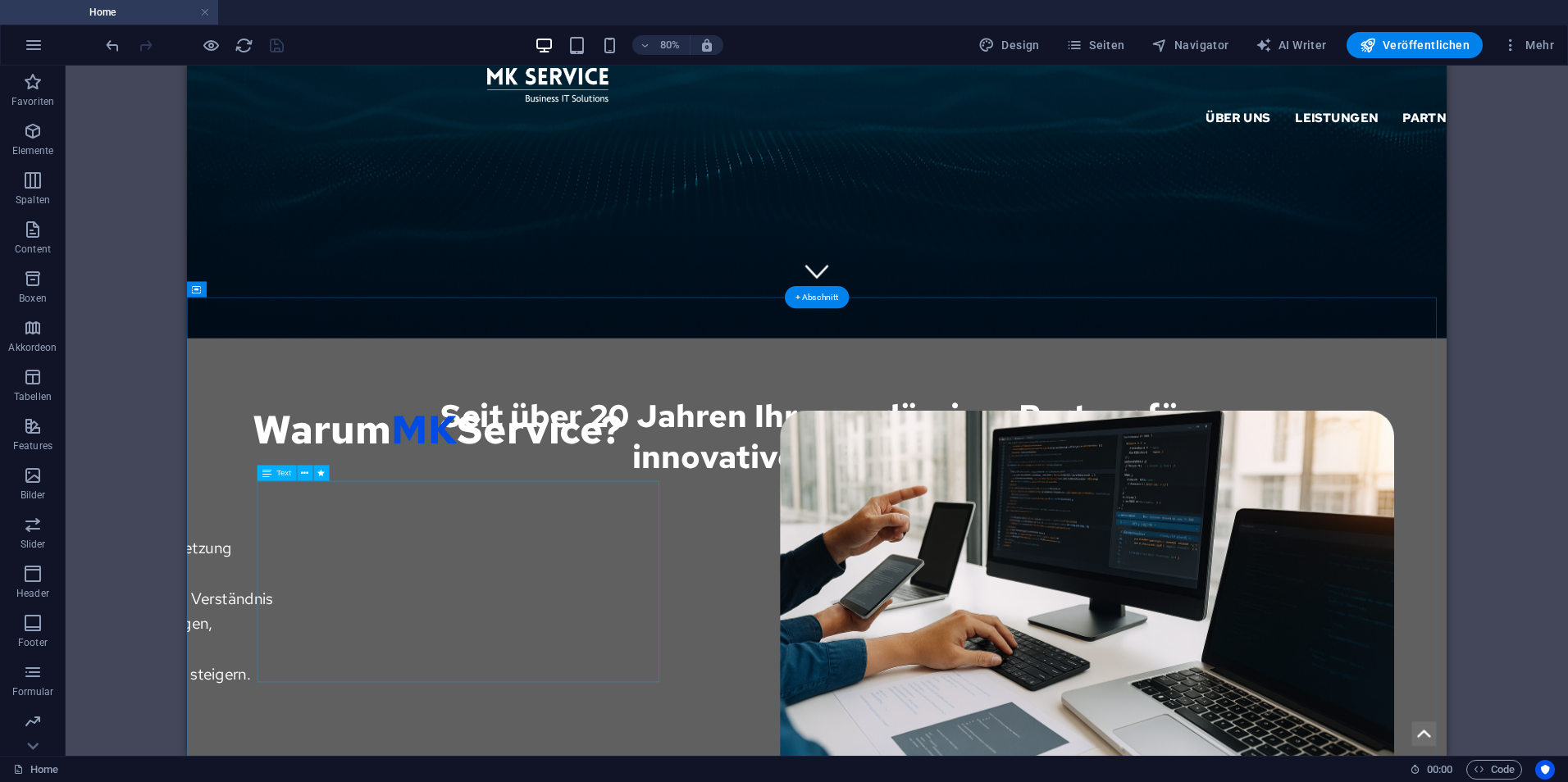
click at [410, 728] on div "Ihr zuverlässiger Partner für die Planung, Umsetzung und Betrieb moderner IT-In…" at bounding box center [580, 779] width 1574 height 252
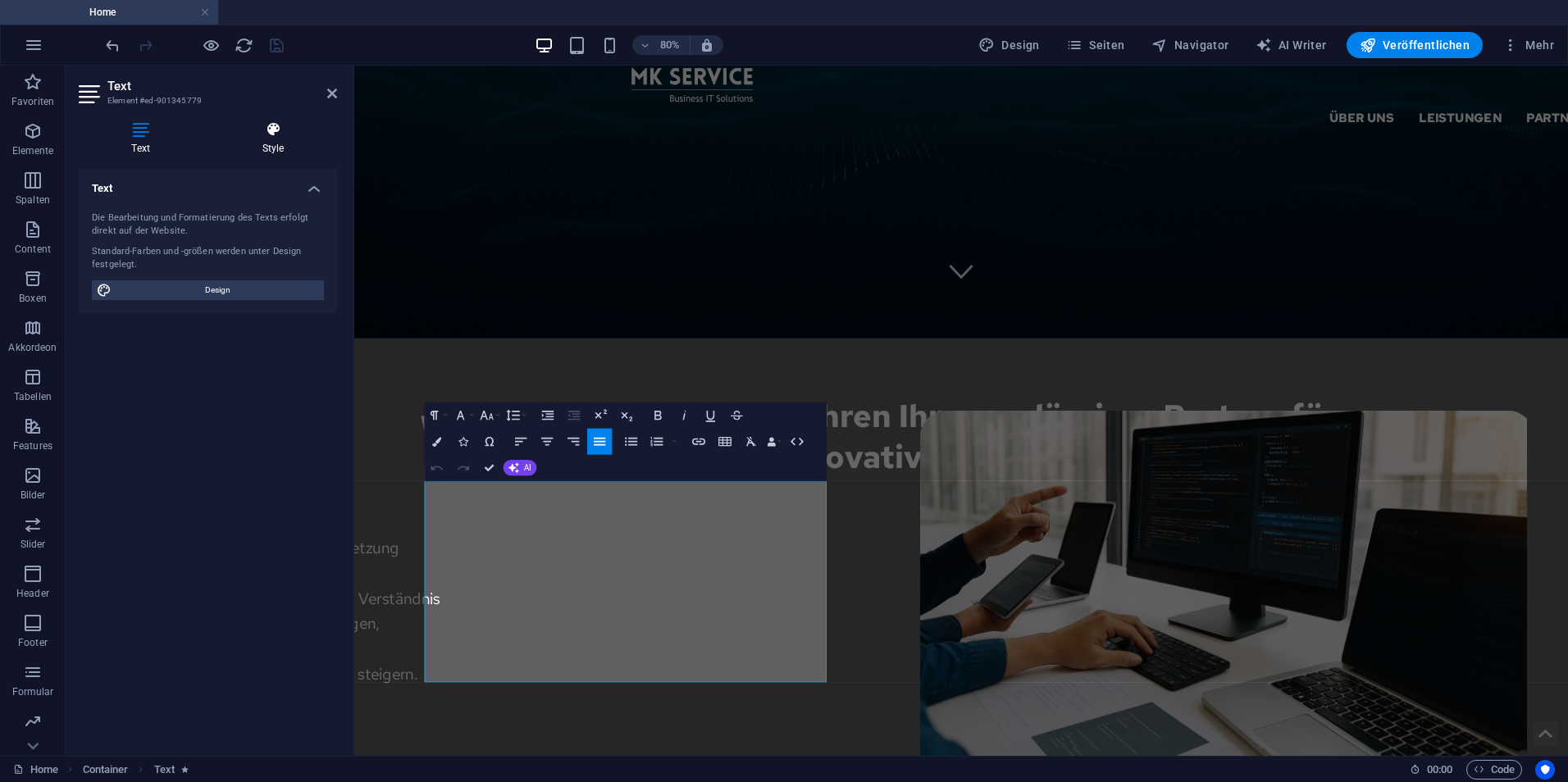
click at [293, 135] on icon at bounding box center [272, 130] width 128 height 17
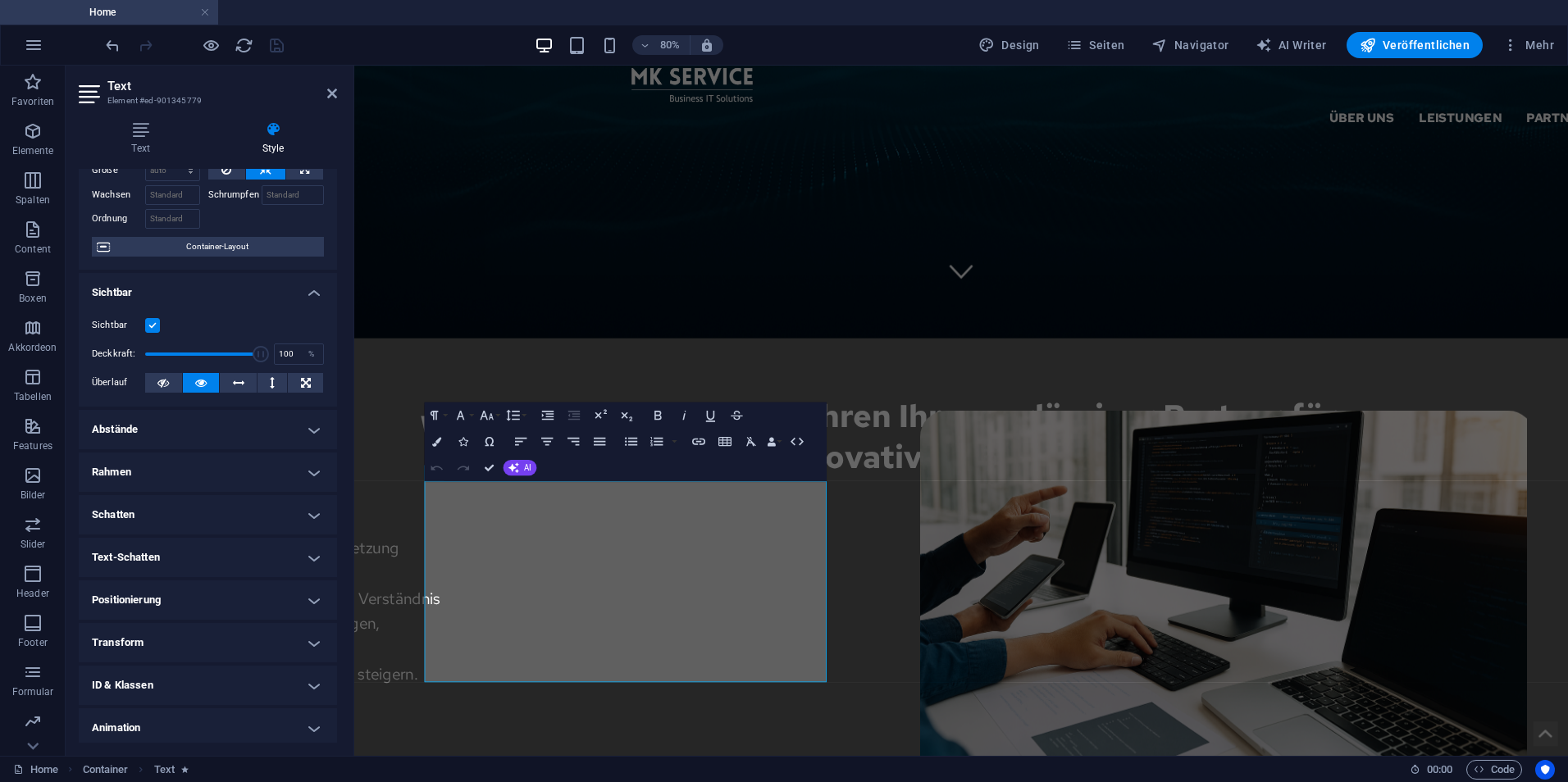
scroll to position [132, 0]
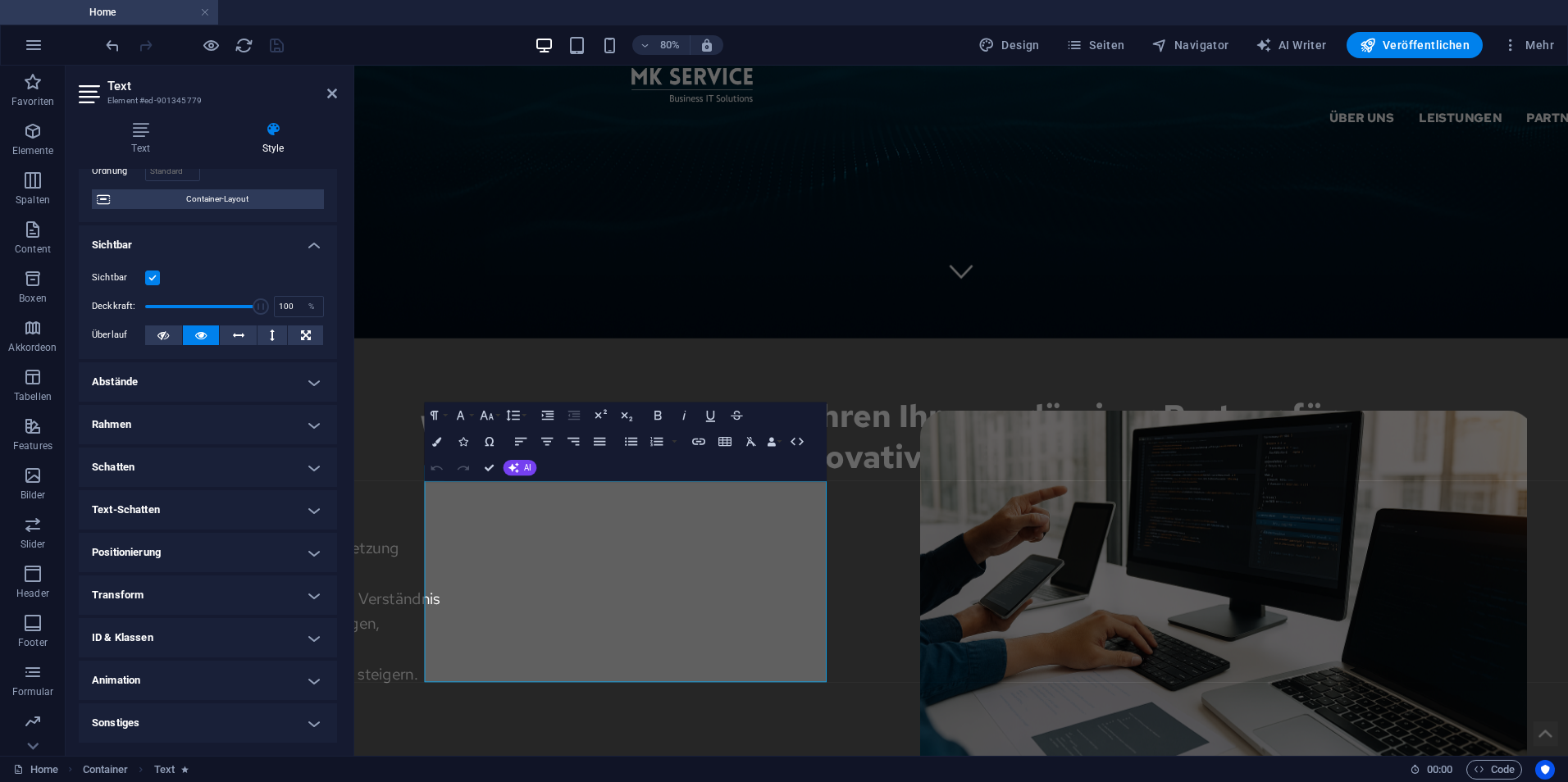
click at [196, 675] on h4 "Animation" at bounding box center [208, 680] width 259 height 40
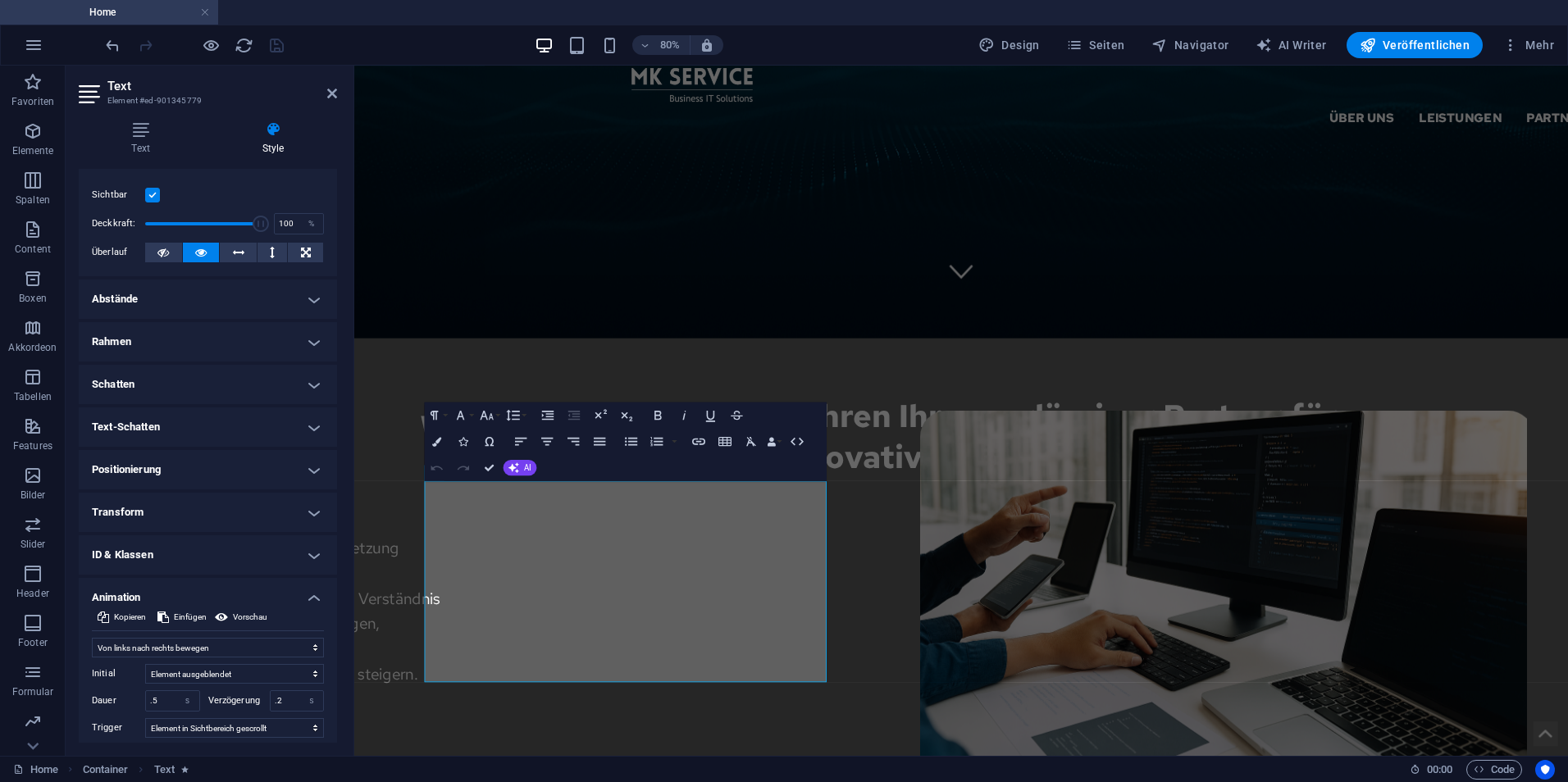
scroll to position [302, 0]
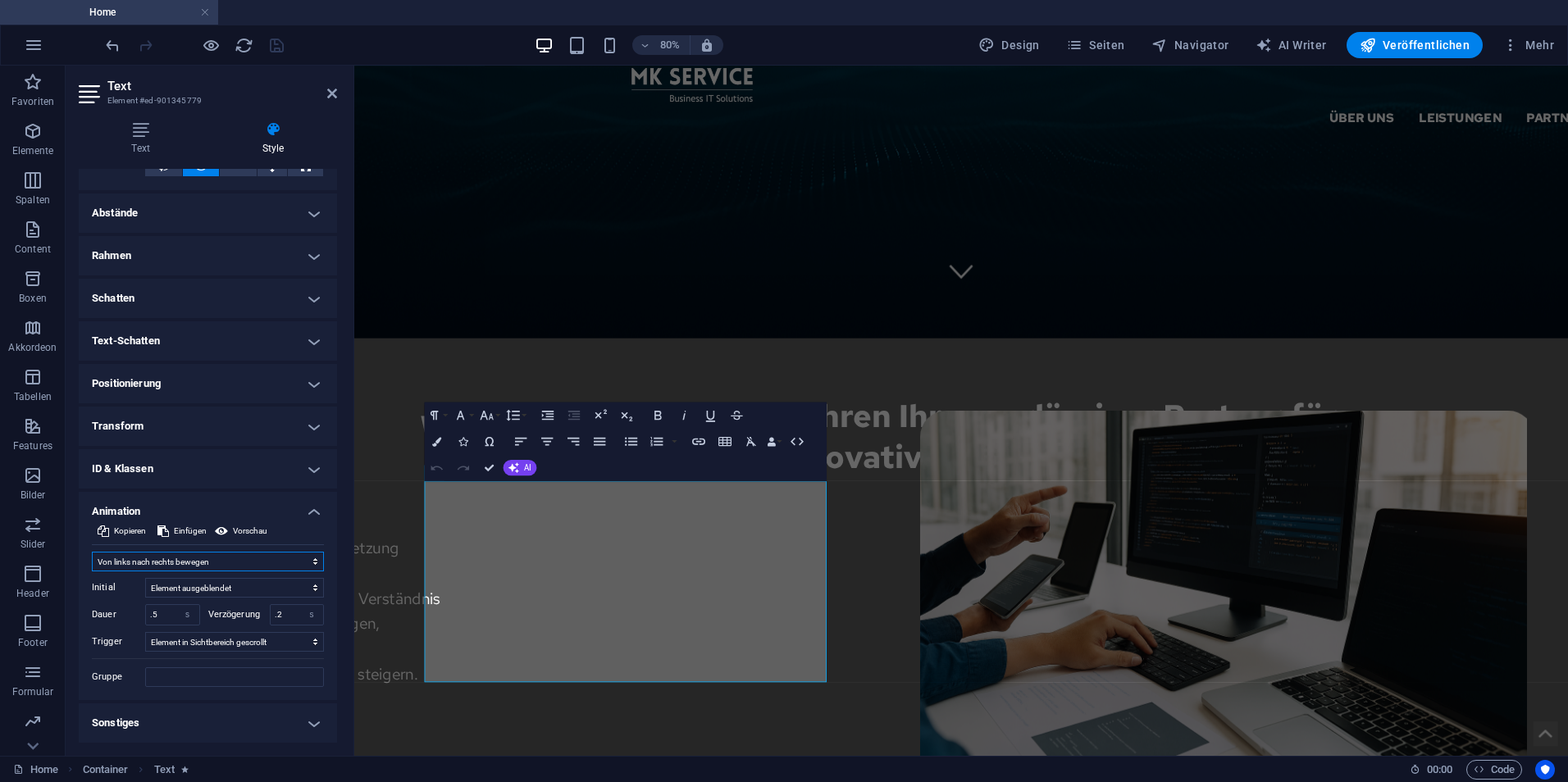
click at [219, 554] on select "Nicht animieren Ein- & Ausblenden Auf- & Zuklappen Rein- & Rauszoomen Von links…" at bounding box center [208, 561] width 232 height 19
select select "none"
click at [92, 571] on select "Nicht animieren Ein- & Ausblenden Auf- & Zuklappen Rein- & Rauszoomen Von links…" at bounding box center [208, 561] width 232 height 19
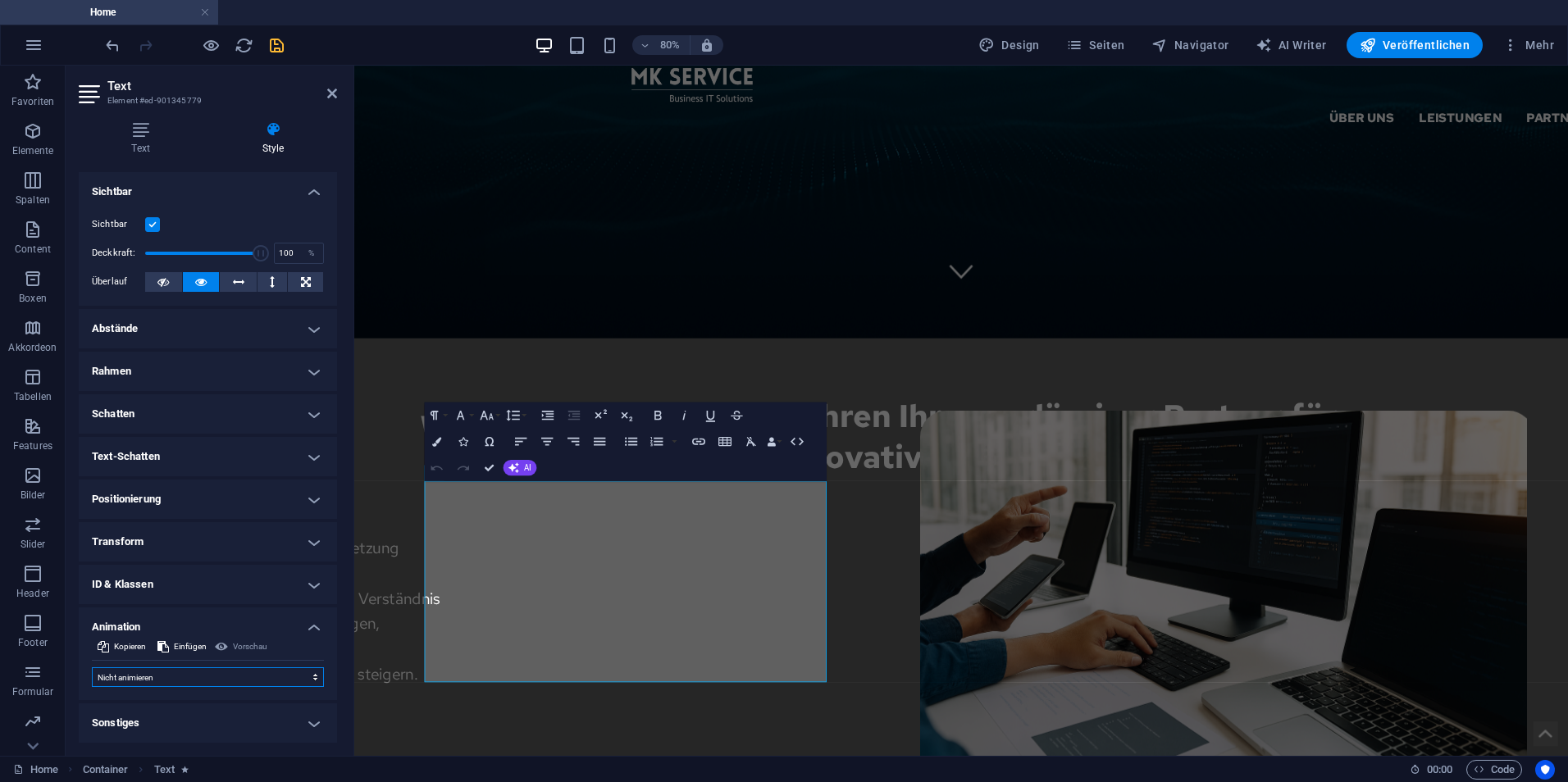
scroll to position [186, 0]
click at [276, 46] on icon "save" at bounding box center [277, 45] width 19 height 19
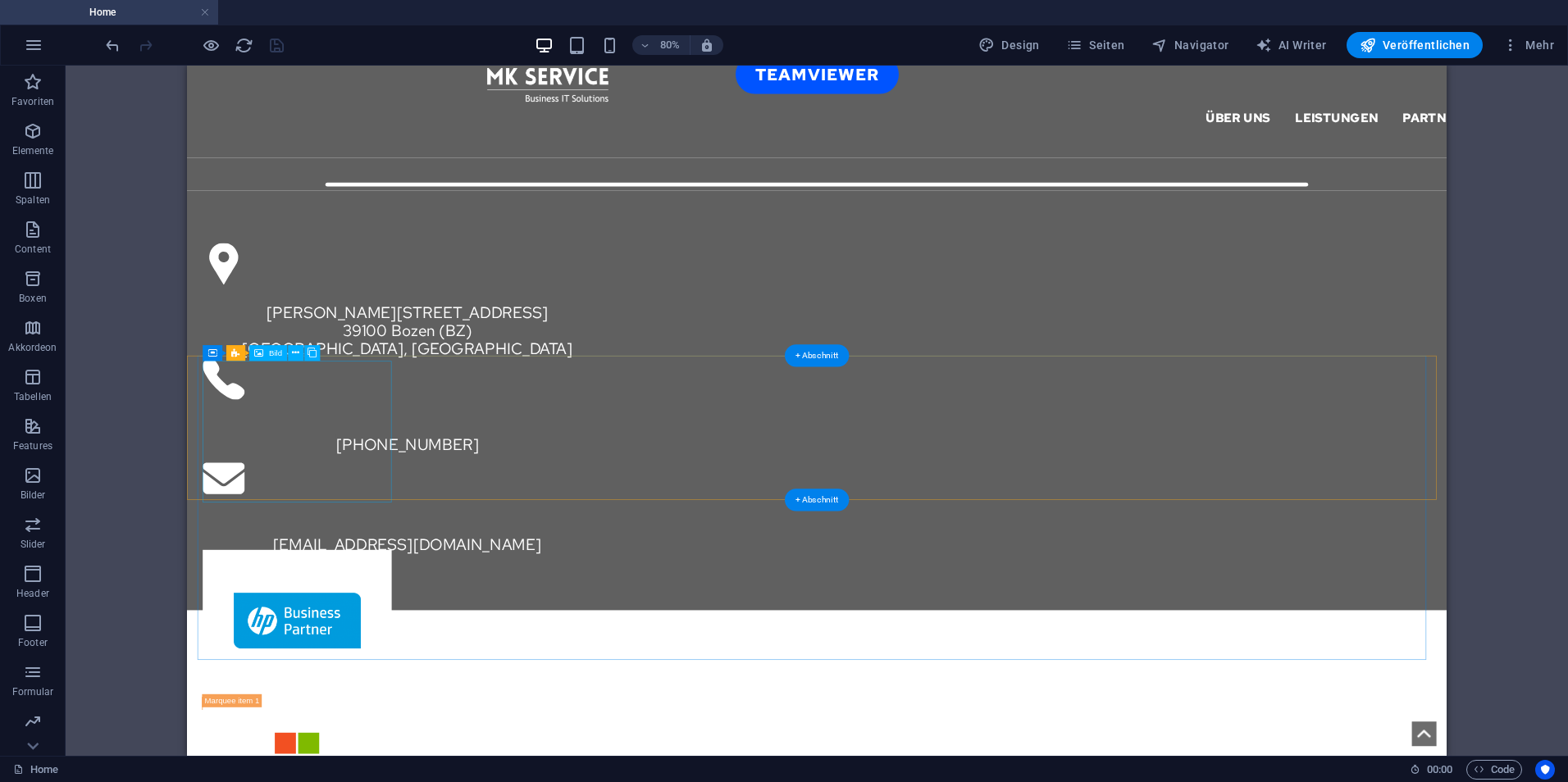
scroll to position [2687, 0]
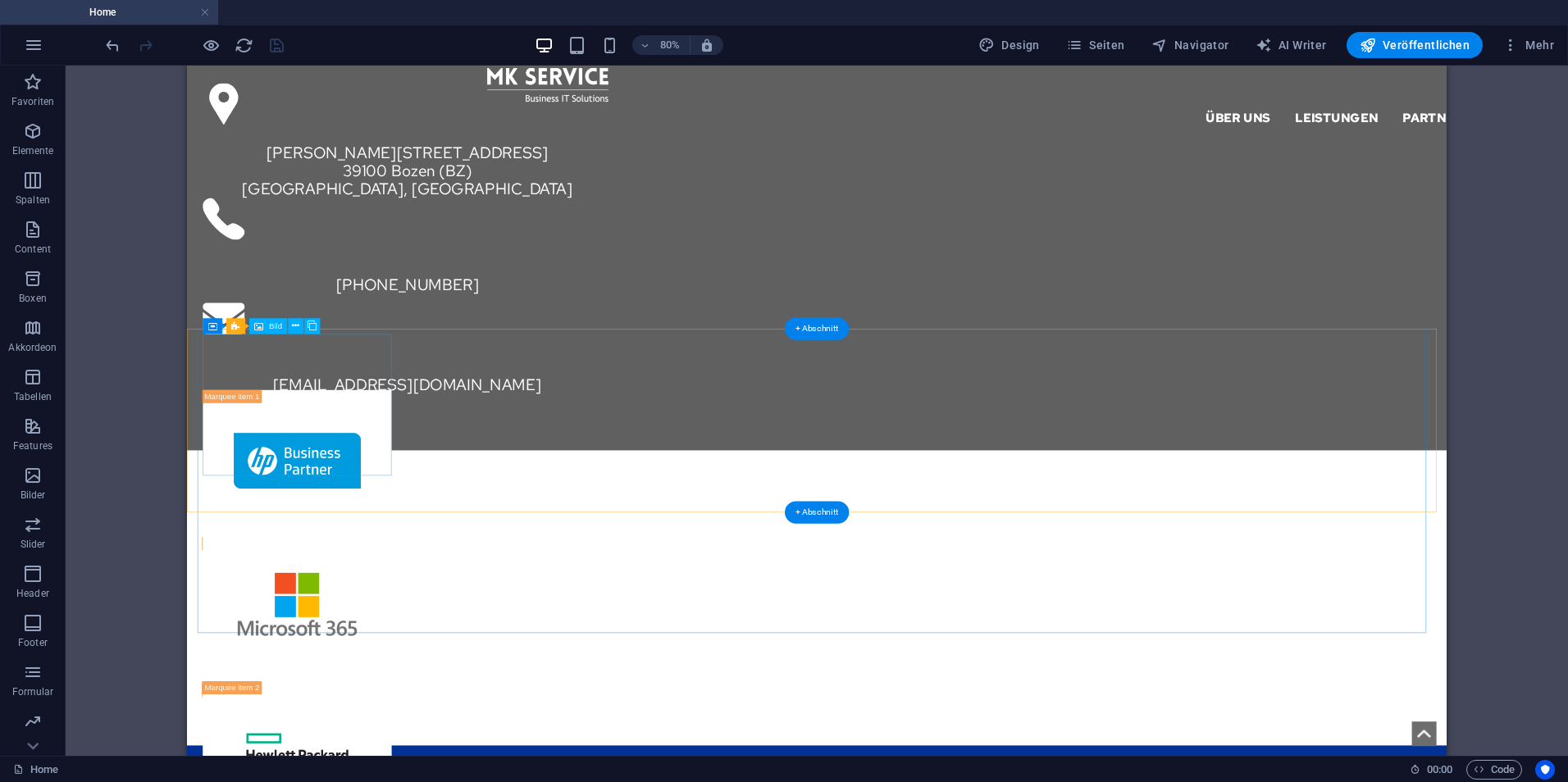
click at [418, 651] on figure at bounding box center [325, 740] width 236 height 178
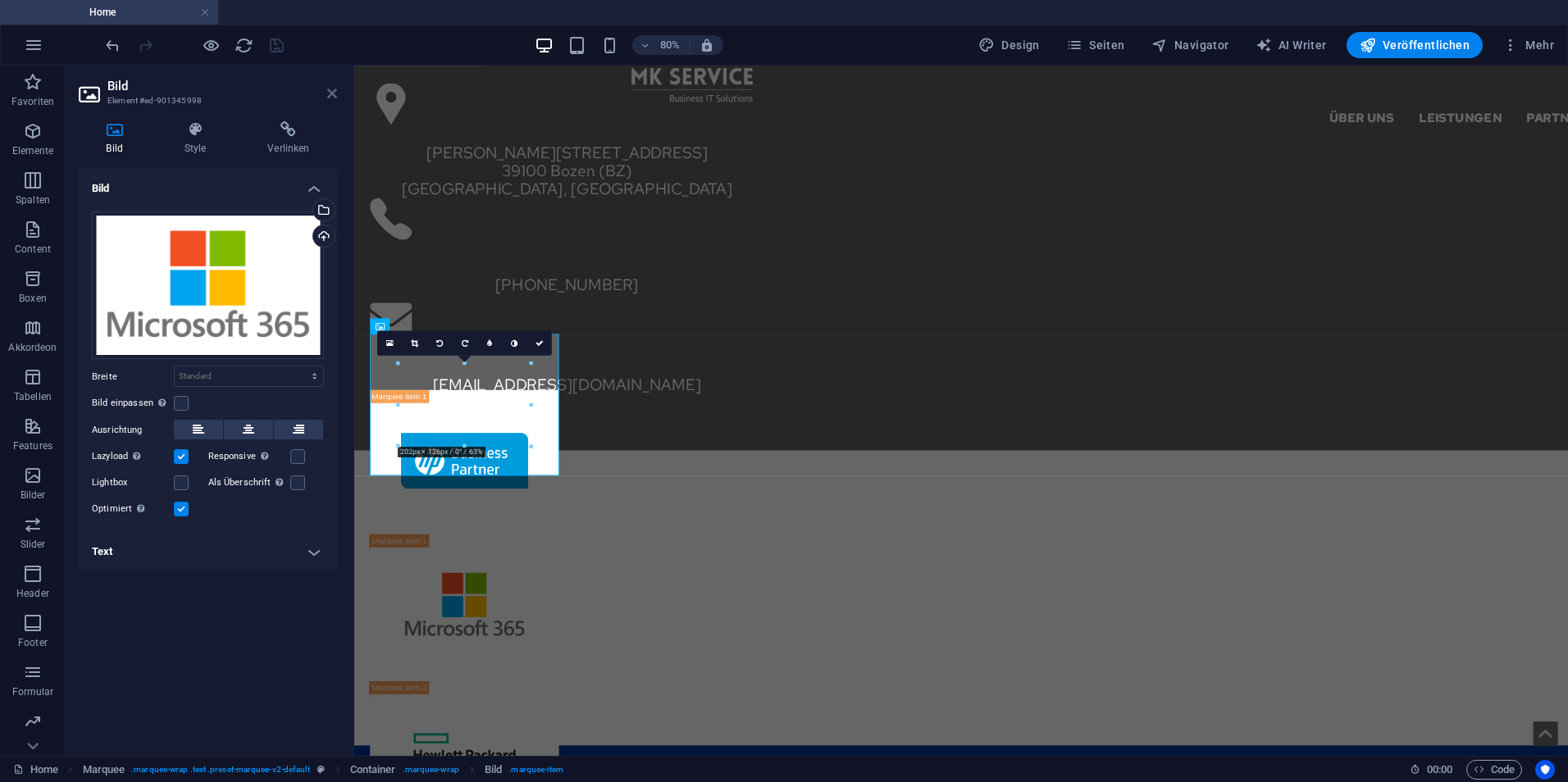
click at [329, 94] on icon at bounding box center [332, 93] width 10 height 13
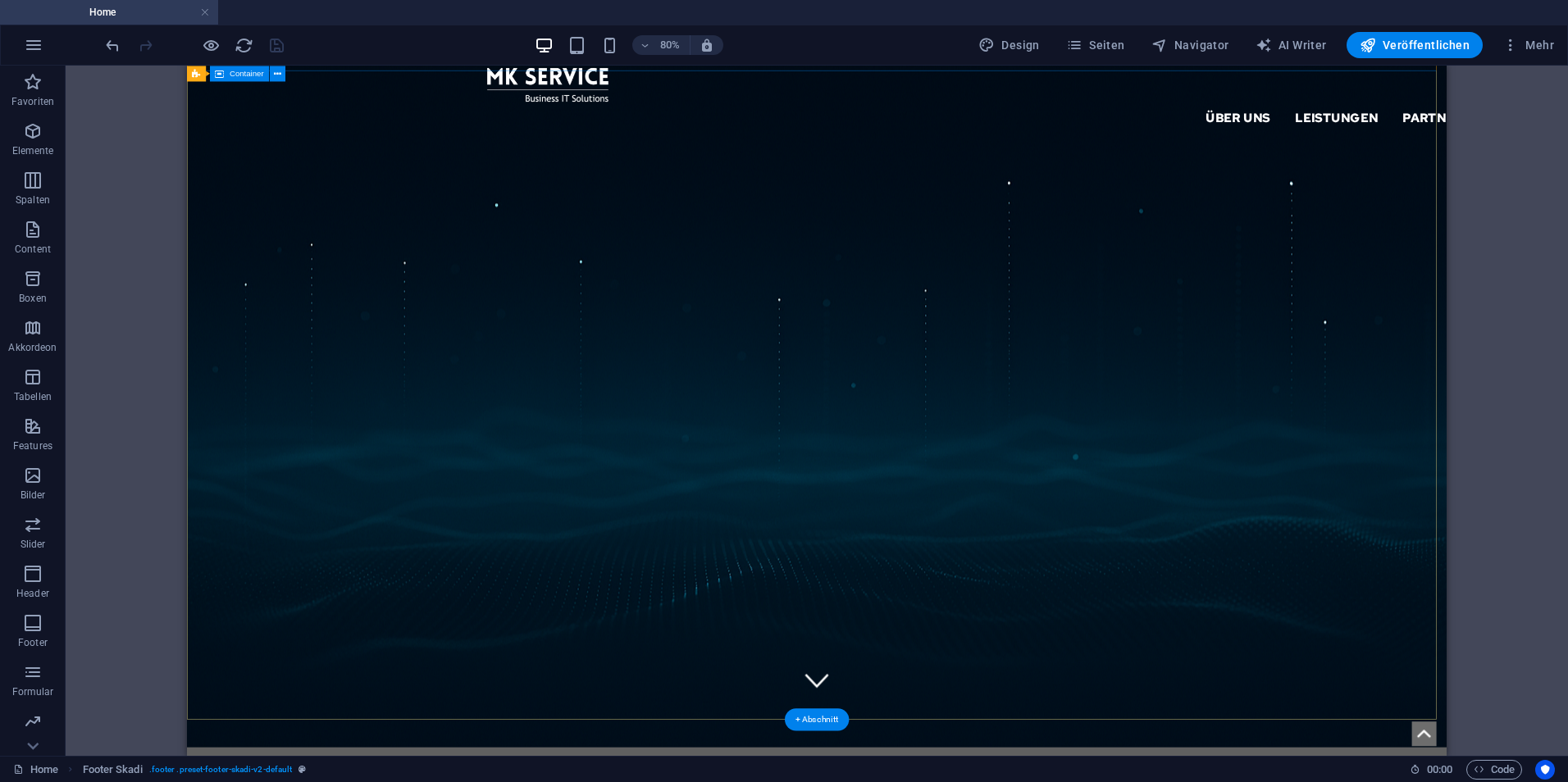
scroll to position [0, 0]
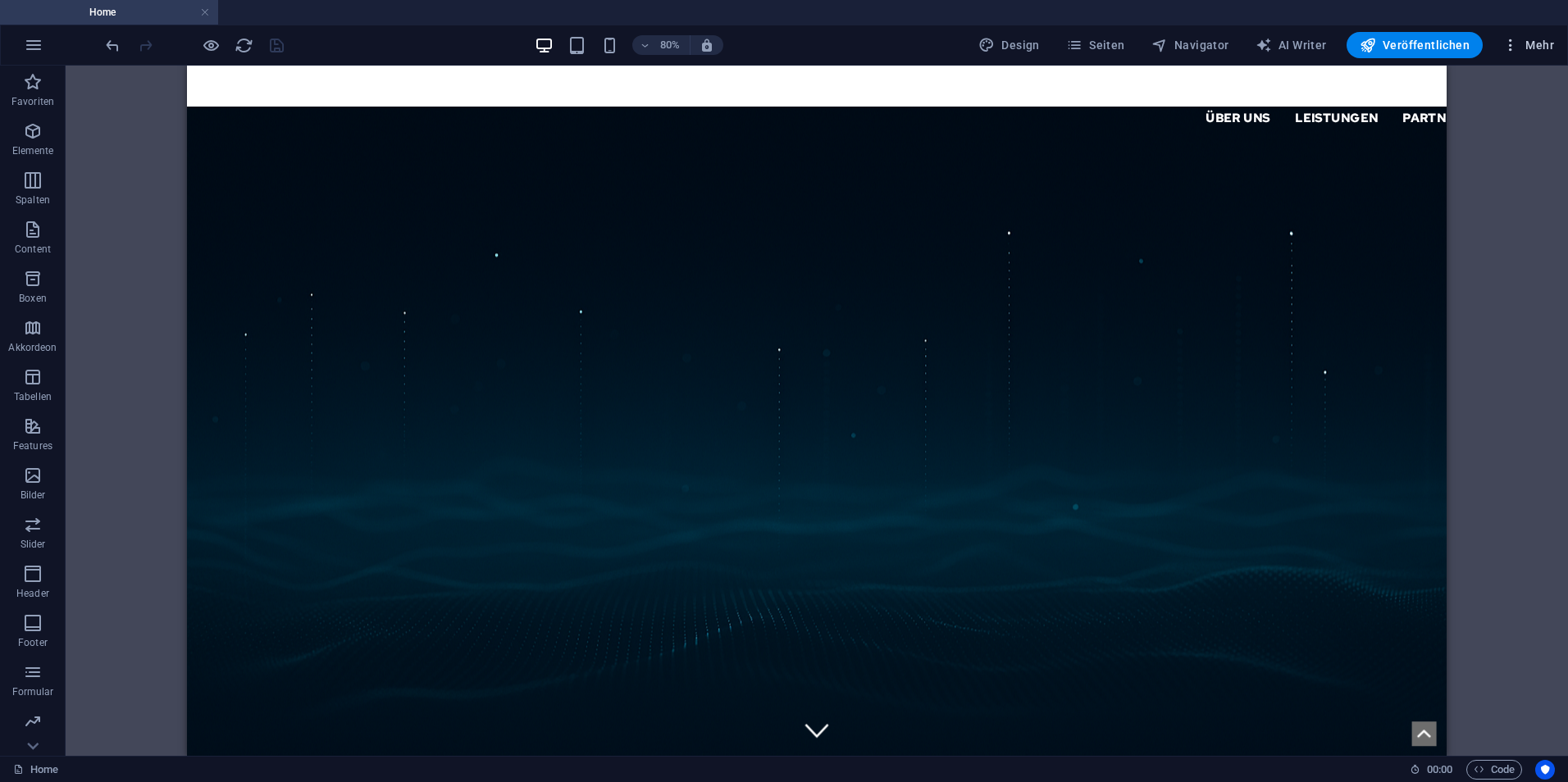
click at [1539, 40] on span "Mehr" at bounding box center [1528, 45] width 52 height 17
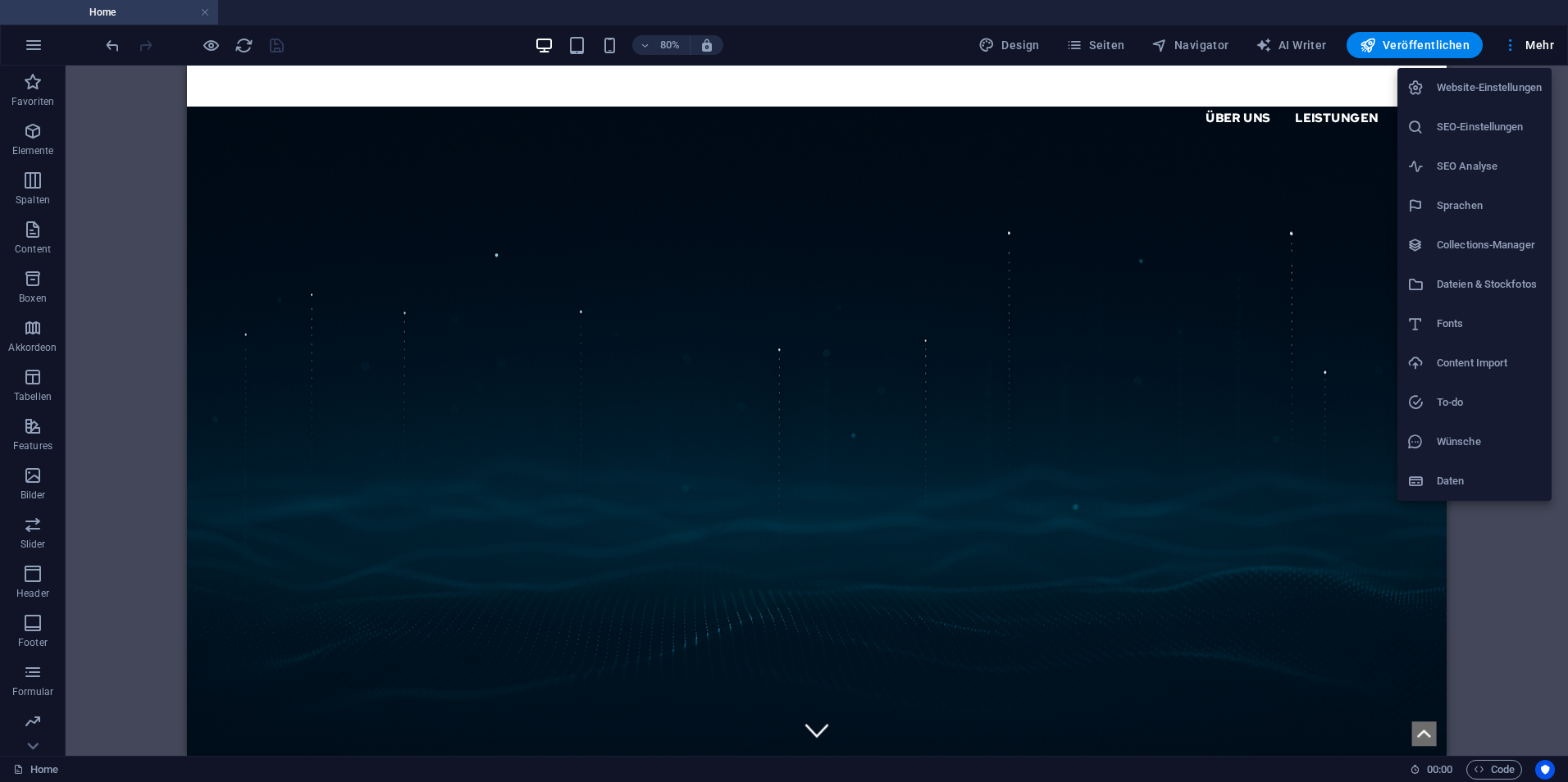
click at [1463, 90] on h6 "Website-Einstellungen" at bounding box center [1490, 87] width 105 height 19
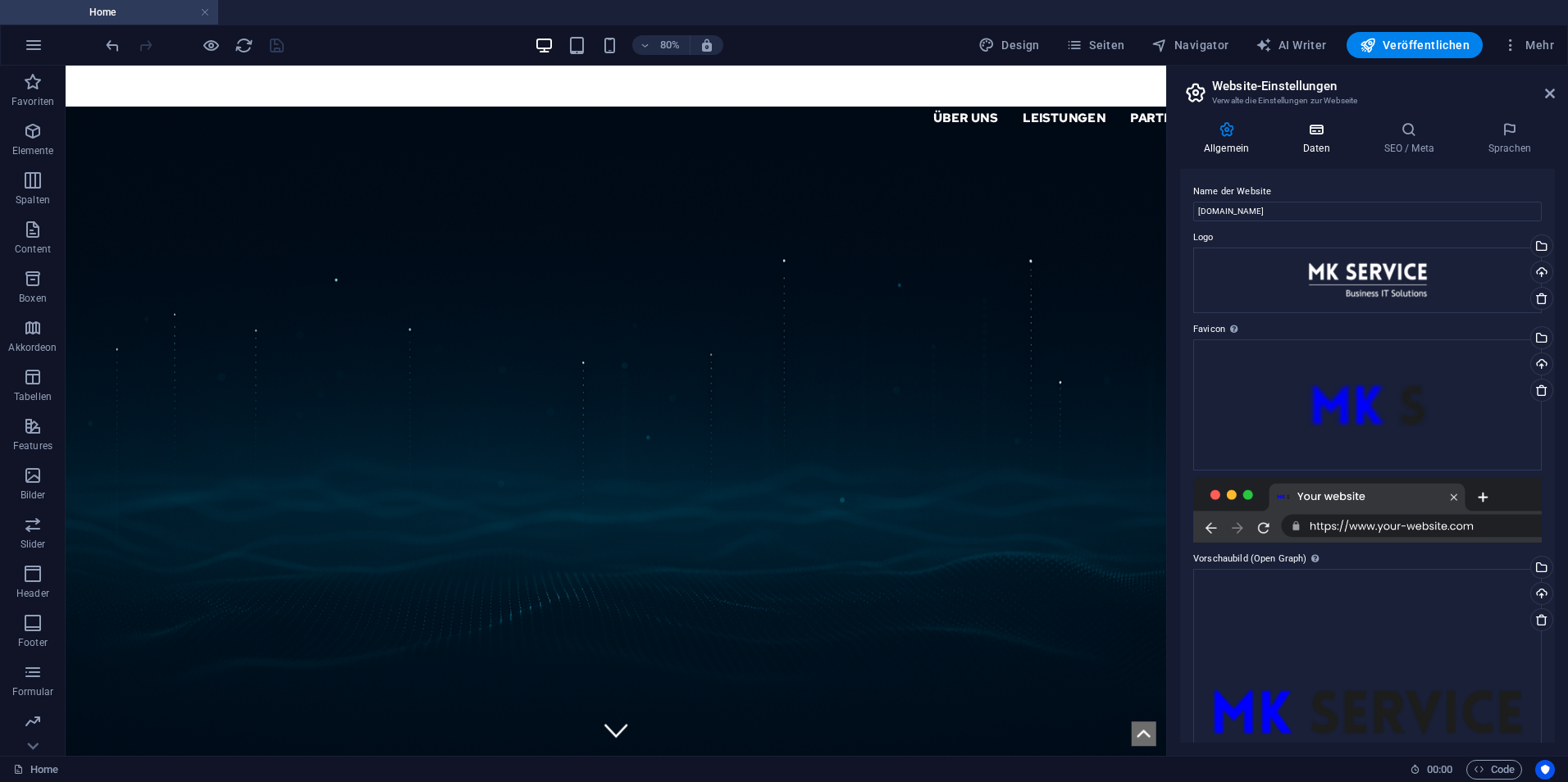
click at [1302, 148] on h4 "Daten" at bounding box center [1320, 138] width 81 height 34
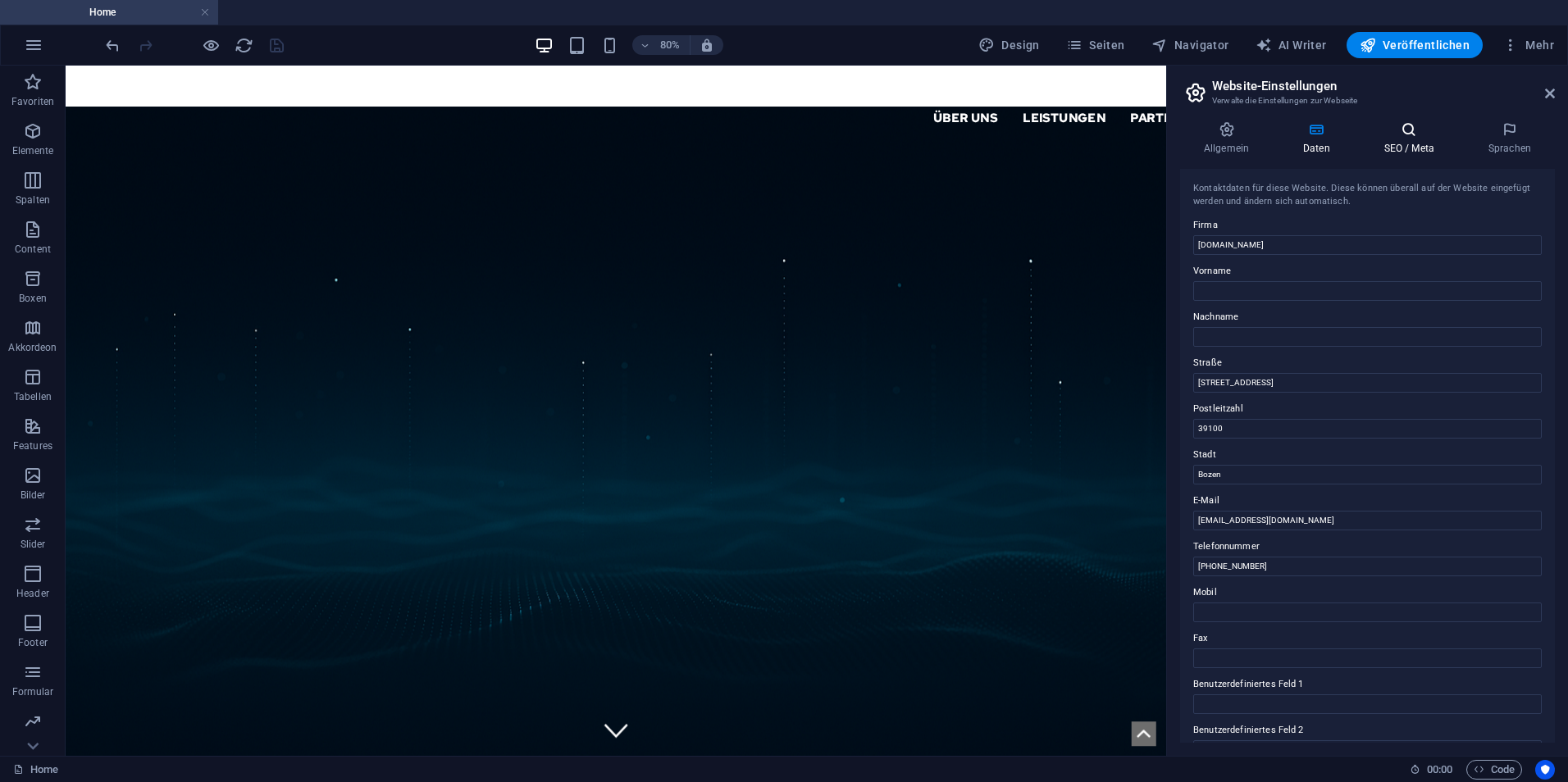
click at [1385, 137] on icon at bounding box center [1410, 130] width 98 height 17
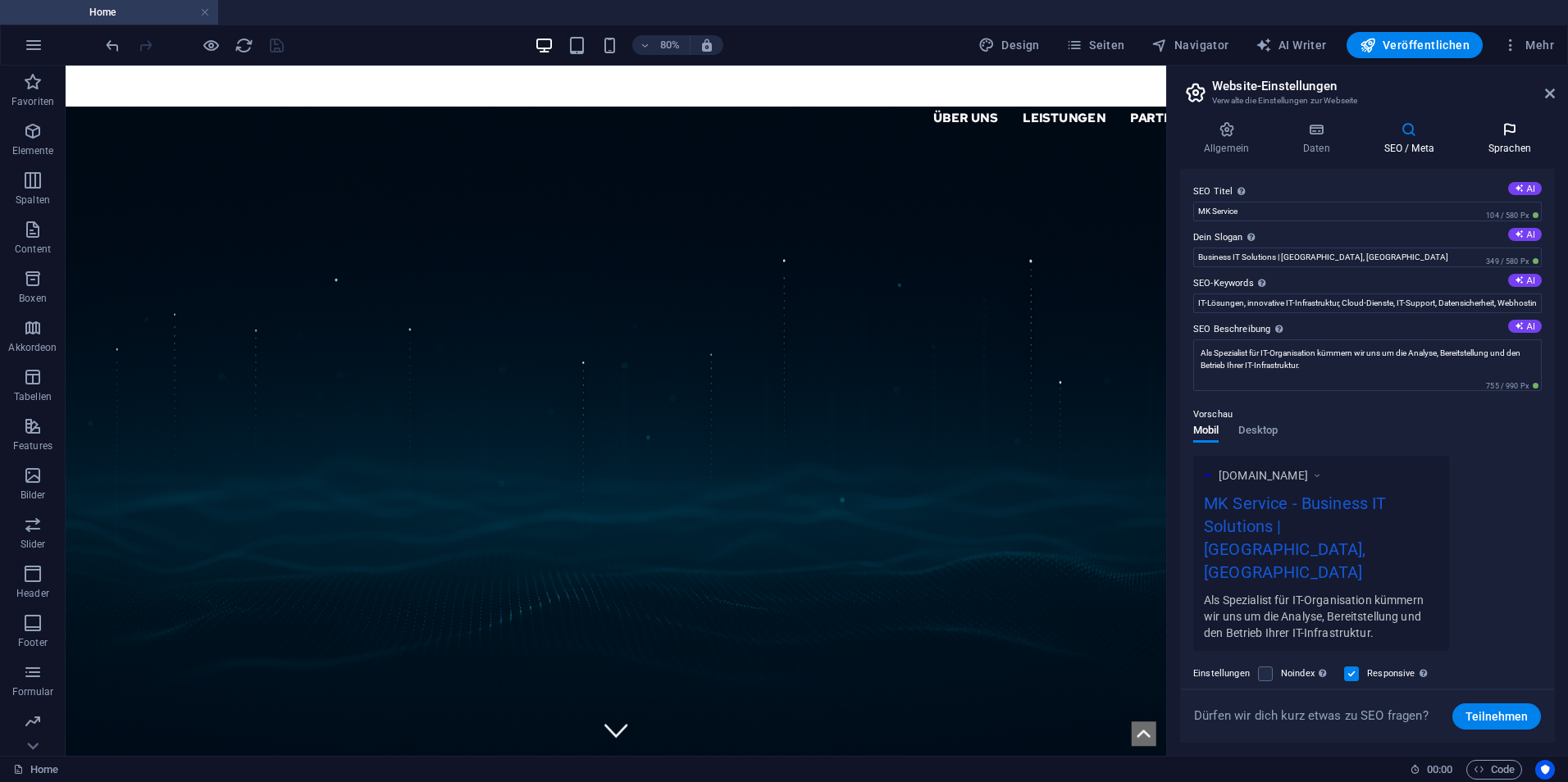
click at [1472, 137] on icon at bounding box center [1510, 130] width 90 height 17
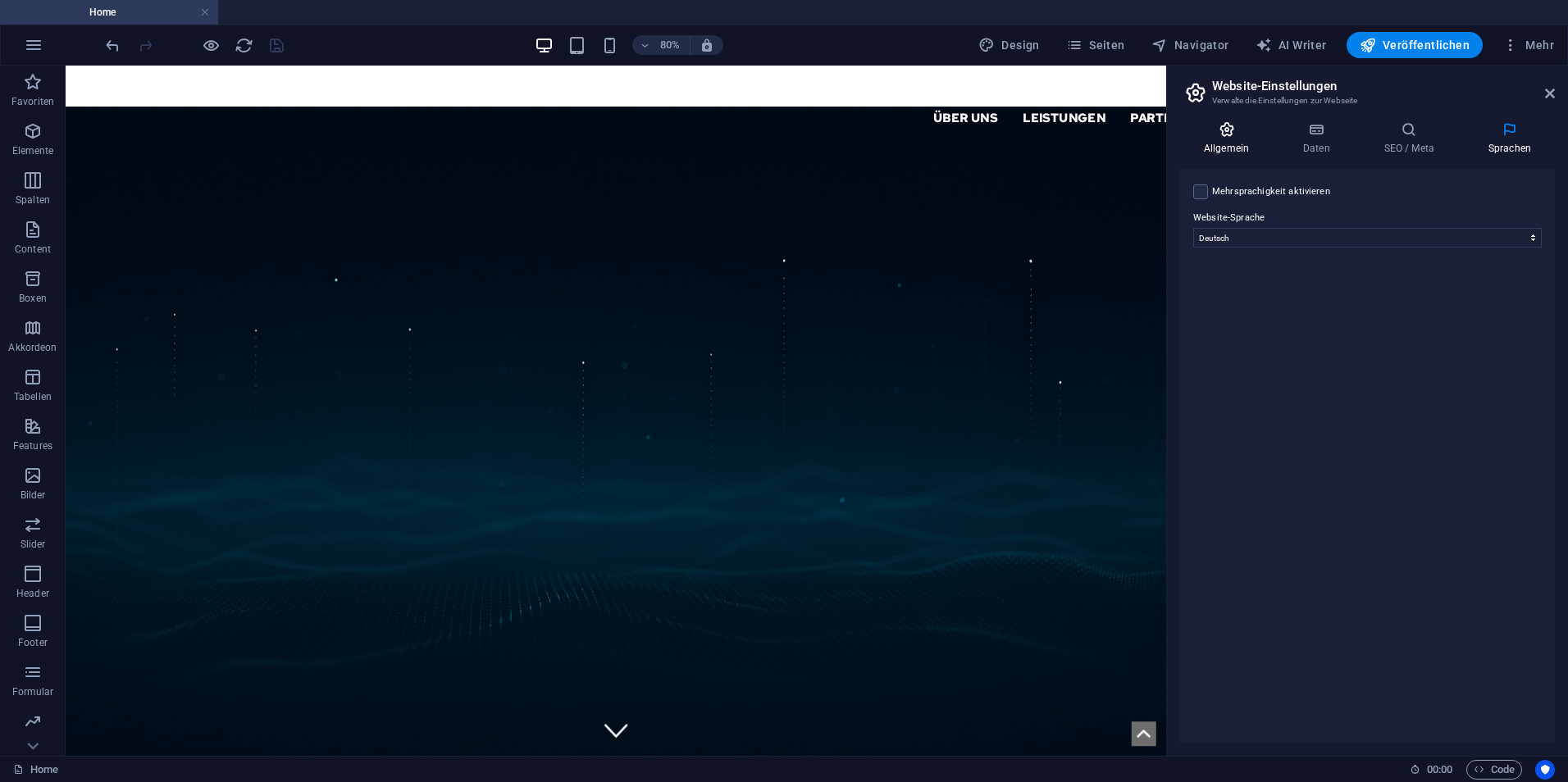
click at [1253, 143] on h4 "Allgemein" at bounding box center [1230, 138] width 99 height 34
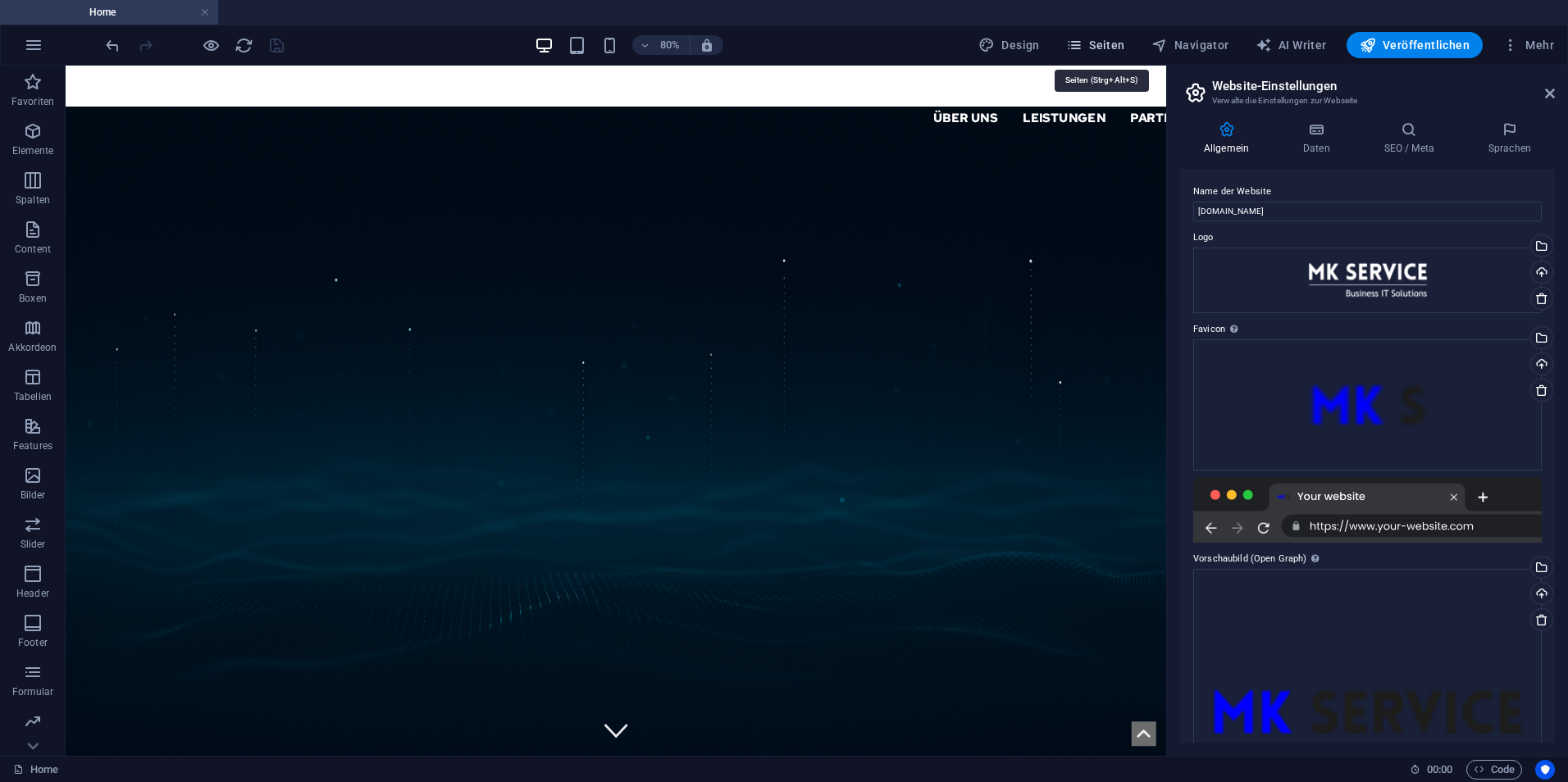
click at [1125, 36] on button "Seiten" at bounding box center [1096, 45] width 72 height 27
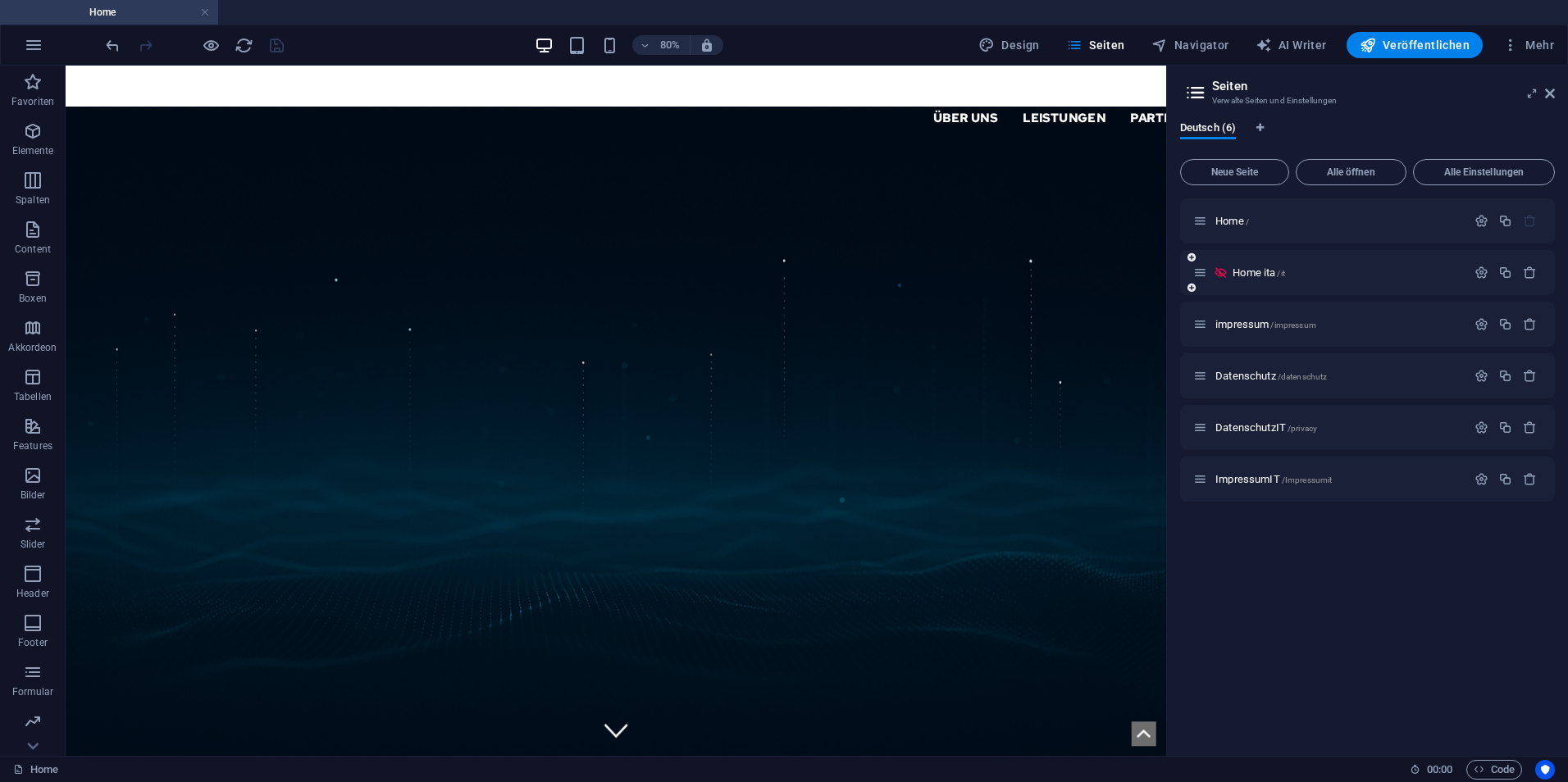
click at [1222, 272] on icon at bounding box center [1220, 272] width 14 height 14
click at [1244, 271] on span "Home ita /it" at bounding box center [1259, 272] width 52 height 12
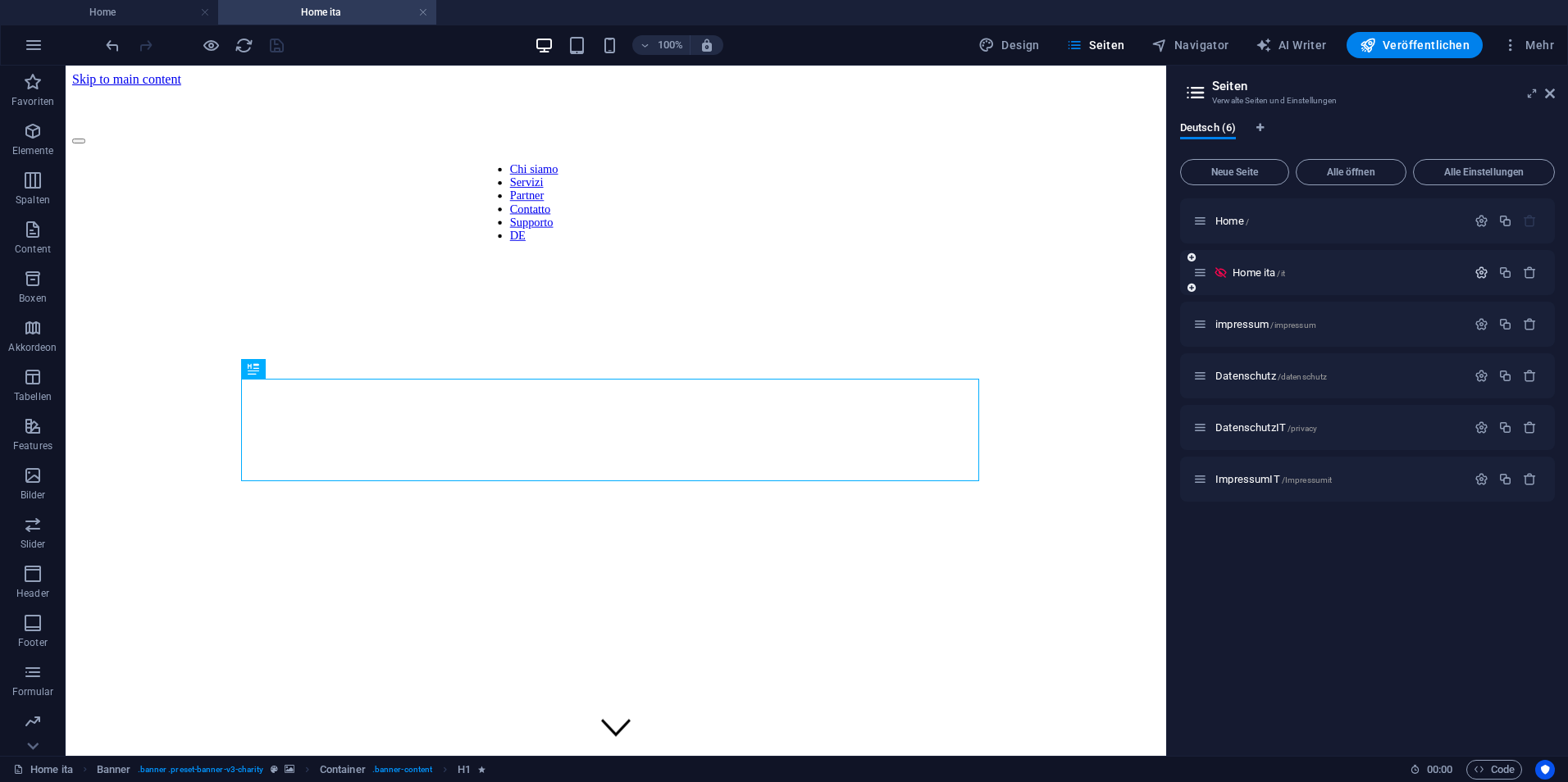
click at [1485, 270] on icon "button" at bounding box center [1482, 272] width 14 height 14
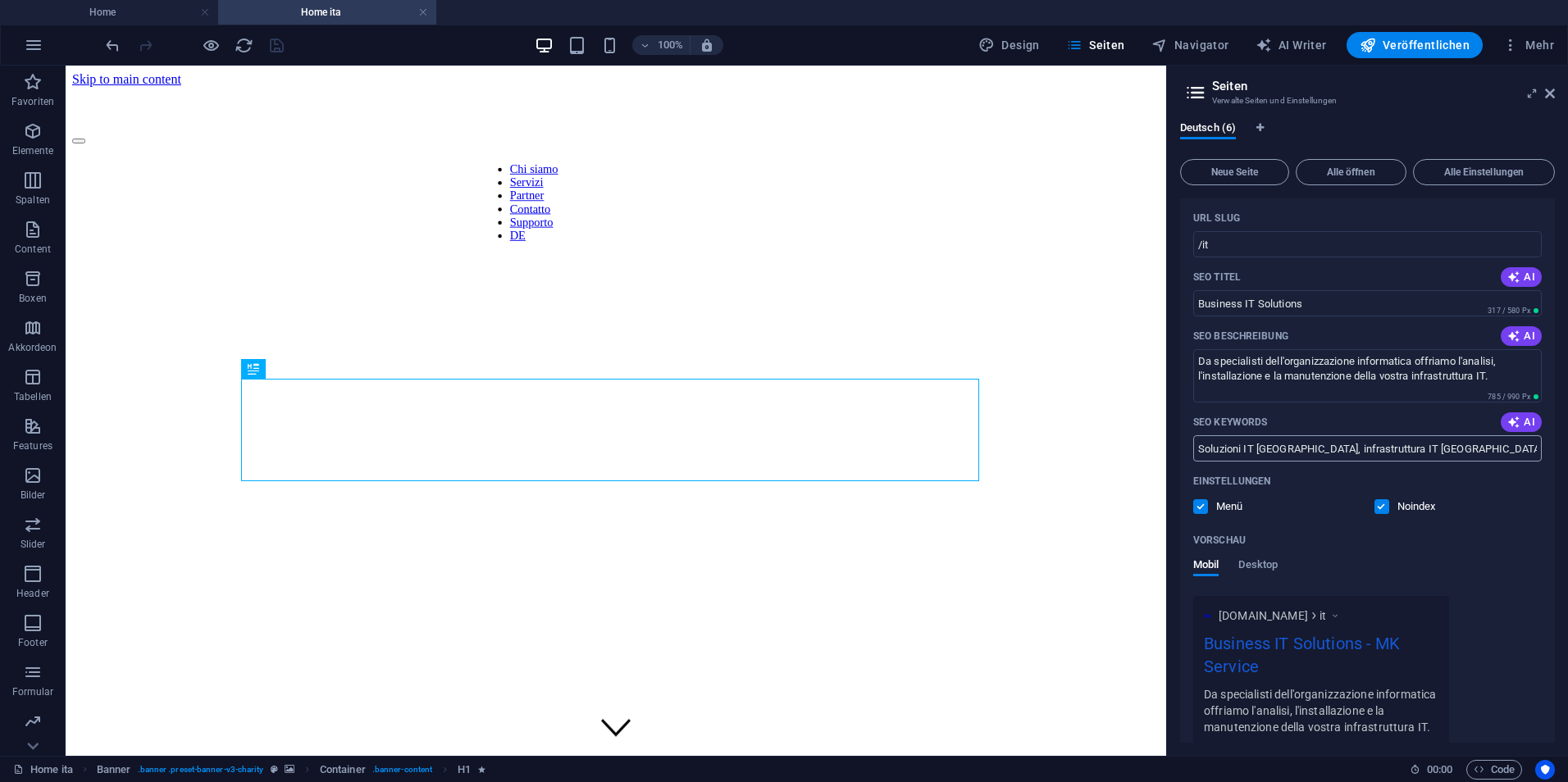
scroll to position [164, 0]
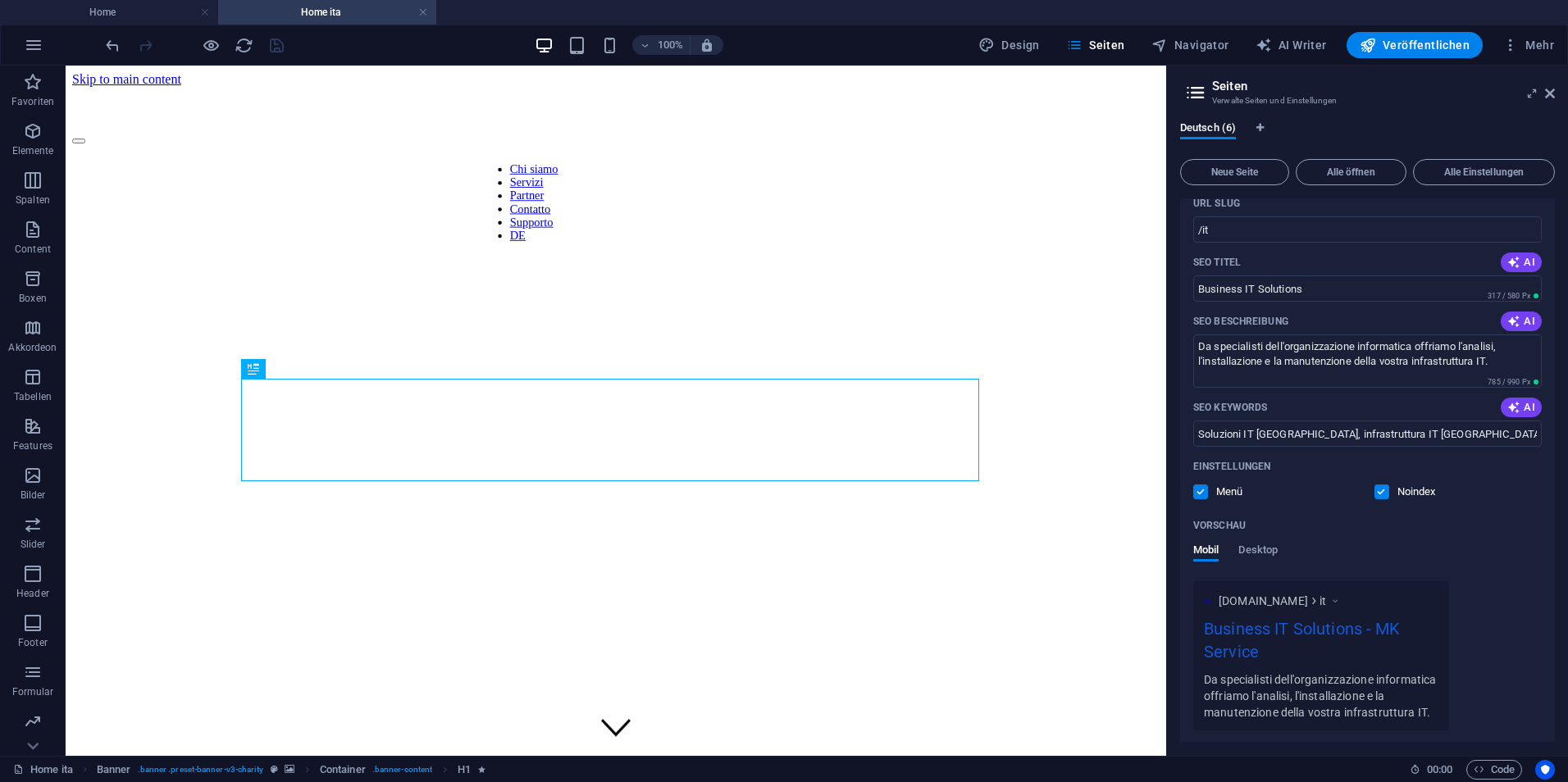
click at [1386, 489] on label at bounding box center [1382, 492] width 15 height 15
click at [0, 0] on input "checkbox" at bounding box center [0, 0] width 0 height 0
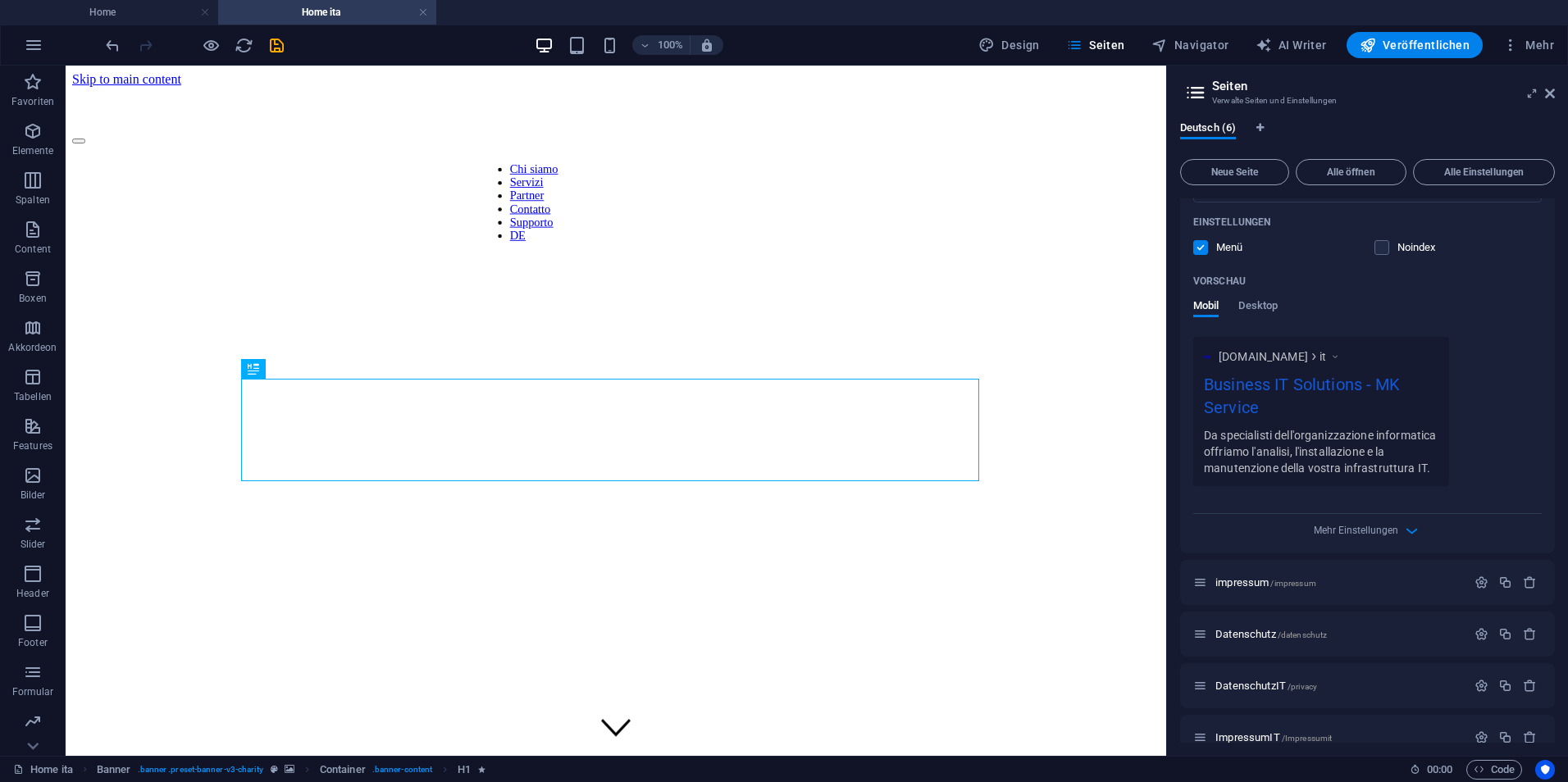
scroll to position [449, 0]
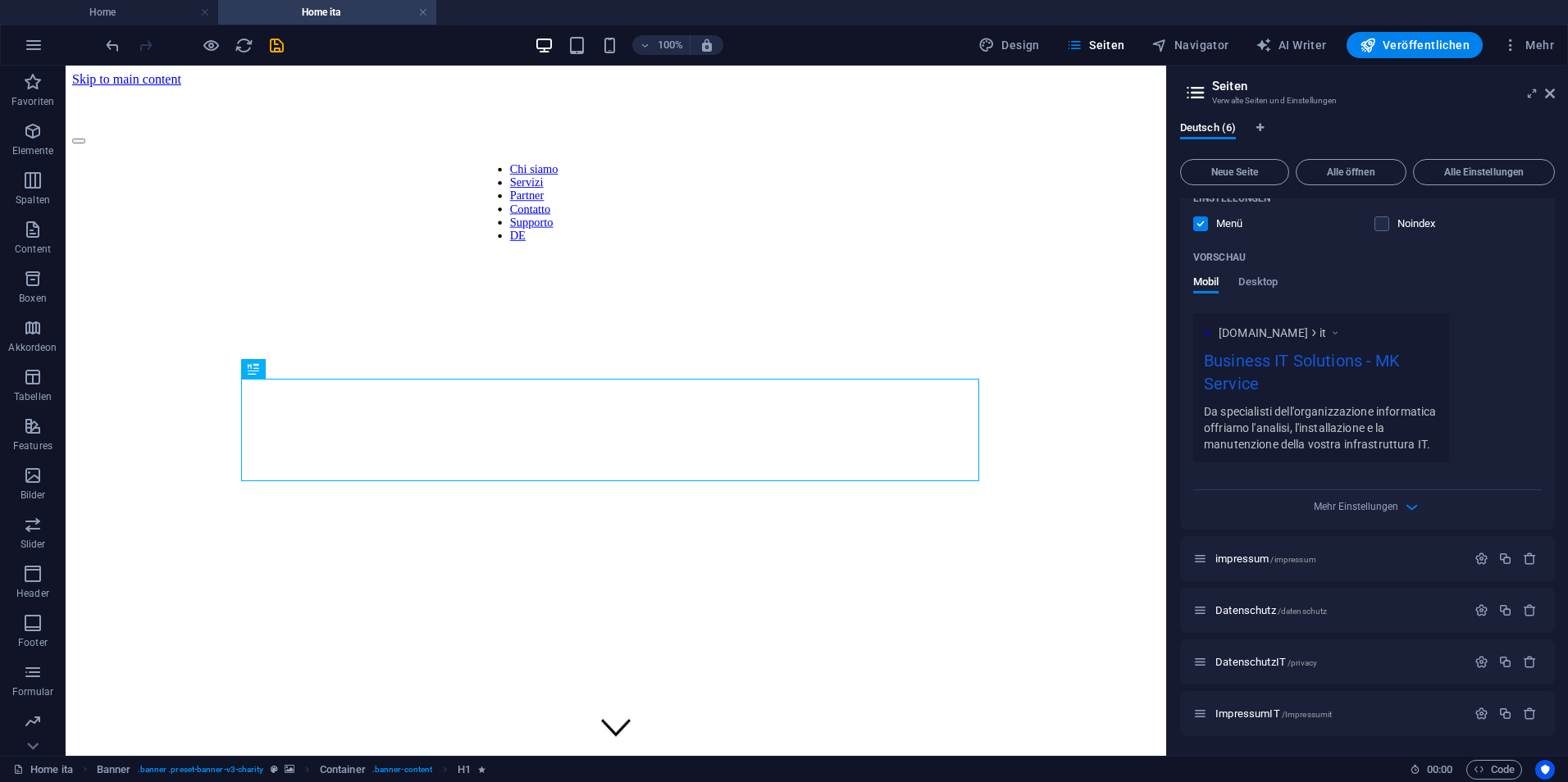
click at [1389, 513] on div "Mehr Einstellungen" at bounding box center [1367, 503] width 349 height 27
click at [1389, 509] on span "Mehr Einstellungen" at bounding box center [1356, 507] width 85 height 11
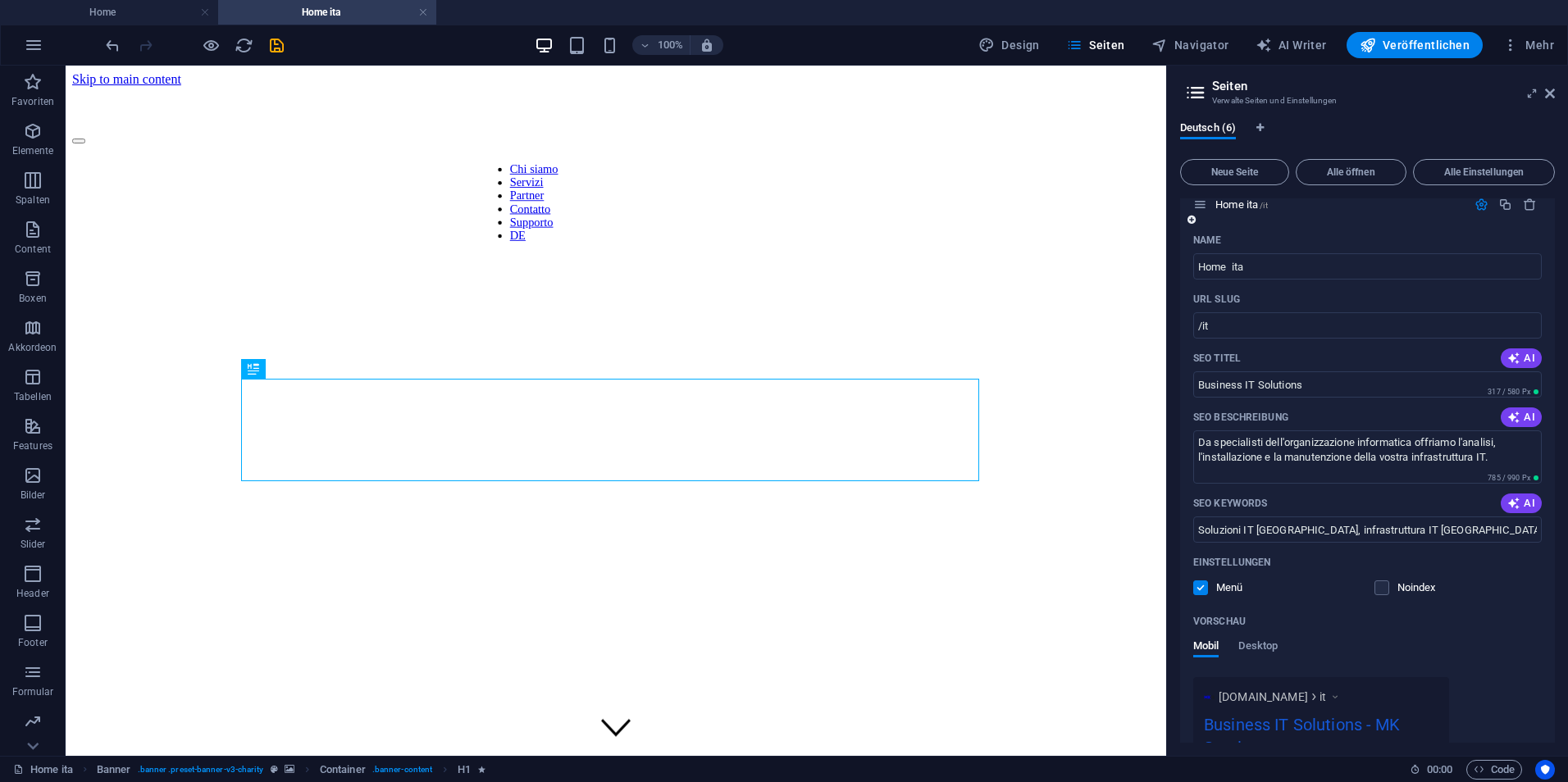
scroll to position [0, 0]
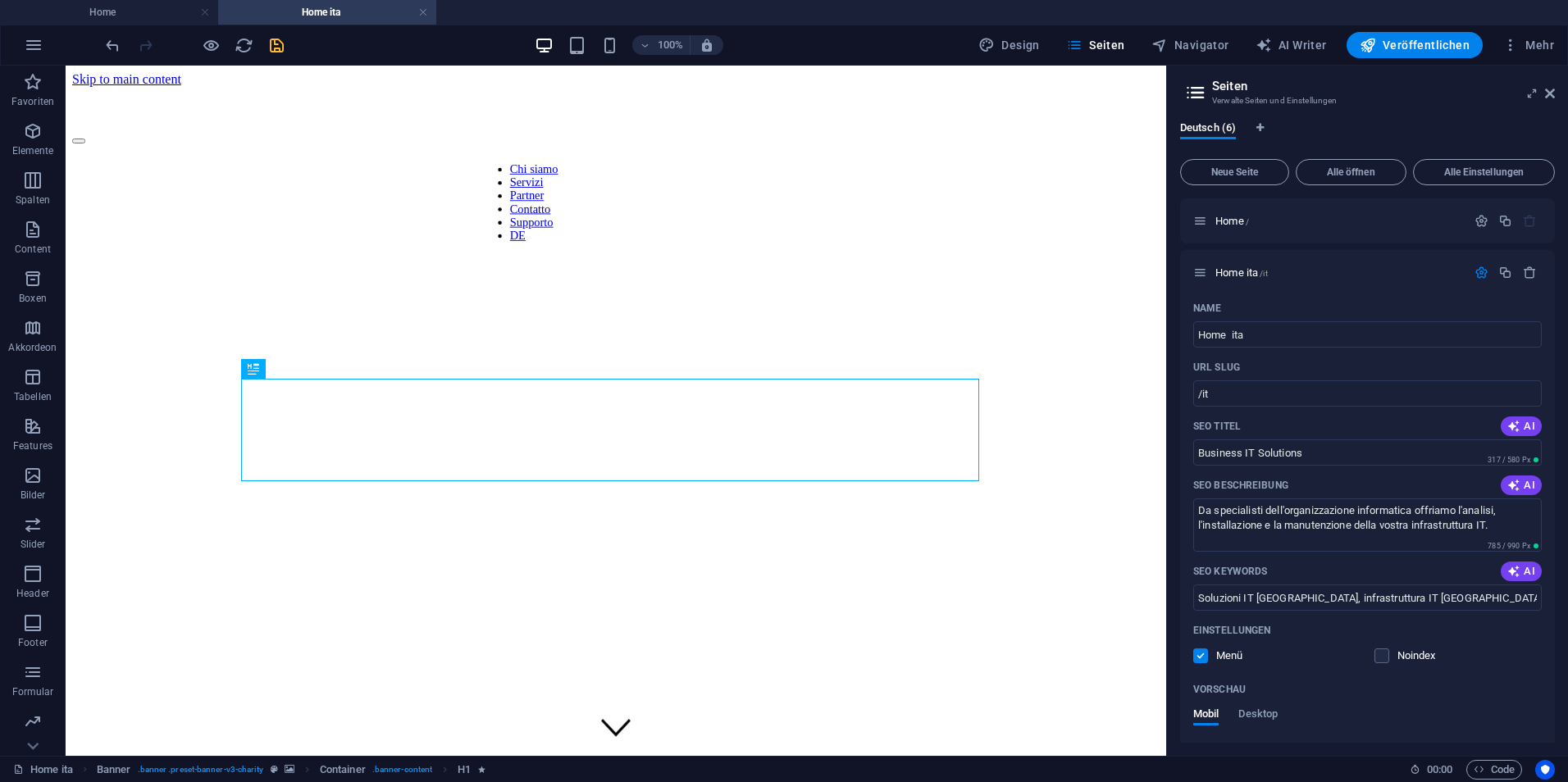
click at [283, 48] on icon "save" at bounding box center [277, 45] width 19 height 19
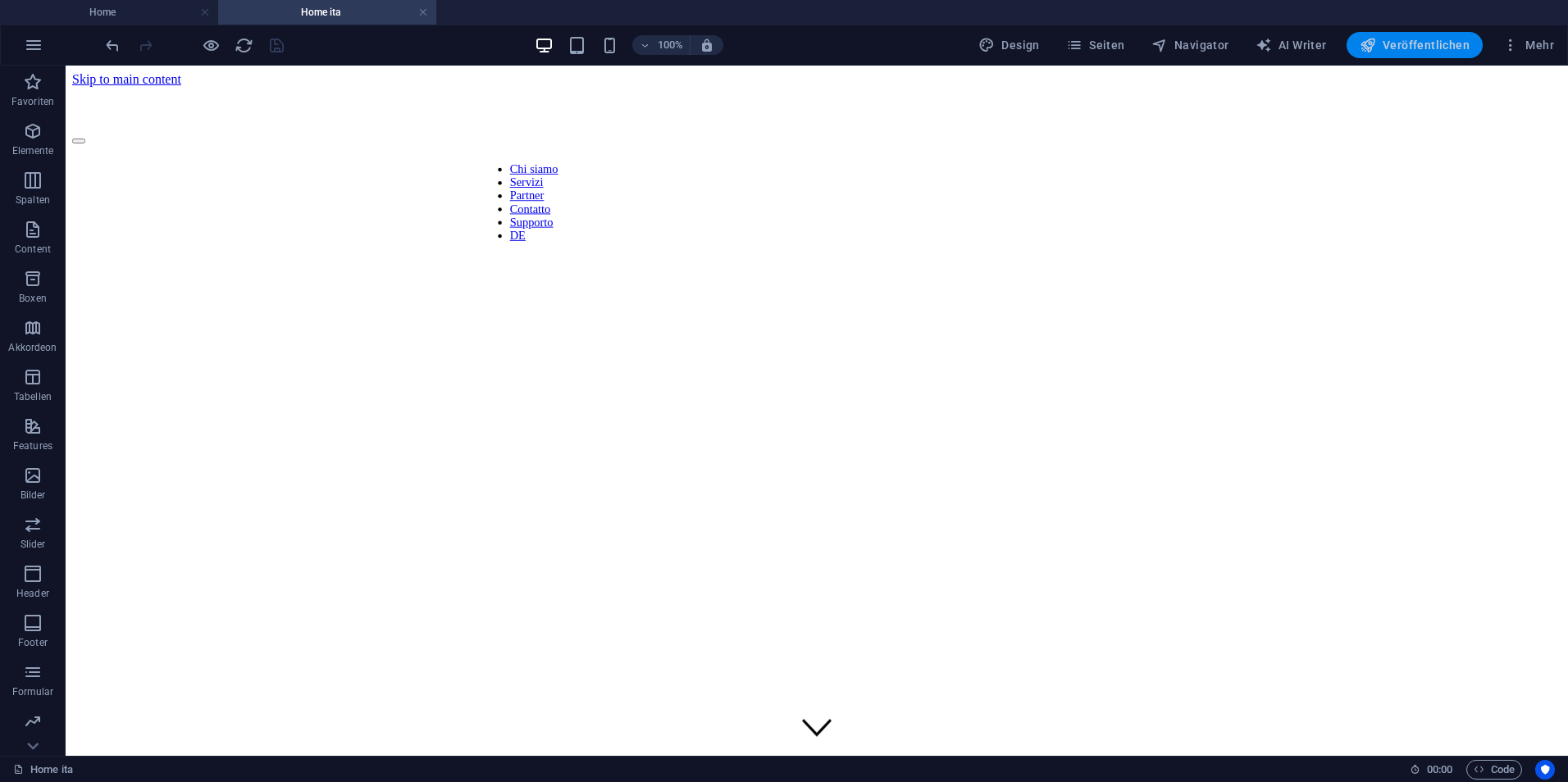
click at [1405, 42] on span "Veröffentlichen" at bounding box center [1414, 45] width 110 height 17
